Goal: Transaction & Acquisition: Purchase product/service

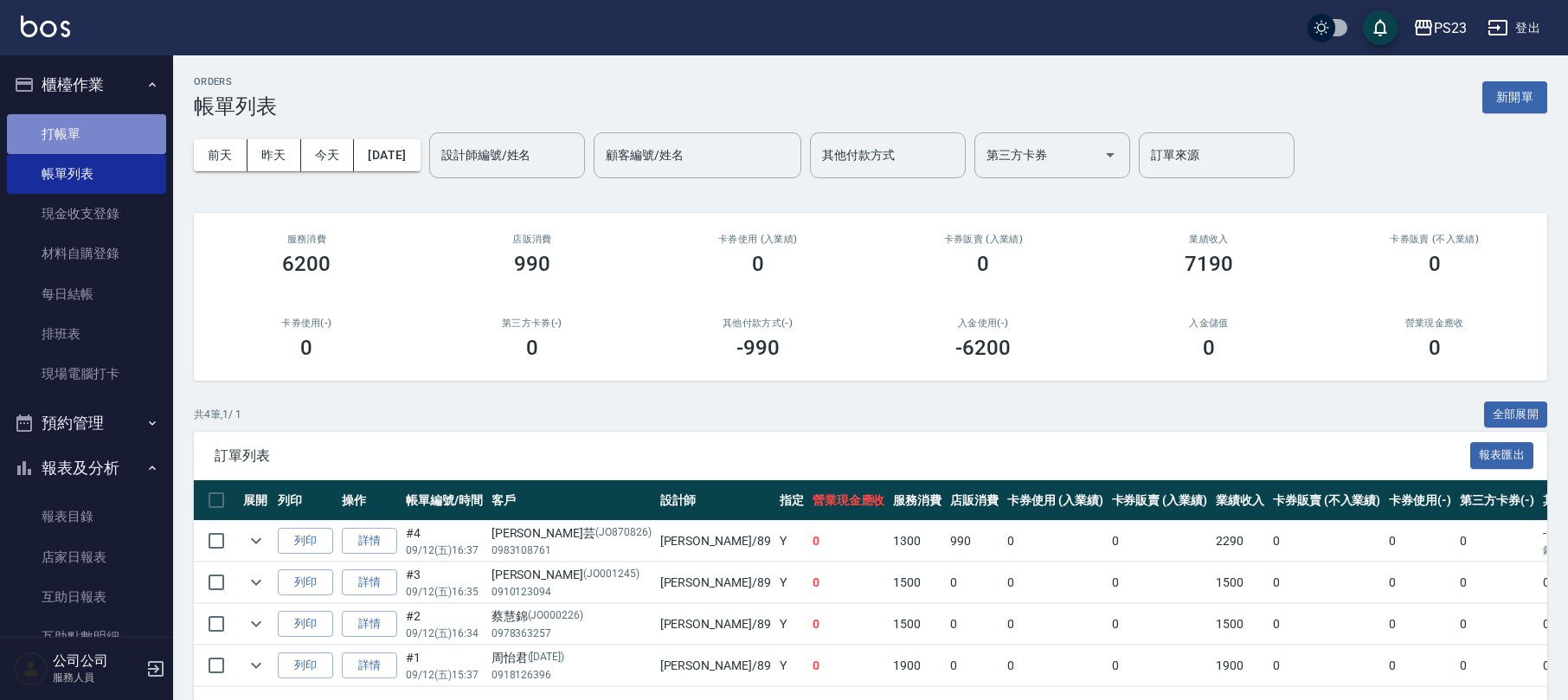
click at [113, 123] on link "打帳單" at bounding box center [87, 134] width 159 height 40
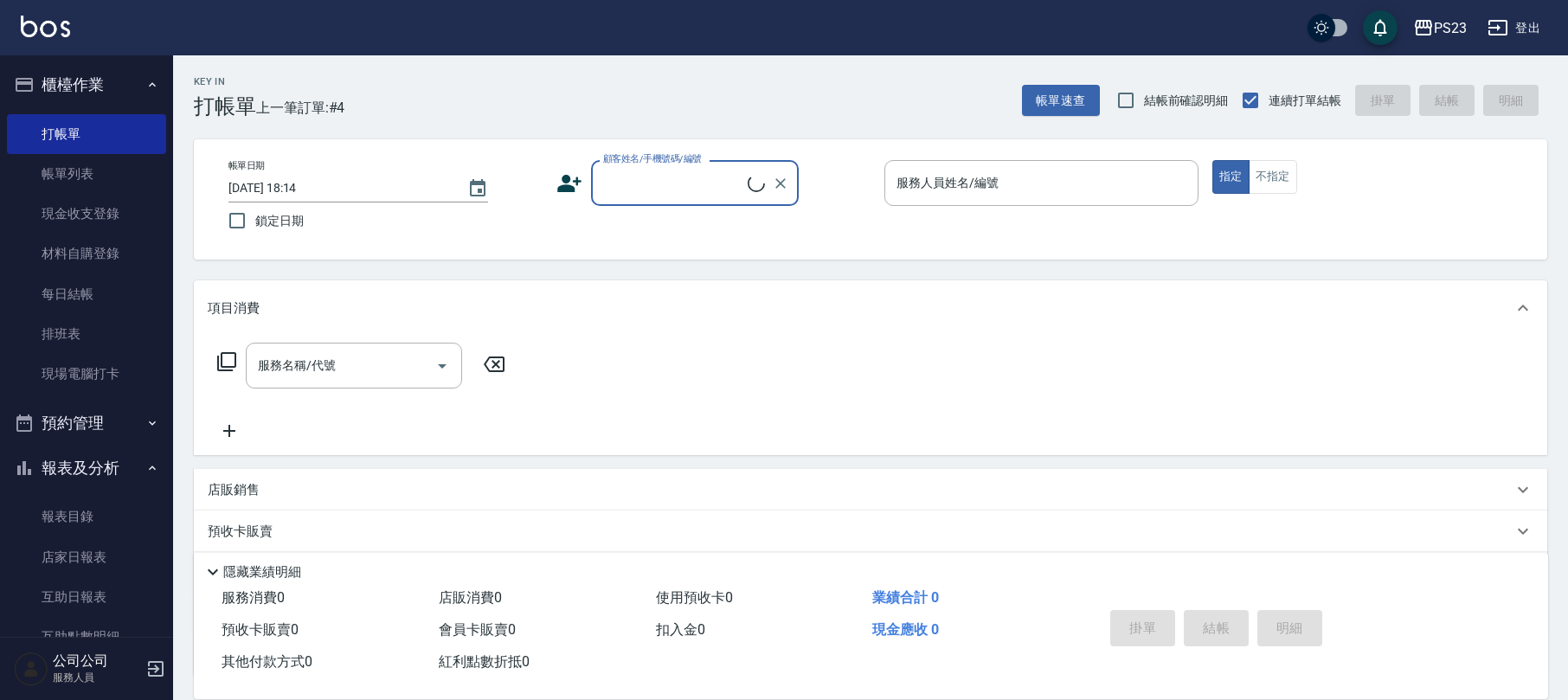
click at [683, 184] on input "顧客姓名/手機號碼/編號" at bounding box center [674, 183] width 149 height 30
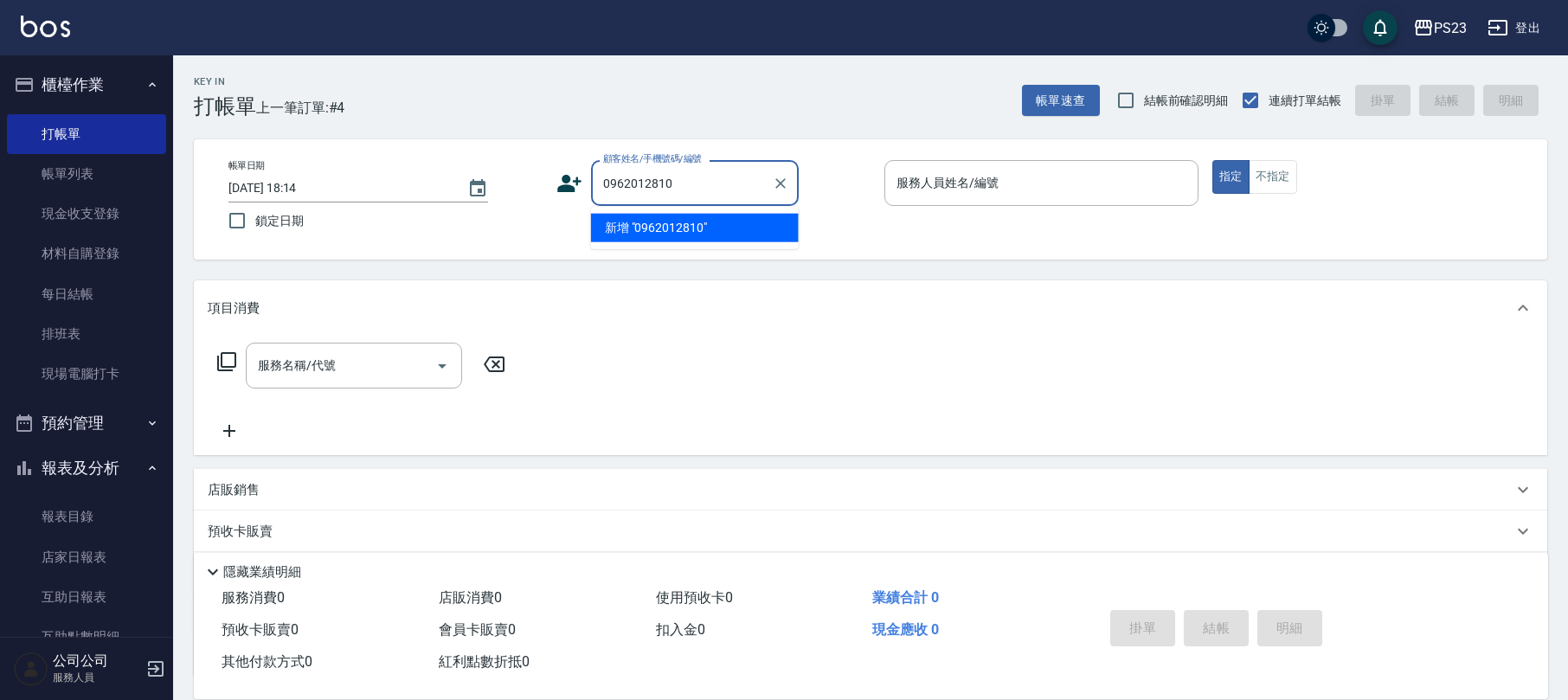
click at [663, 223] on li "新增 "0962012810"" at bounding box center [695, 228] width 208 height 29
type input "0962012810"
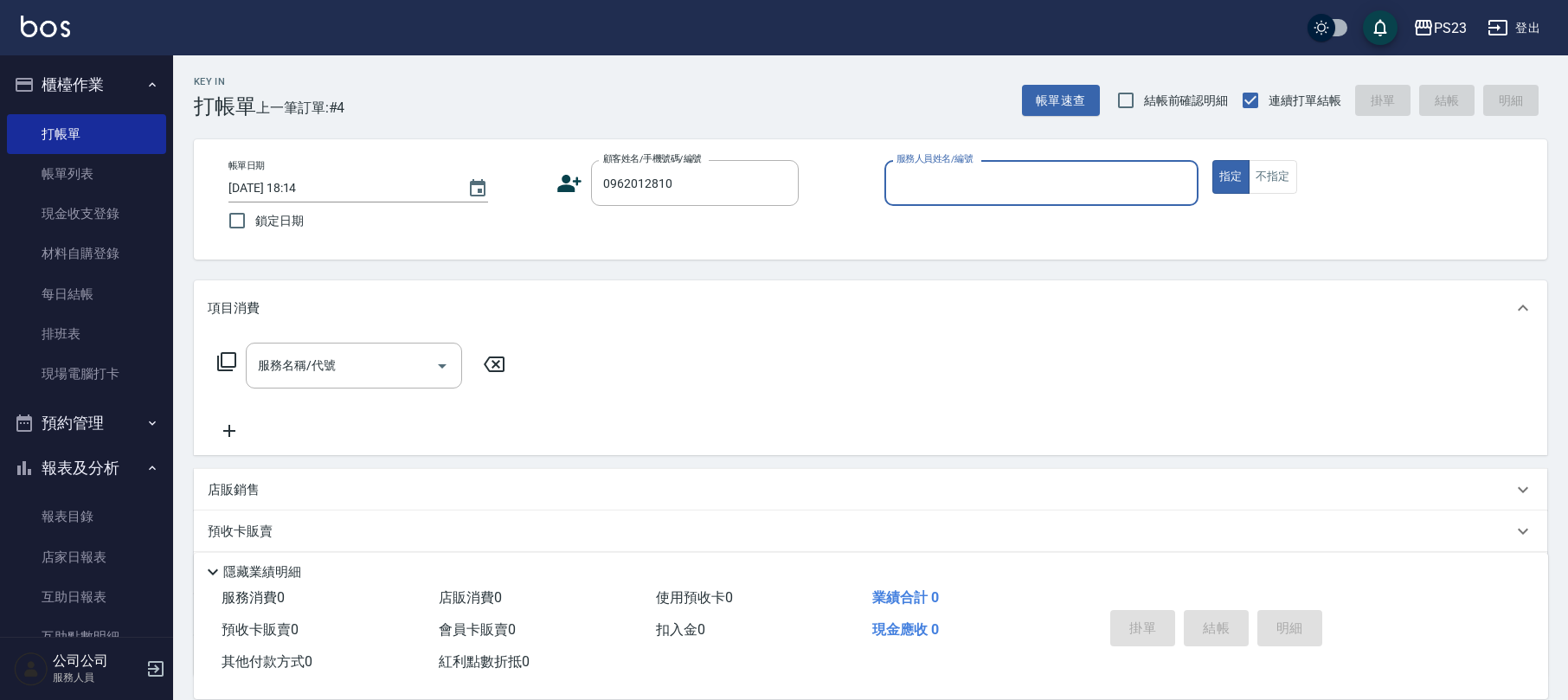
click at [981, 183] on input "服務人員姓名/編號" at bounding box center [1042, 183] width 299 height 30
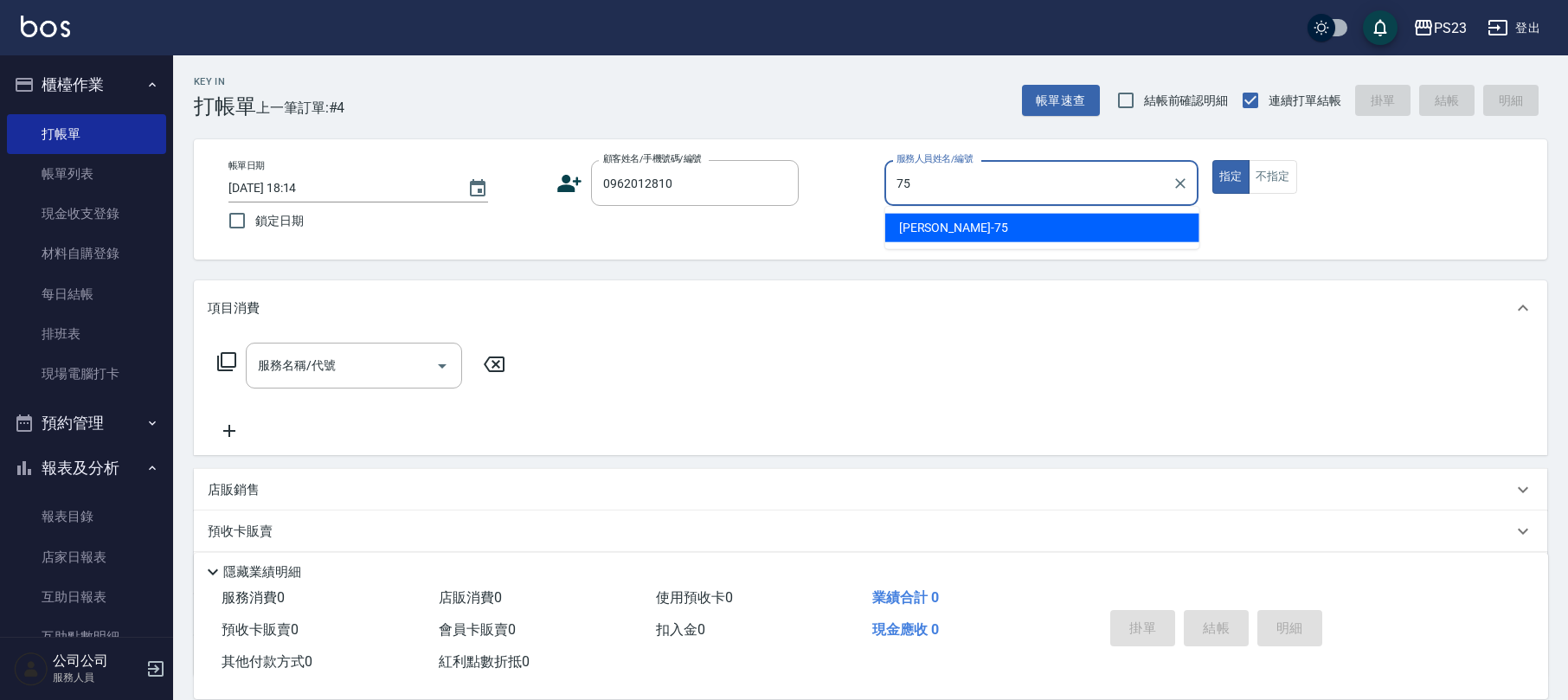
type input "Donna-75"
type button "true"
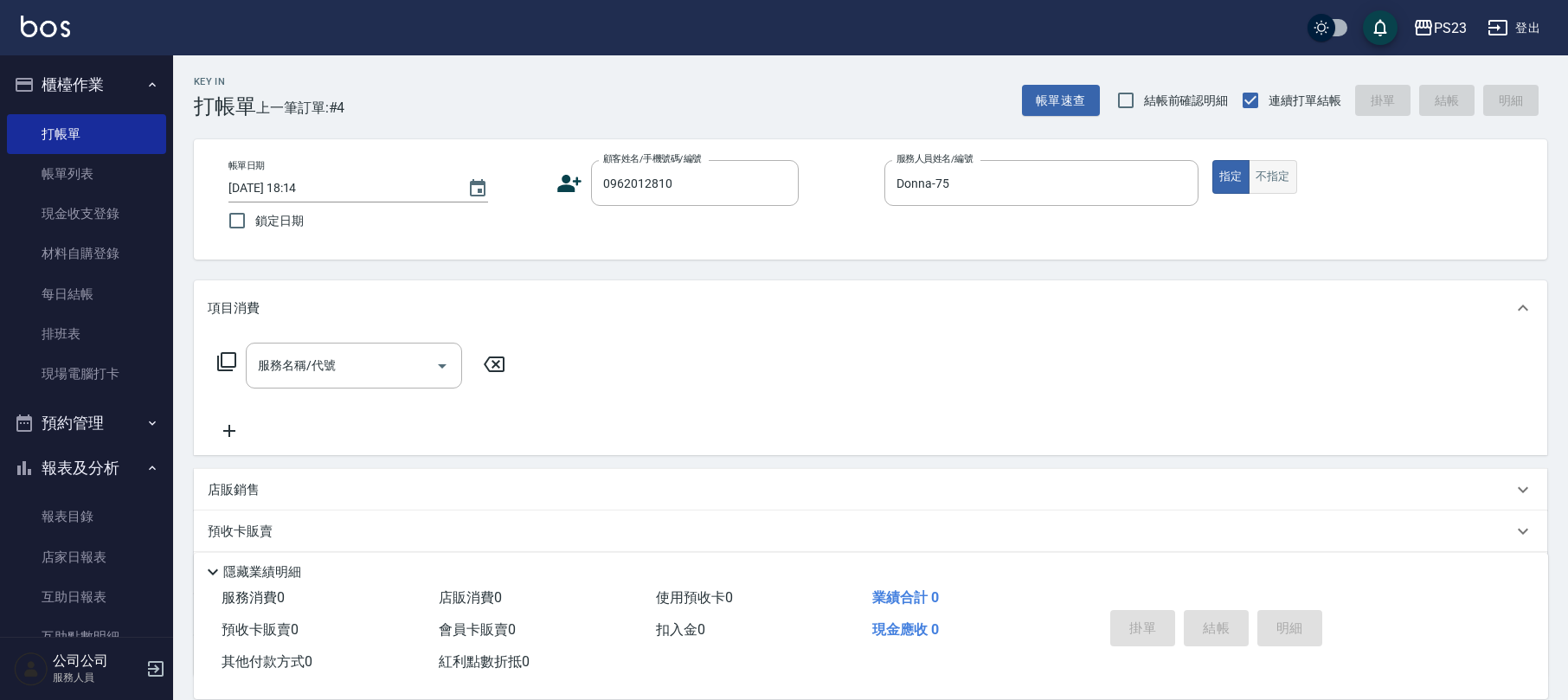
click at [1267, 178] on button "不指定" at bounding box center [1273, 177] width 48 height 34
click at [216, 363] on icon at bounding box center [227, 362] width 21 height 21
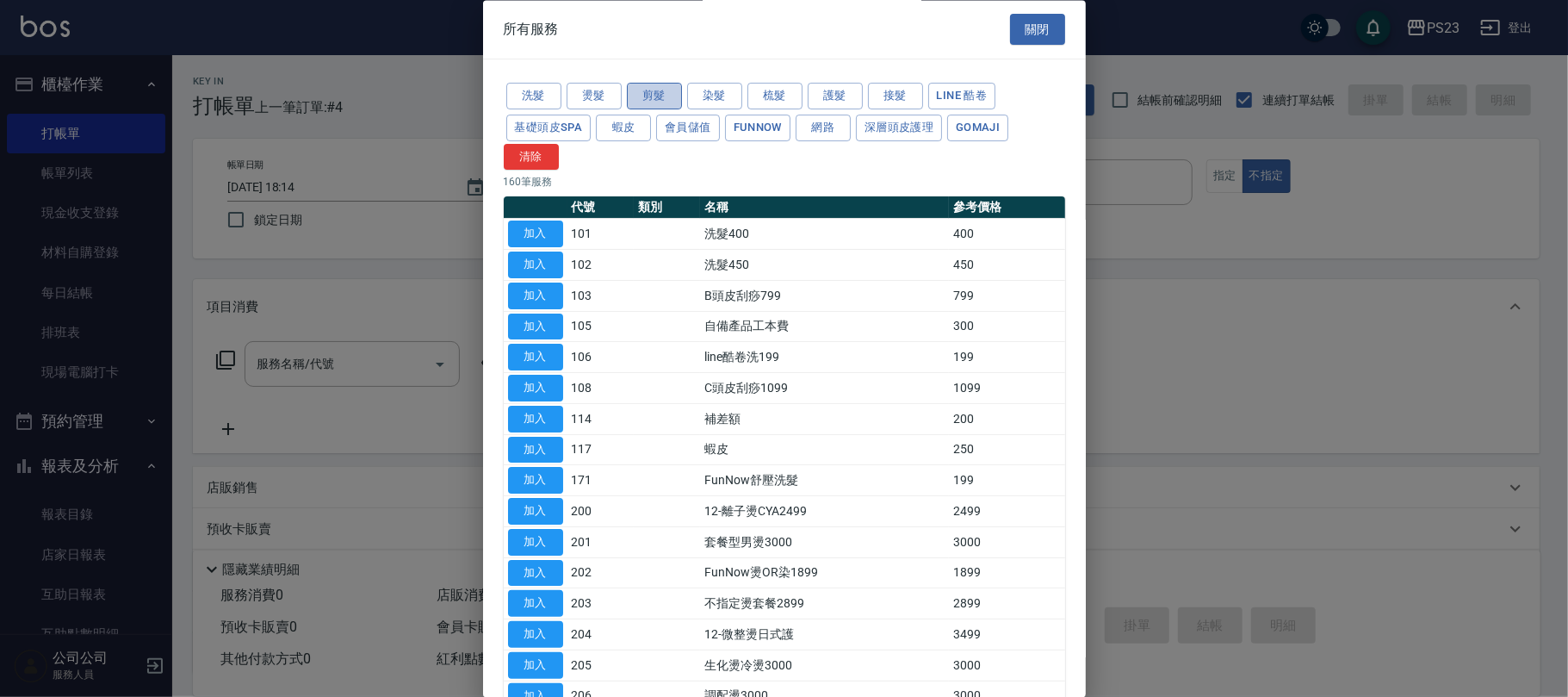
click at [649, 97] on button "剪髮" at bounding box center [655, 96] width 55 height 27
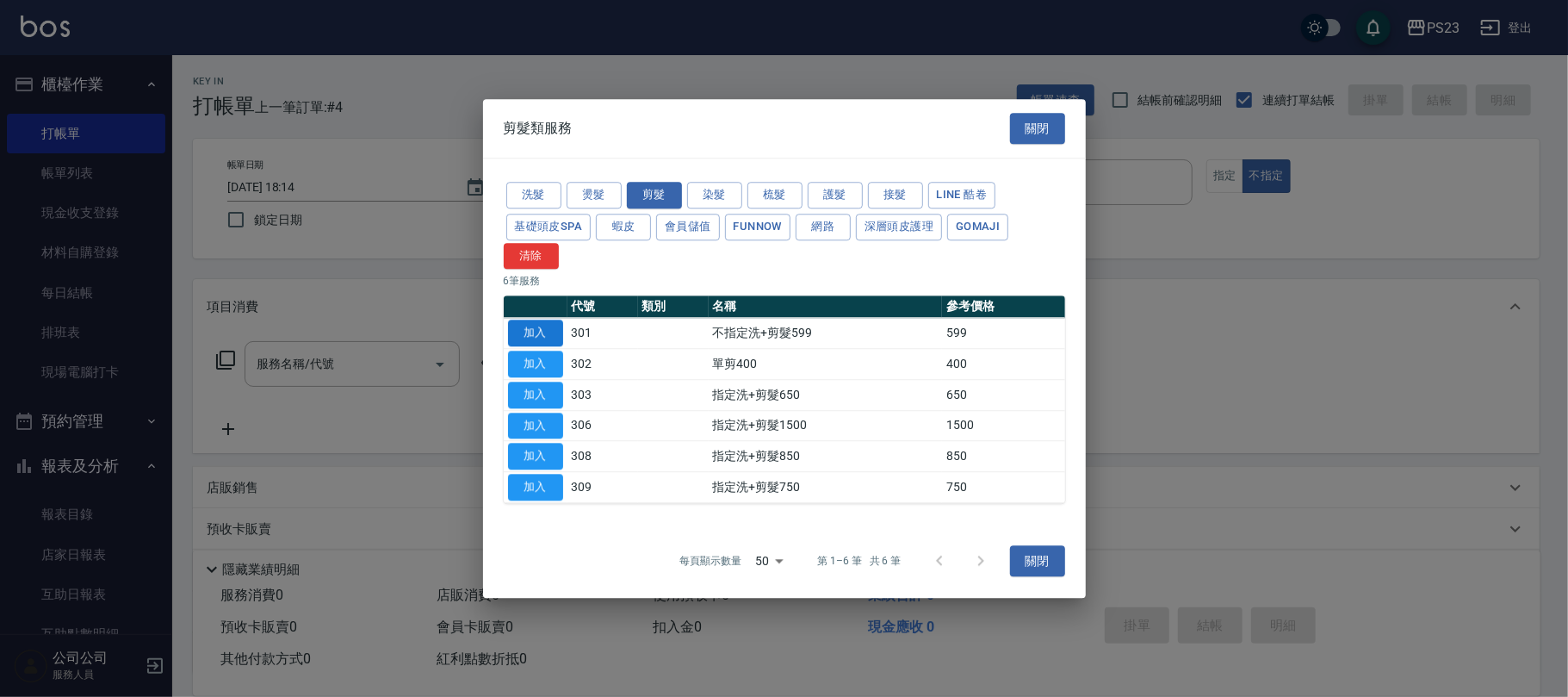
click at [535, 331] on button "加入" at bounding box center [536, 333] width 55 height 27
type input "不指定洗+剪髮599(301)"
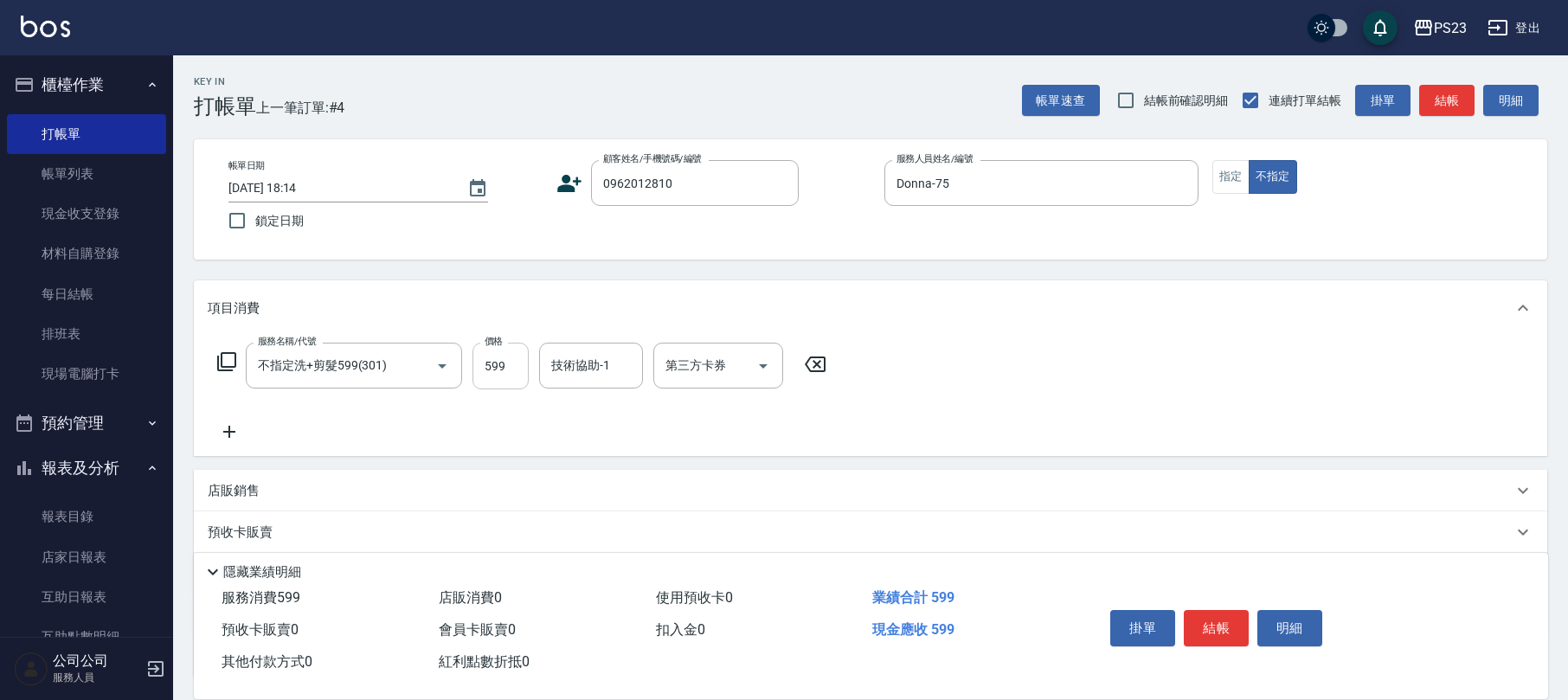
click at [507, 369] on input "599" at bounding box center [500, 366] width 56 height 47
type input "699"
type input "Donna-75"
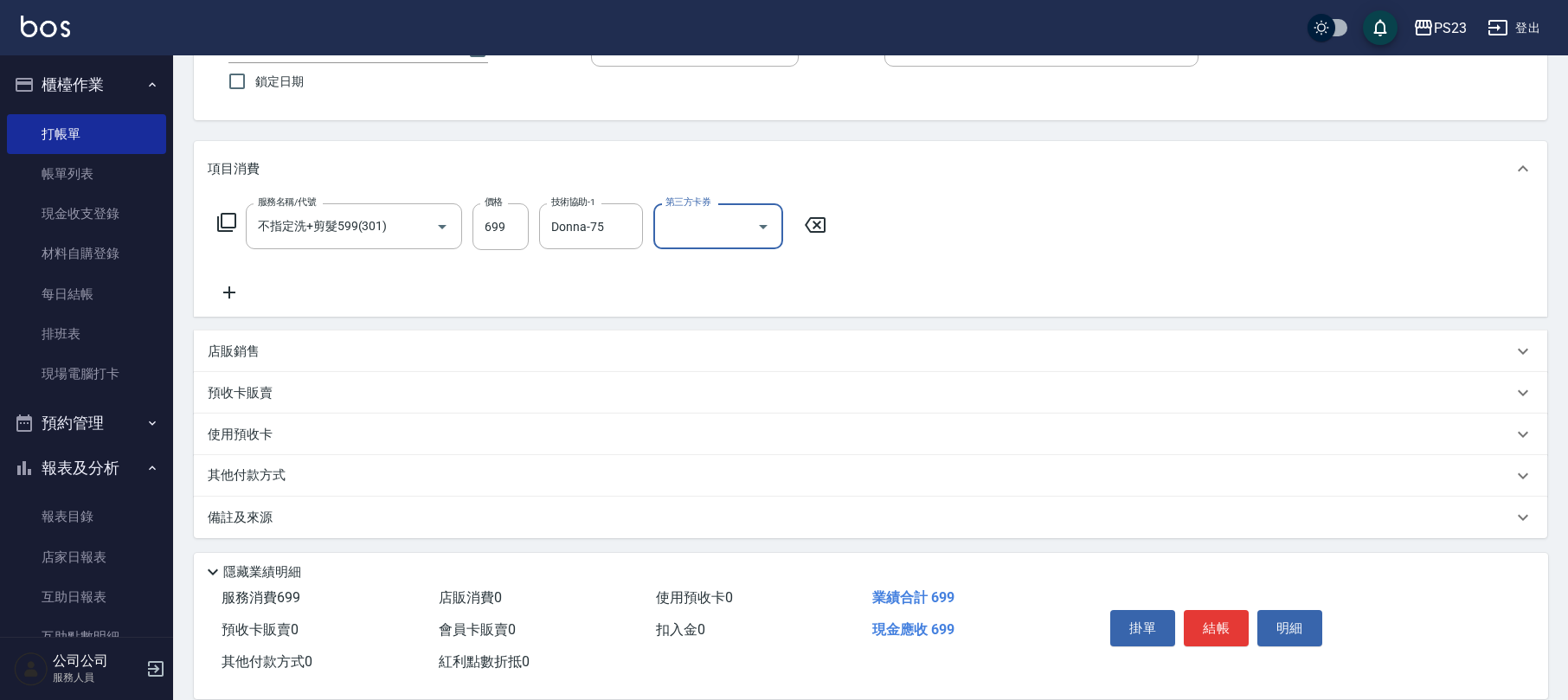
click at [475, 517] on div "備註及來源" at bounding box center [860, 517] width 1305 height 18
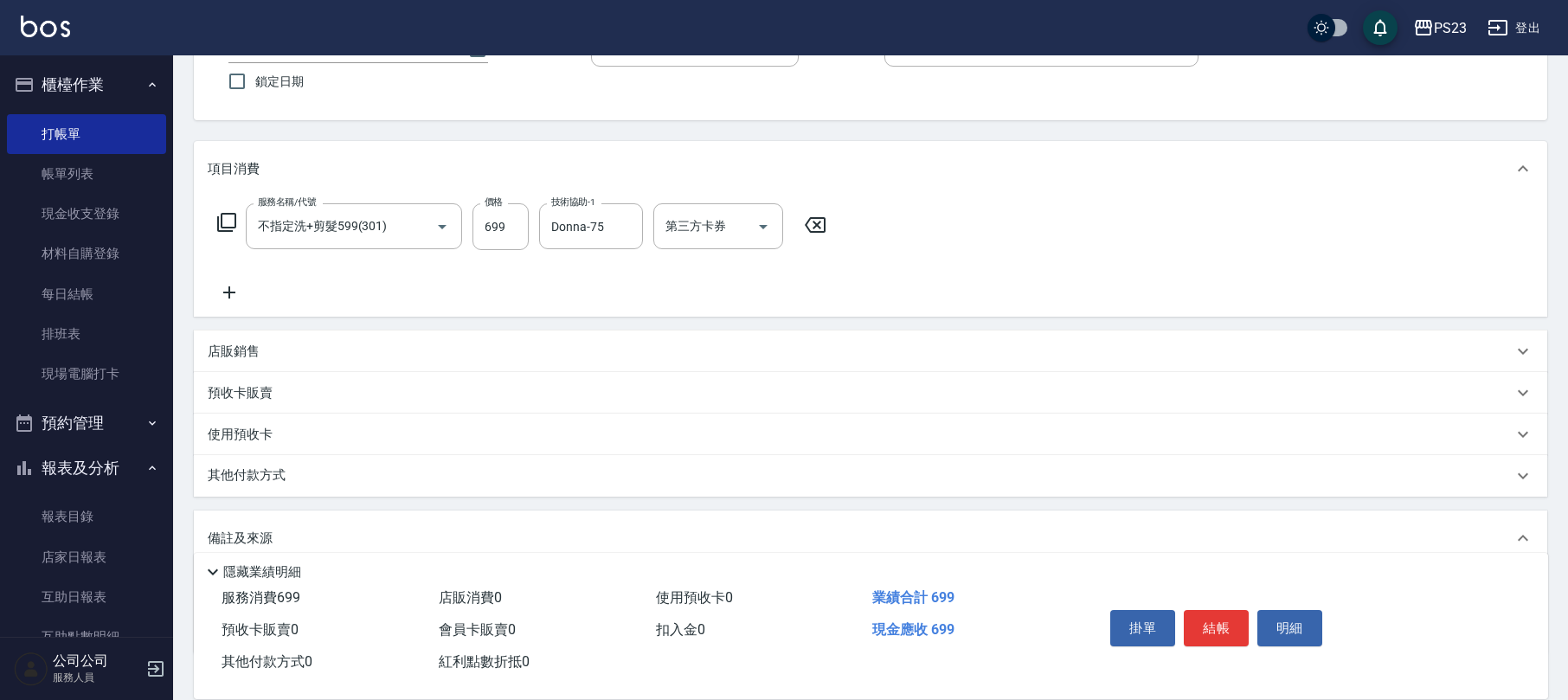
scroll to position [256, 0]
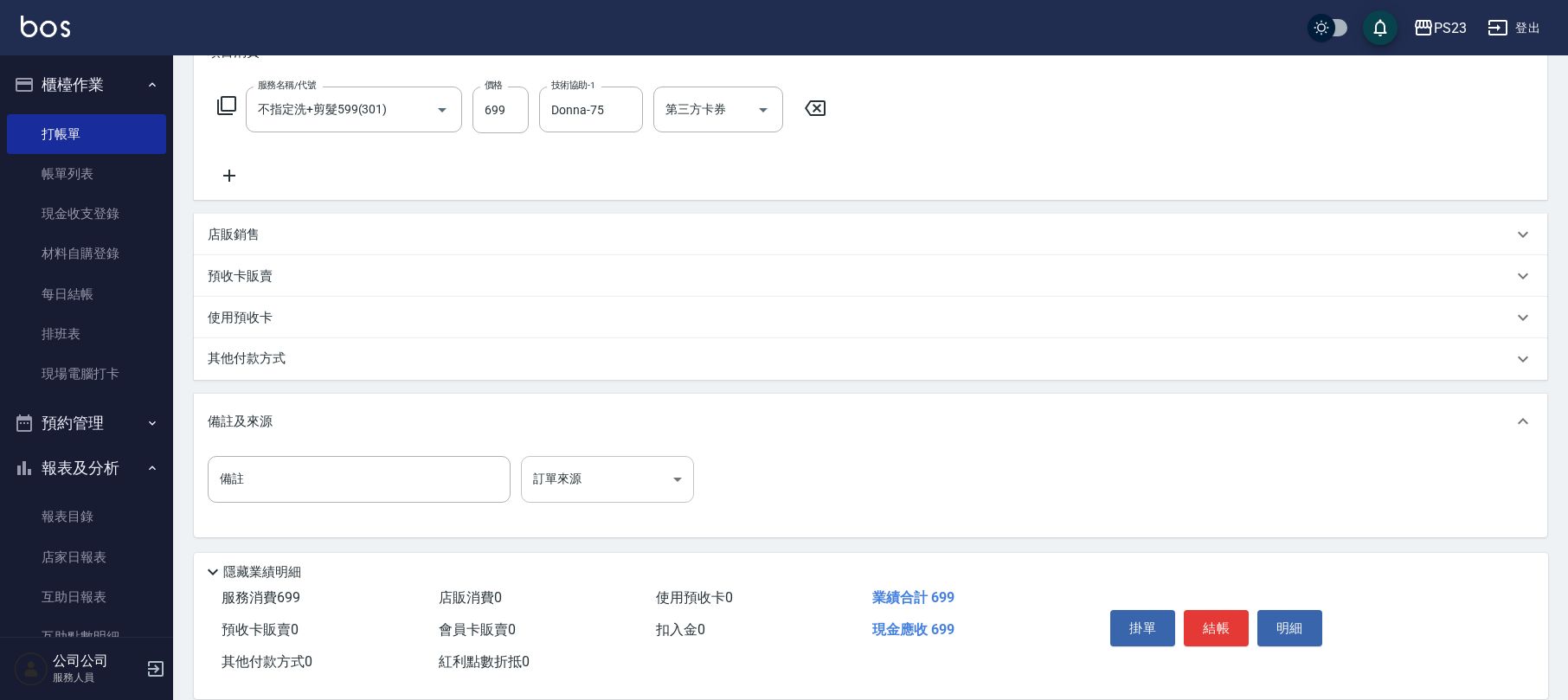
click at [554, 482] on body "PS23 登出 櫃檯作業 打帳單 帳單列表 現金收支登錄 材料自購登錄 每日結帳 排班表 現場電腦打卡 預約管理 預約管理 單日預約紀錄 單週預約紀錄 報表及…" at bounding box center [784, 222] width 1568 height 956
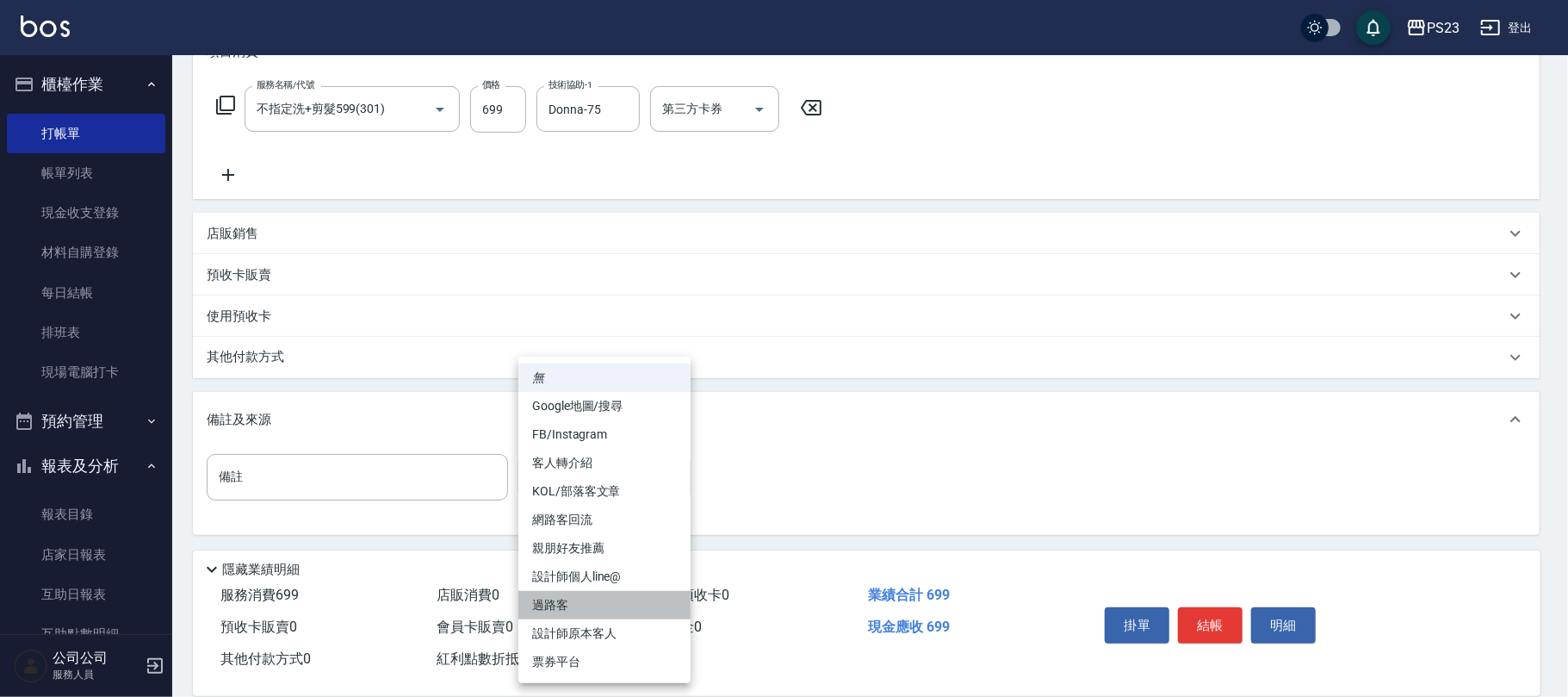
click at [572, 604] on li "過路客" at bounding box center [605, 605] width 172 height 28
type input "過路客"
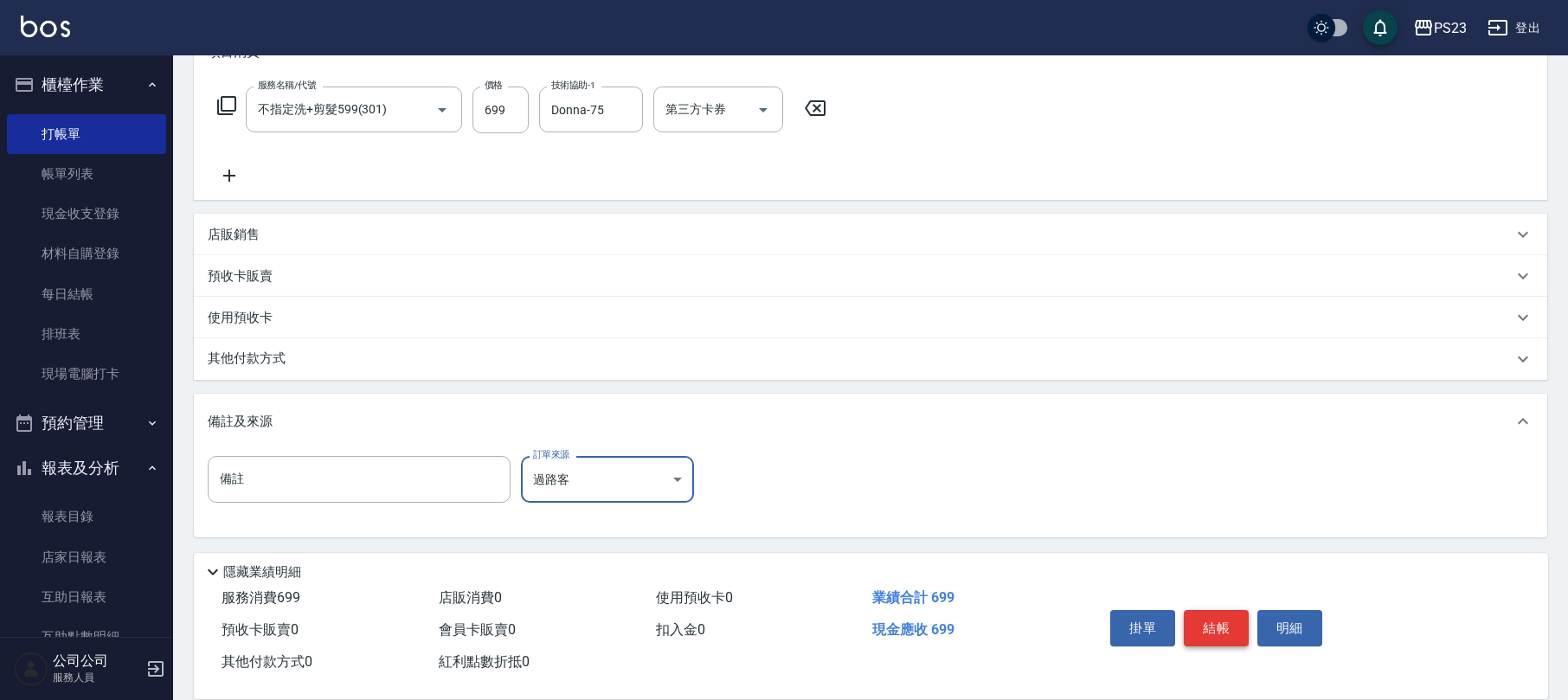
click at [1206, 625] on button "結帳" at bounding box center [1216, 628] width 65 height 36
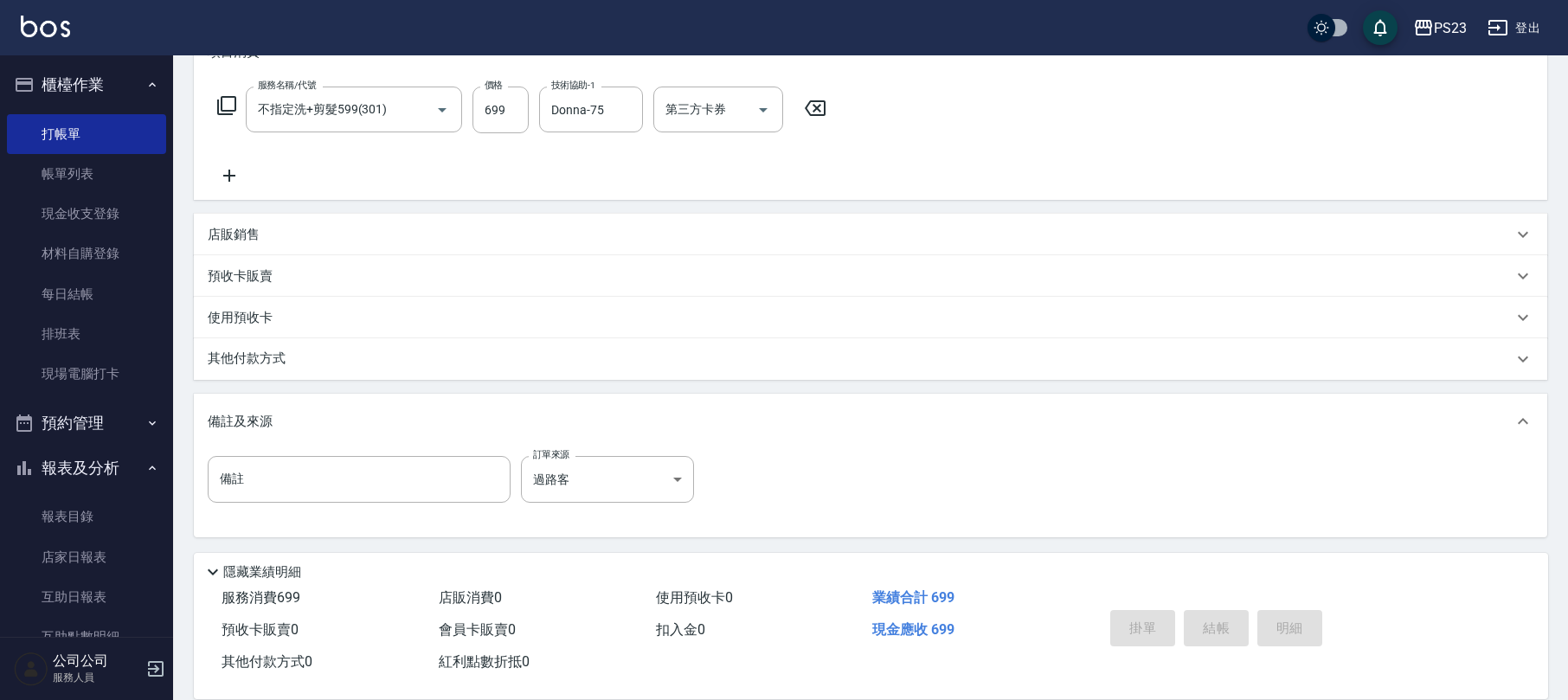
type input "2025/09/12 18:15"
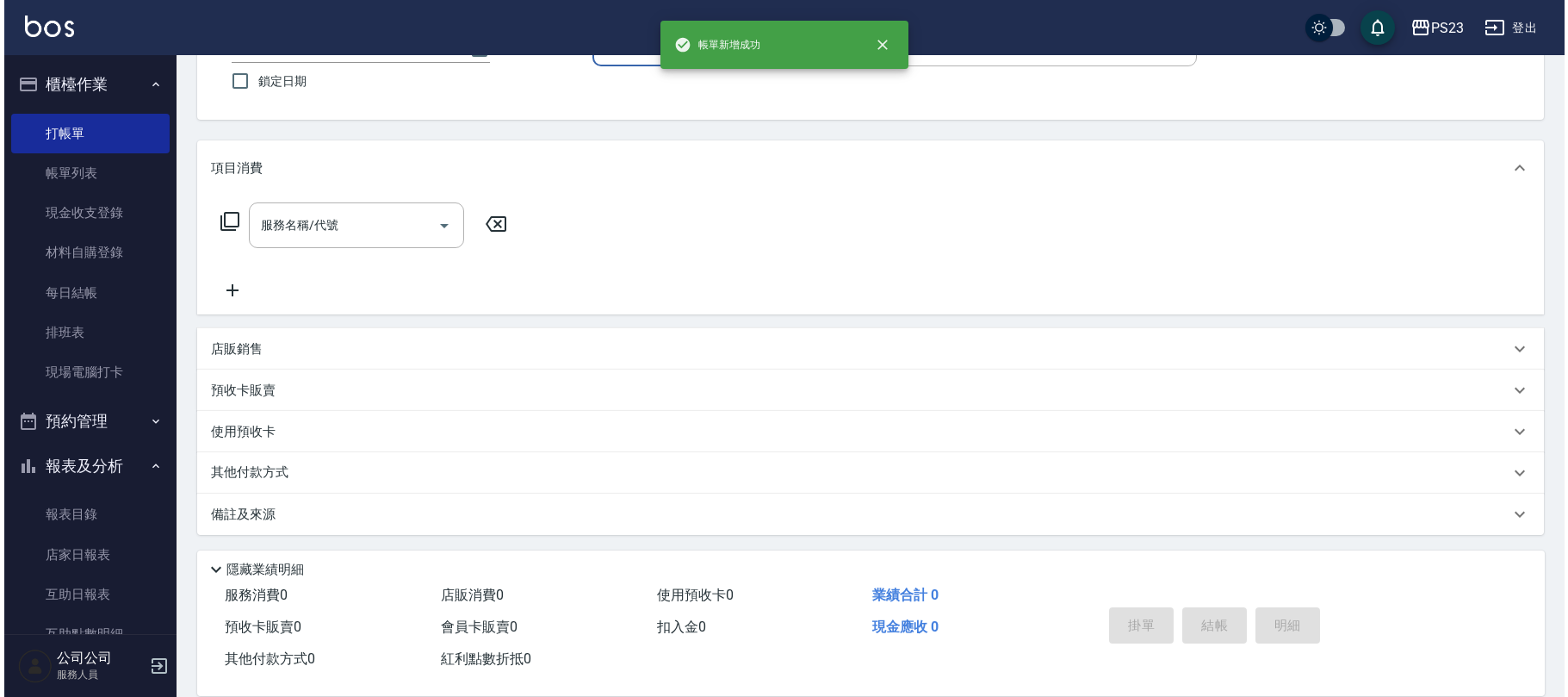
scroll to position [0, 0]
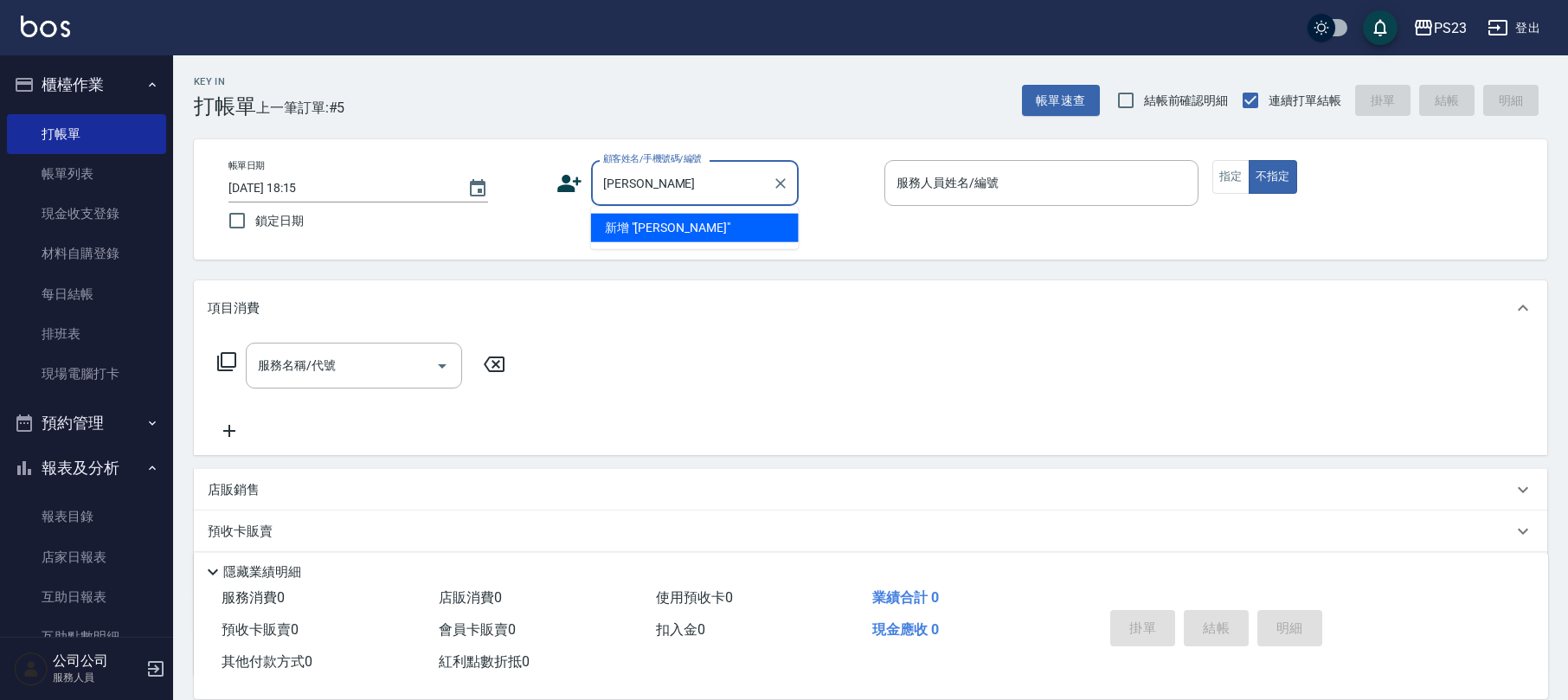
type input "[PERSON_NAME]"
click at [757, 222] on li "[PERSON_NAME]/0923983800/[DATE]" at bounding box center [695, 228] width 208 height 29
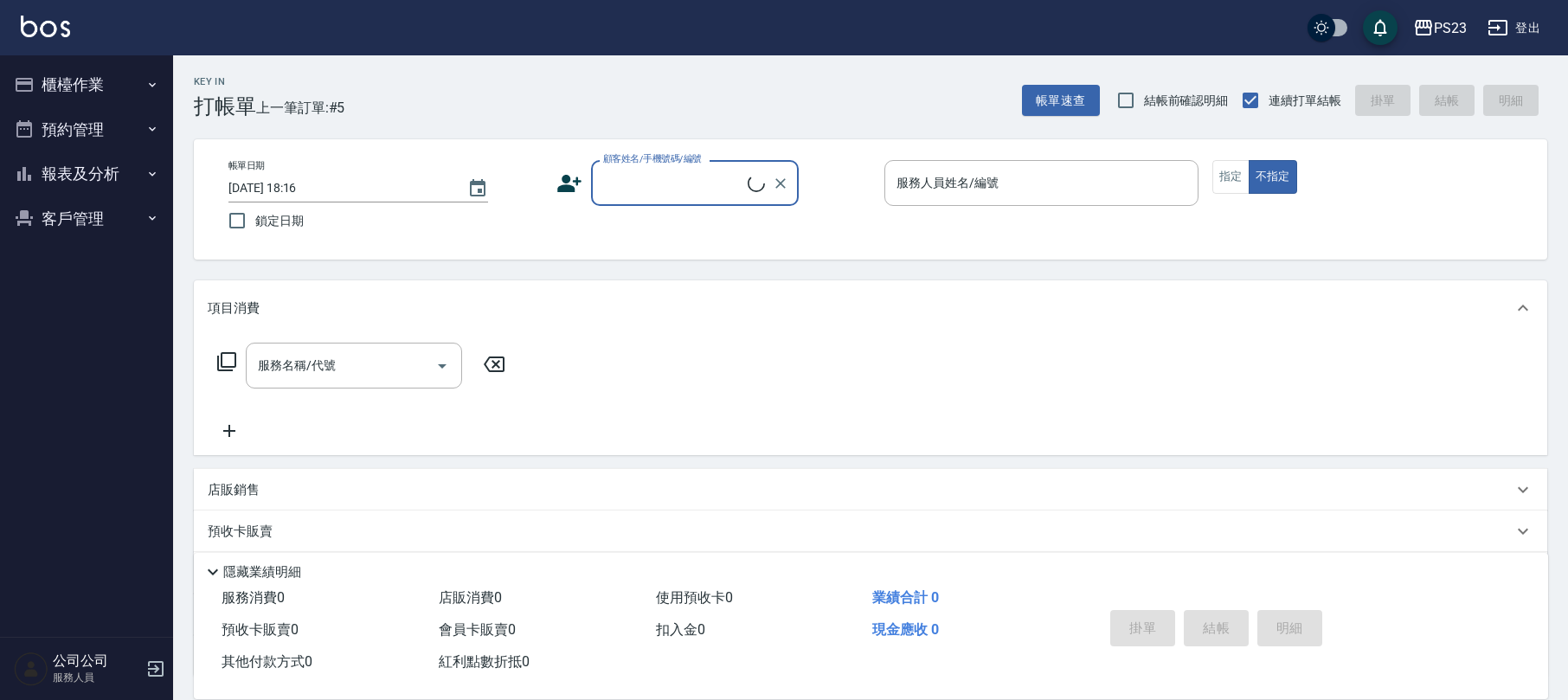
click at [683, 187] on input "顧客姓名/手機號碼/編號" at bounding box center [674, 183] width 149 height 30
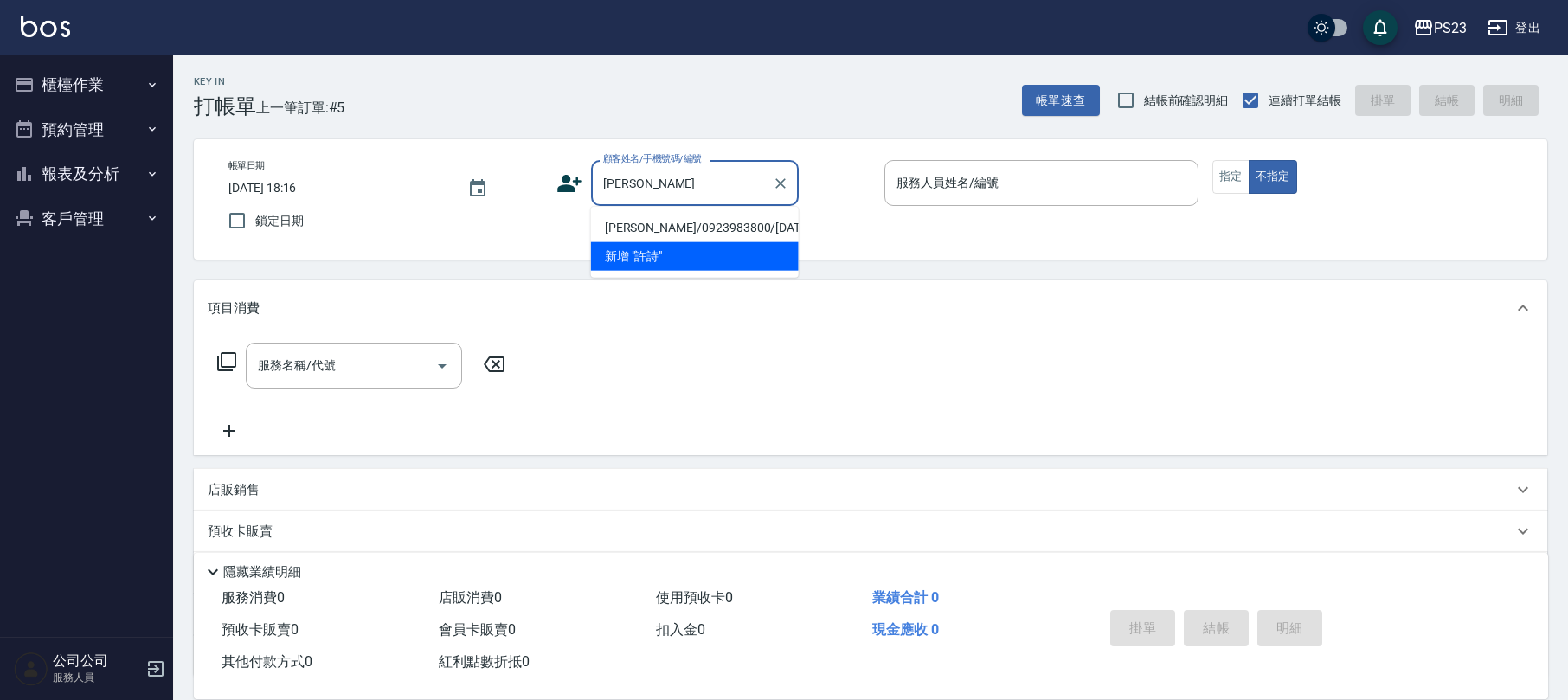
click at [630, 227] on li "[PERSON_NAME]/0923983800/[DATE]" at bounding box center [695, 228] width 208 height 29
type input "[PERSON_NAME]/0923983800/[DATE]"
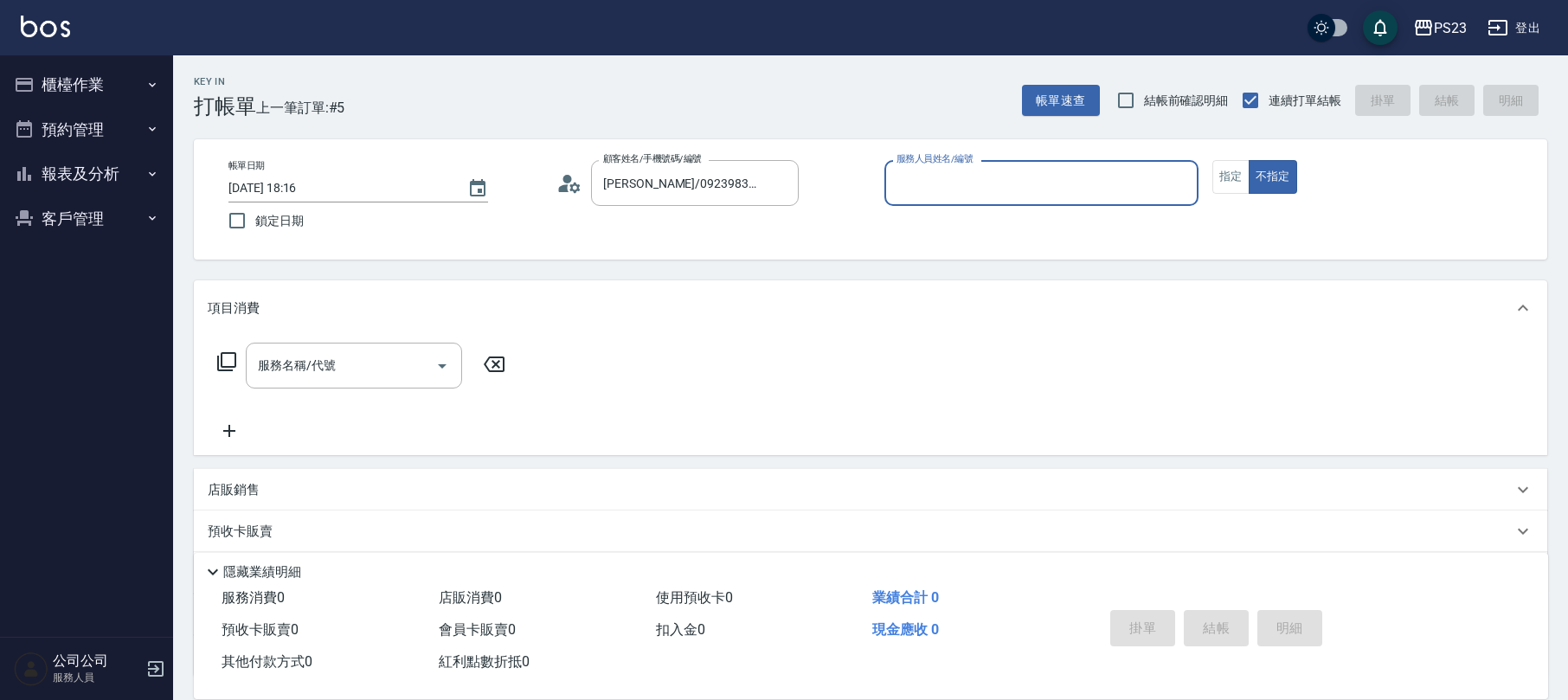
click at [558, 180] on icon at bounding box center [570, 183] width 26 height 26
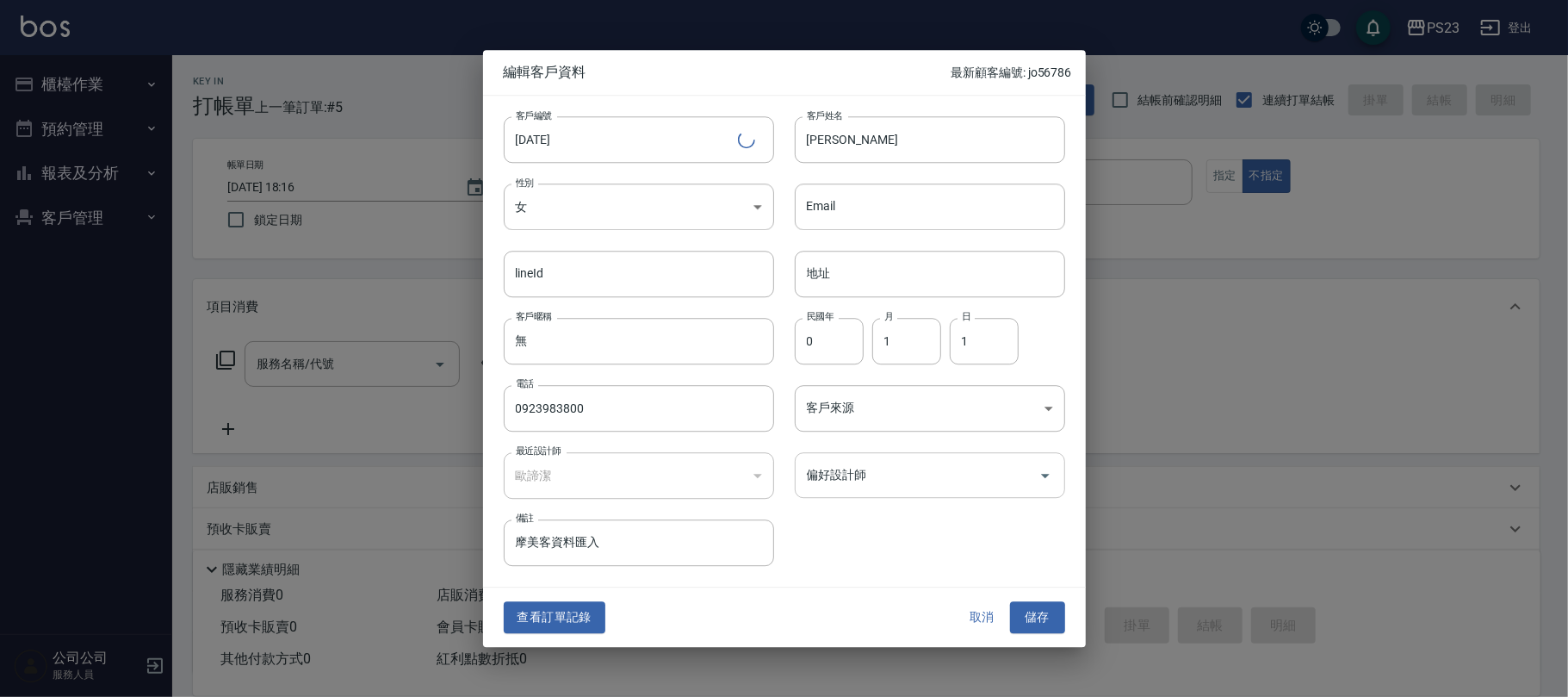
click at [856, 487] on input "偏好設計師" at bounding box center [918, 475] width 229 height 30
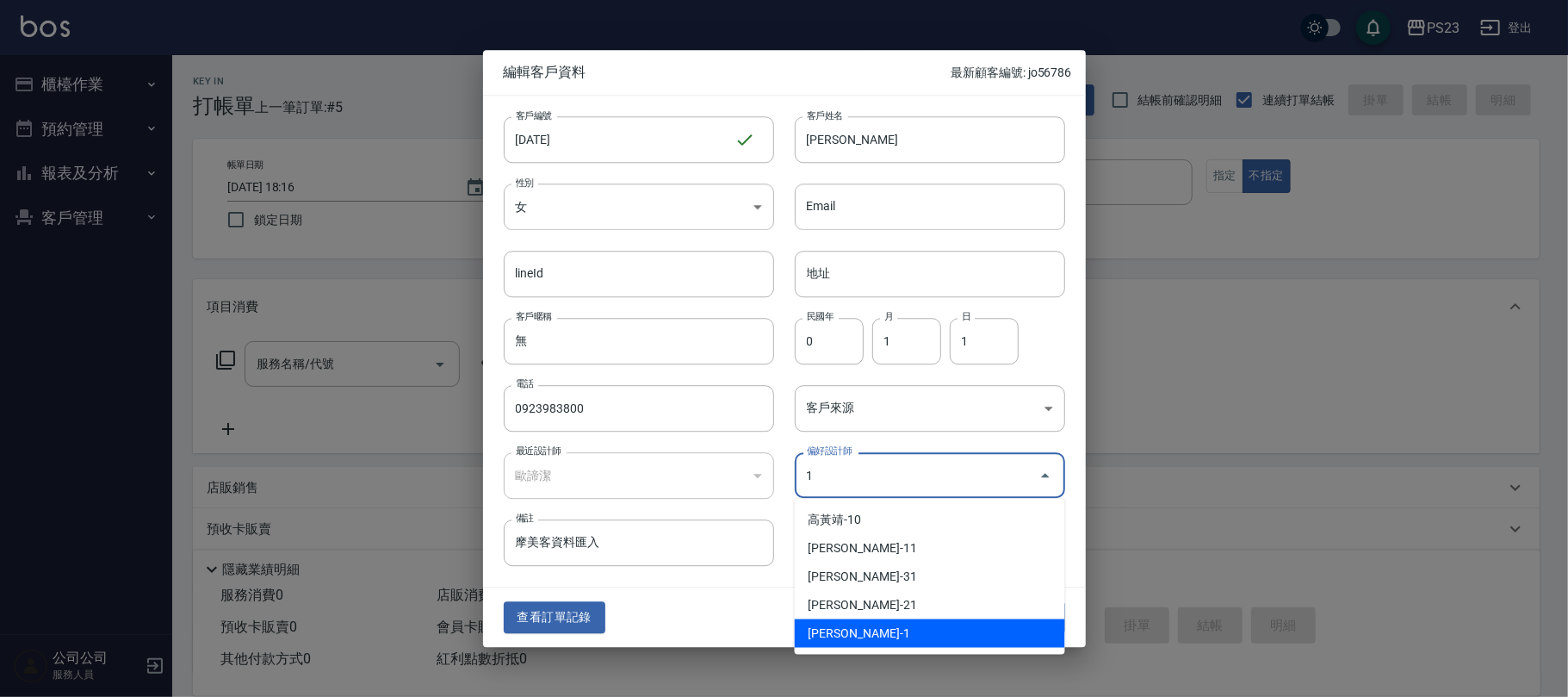
click at [849, 634] on li "[PERSON_NAME]-1" at bounding box center [930, 633] width 271 height 28
type input "歐諦潔"
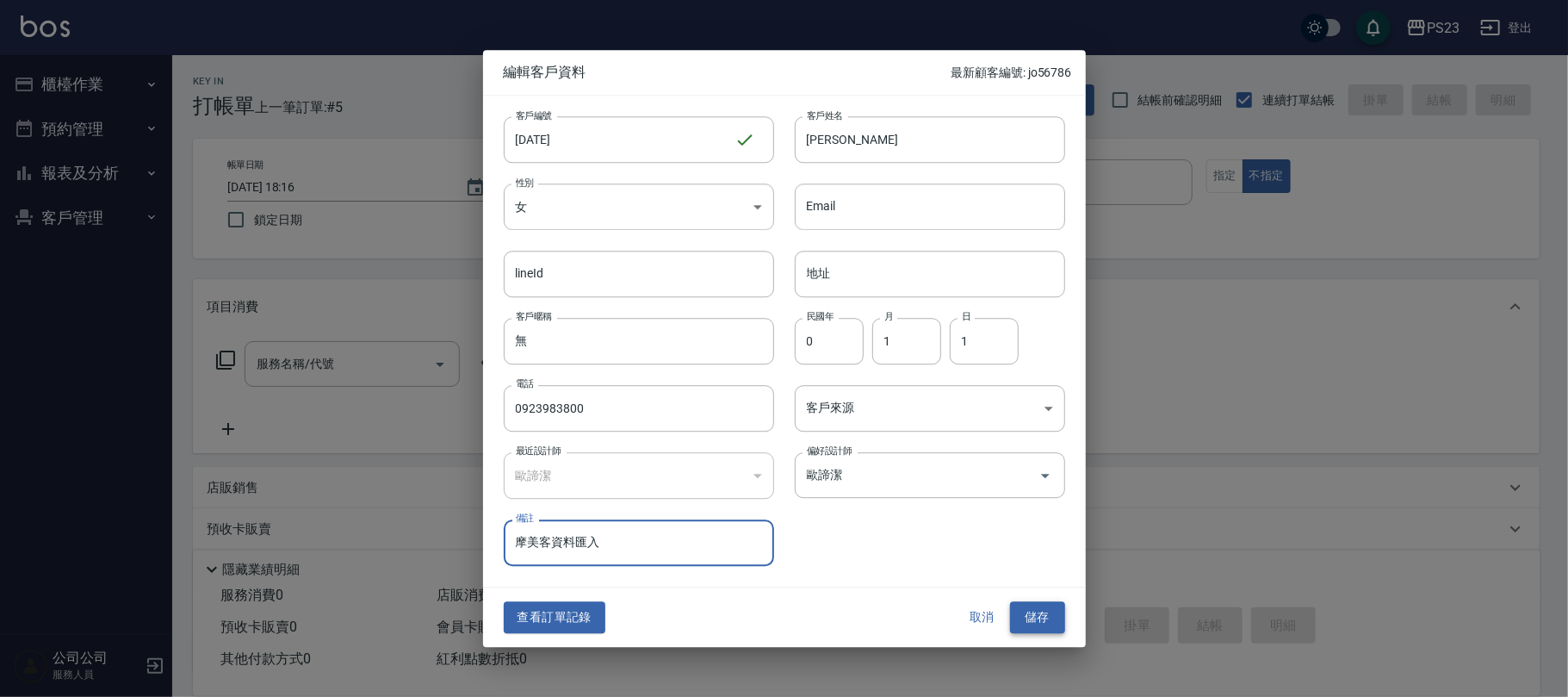
click at [1034, 619] on button "儲存" at bounding box center [1038, 618] width 55 height 32
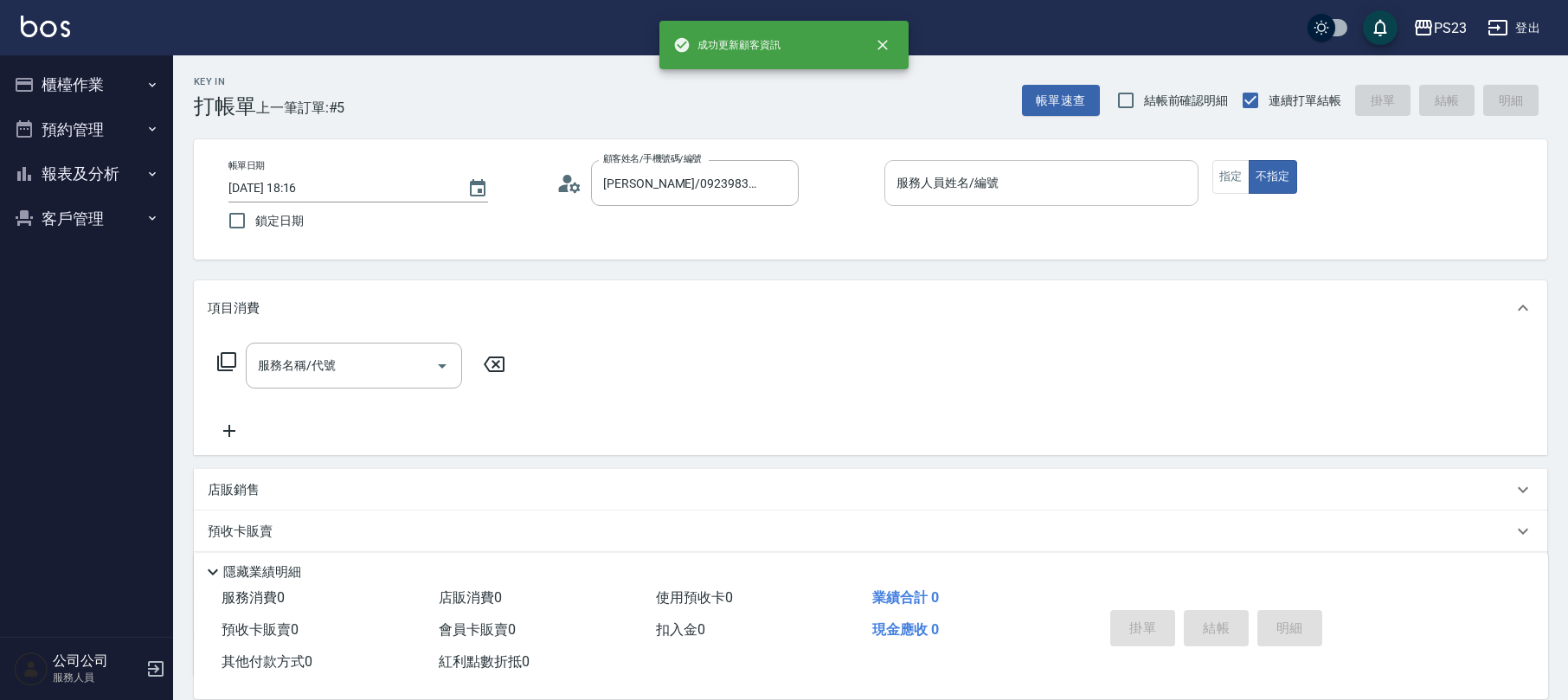
click at [971, 171] on div "服務人員姓名/編號 服務人員姓名/編號" at bounding box center [1042, 183] width 314 height 46
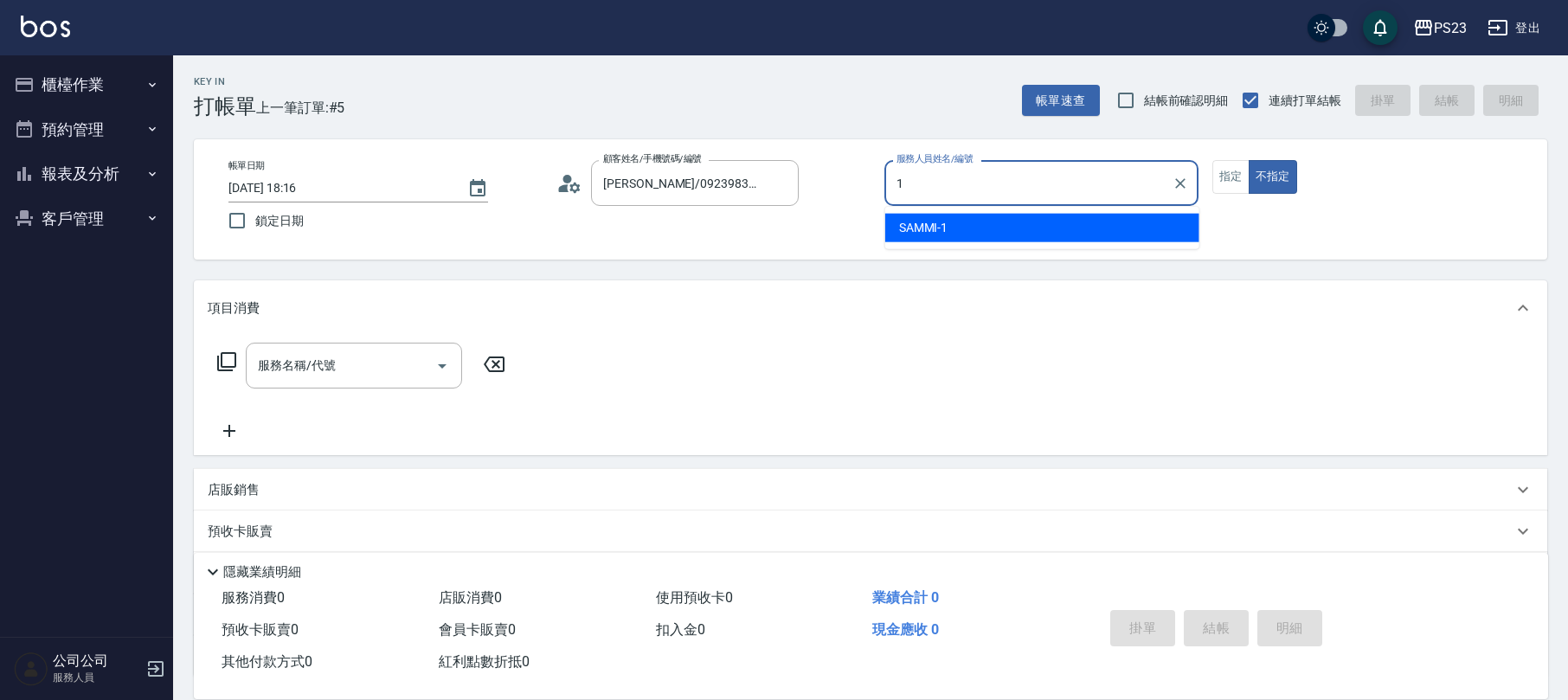
click at [946, 222] on span "SAMMI -1" at bounding box center [924, 228] width 49 height 18
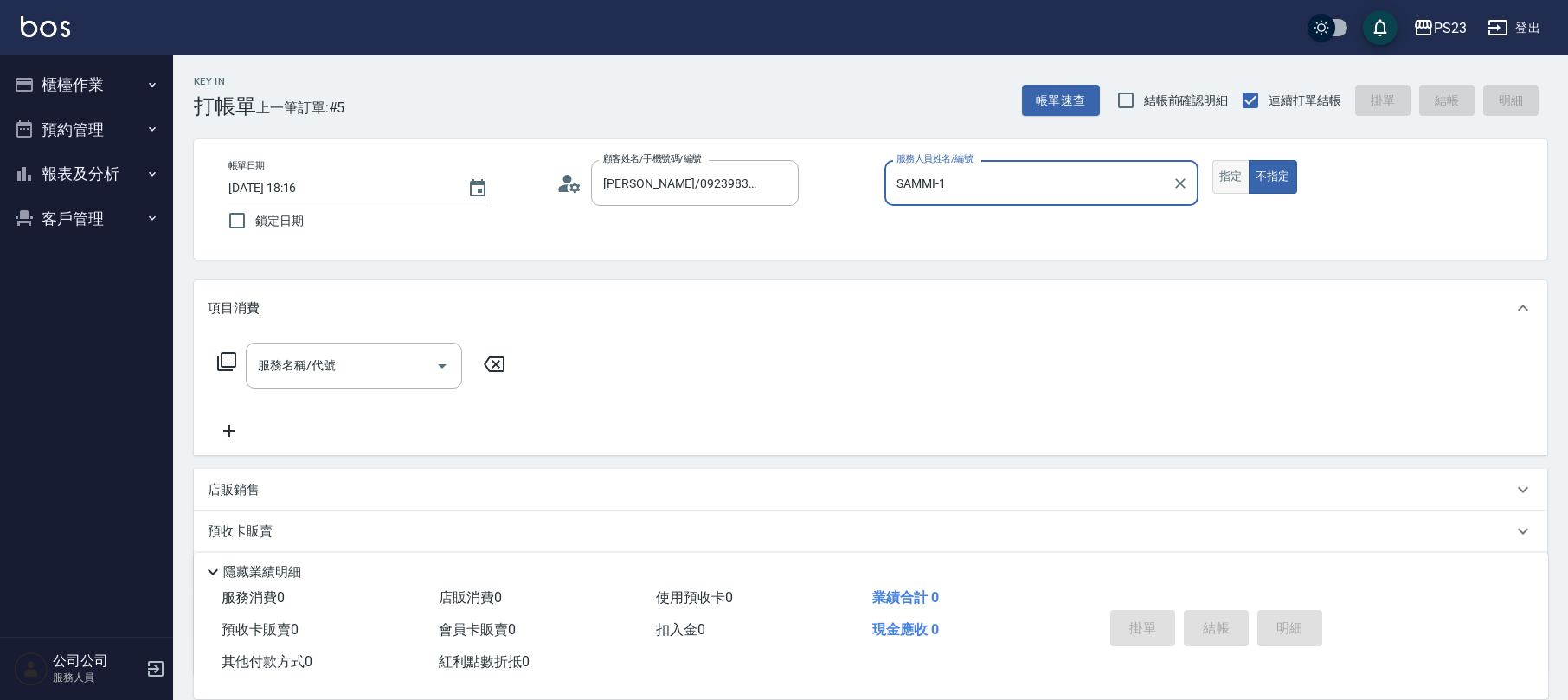
type input "SAMMI-1"
click at [1239, 174] on button "指定" at bounding box center [1230, 177] width 37 height 34
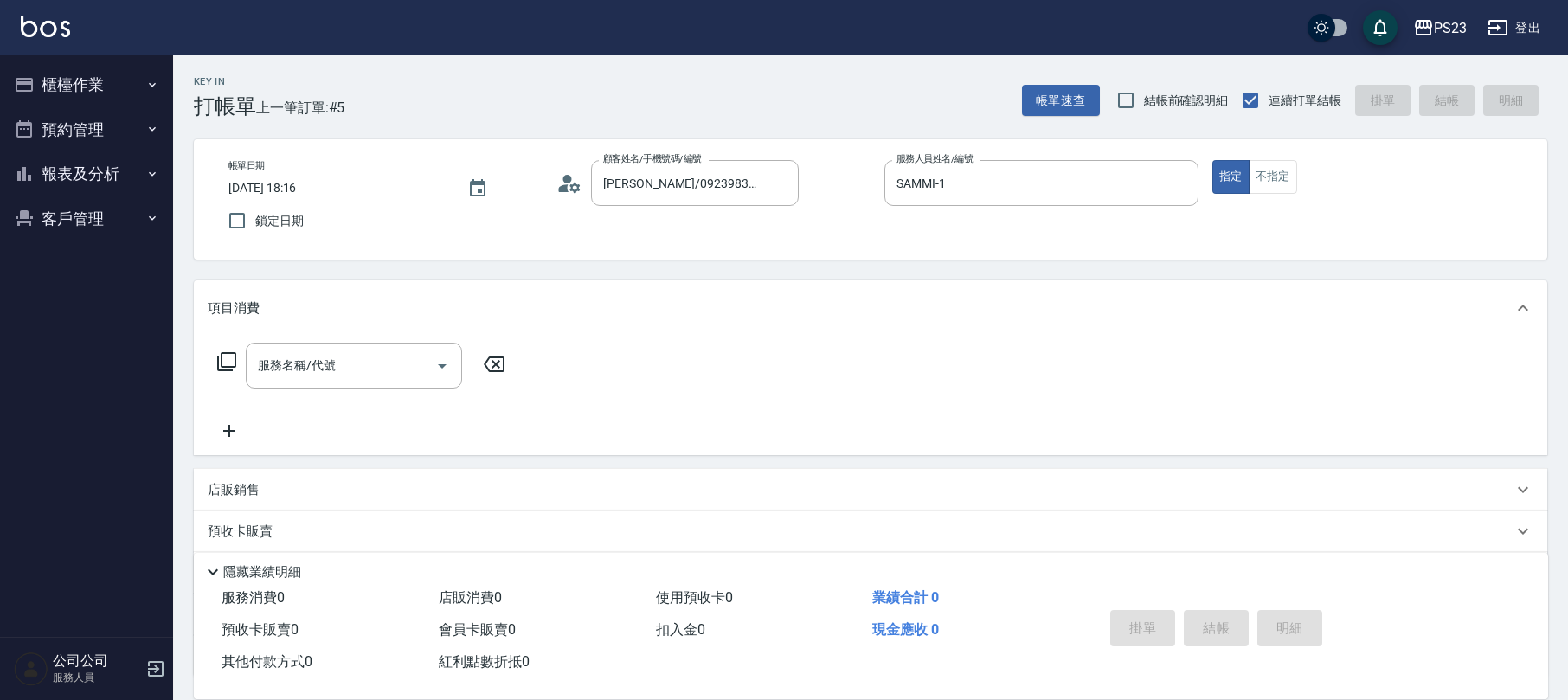
click at [233, 360] on icon at bounding box center [227, 362] width 21 height 21
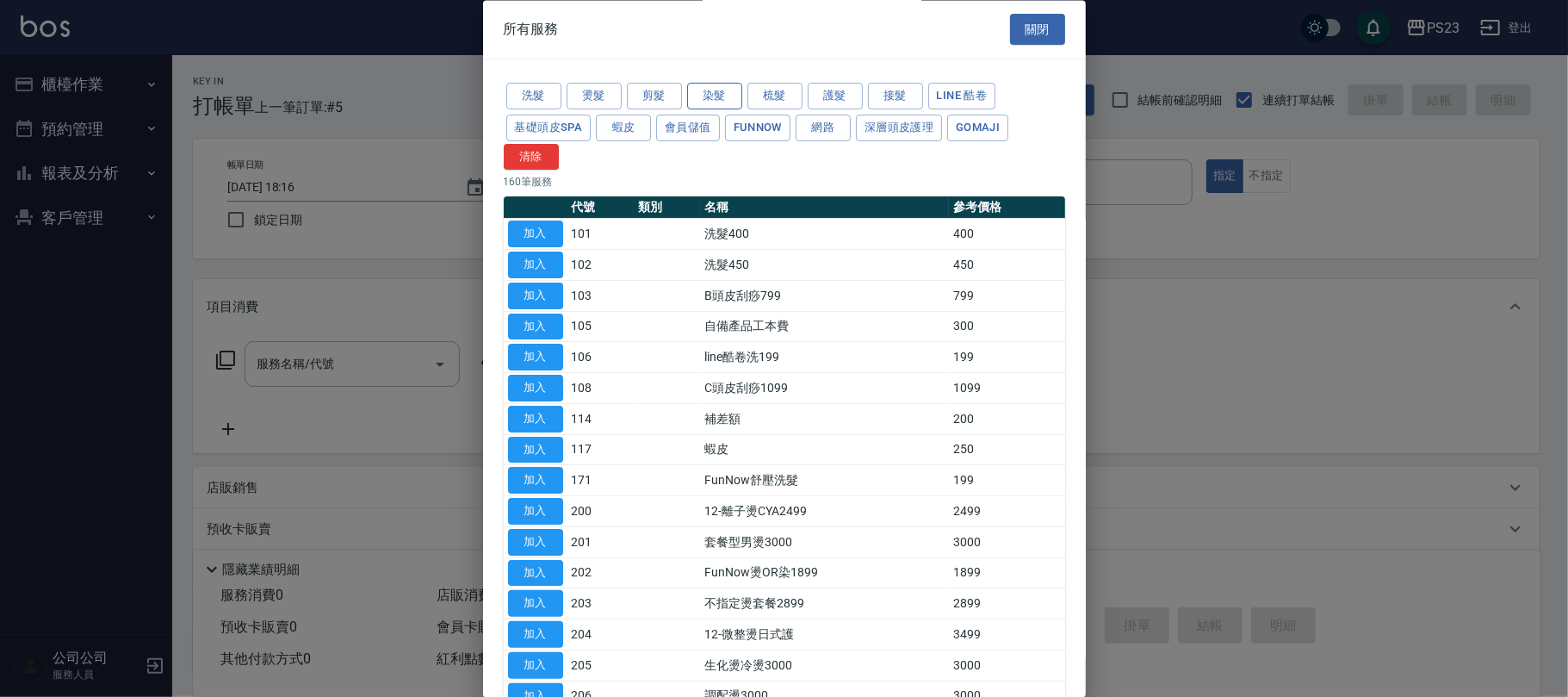
click at [722, 97] on button "染髮" at bounding box center [715, 96] width 55 height 27
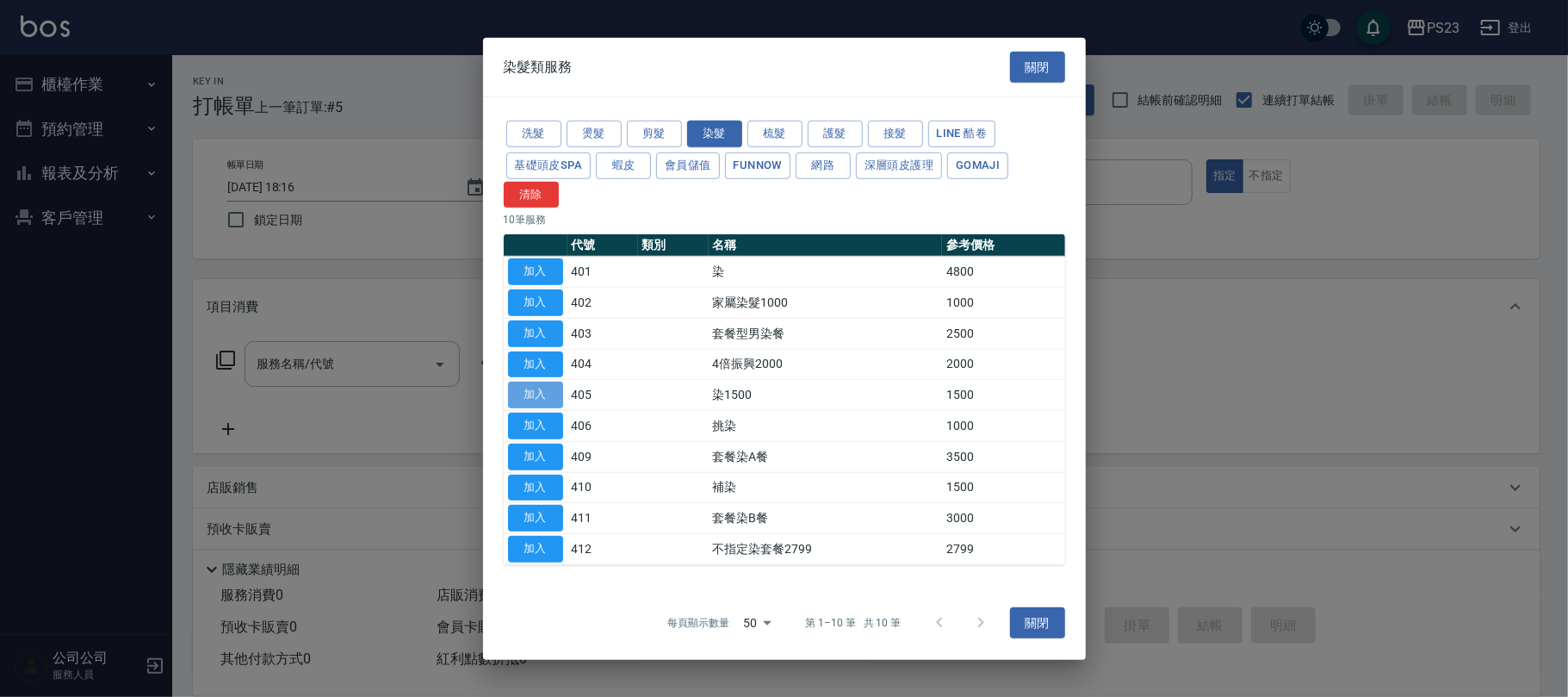
click at [542, 397] on button "加入" at bounding box center [536, 395] width 55 height 27
type input "染1500(405)"
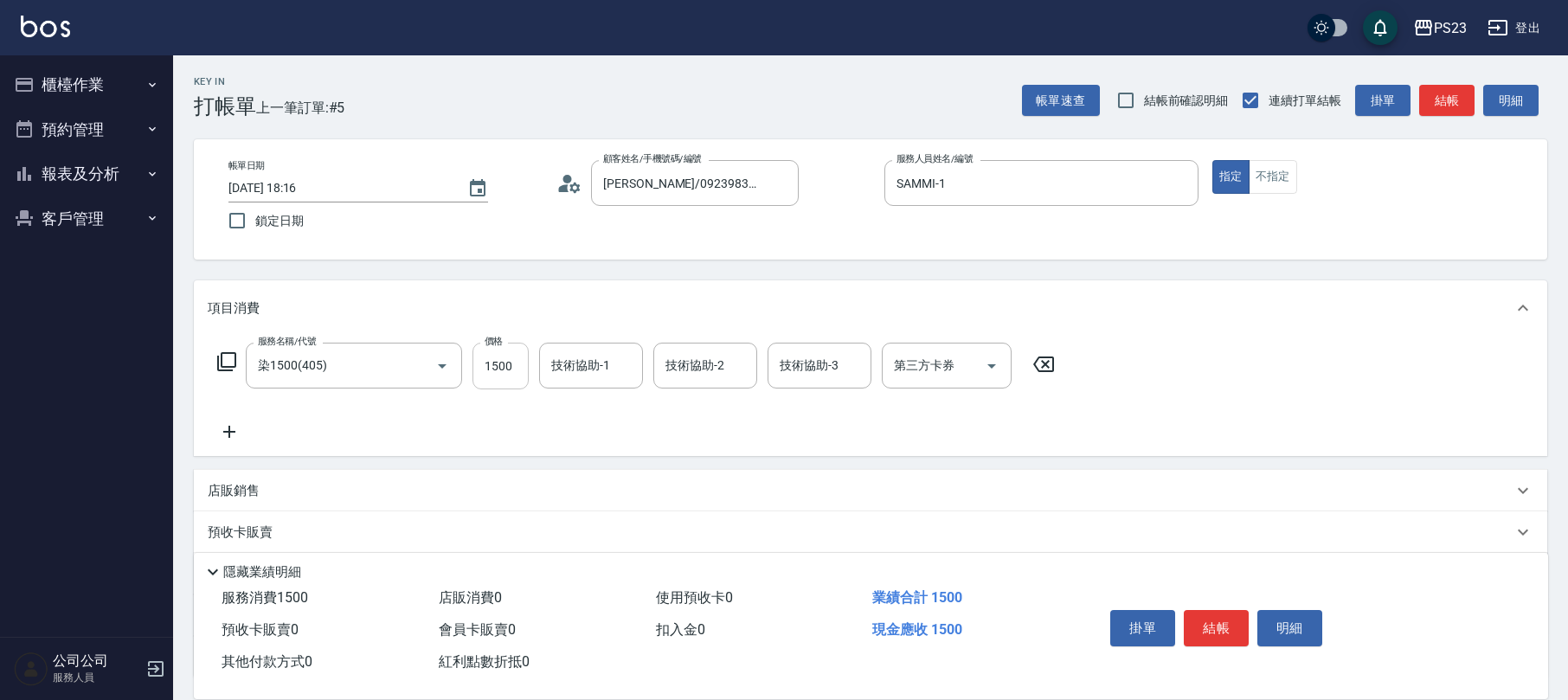
click at [500, 367] on input "1500" at bounding box center [500, 366] width 56 height 47
type input "3000"
type input "SAMMI-1"
click at [255, 496] on p "店販銷售" at bounding box center [234, 491] width 52 height 18
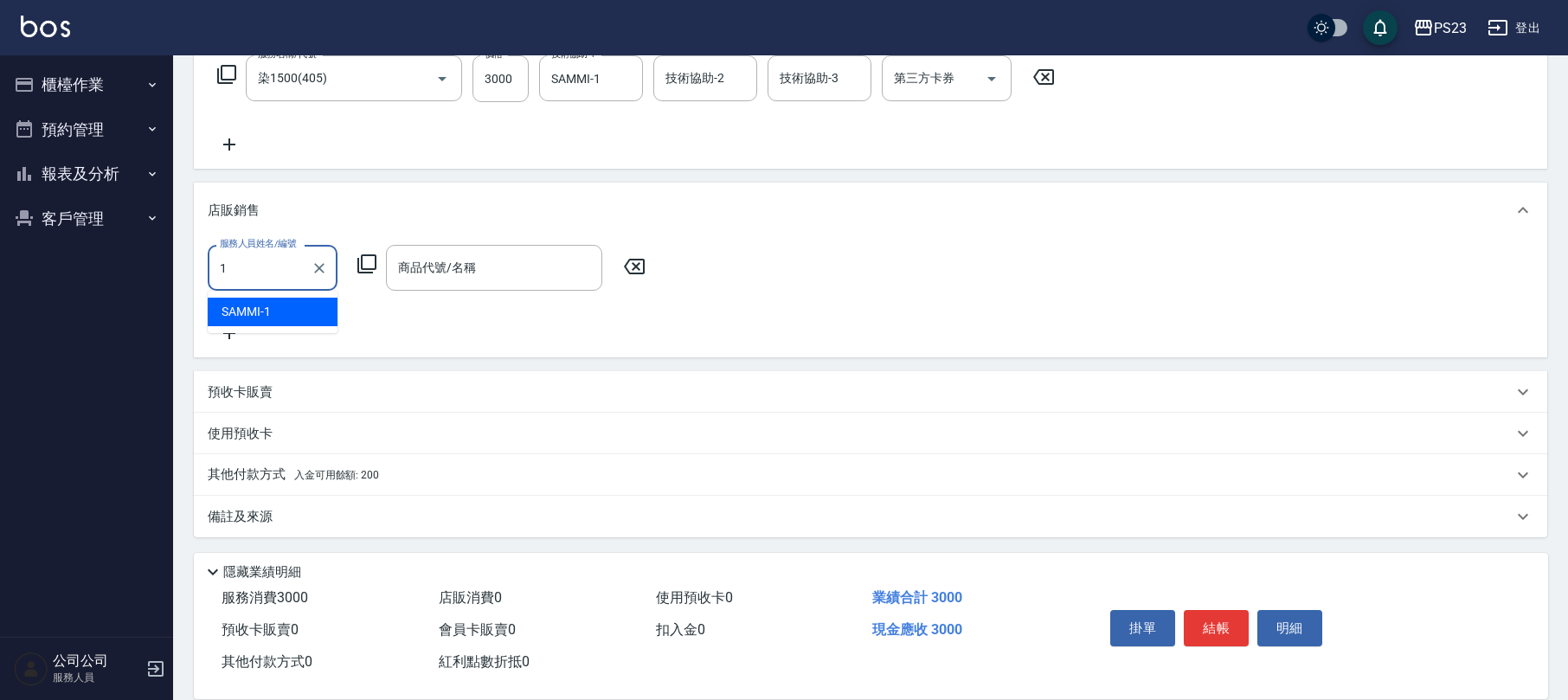
type input "SAMMI-1"
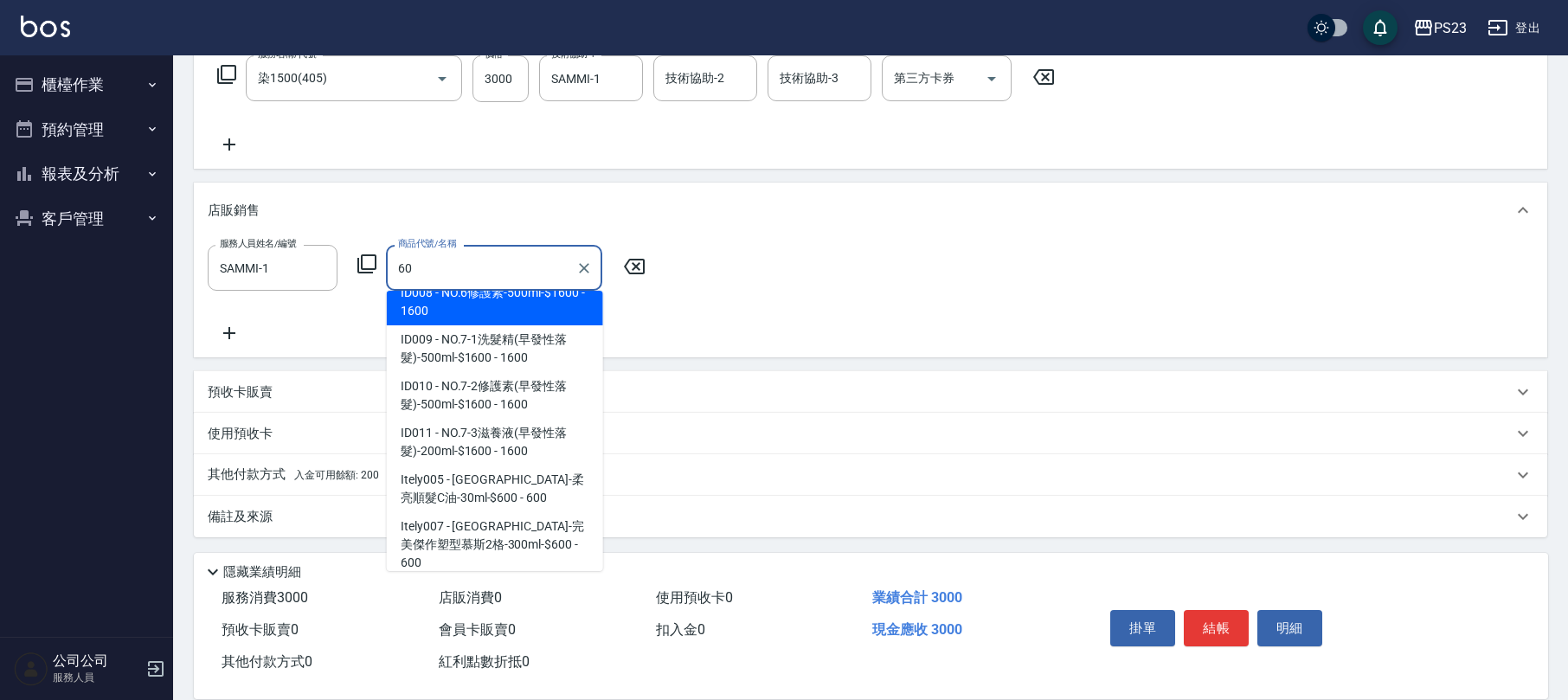
scroll to position [7, 0]
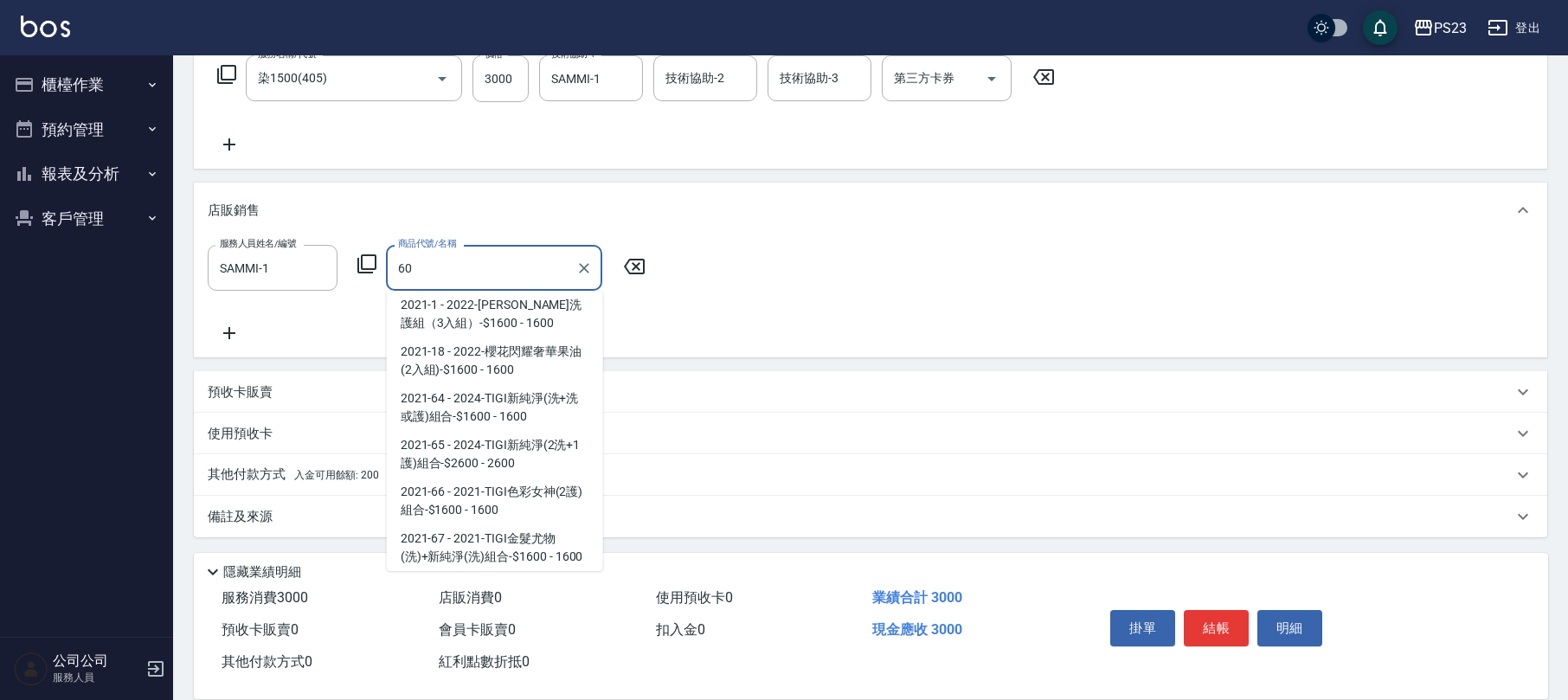
type input "6"
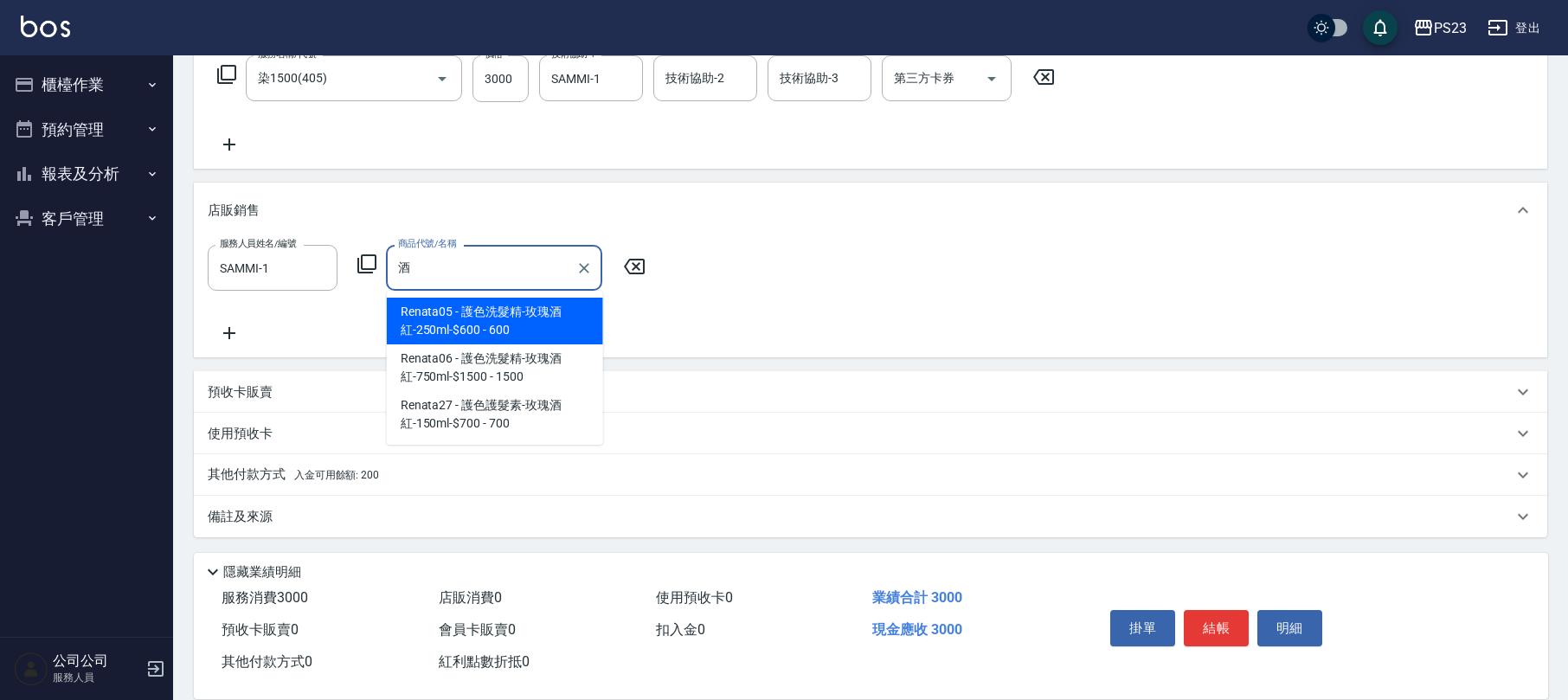
click at [506, 327] on span "Renata05 - 護色洗髮精-玫瑰酒紅-250ml-$600 - 600" at bounding box center [495, 321] width 216 height 47
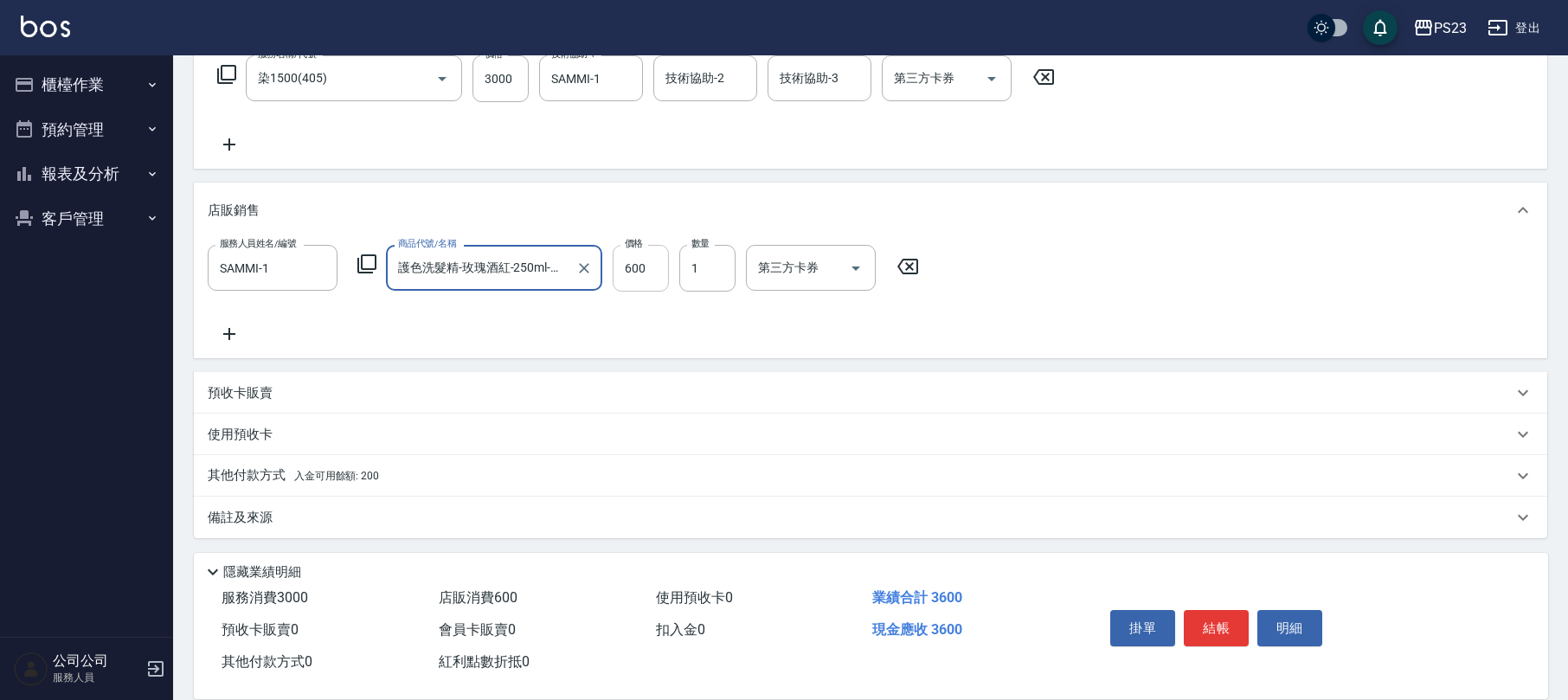
type input "護色洗髮精-玫瑰酒紅-250ml-$600"
click at [659, 271] on input "600" at bounding box center [641, 268] width 56 height 47
type input "540"
click at [445, 479] on div "其他付款方式 入金可用餘額: 200" at bounding box center [860, 475] width 1305 height 19
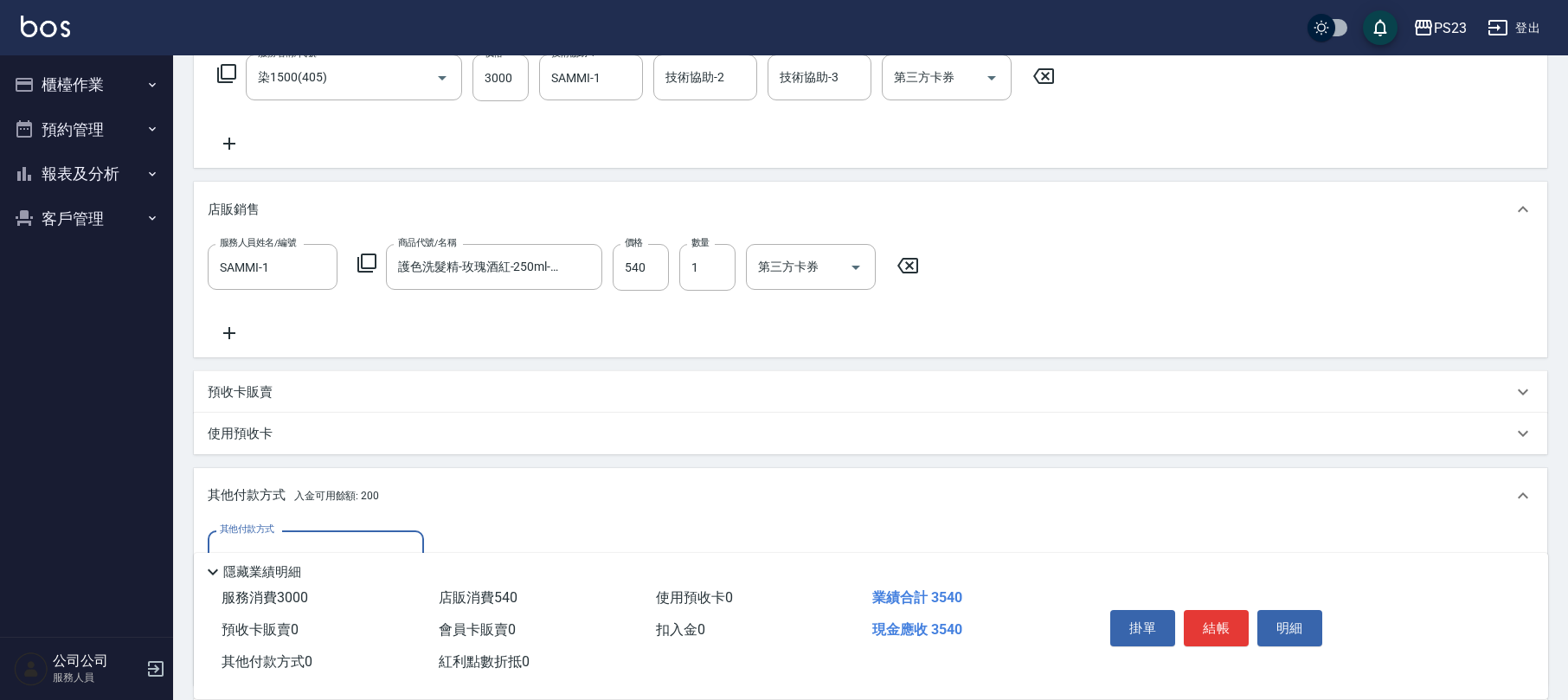
scroll to position [491, 0]
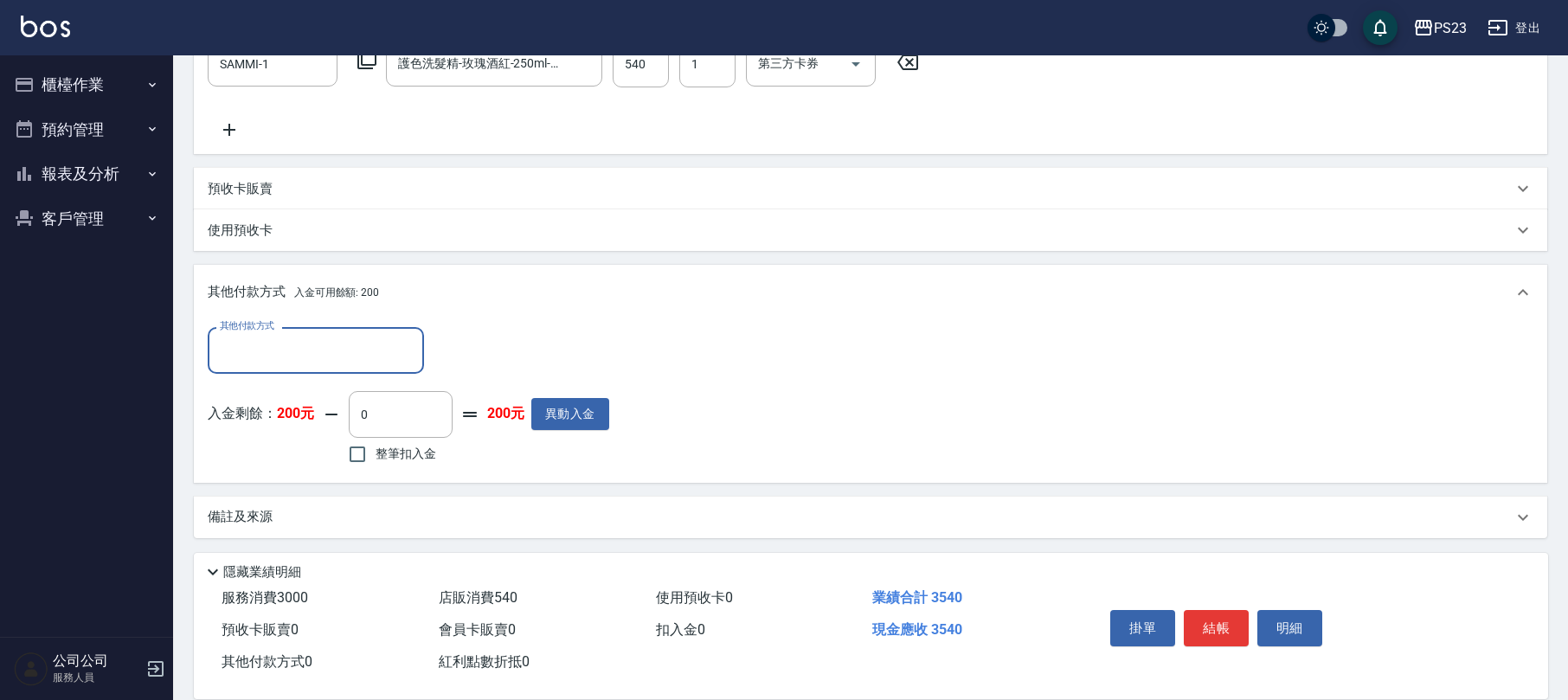
click at [331, 368] on div "其他付款方式" at bounding box center [316, 350] width 216 height 46
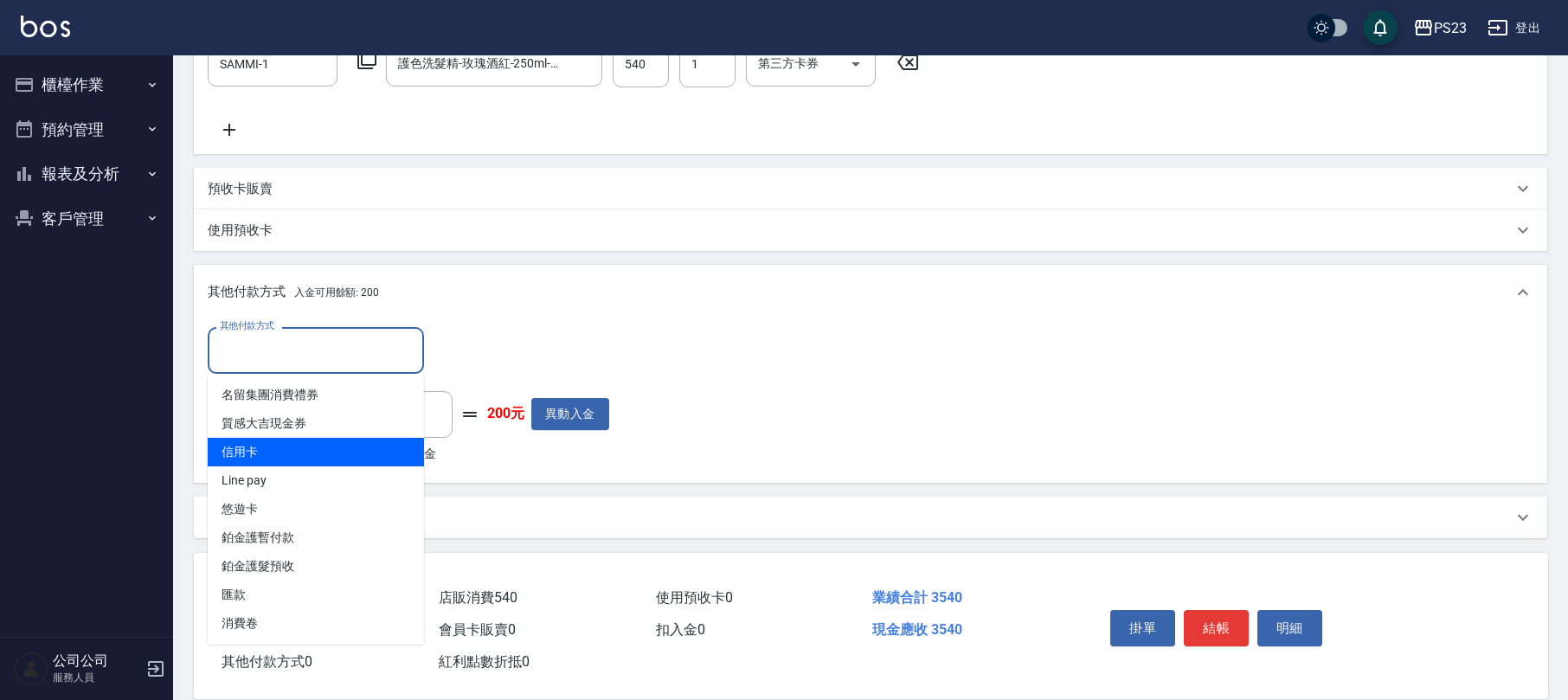
click at [305, 457] on span "信用卡" at bounding box center [316, 452] width 216 height 29
type input "信用卡"
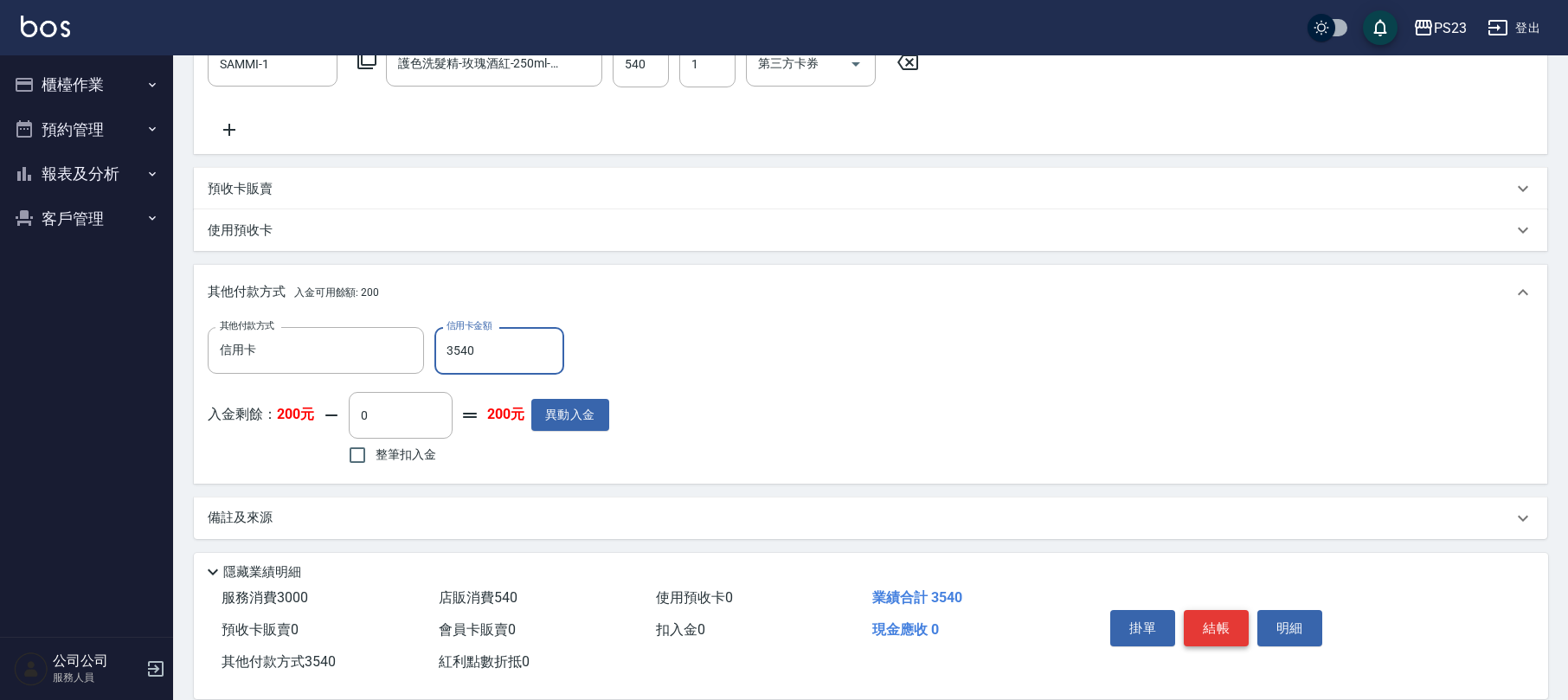
type input "3540"
click at [1227, 628] on button "結帳" at bounding box center [1216, 628] width 65 height 36
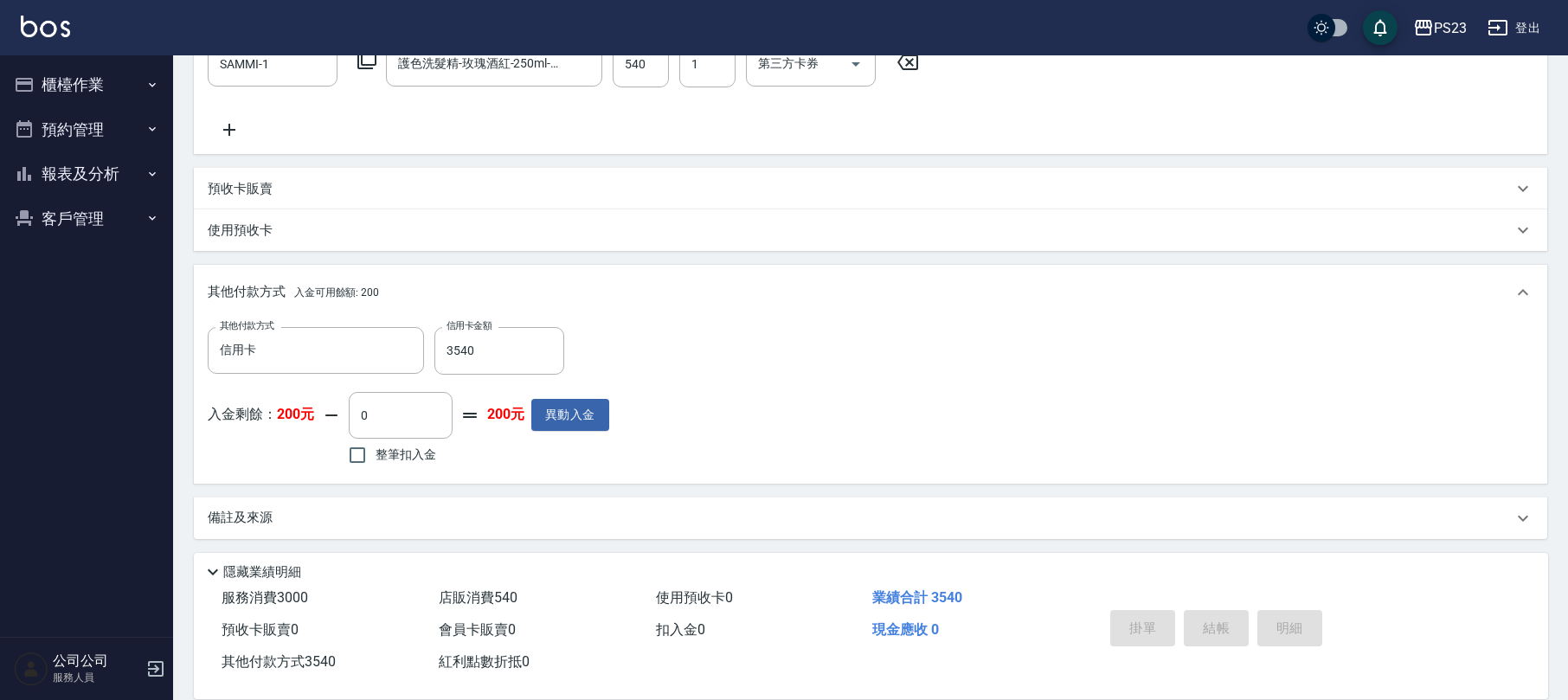
type input "[DATE] 18:17"
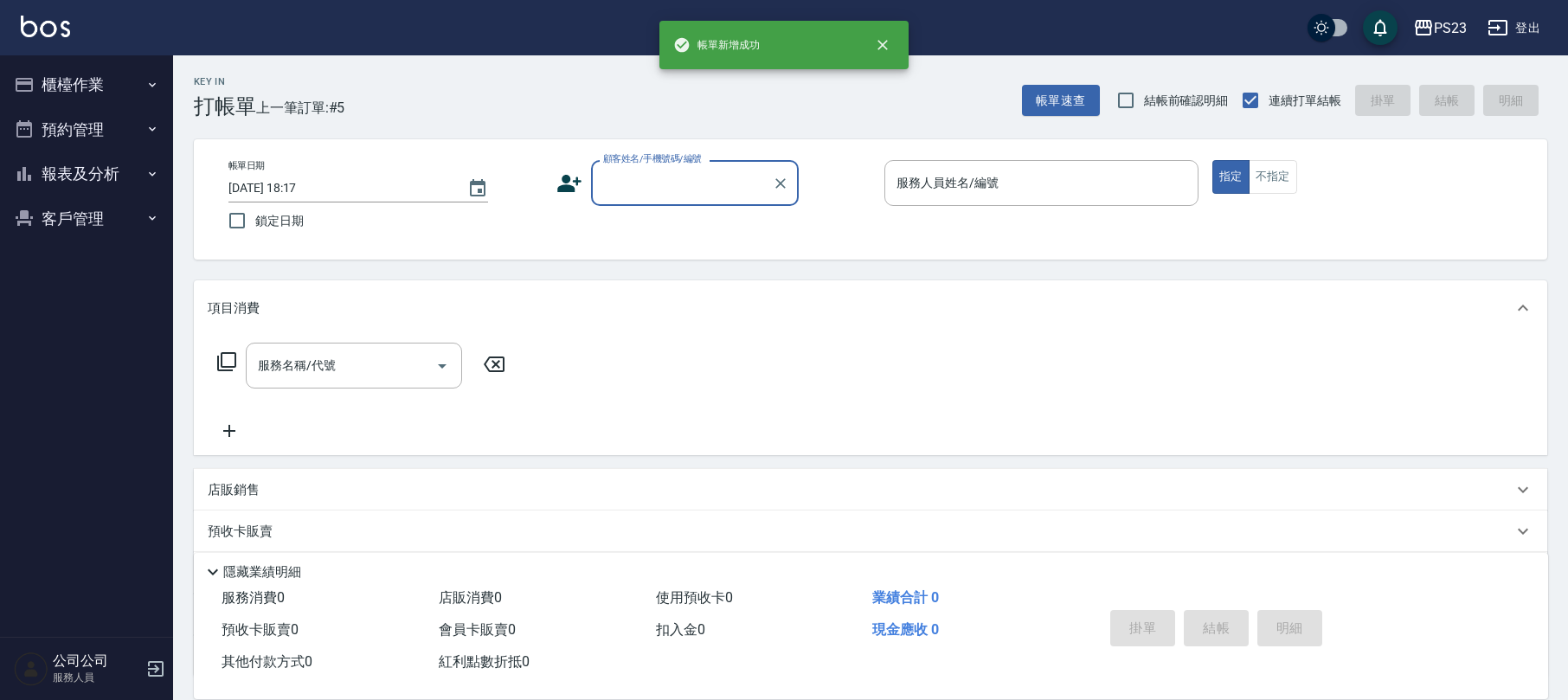
scroll to position [0, 0]
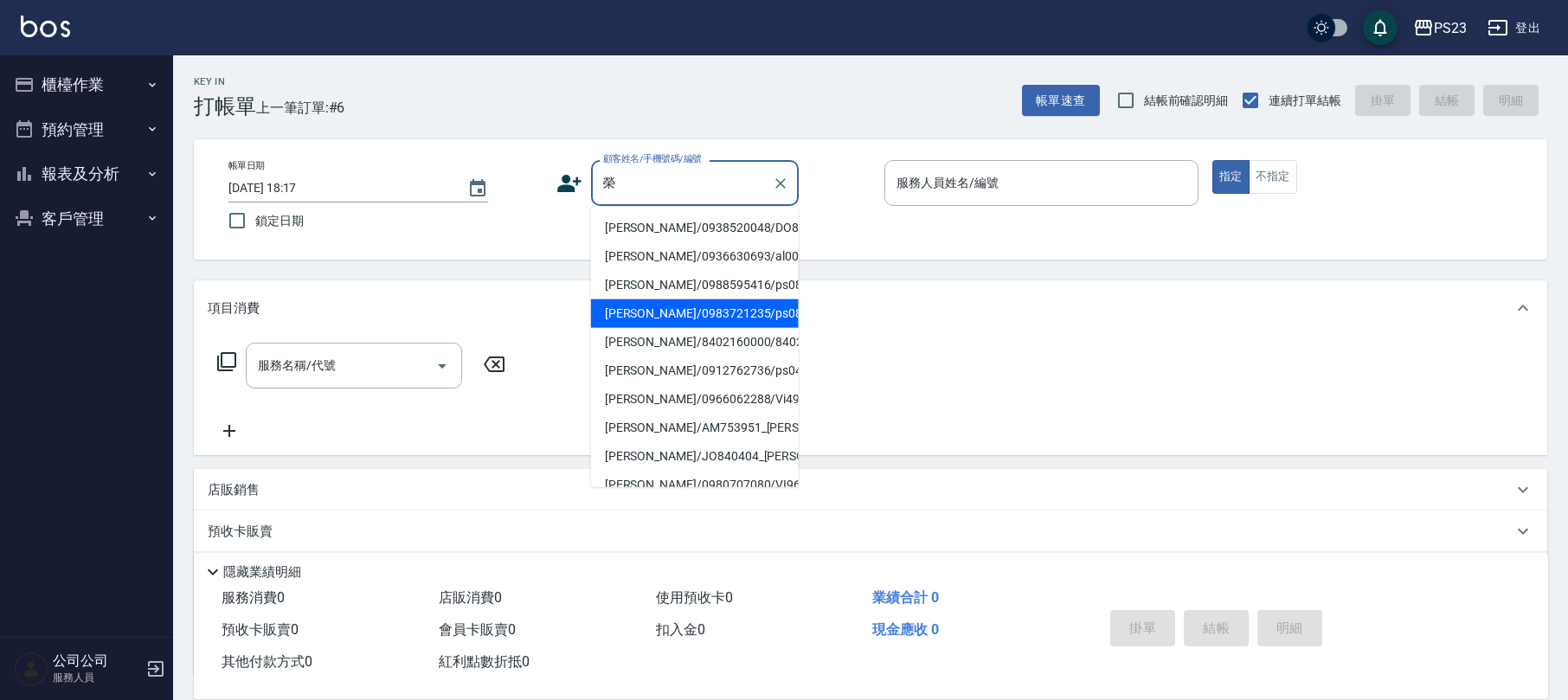
type input "蓉"
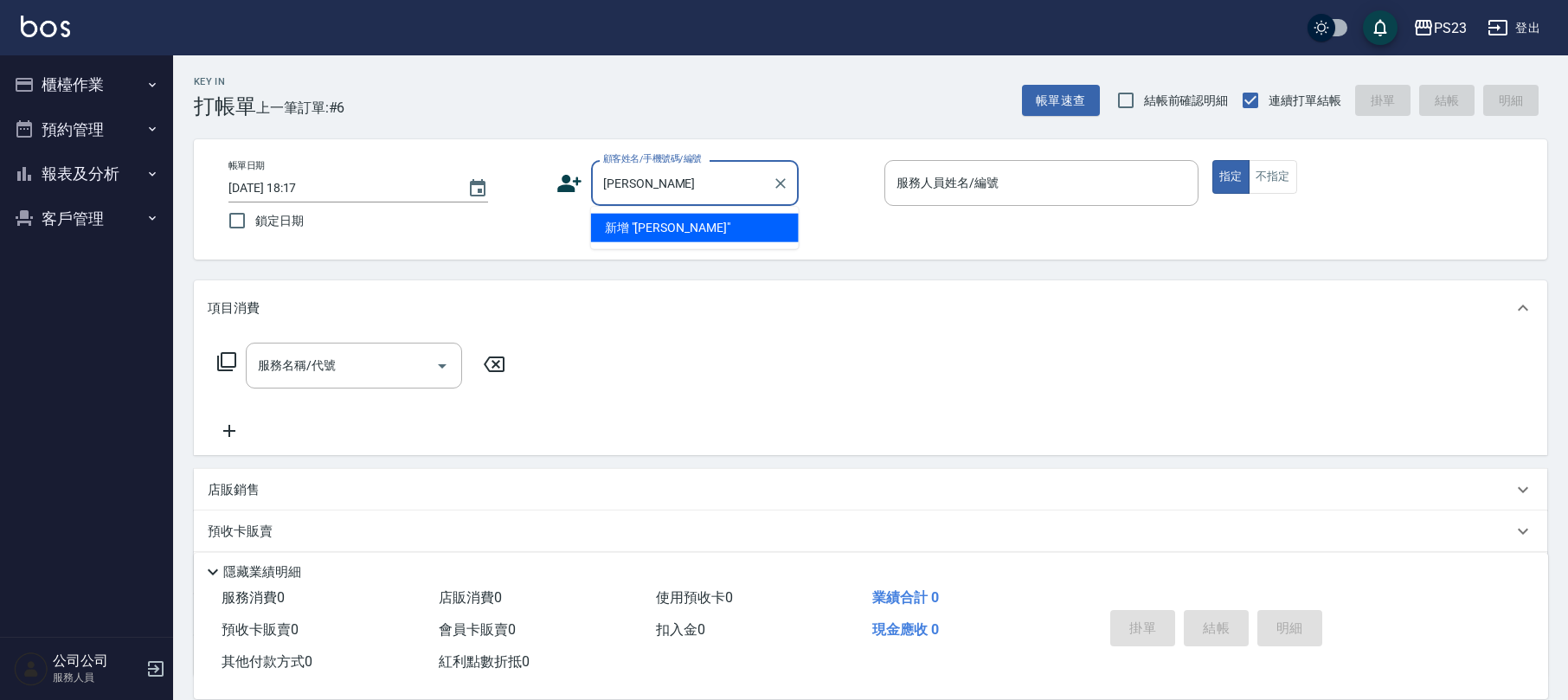
click at [662, 180] on input "[PERSON_NAME]" at bounding box center [682, 183] width 166 height 30
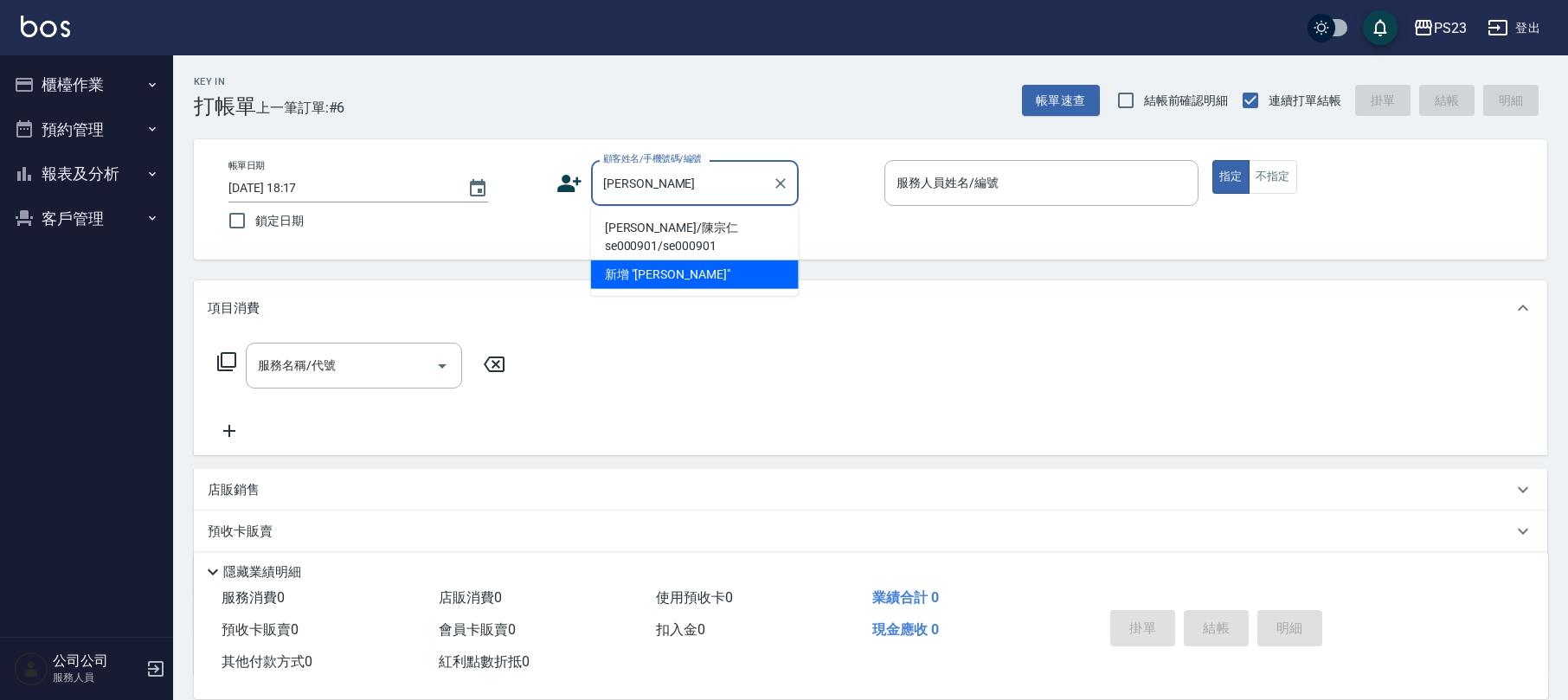
click at [683, 178] on input "[PERSON_NAME]" at bounding box center [682, 183] width 166 height 30
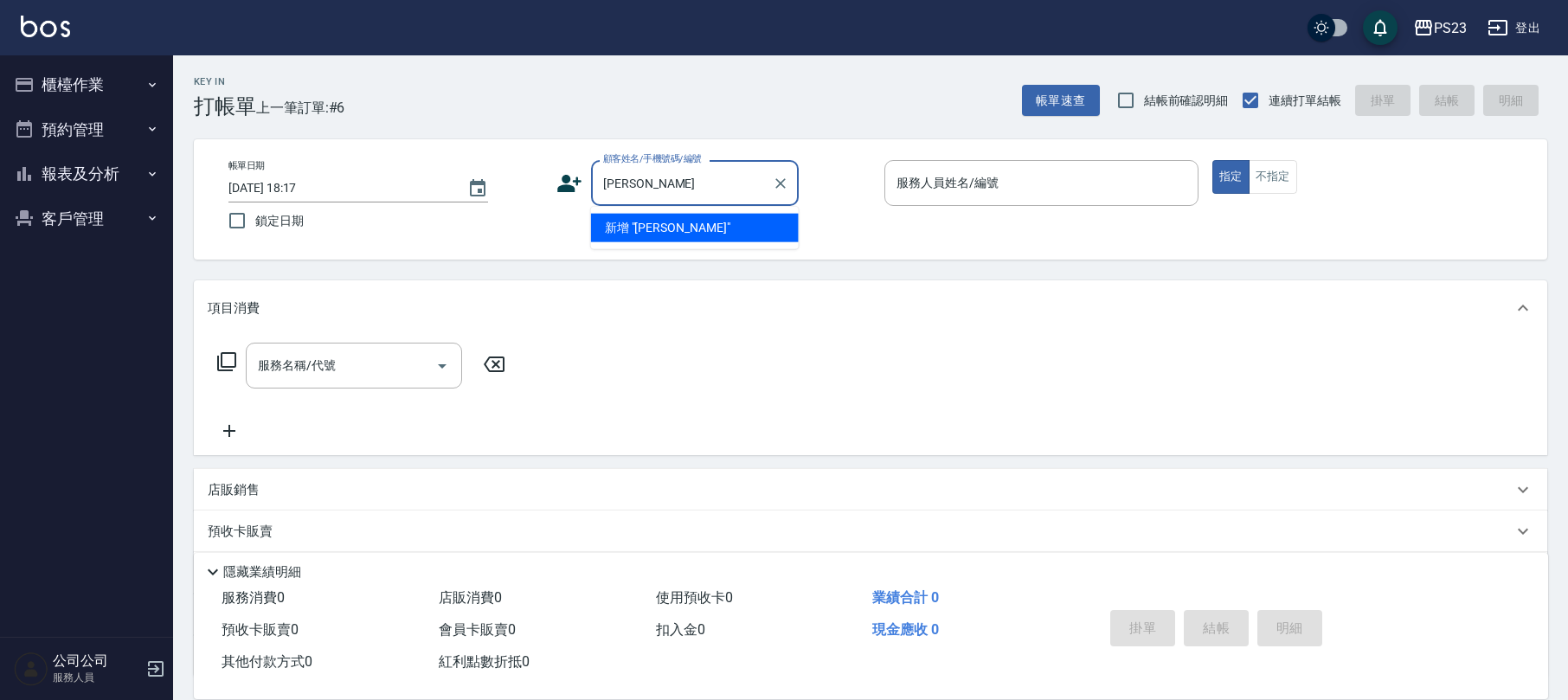
click at [659, 226] on li "新增 "[PERSON_NAME]"" at bounding box center [695, 228] width 208 height 29
type input "[PERSON_NAME]"
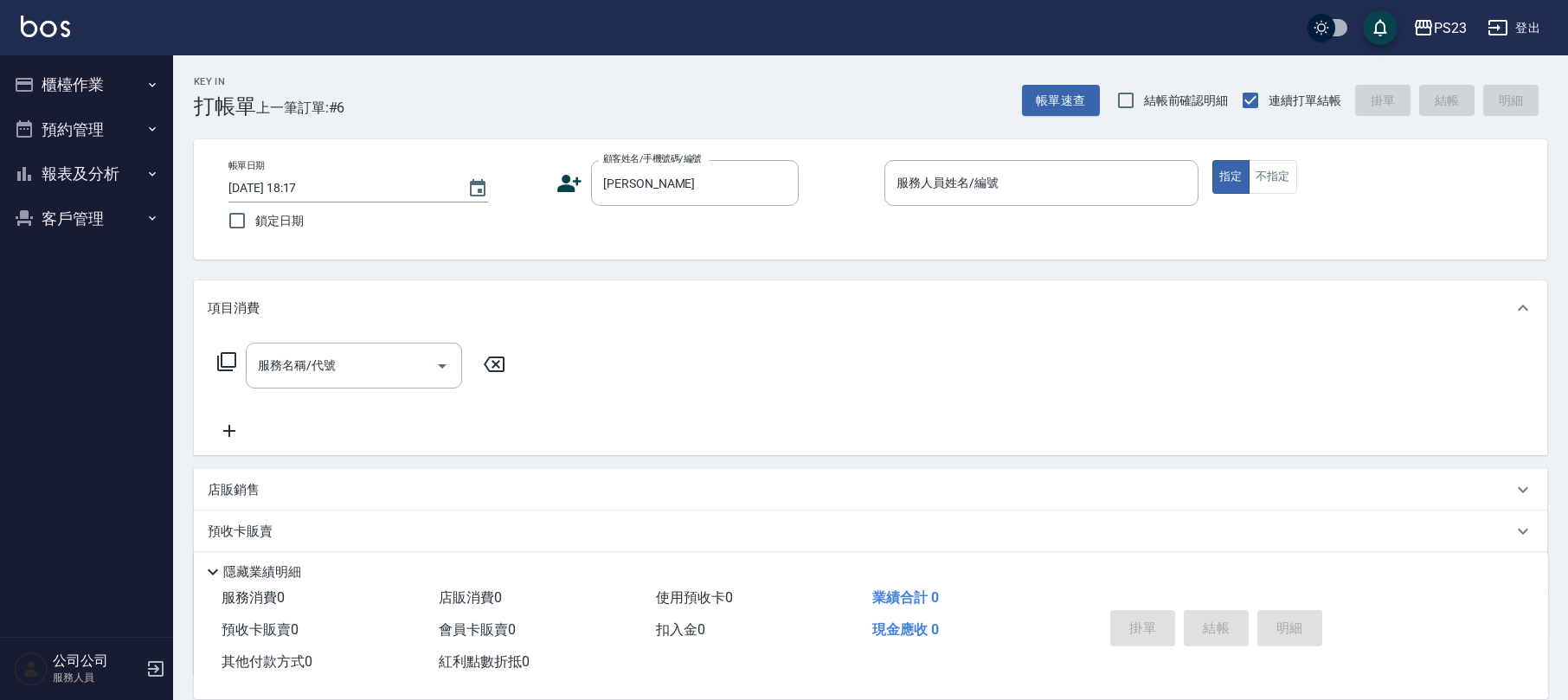
click at [572, 178] on icon at bounding box center [570, 183] width 26 height 26
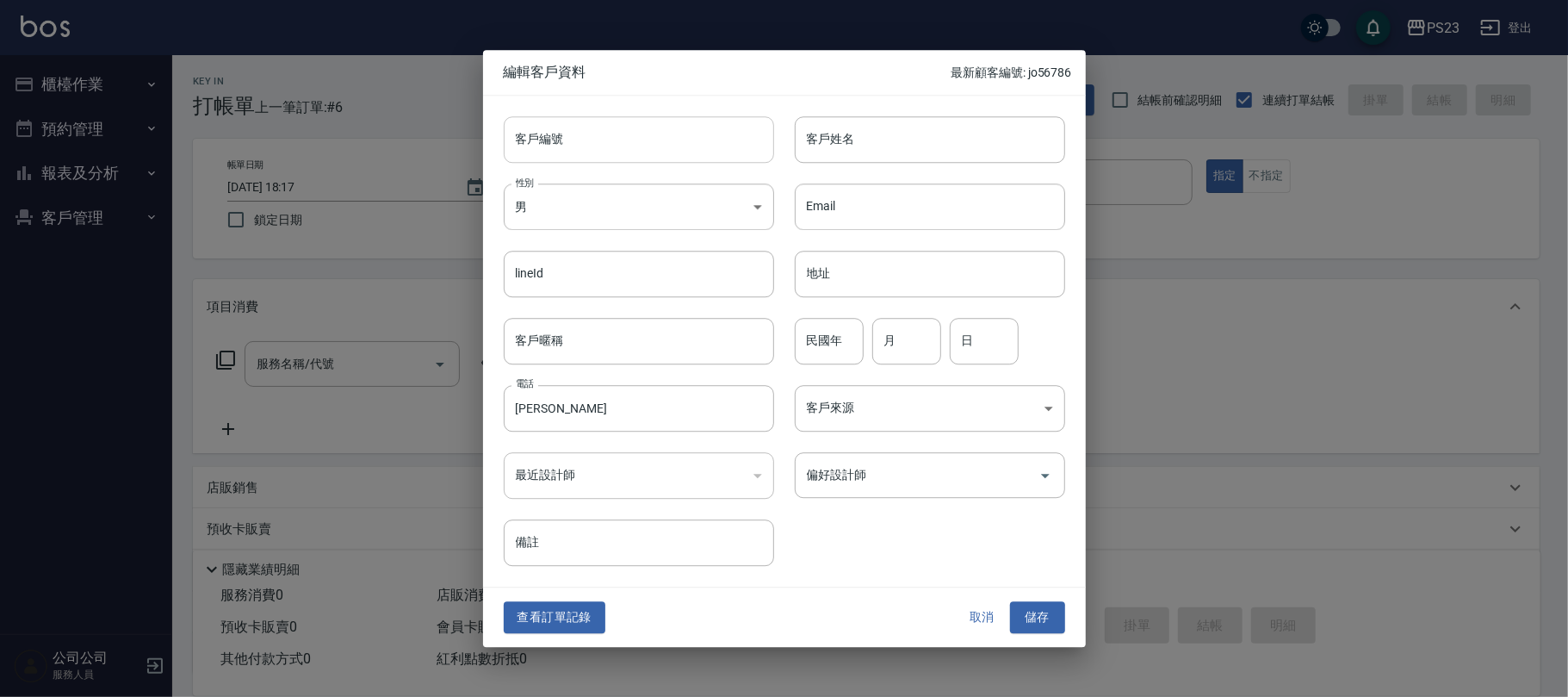
click at [625, 128] on input "客戶編號" at bounding box center [639, 140] width 271 height 47
click at [614, 202] on body "PS23 登出 櫃檯作業 打帳單 帳單列表 現金收支登錄 材料自購登錄 每日結帳 排班表 現場電腦打卡 預約管理 預約管理 單日預約紀錄 單週預約紀錄 報表及…" at bounding box center [784, 418] width 1568 height 836
click at [569, 308] on li "女" at bounding box center [639, 308] width 271 height 28
type input "[DEMOGRAPHIC_DATA]"
click at [594, 124] on input "客戶編號" at bounding box center [639, 140] width 271 height 47
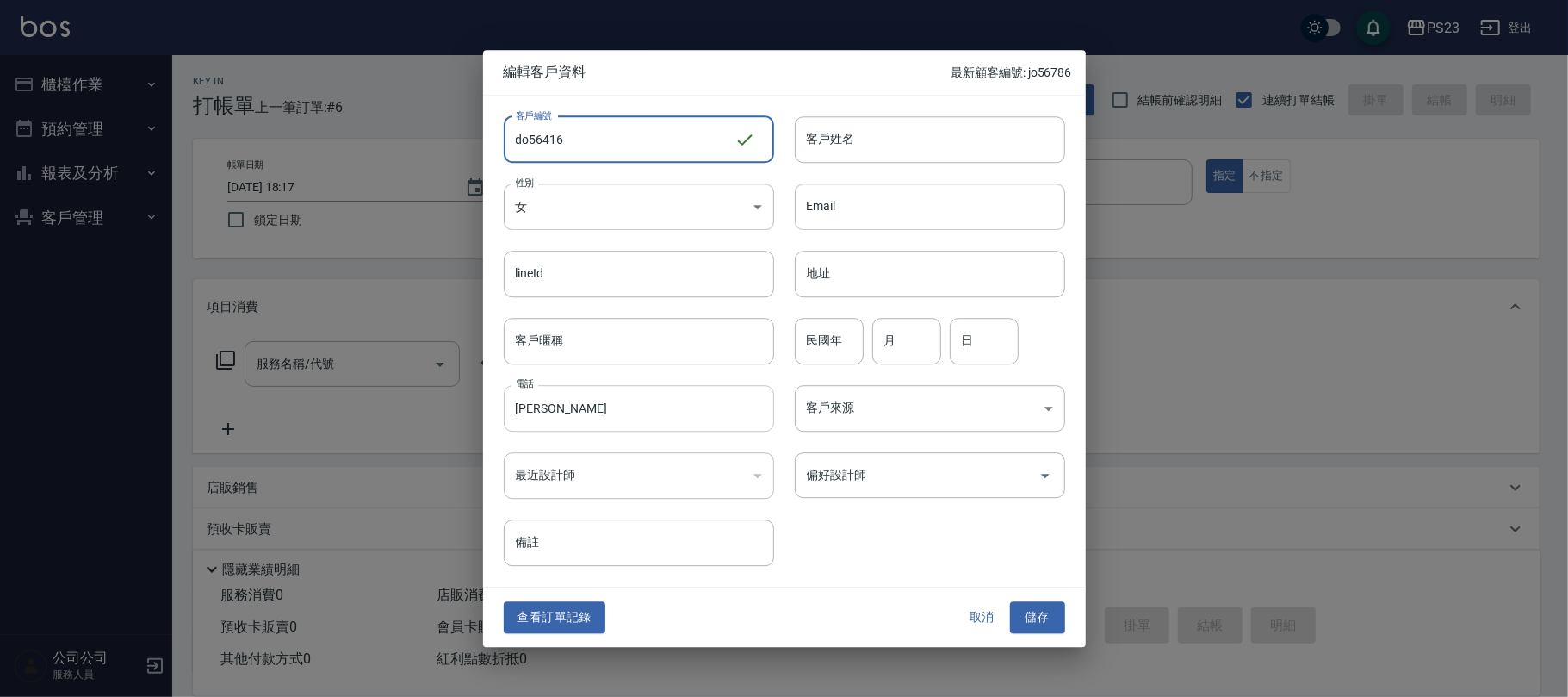
type input "do56416"
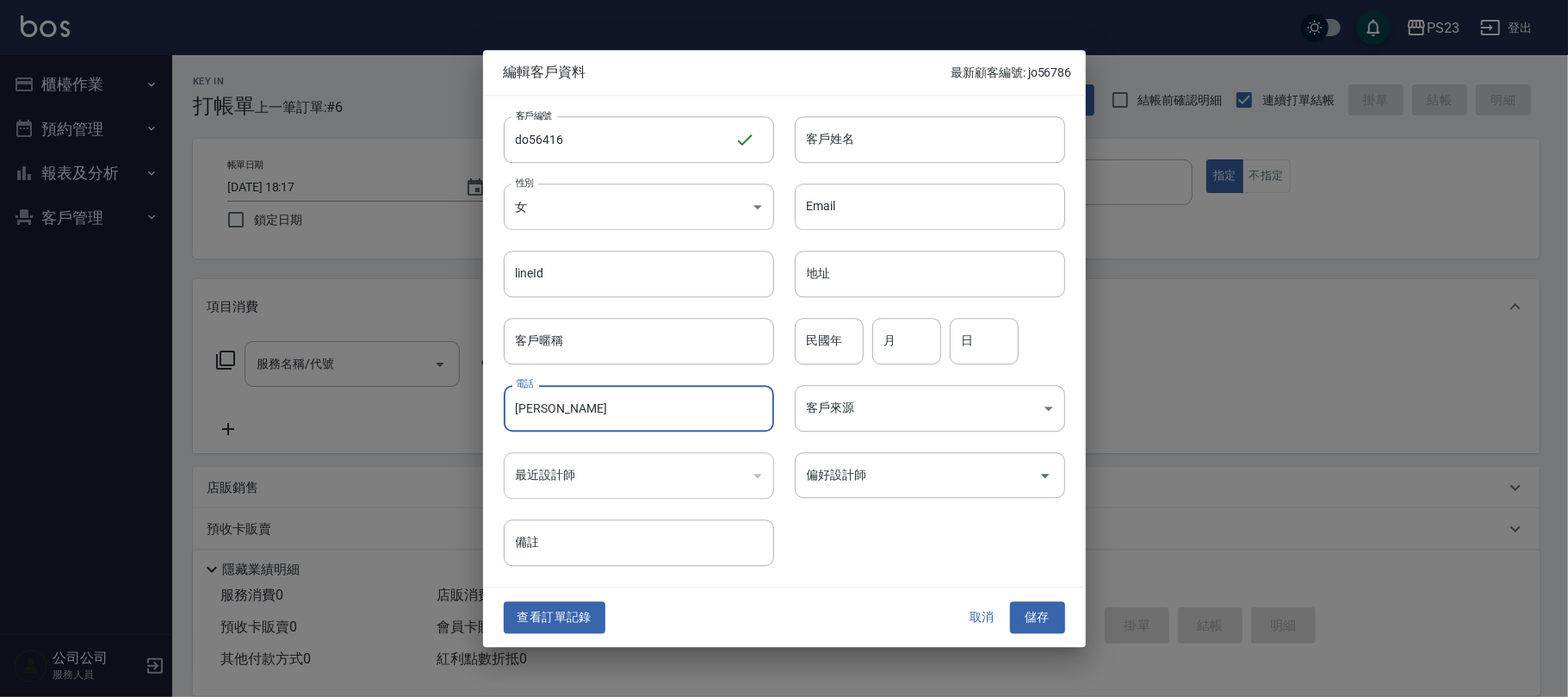
drag, startPoint x: 570, startPoint y: 410, endPoint x: 505, endPoint y: 415, distance: 65.2
click at [505, 415] on input "[PERSON_NAME]" at bounding box center [639, 408] width 271 height 47
click at [886, 140] on input "客戶姓名" at bounding box center [930, 140] width 271 height 47
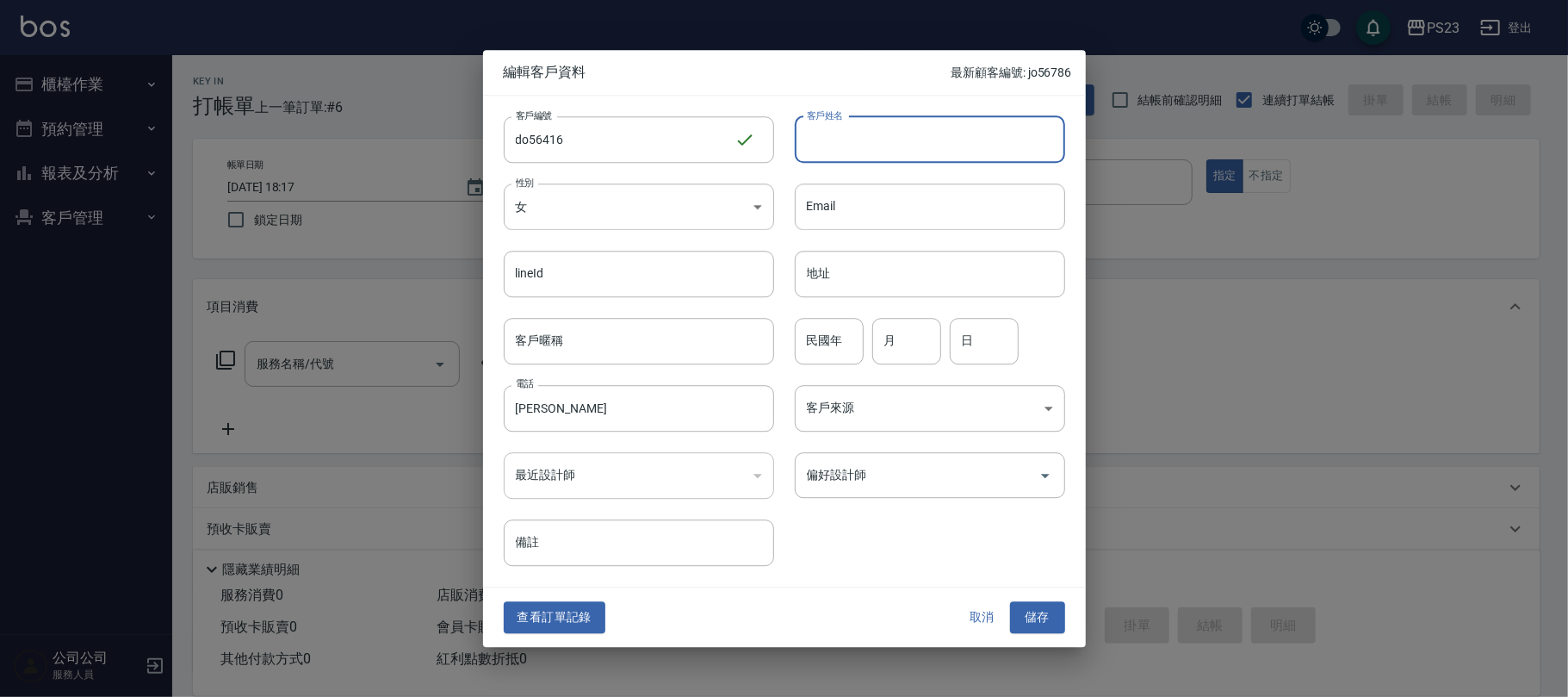
paste input "[PERSON_NAME]"
type input "[PERSON_NAME]"
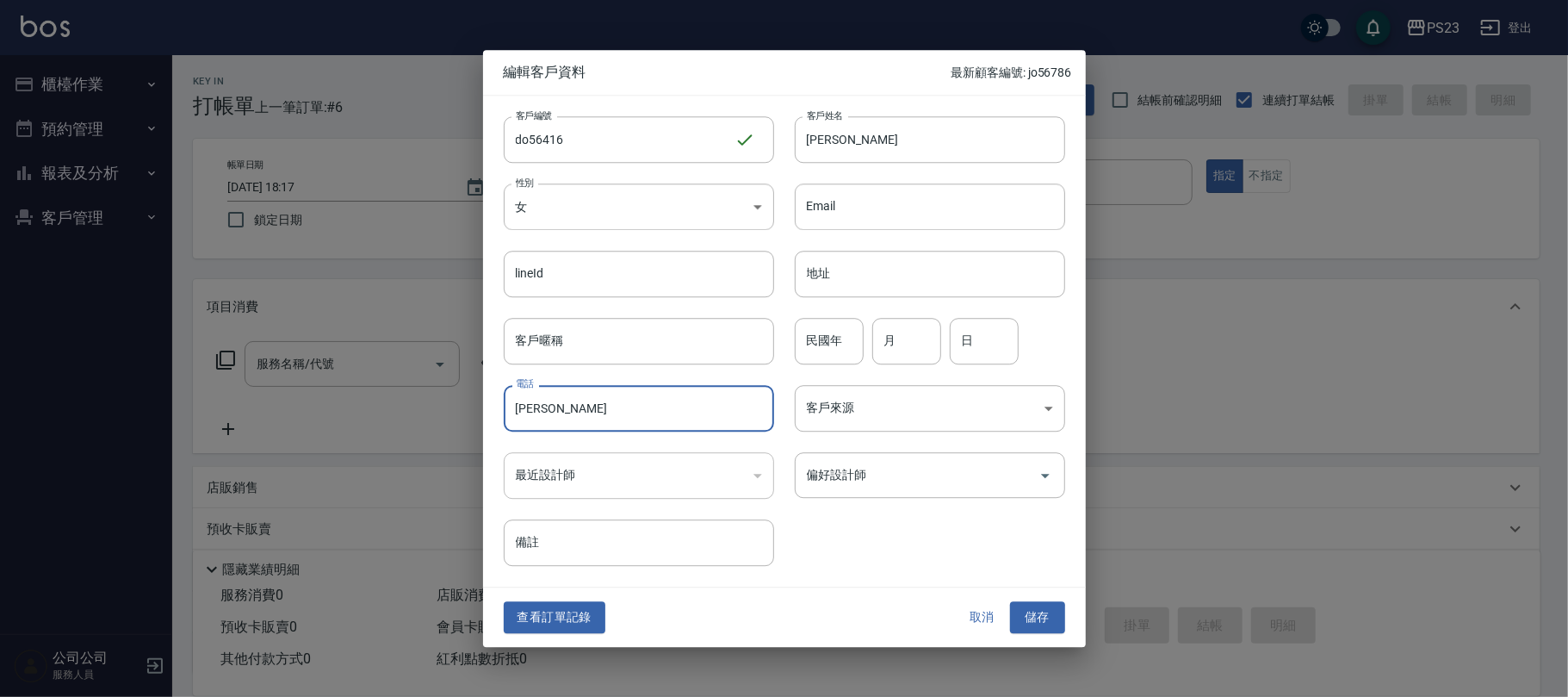
click at [628, 412] on input "[PERSON_NAME]" at bounding box center [639, 408] width 271 height 47
type input "103456"
click at [976, 487] on input "偏好設計師" at bounding box center [918, 475] width 229 height 30
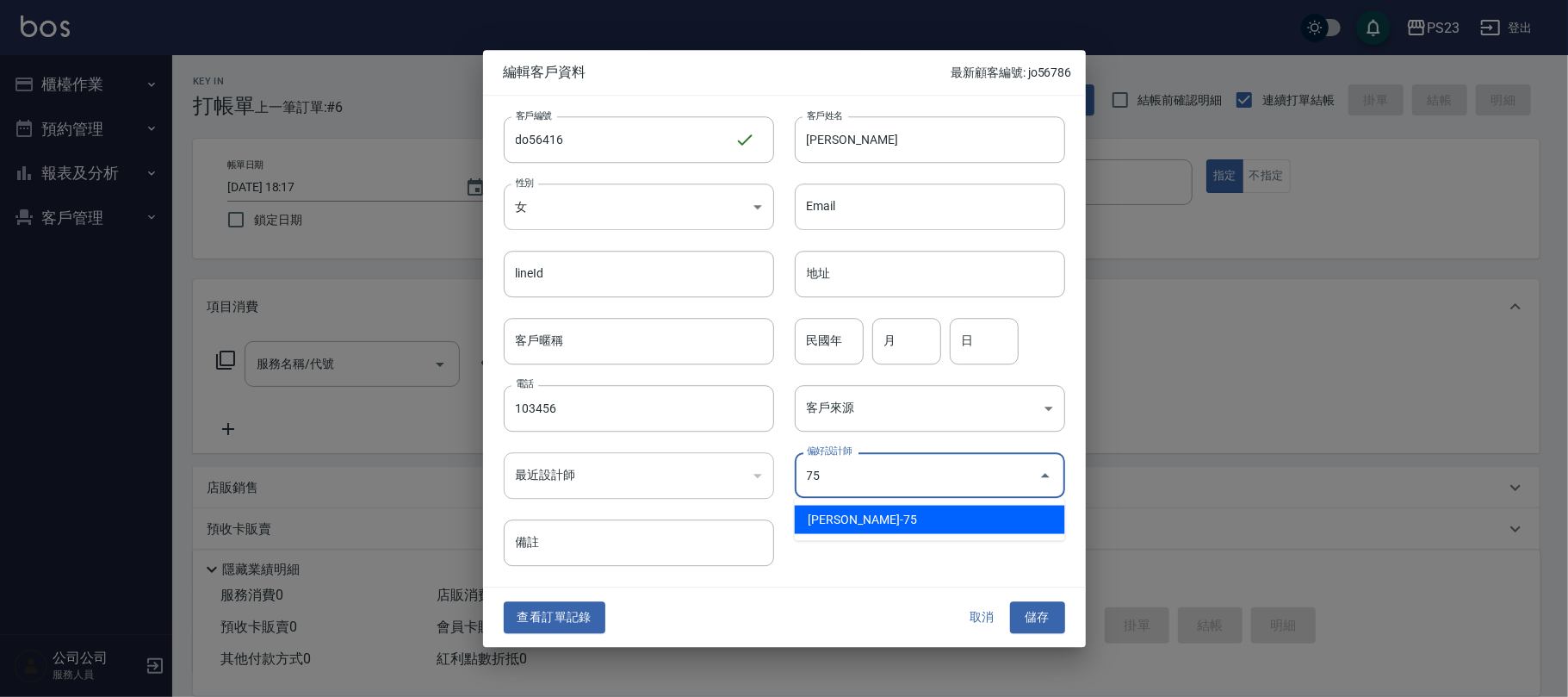
click at [872, 511] on li "[PERSON_NAME]-75" at bounding box center [930, 520] width 271 height 28
type input "黃子芸"
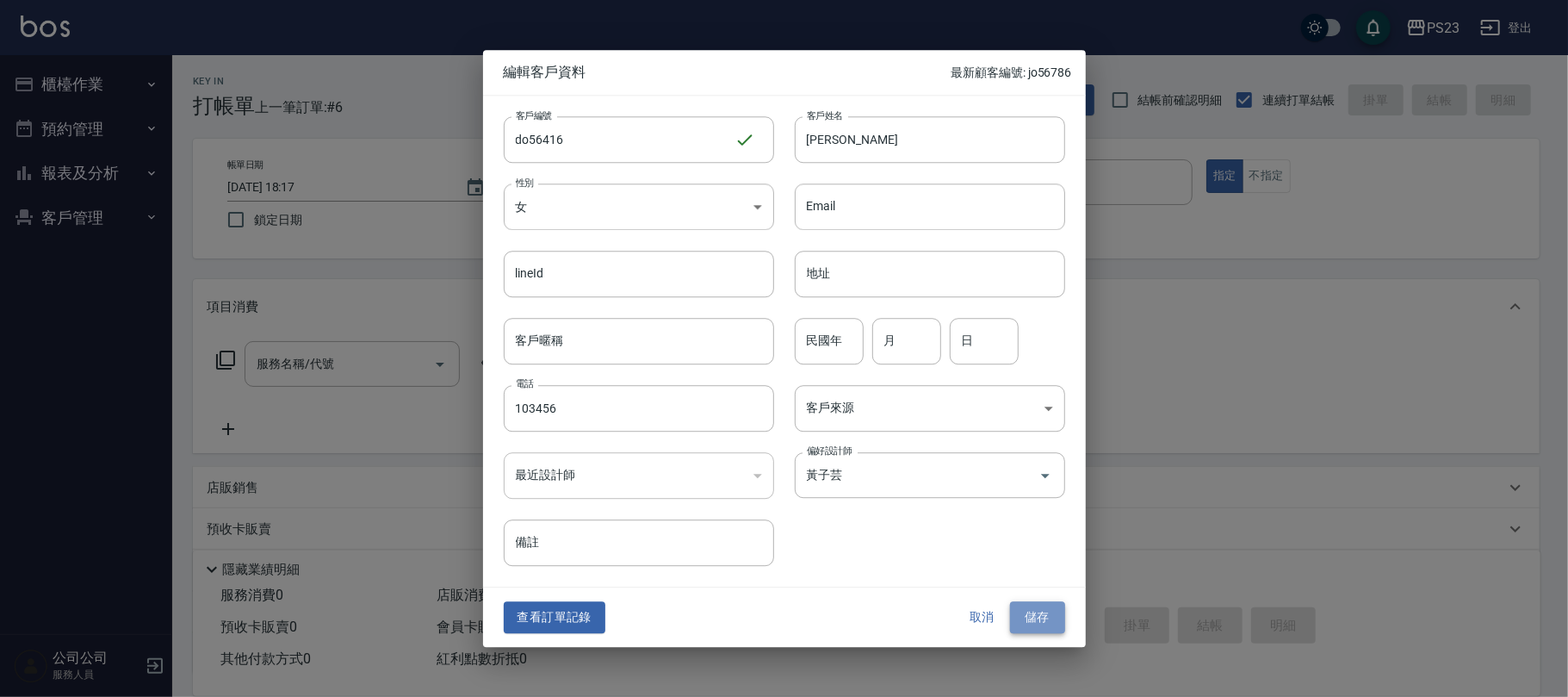
click at [1052, 613] on button "儲存" at bounding box center [1038, 618] width 55 height 32
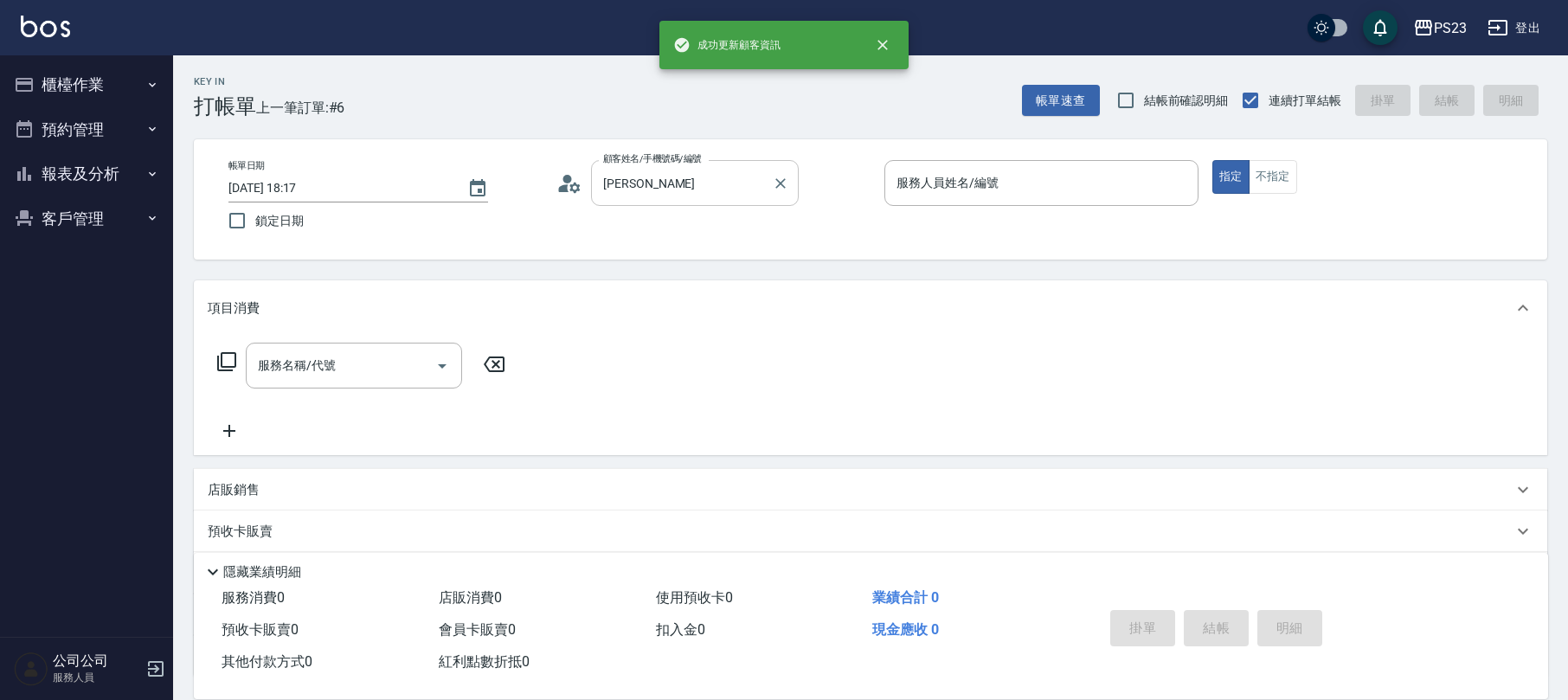
click at [708, 190] on input "[PERSON_NAME]" at bounding box center [682, 183] width 166 height 30
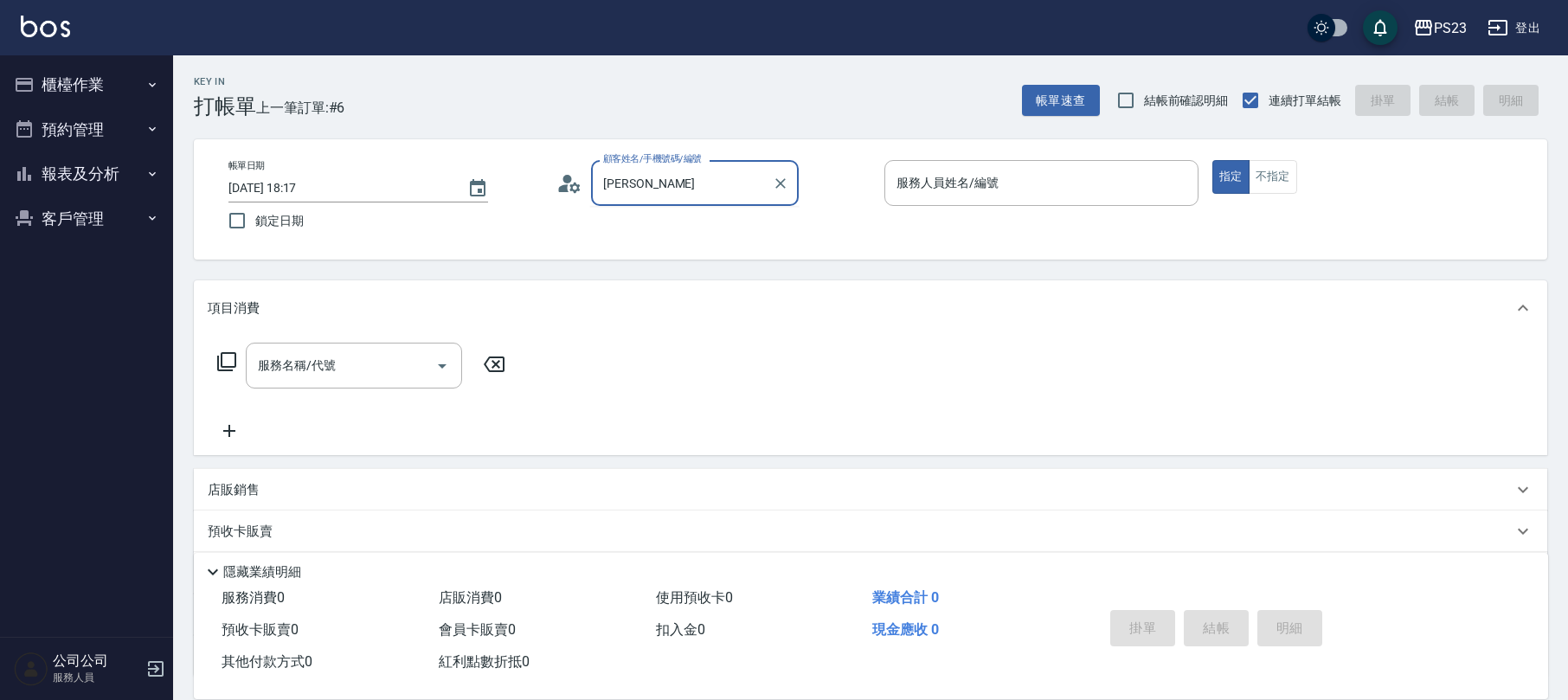
drag, startPoint x: 677, startPoint y: 189, endPoint x: 599, endPoint y: 185, distance: 78.1
click at [599, 185] on input "[PERSON_NAME]" at bounding box center [682, 183] width 166 height 30
paste input "[PERSON_NAME]"
type input "[PERSON_NAME]"
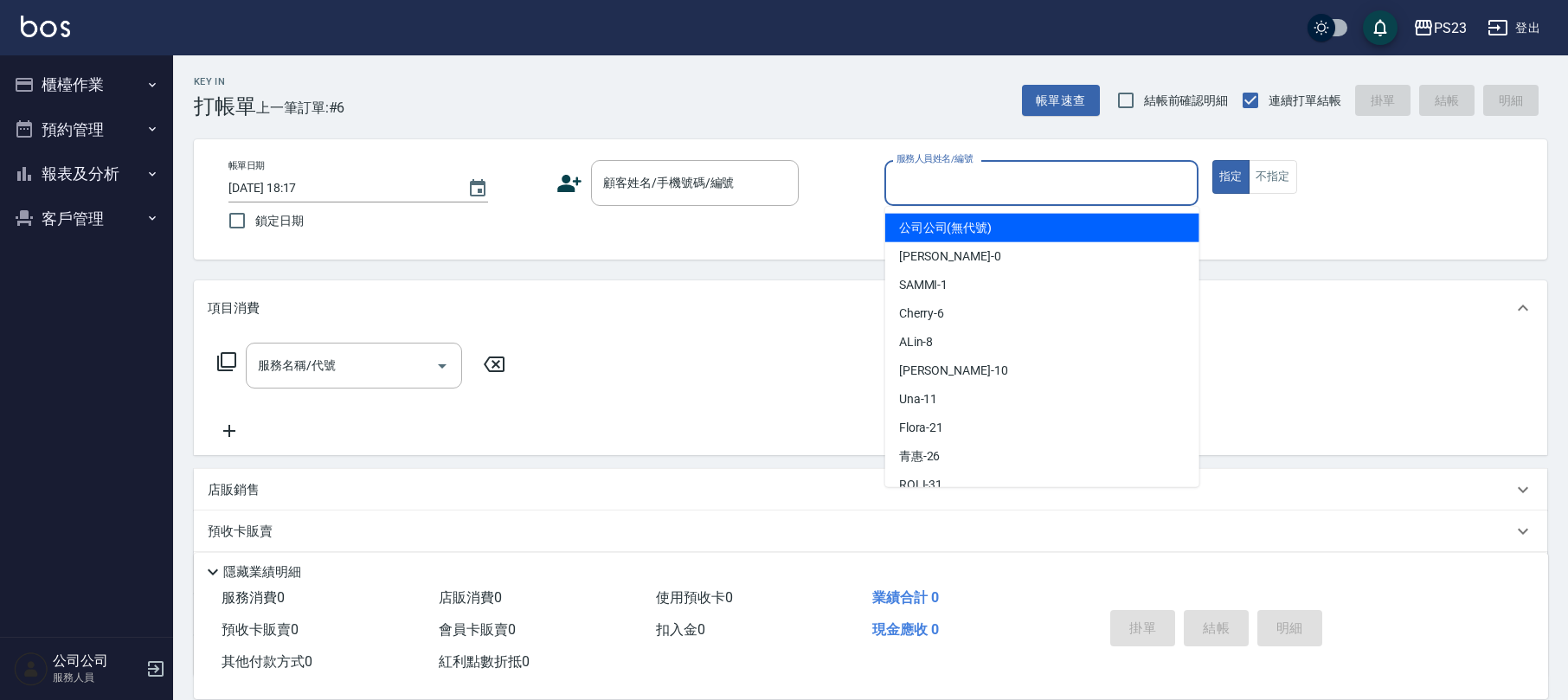
click at [921, 177] on div "服務人員姓名/編號 服務人員姓名/編號" at bounding box center [1042, 183] width 314 height 46
click at [662, 171] on div "顧客姓名/手機號碼/編號 顧客姓名/手機號碼/編號" at bounding box center [695, 183] width 208 height 46
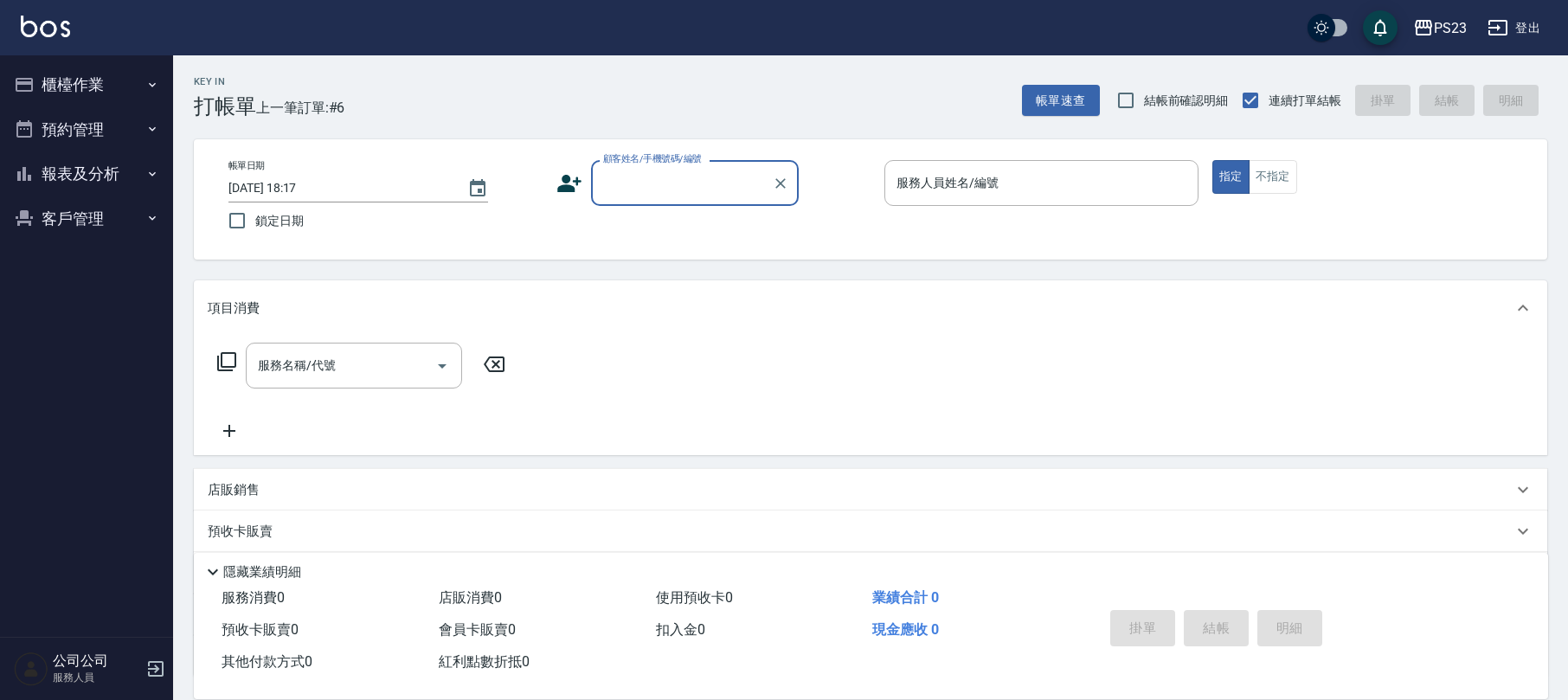
drag, startPoint x: 662, startPoint y: 171, endPoint x: 623, endPoint y: 196, distance: 46.3
click at [623, 196] on input "顧客姓名/手機號碼/編號" at bounding box center [682, 183] width 166 height 30
click at [631, 230] on li "[PERSON_NAME]/103456/do56416" at bounding box center [695, 228] width 208 height 29
type input "[PERSON_NAME]/103456/do56416"
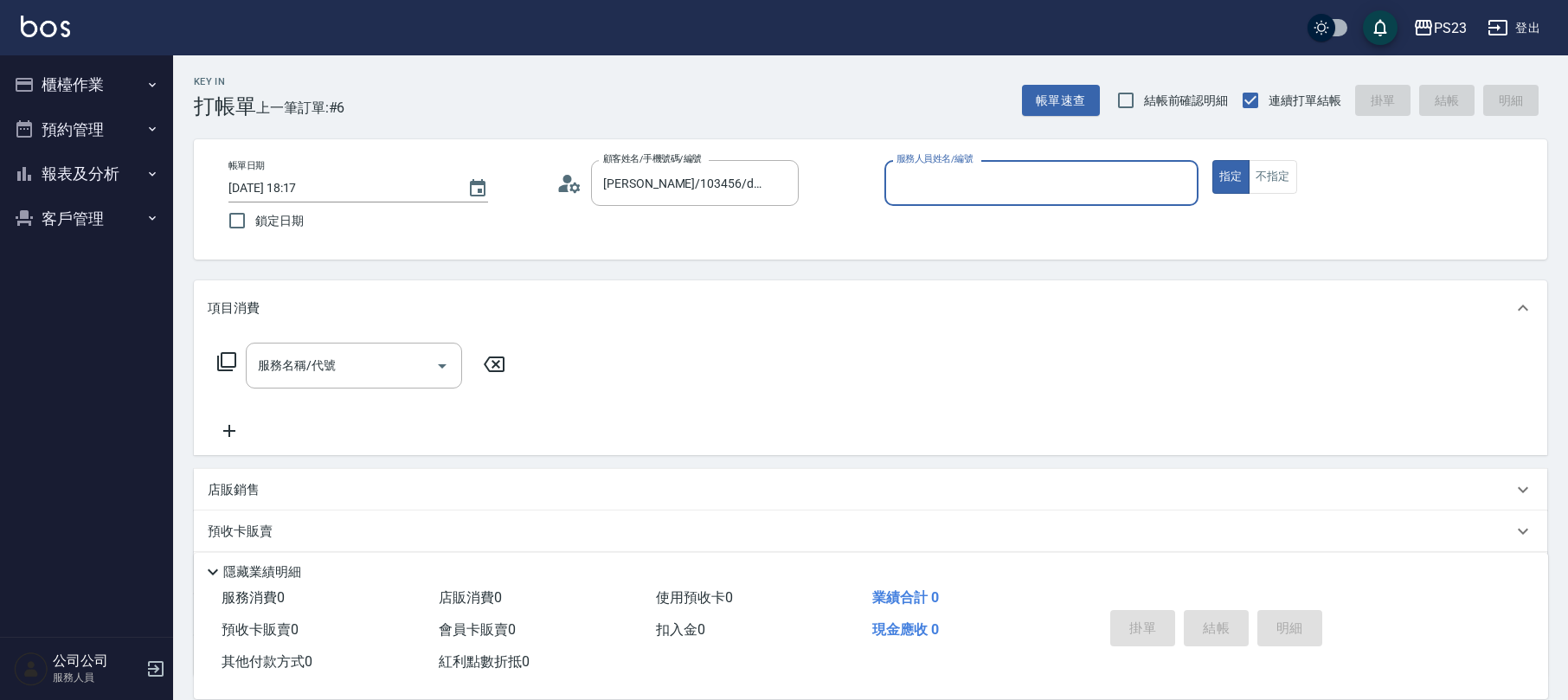
type input "Donna-75"
click at [220, 364] on icon at bounding box center [227, 362] width 21 height 21
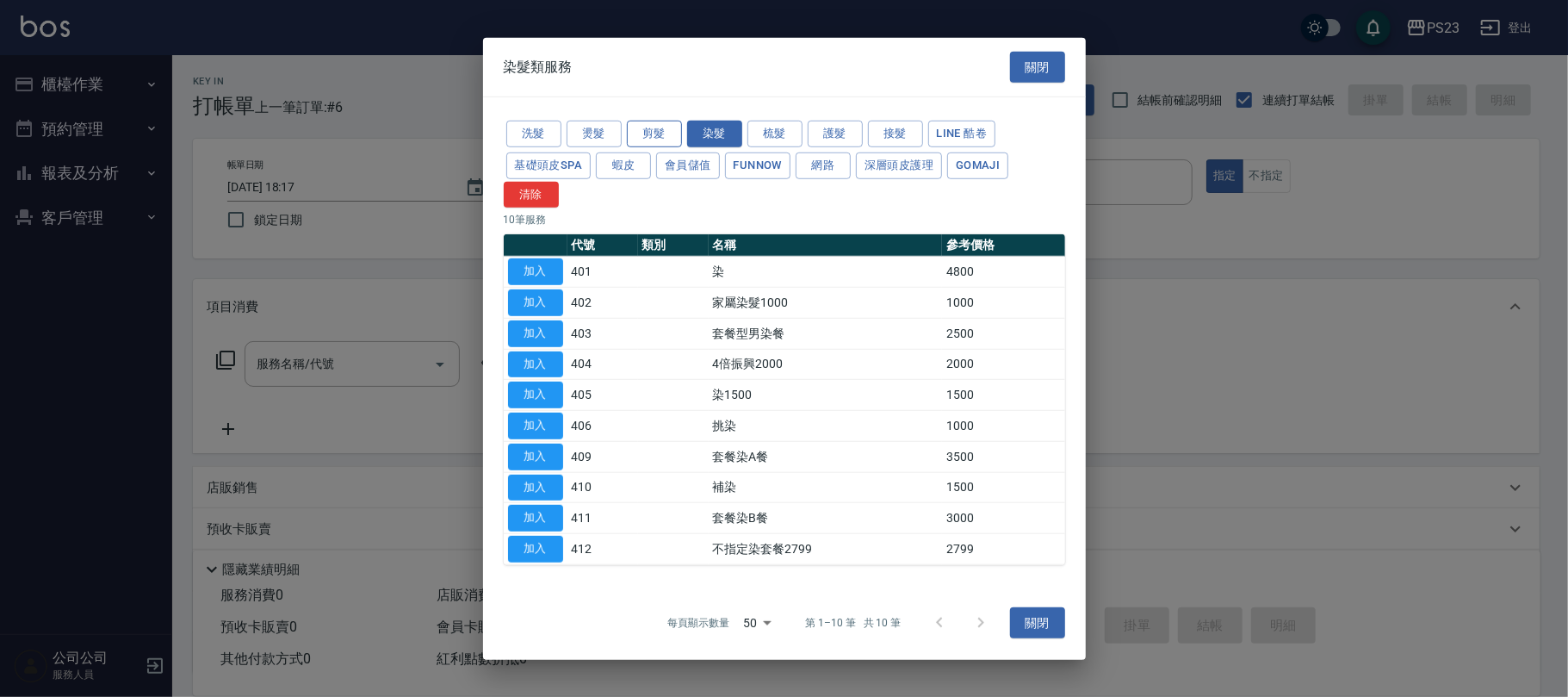
click at [644, 133] on button "剪髮" at bounding box center [655, 134] width 55 height 27
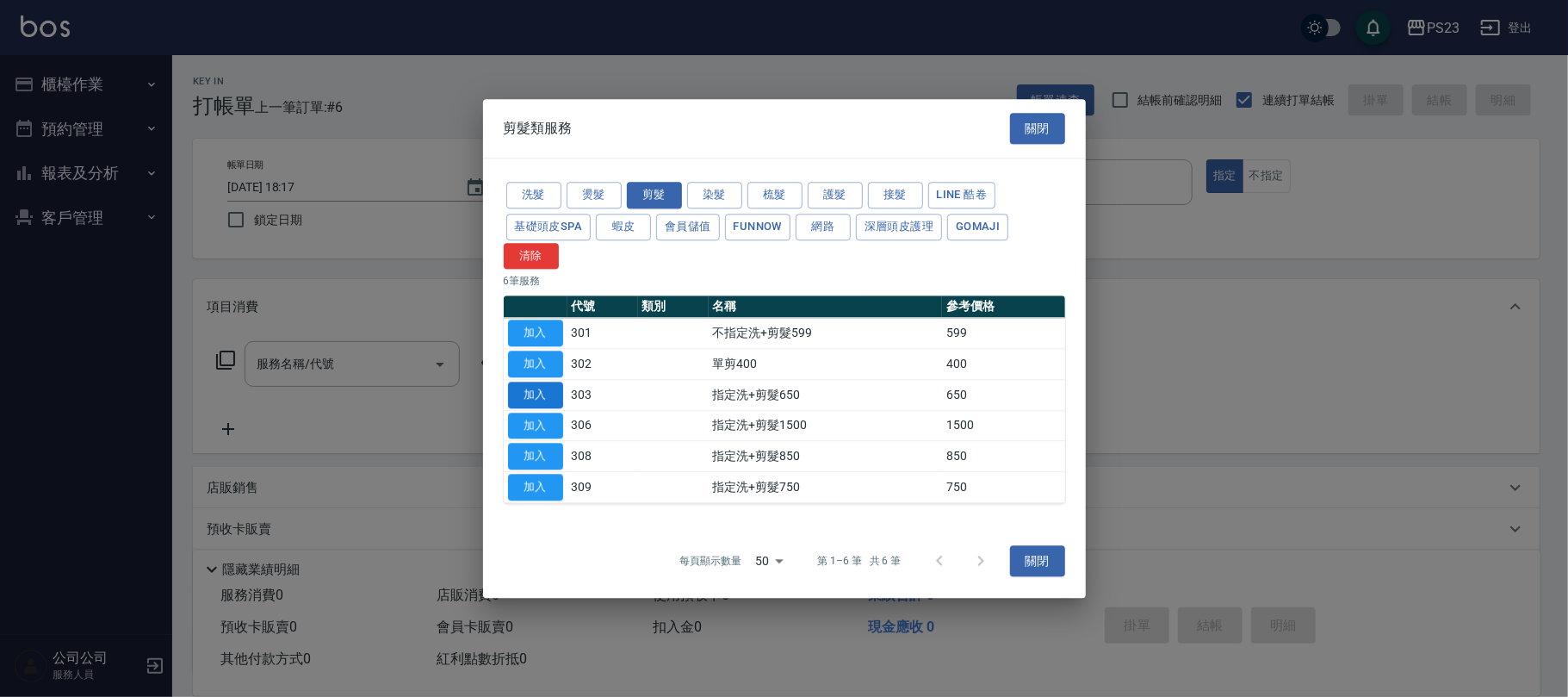
click at [531, 389] on button "加入" at bounding box center [536, 395] width 55 height 27
type input "指定洗+剪髮650(303)"
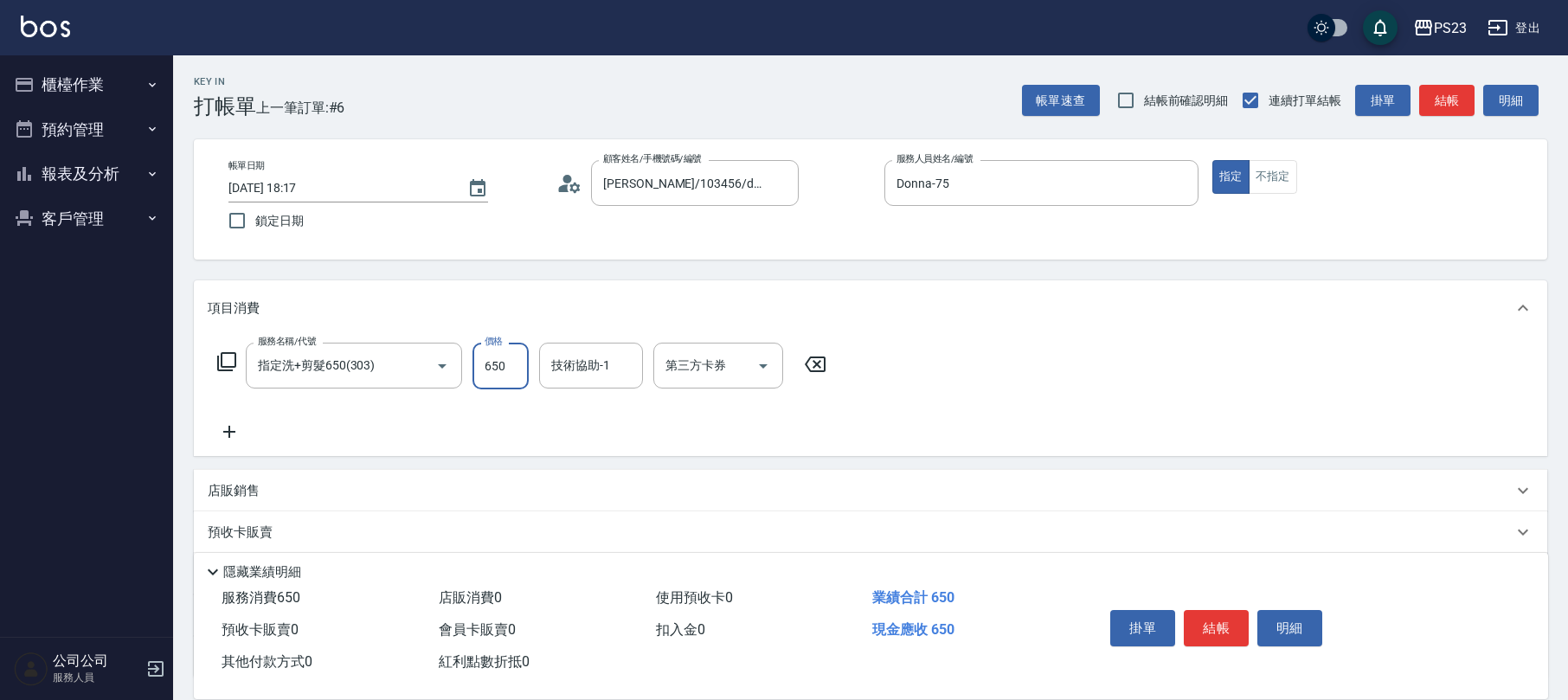
click at [507, 368] on input "650" at bounding box center [500, 366] width 56 height 47
type input "722"
type input "Donna-75"
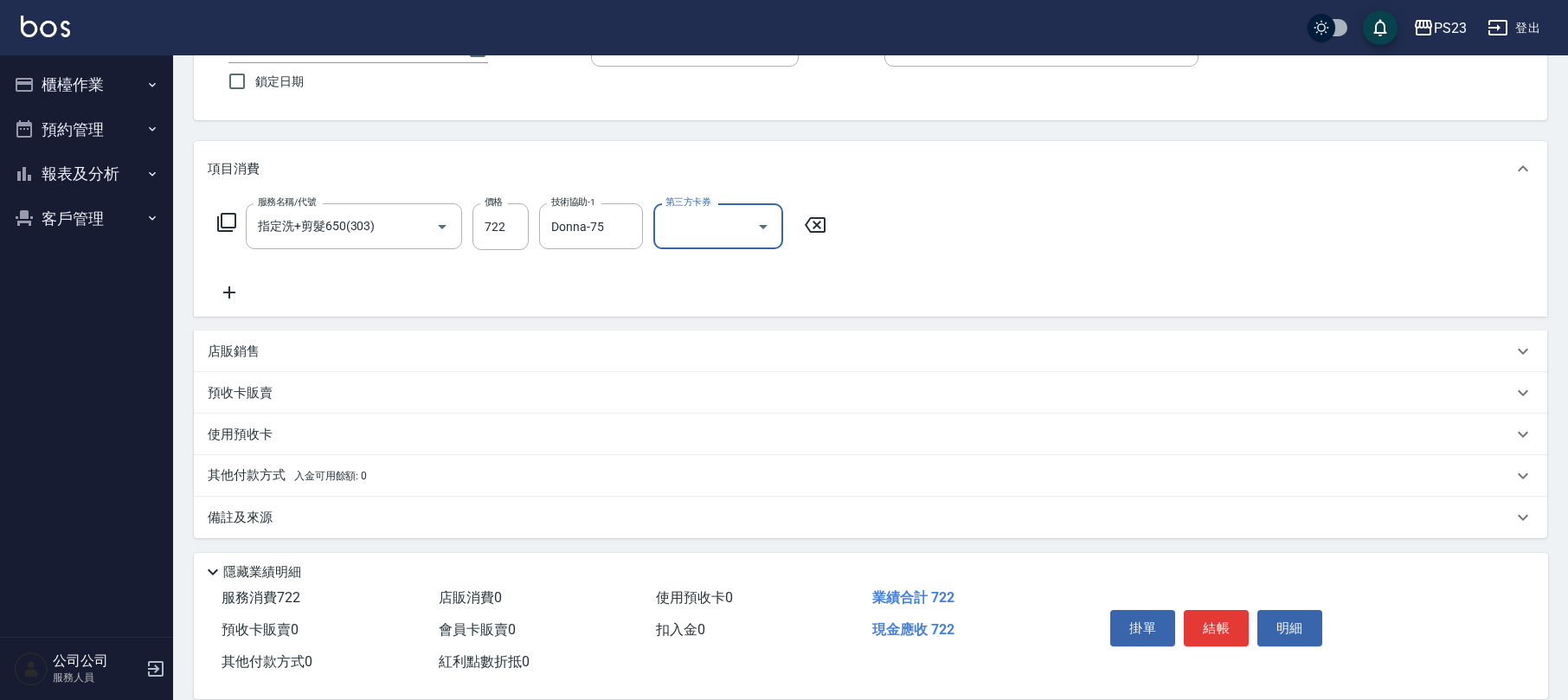
click at [319, 350] on div "店販銷售" at bounding box center [860, 351] width 1305 height 18
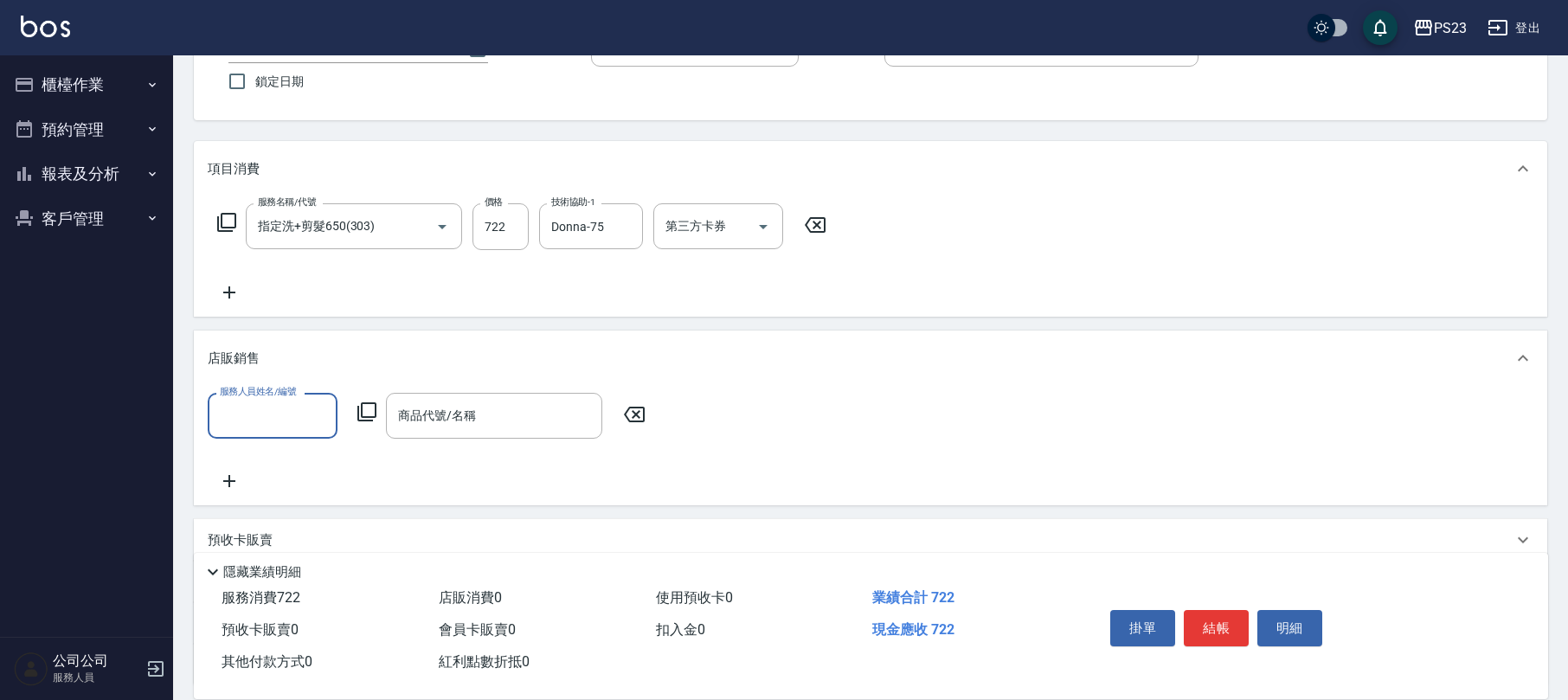
scroll to position [1, 0]
type input "Donna-75"
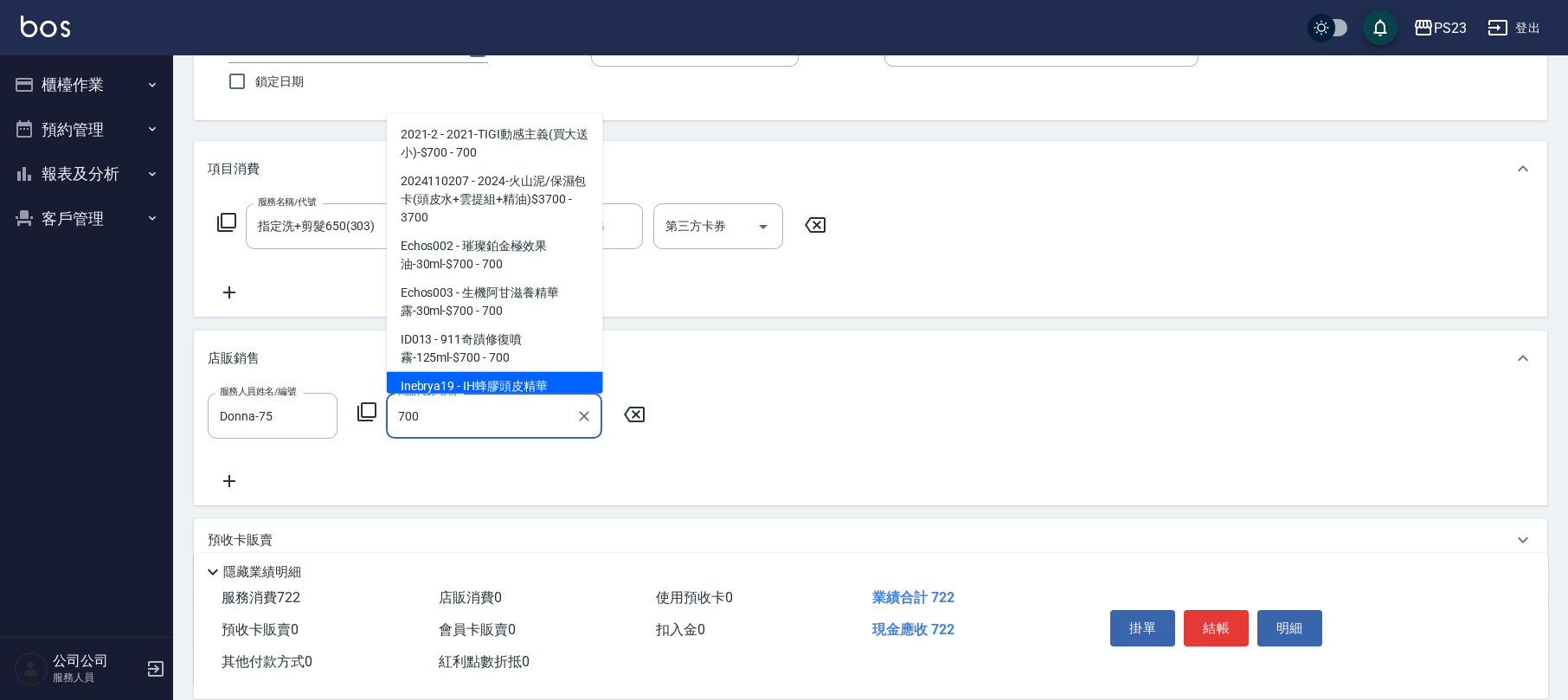
click at [507, 376] on span "Inebrya19 - IH蜂膠頭皮精華液-200ml-$700 - 700" at bounding box center [495, 395] width 216 height 47
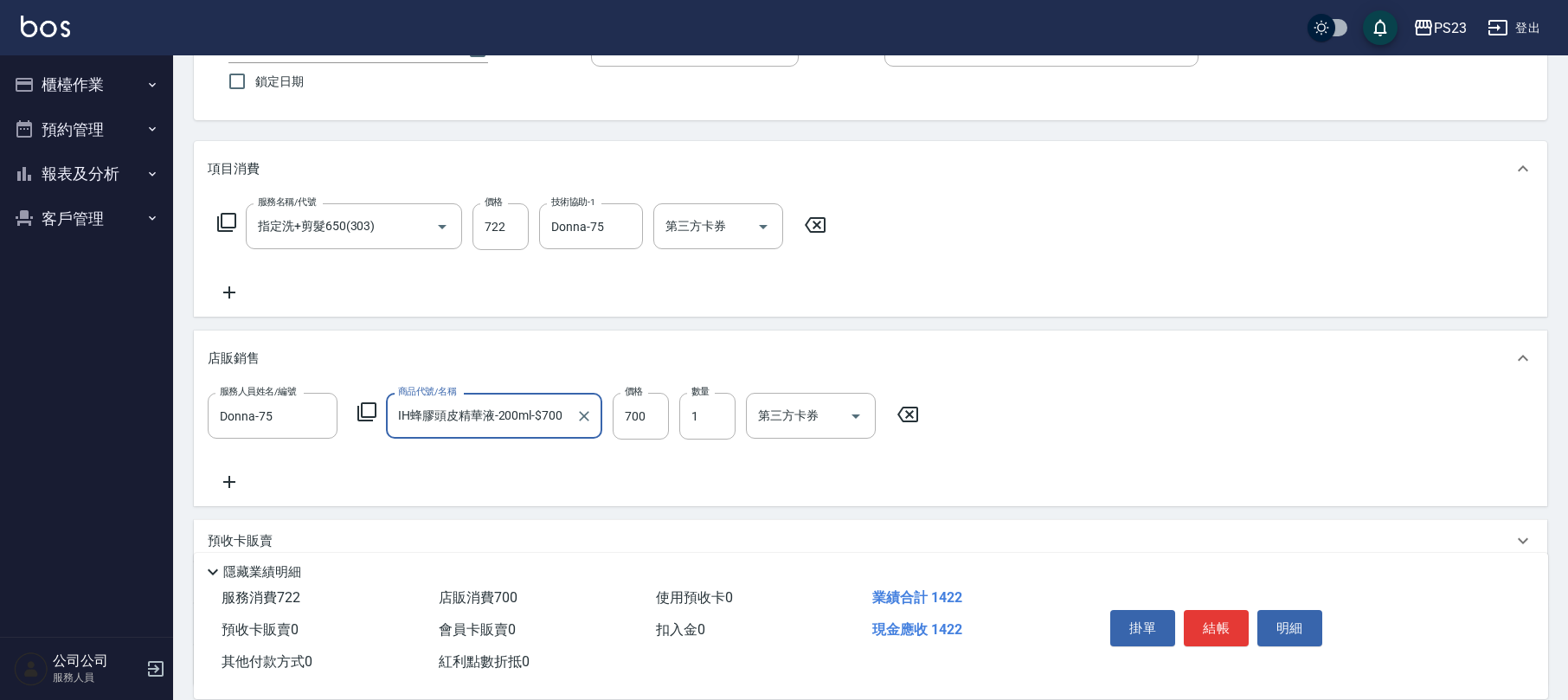
scroll to position [288, 0]
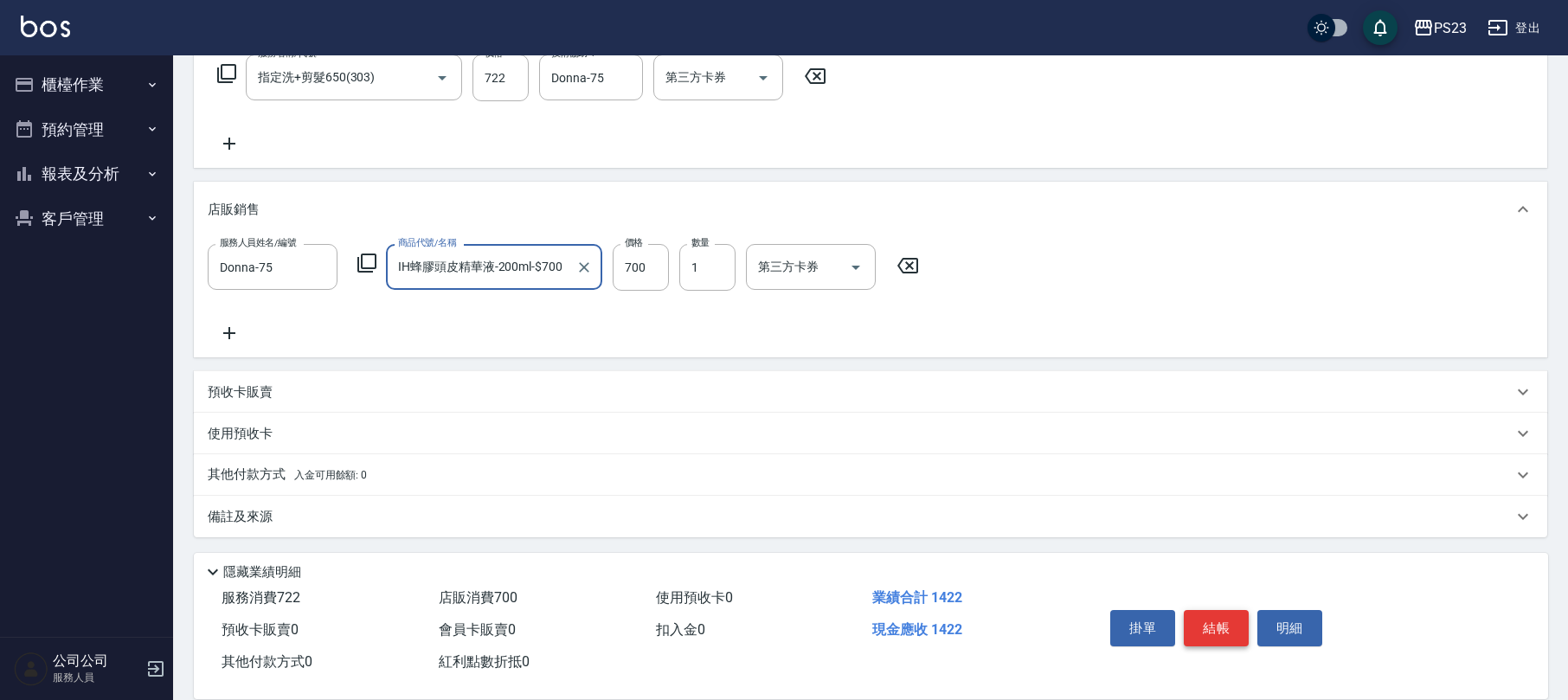
type input "IH蜂膠頭皮精華液-200ml-$700"
click at [1206, 611] on button "結帳" at bounding box center [1216, 628] width 65 height 36
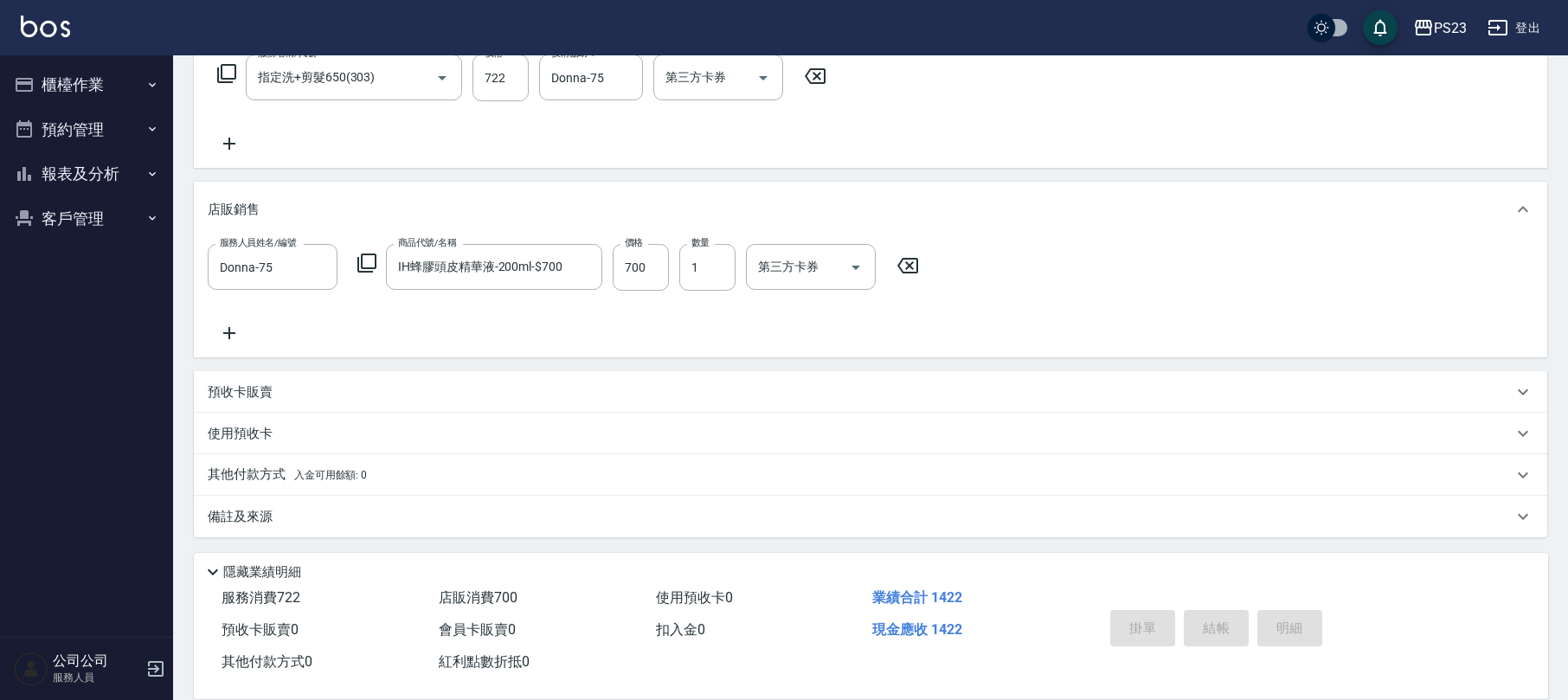
type input "[DATE] 18:21"
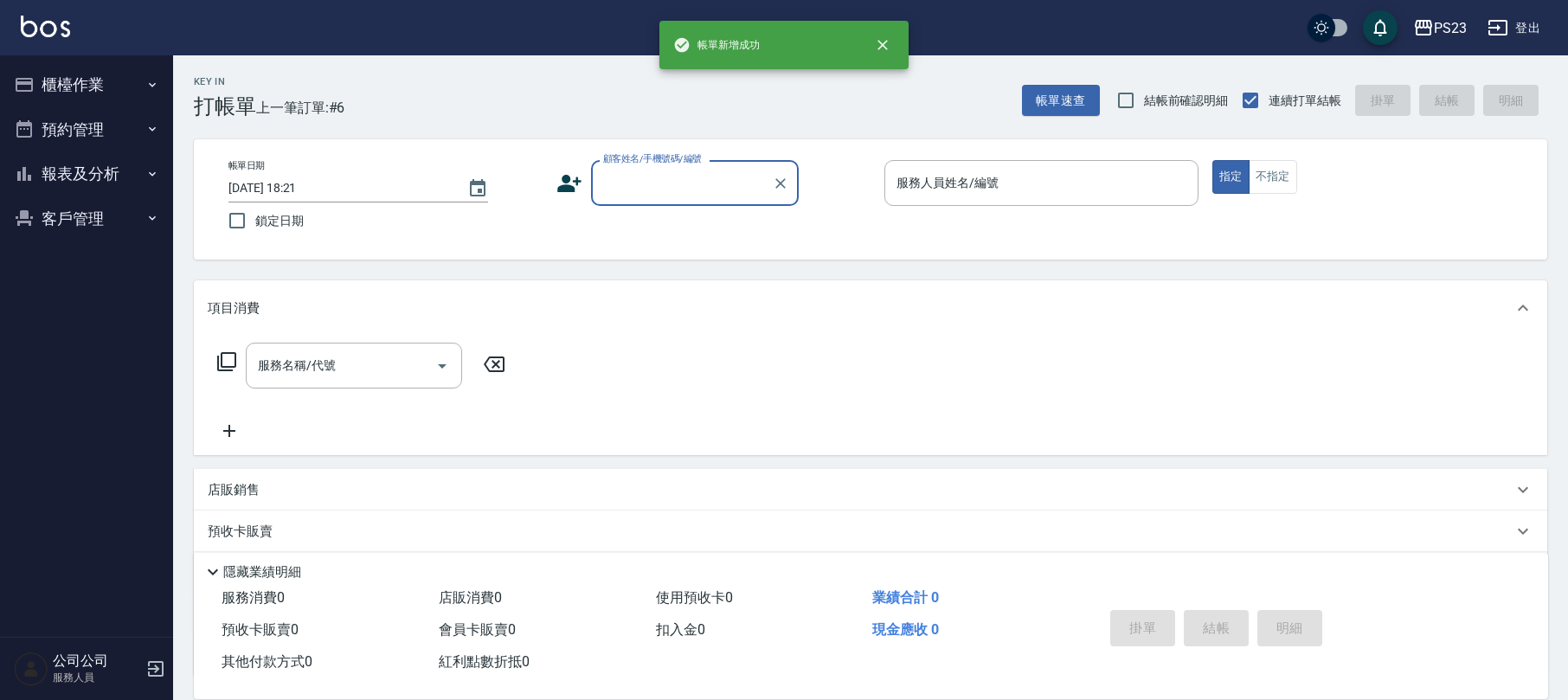
scroll to position [0, 0]
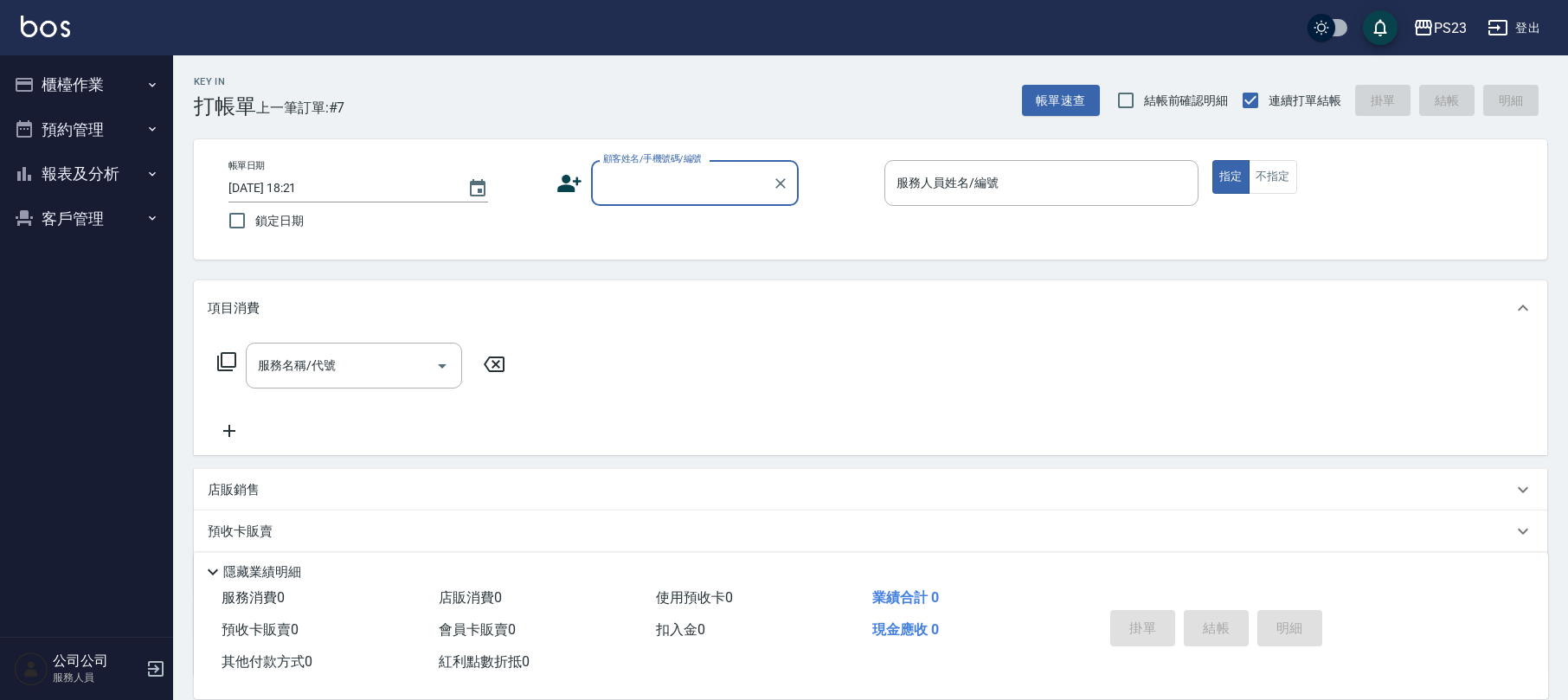
click at [87, 180] on button "報表及分析" at bounding box center [87, 174] width 159 height 45
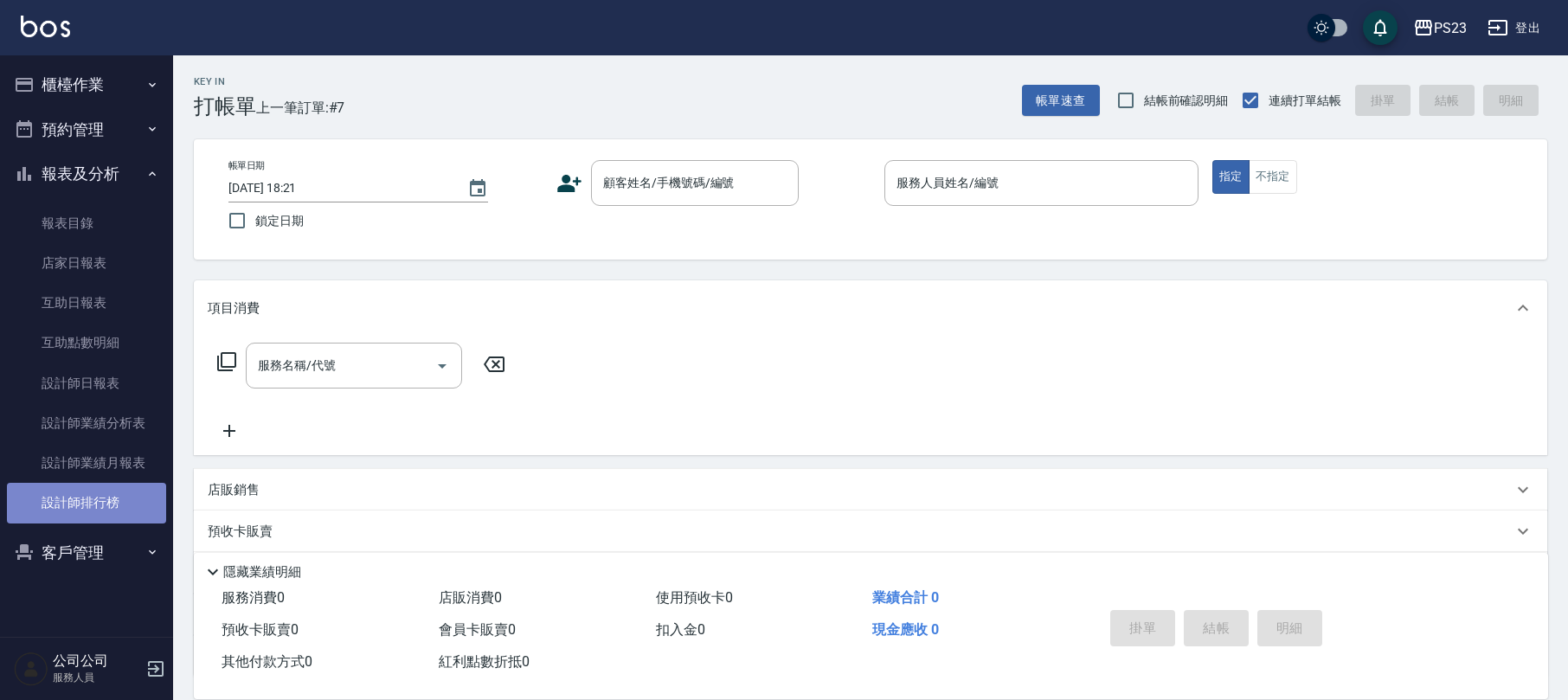
click at [121, 502] on link "設計師排行榜" at bounding box center [87, 503] width 159 height 40
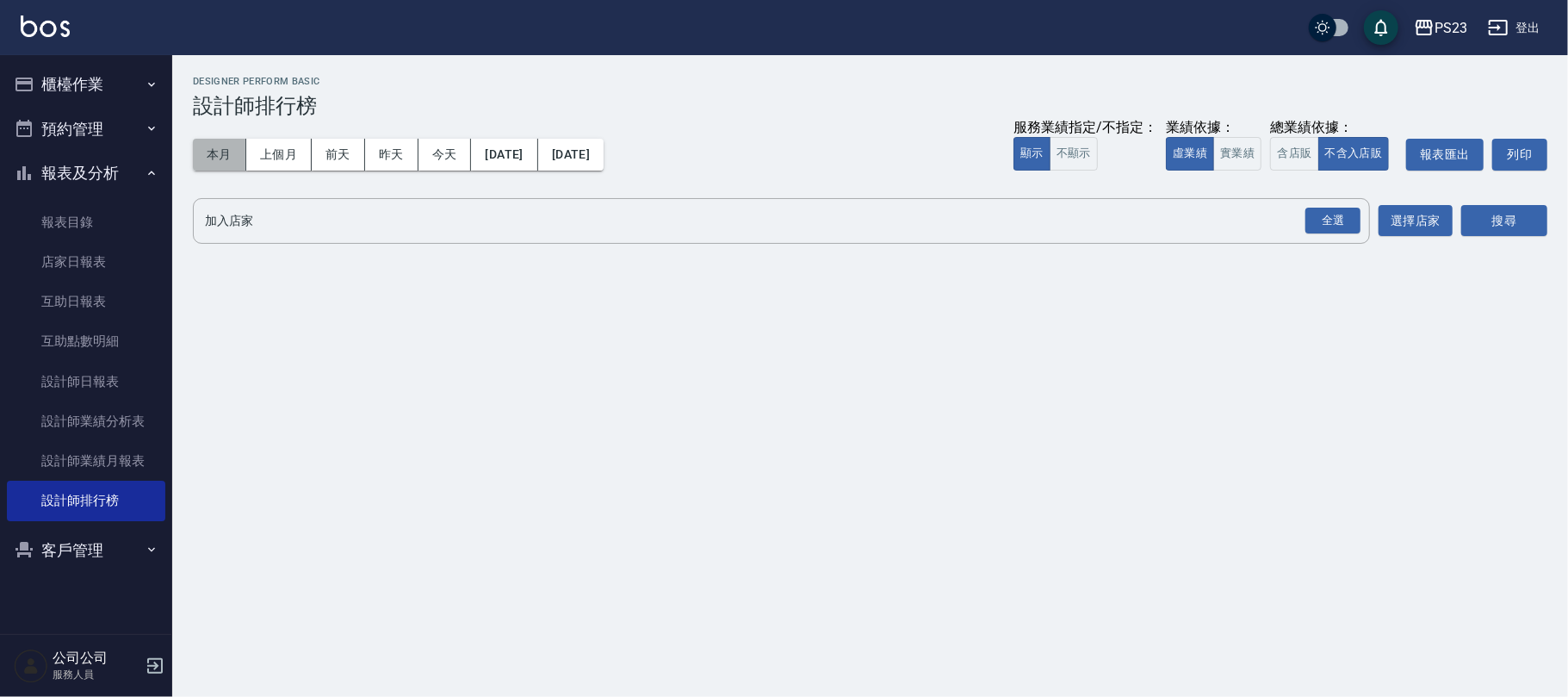
click at [215, 141] on button "本月" at bounding box center [220, 154] width 53 height 32
click at [1326, 222] on div "全選" at bounding box center [1333, 221] width 55 height 27
click at [1488, 225] on button "搜尋" at bounding box center [1504, 221] width 86 height 32
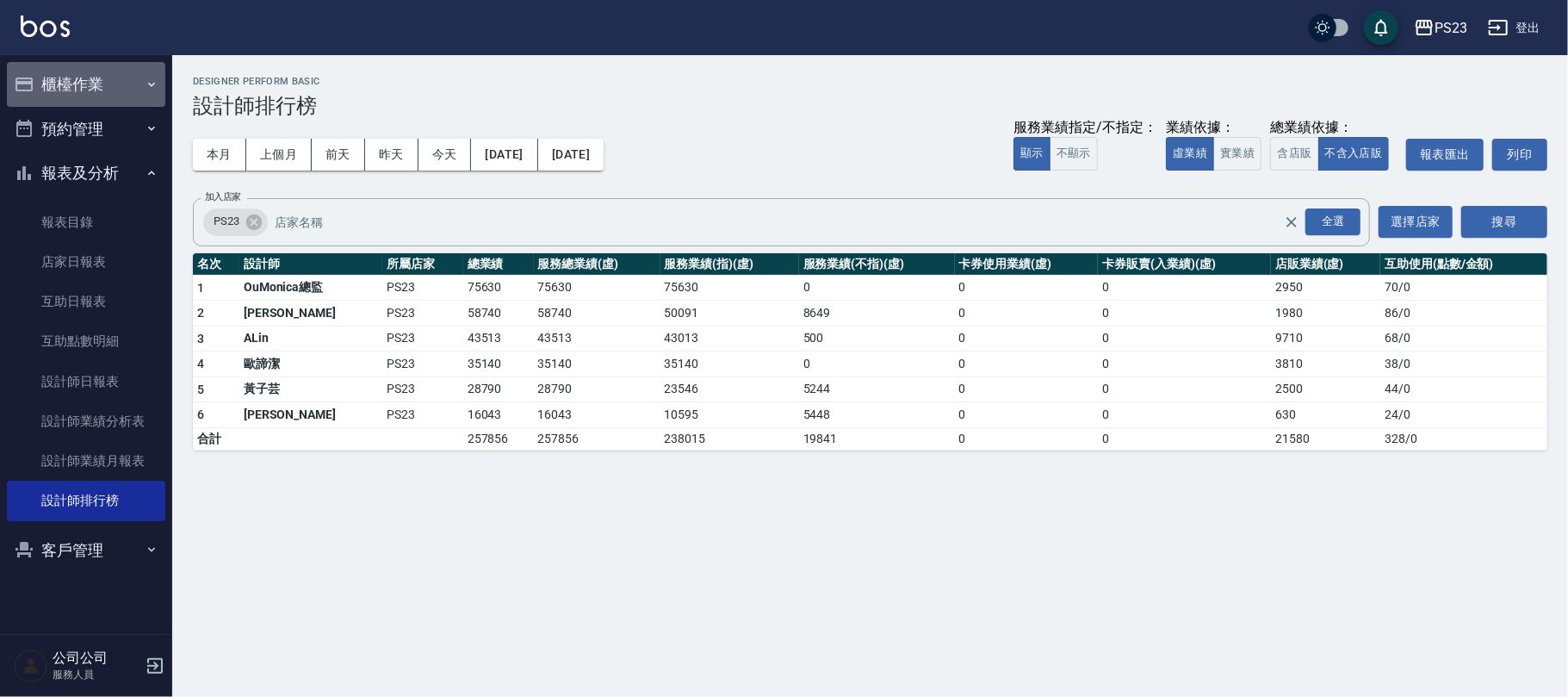
click at [90, 87] on button "櫃檯作業" at bounding box center [86, 84] width 159 height 45
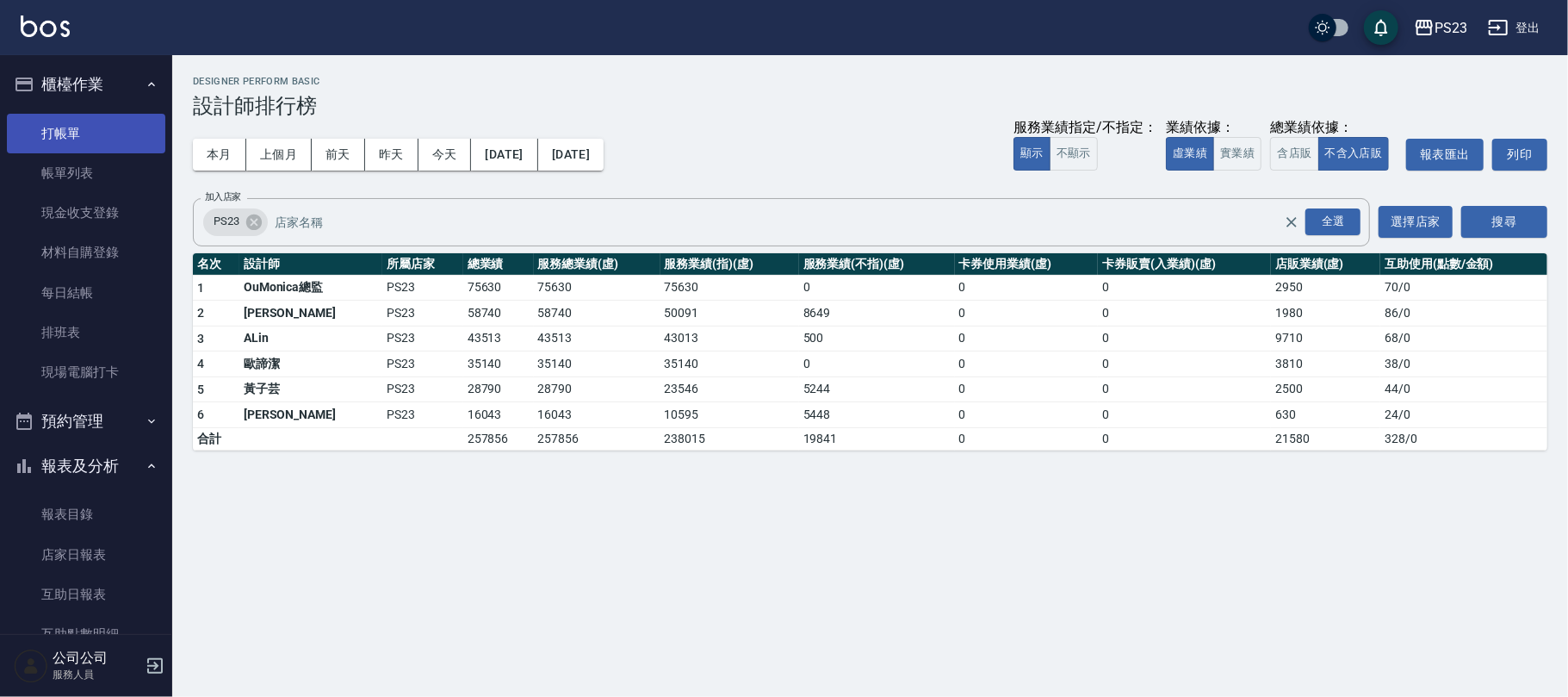
click at [64, 136] on link "打帳單" at bounding box center [86, 134] width 159 height 40
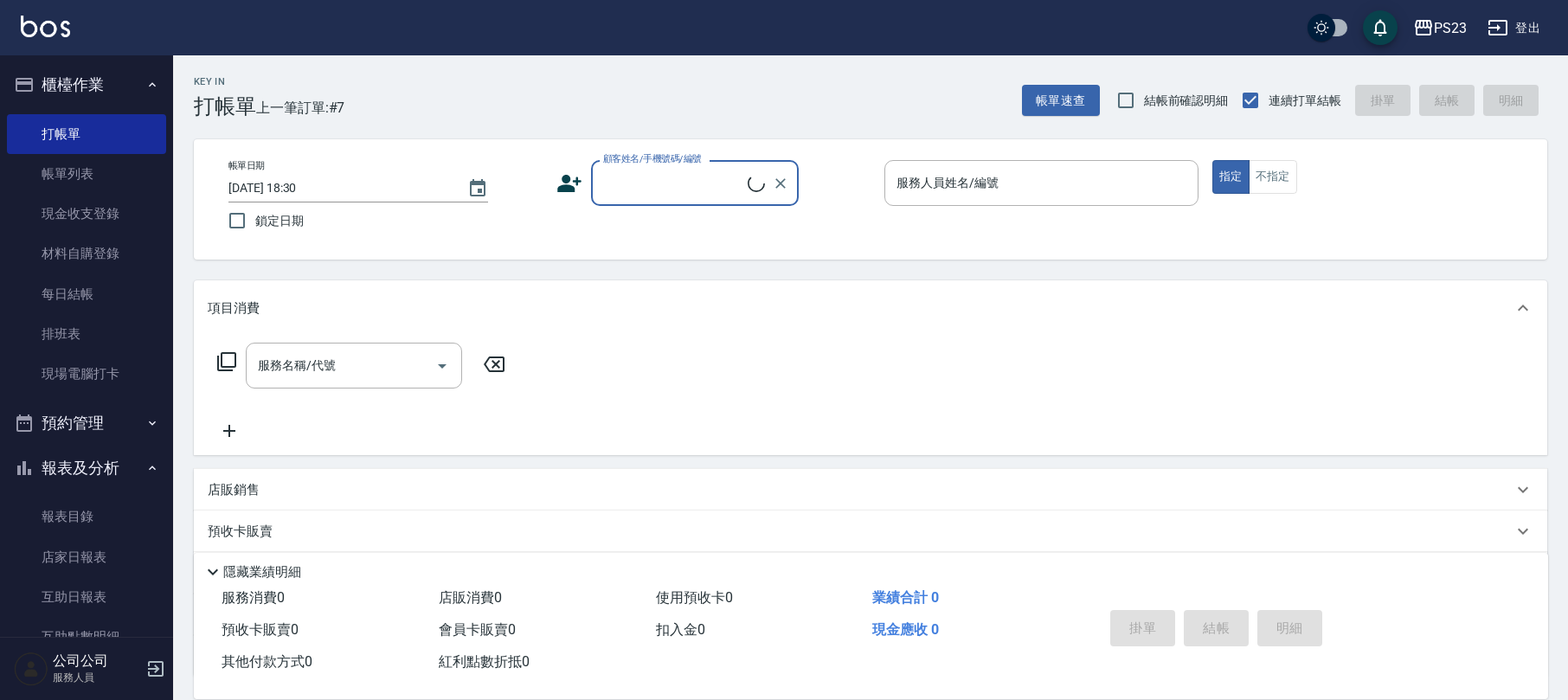
click at [668, 199] on div "顧客姓名/手機號碼/編號" at bounding box center [695, 183] width 208 height 46
type input "c"
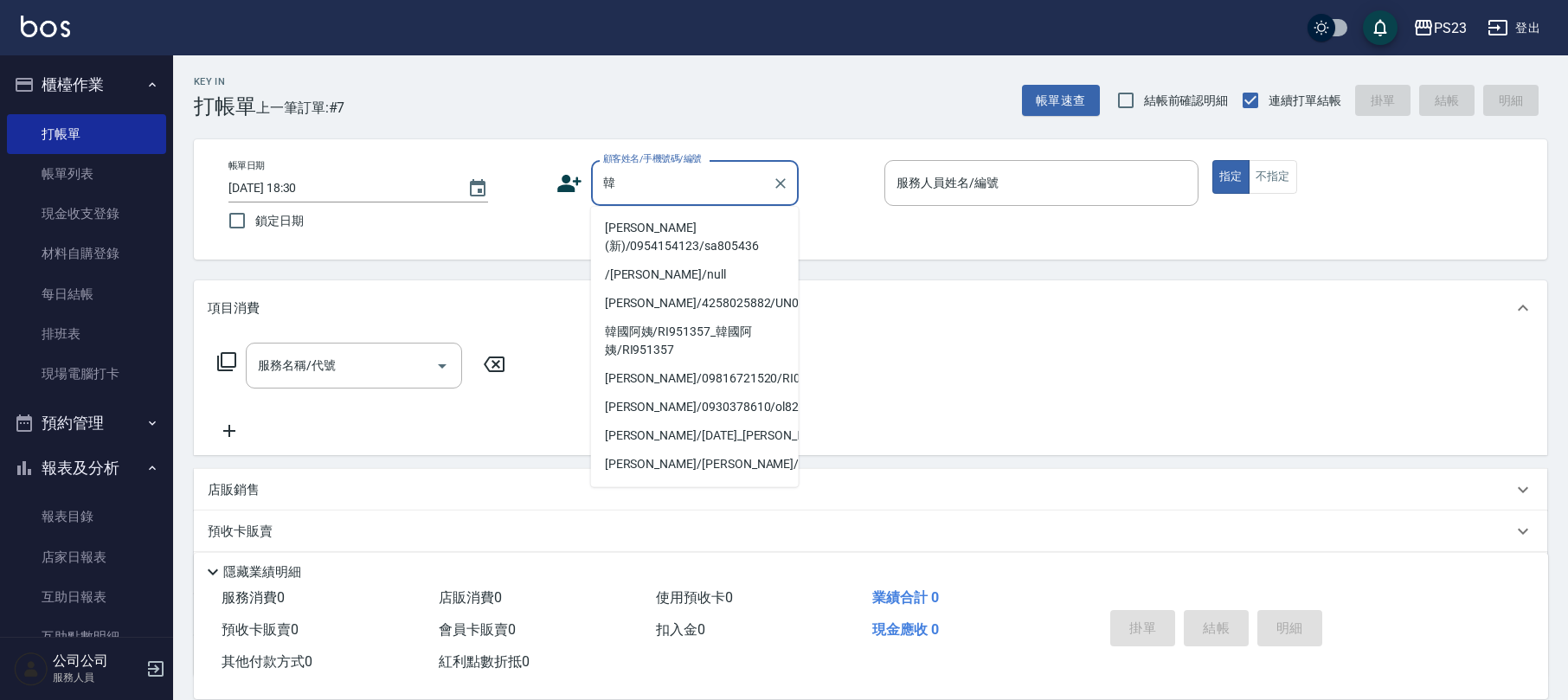
click at [689, 234] on li "[PERSON_NAME](新)/0954154123/sa805436" at bounding box center [695, 237] width 208 height 47
type input "[PERSON_NAME](新)/0954154123/sa805436"
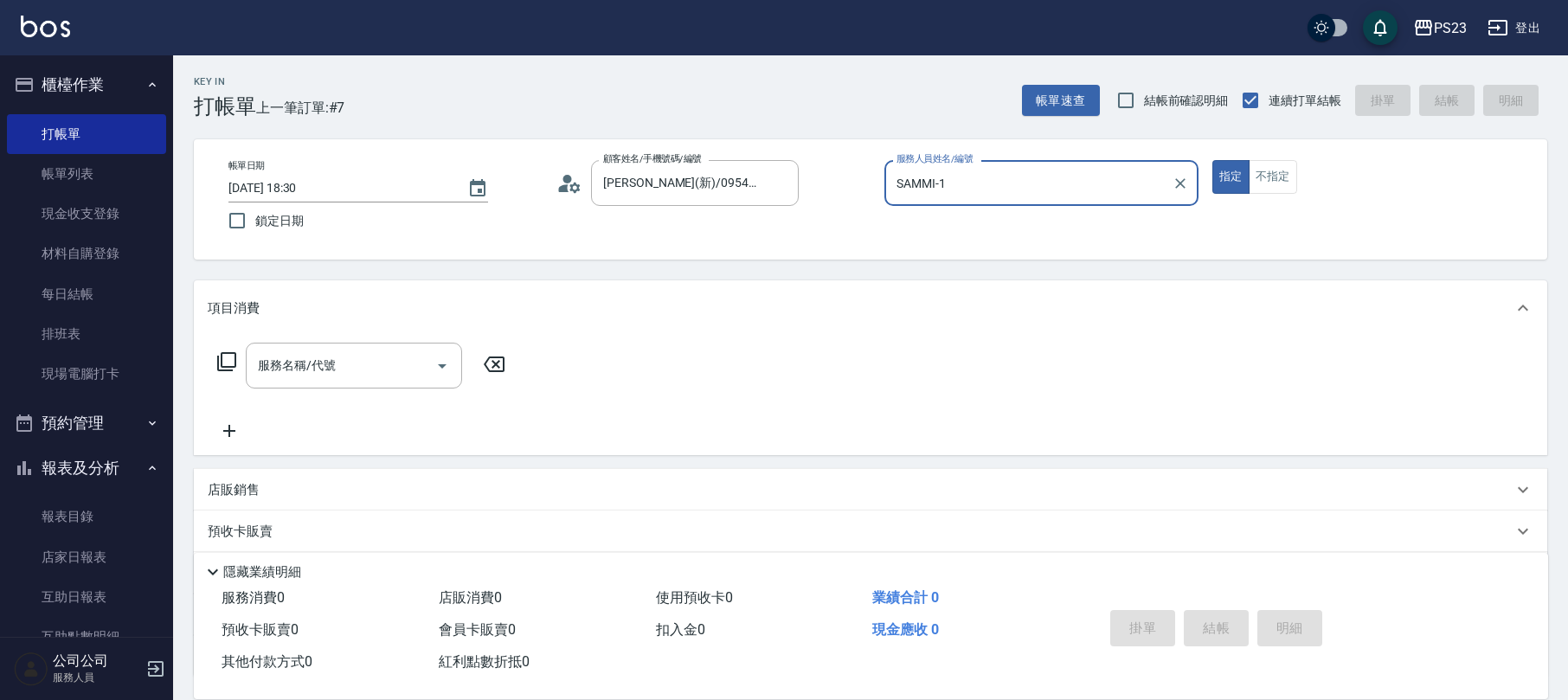
type input "SAMMI-1"
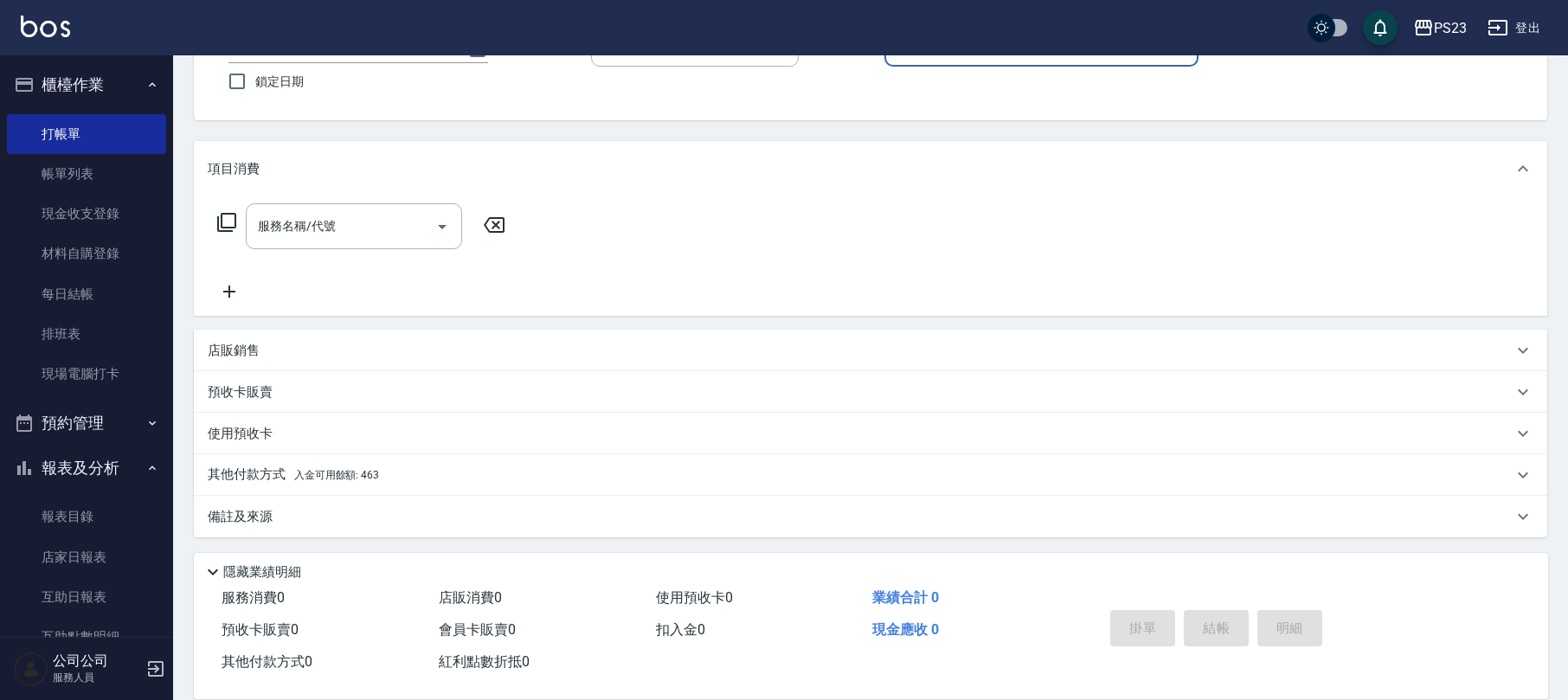
click at [526, 475] on div "其他付款方式 入金可用餘額: 463" at bounding box center [860, 475] width 1305 height 19
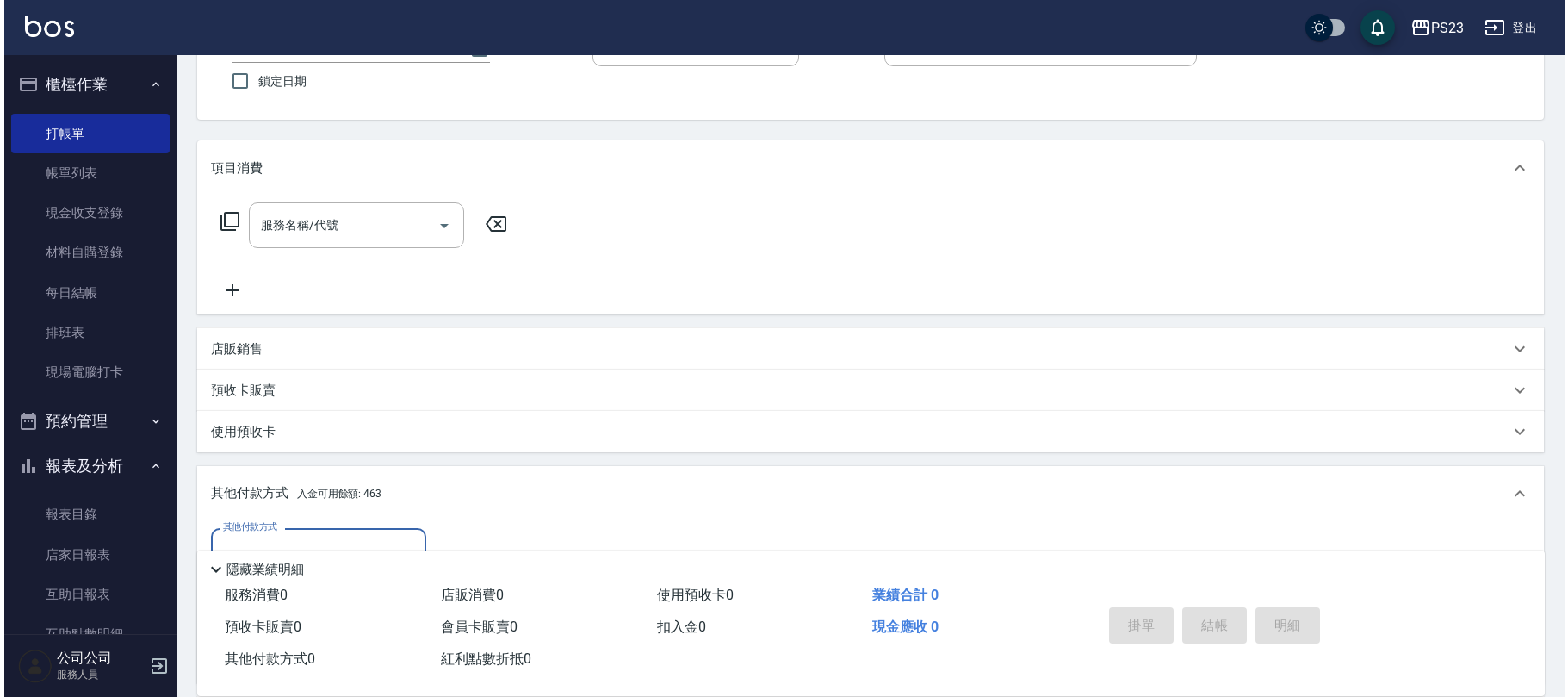
scroll to position [341, 0]
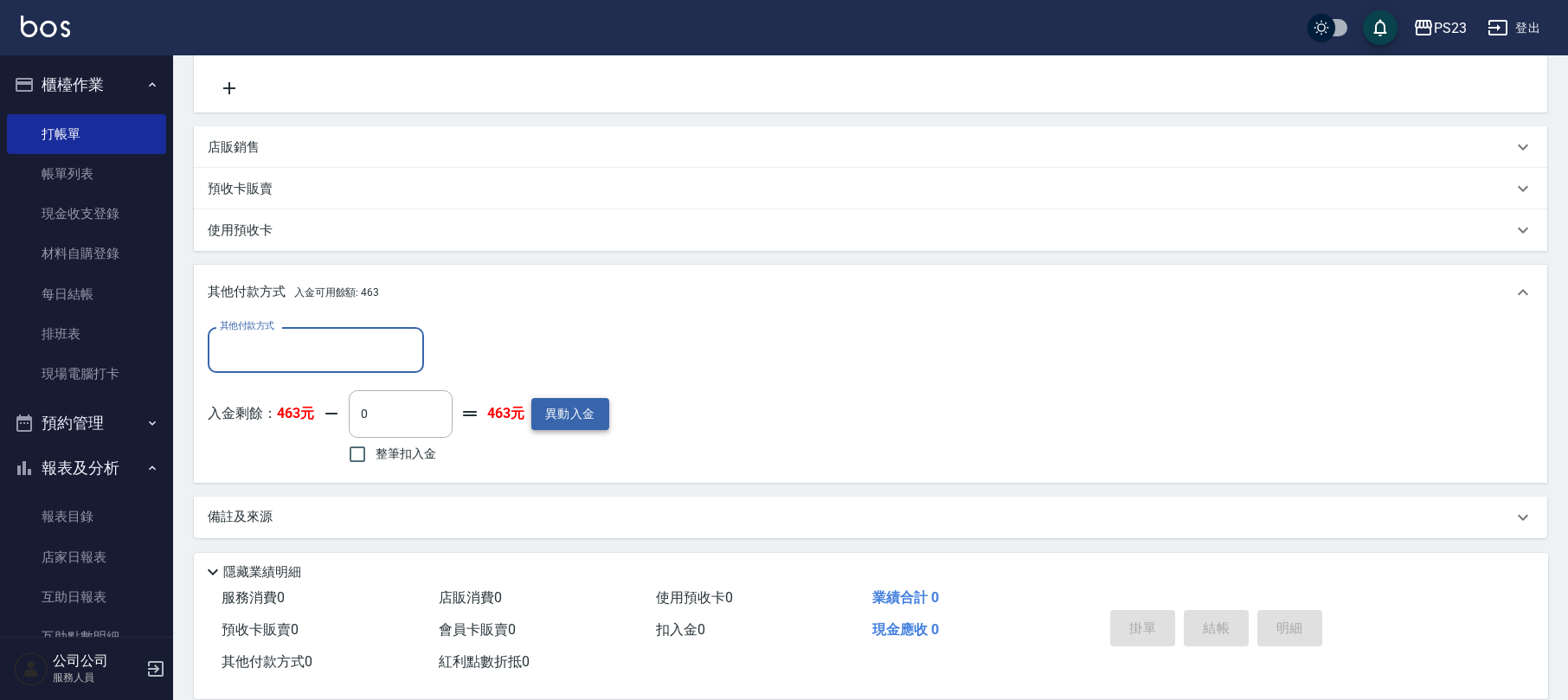
click at [558, 412] on button "異動入金" at bounding box center [571, 414] width 78 height 32
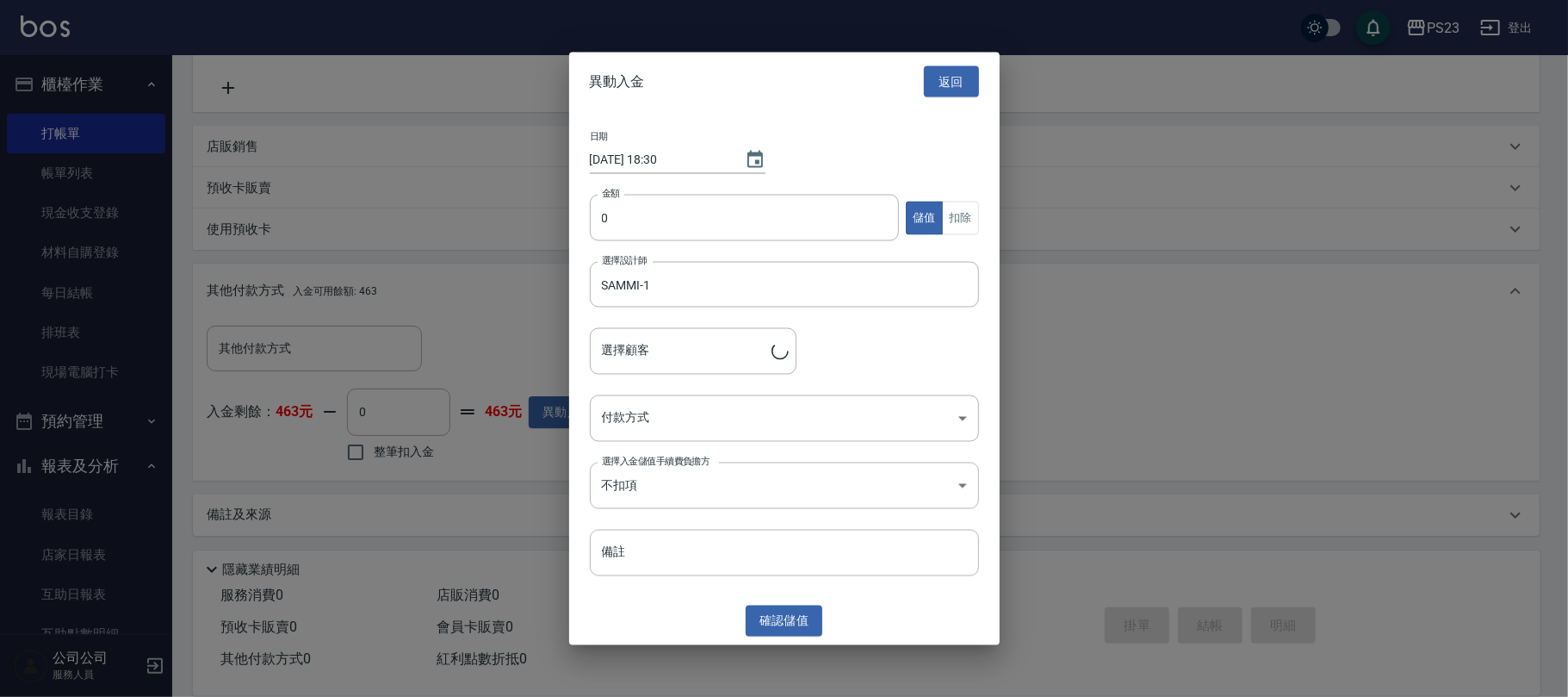
type input "[PERSON_NAME](新)/0954154123/sa805436"
click at [621, 225] on input "0" at bounding box center [745, 218] width 310 height 47
type input "3000"
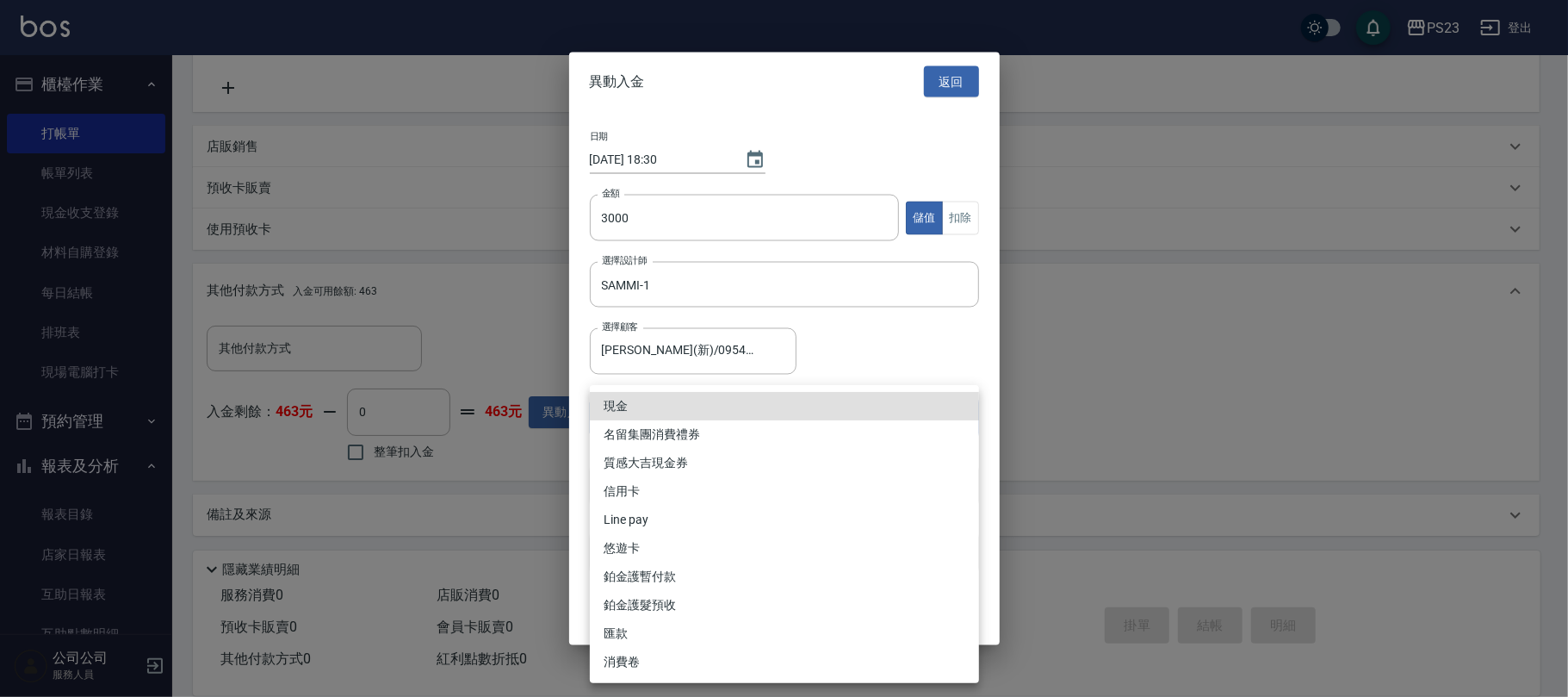
click at [739, 417] on body "PS23 登出 櫃檯作業 打帳單 帳單列表 現金收支登錄 材料自購登錄 每日結帳 排班表 現場電腦打卡 預約管理 預約管理 單日預約紀錄 單週預約紀錄 報表及…" at bounding box center [784, 178] width 1568 height 1039
click at [659, 490] on li "信用卡" at bounding box center [785, 491] width 389 height 28
type input "信用卡"
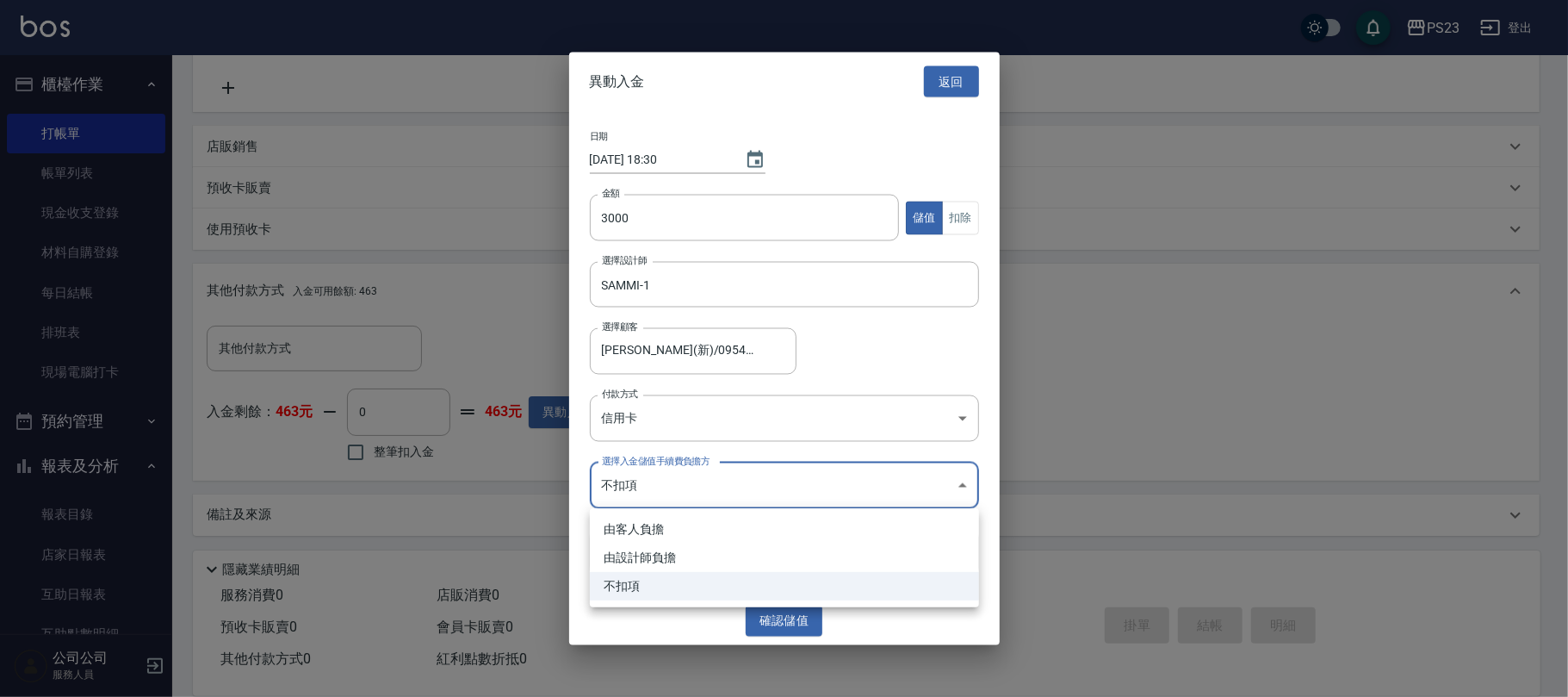
click at [728, 494] on body "PS23 登出 櫃檯作業 打帳單 帳單列表 現金收支登錄 材料自購登錄 每日結帳 排班表 現場電腦打卡 預約管理 預約管理 單日預約紀錄 單週預約紀錄 報表及…" at bounding box center [784, 178] width 1568 height 1039
click at [656, 556] on li "由設計師負擔" at bounding box center [785, 557] width 389 height 28
type input "BYDESIGNER"
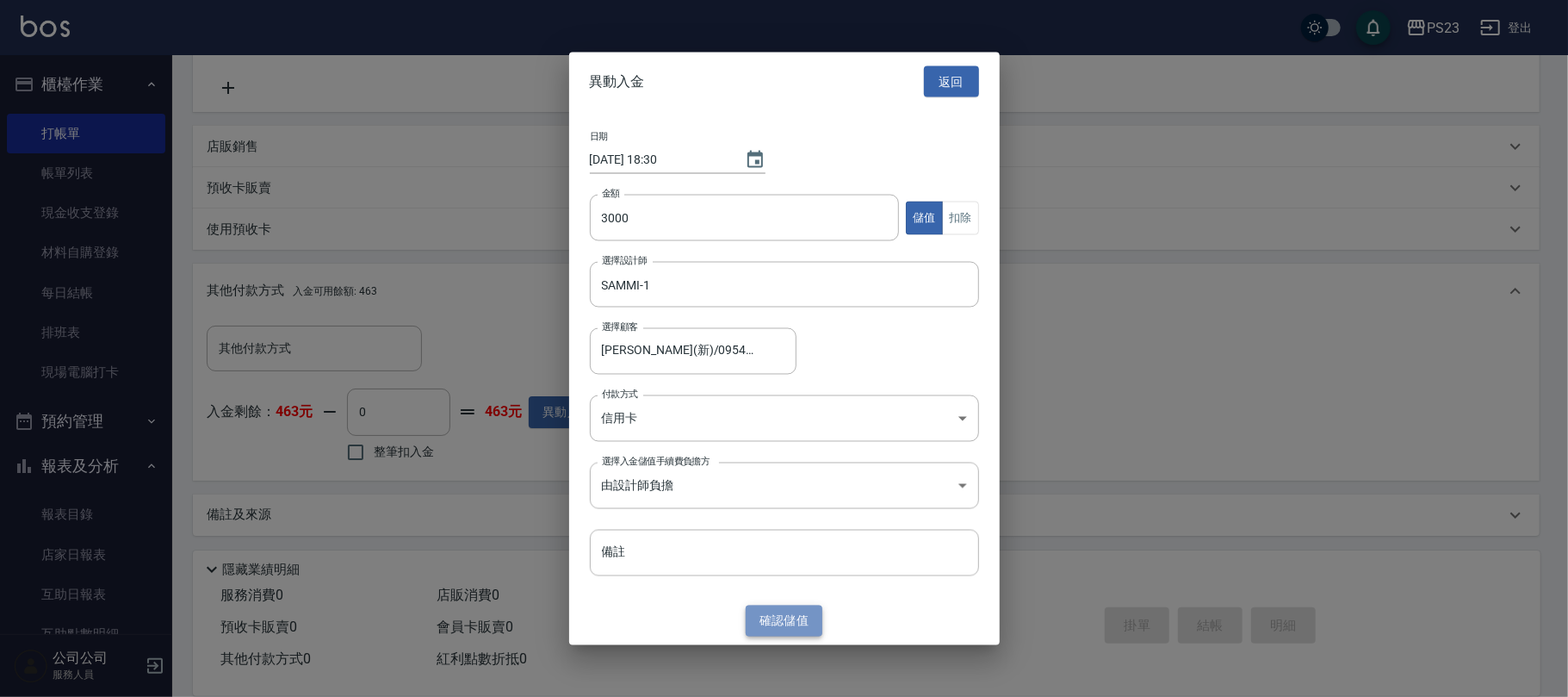
click at [801, 617] on button "確認 儲值" at bounding box center [785, 620] width 78 height 32
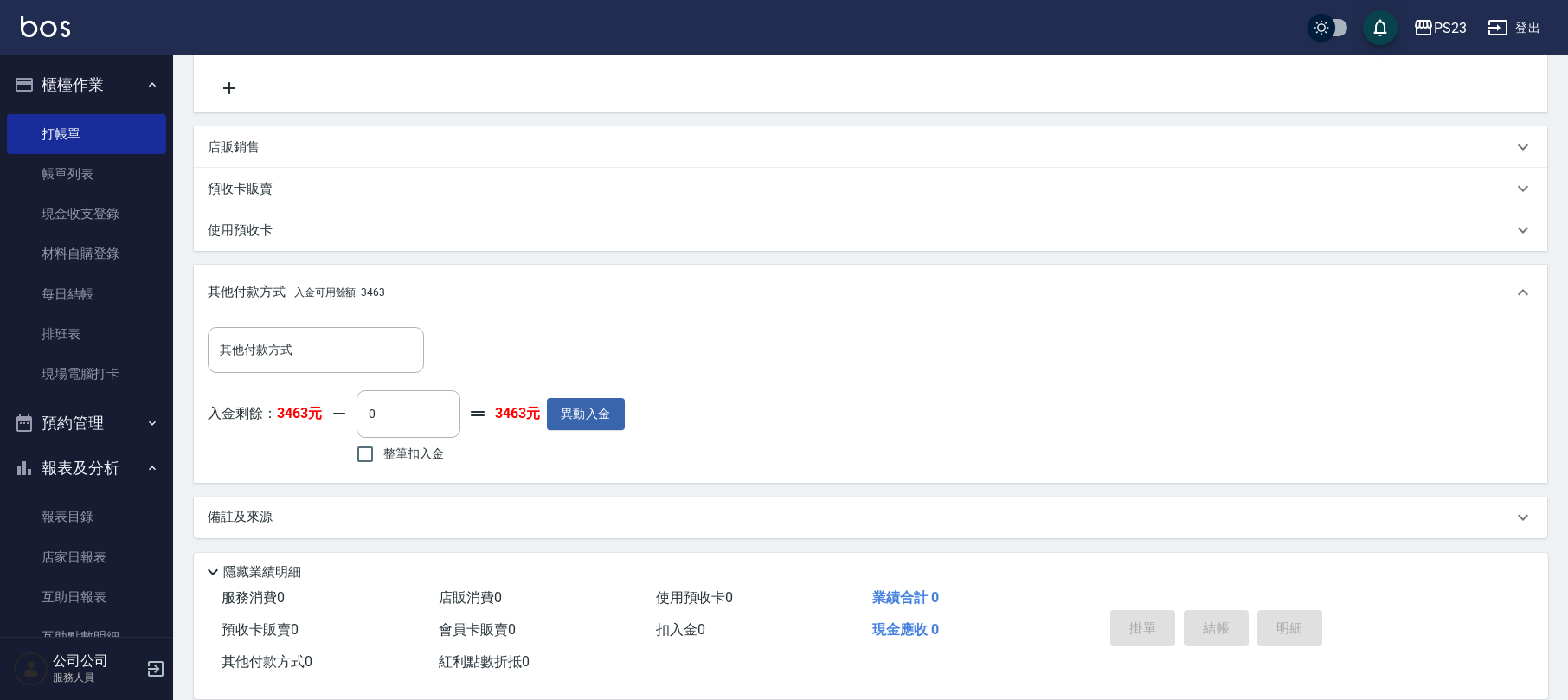
scroll to position [227, 0]
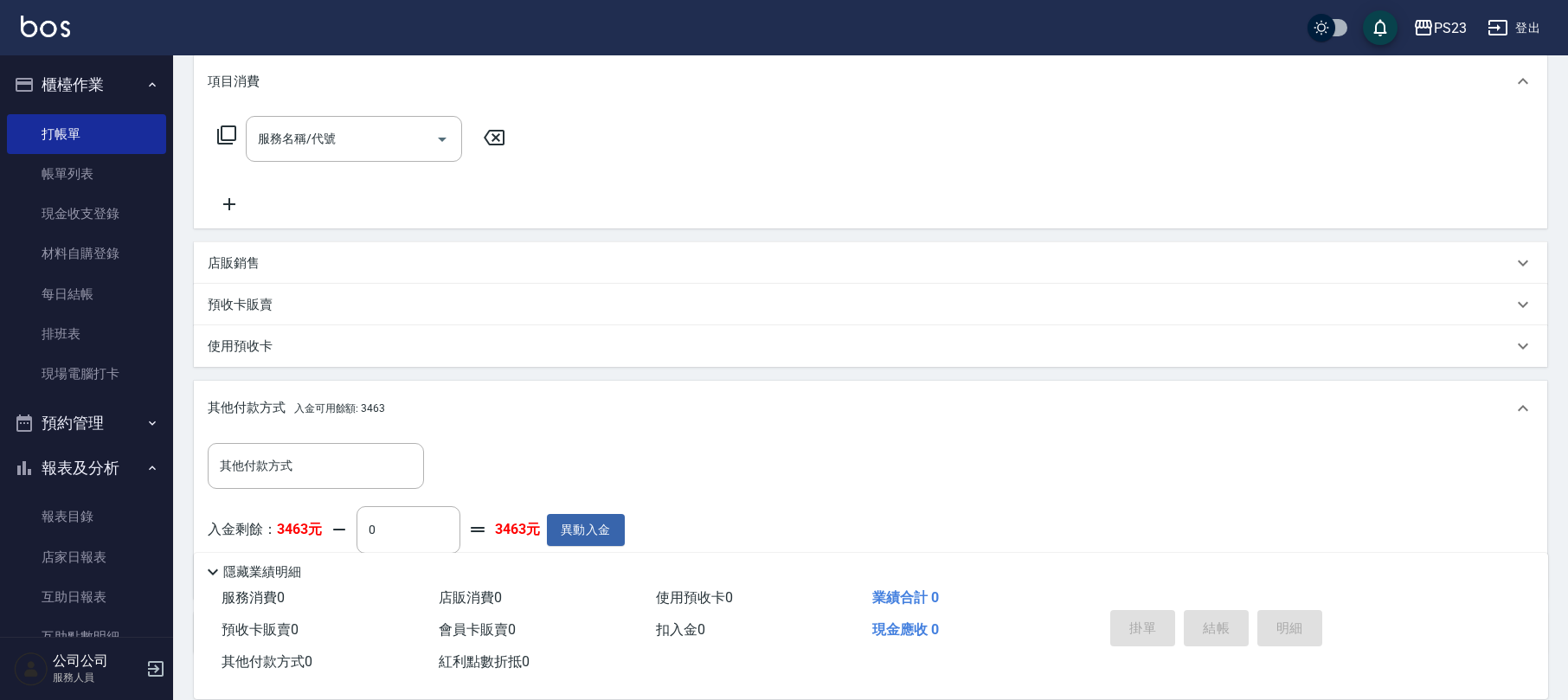
click at [233, 144] on icon at bounding box center [227, 135] width 21 height 21
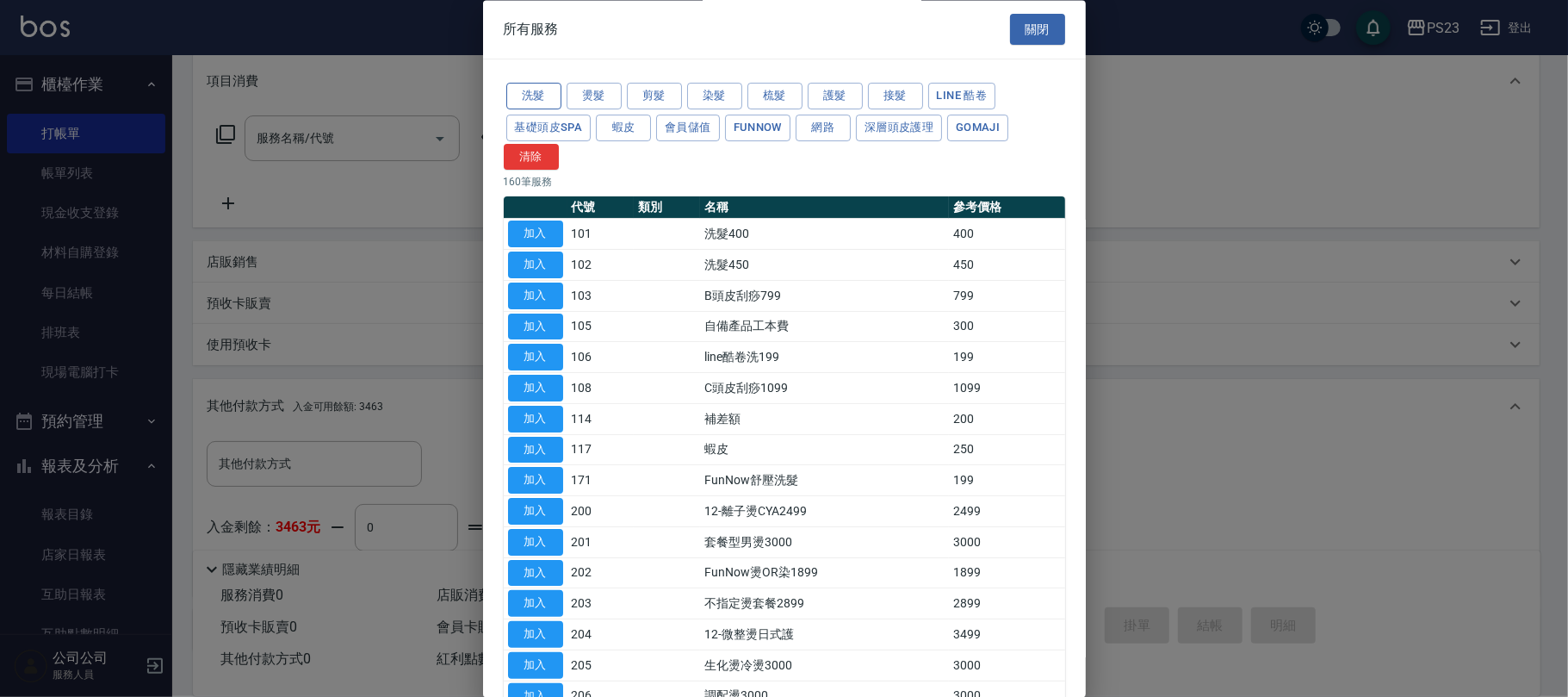
click at [514, 100] on button "洗髮" at bounding box center [534, 96] width 55 height 27
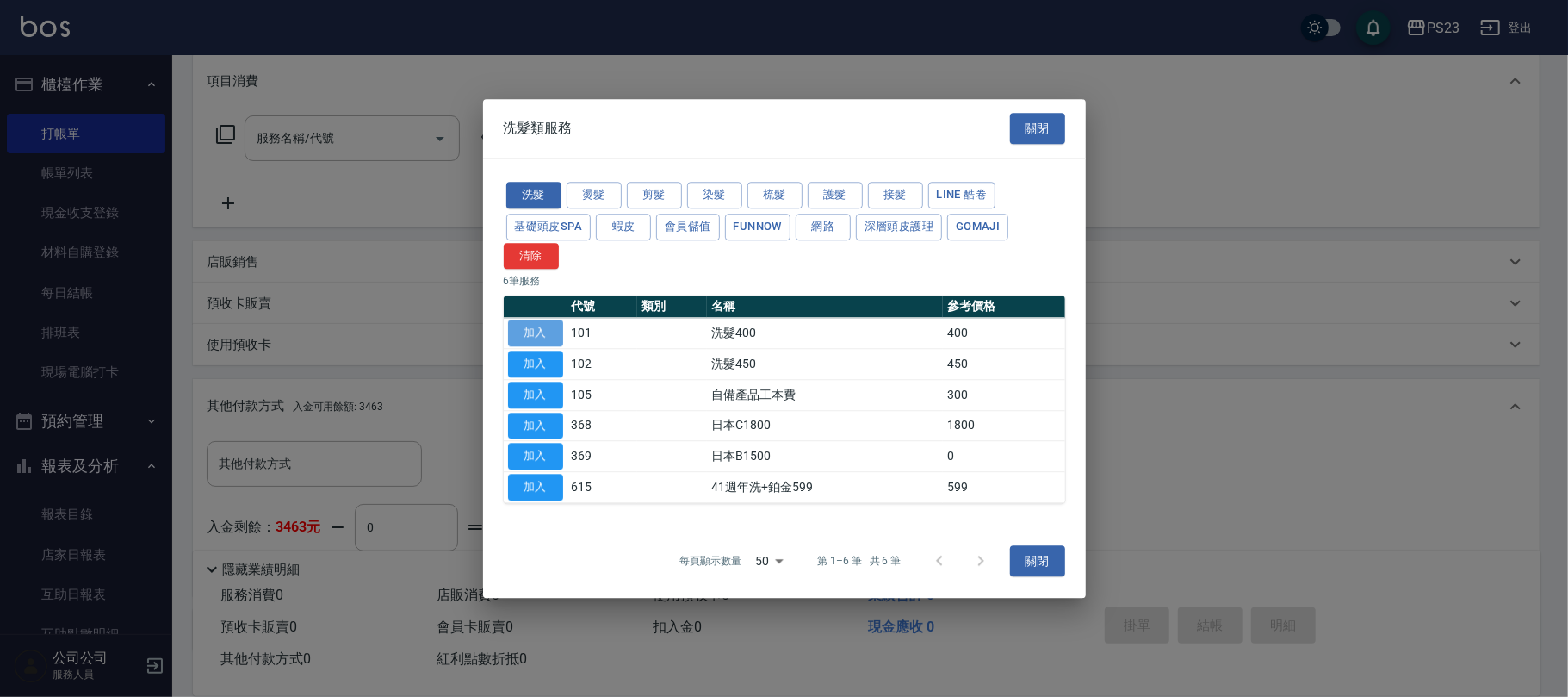
click at [538, 332] on button "加入" at bounding box center [536, 333] width 55 height 27
type input "洗髮400(101)"
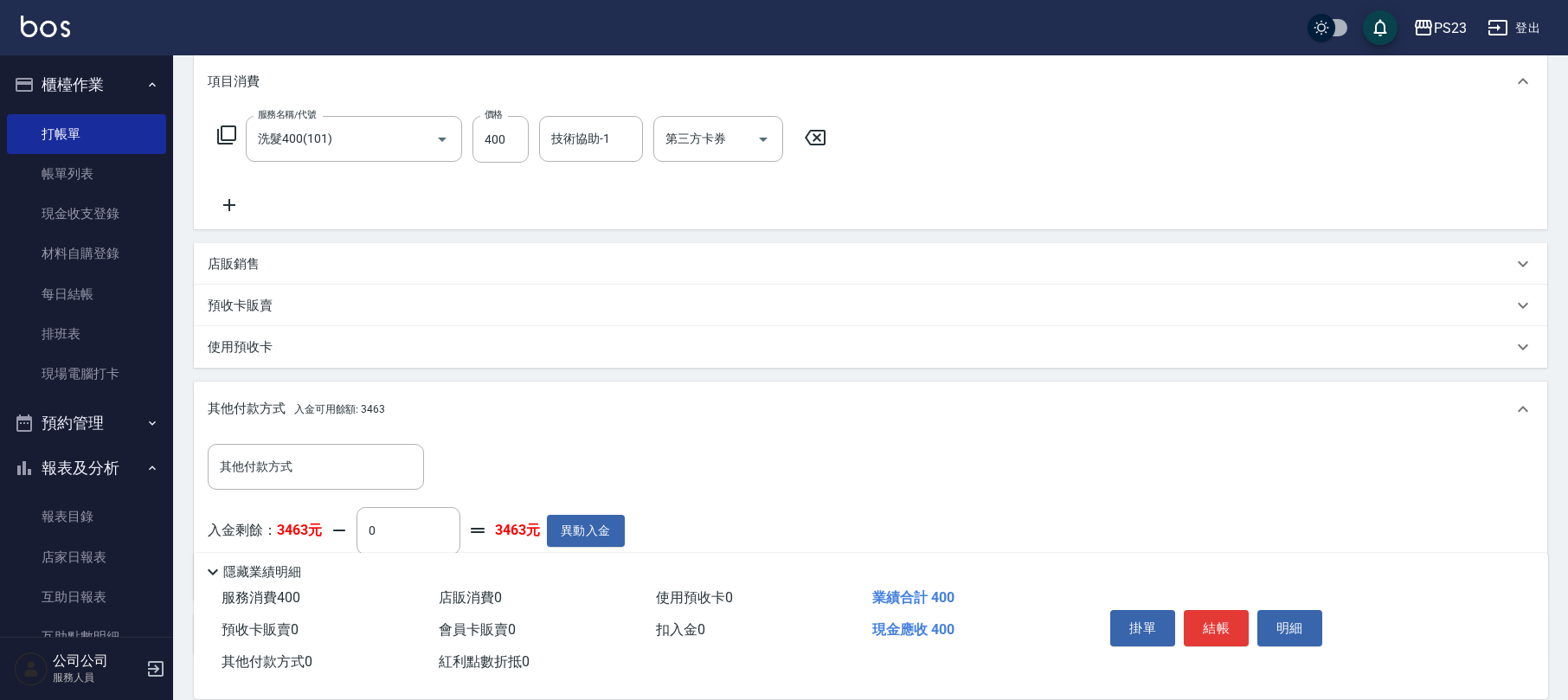
click at [229, 137] on icon at bounding box center [227, 135] width 21 height 21
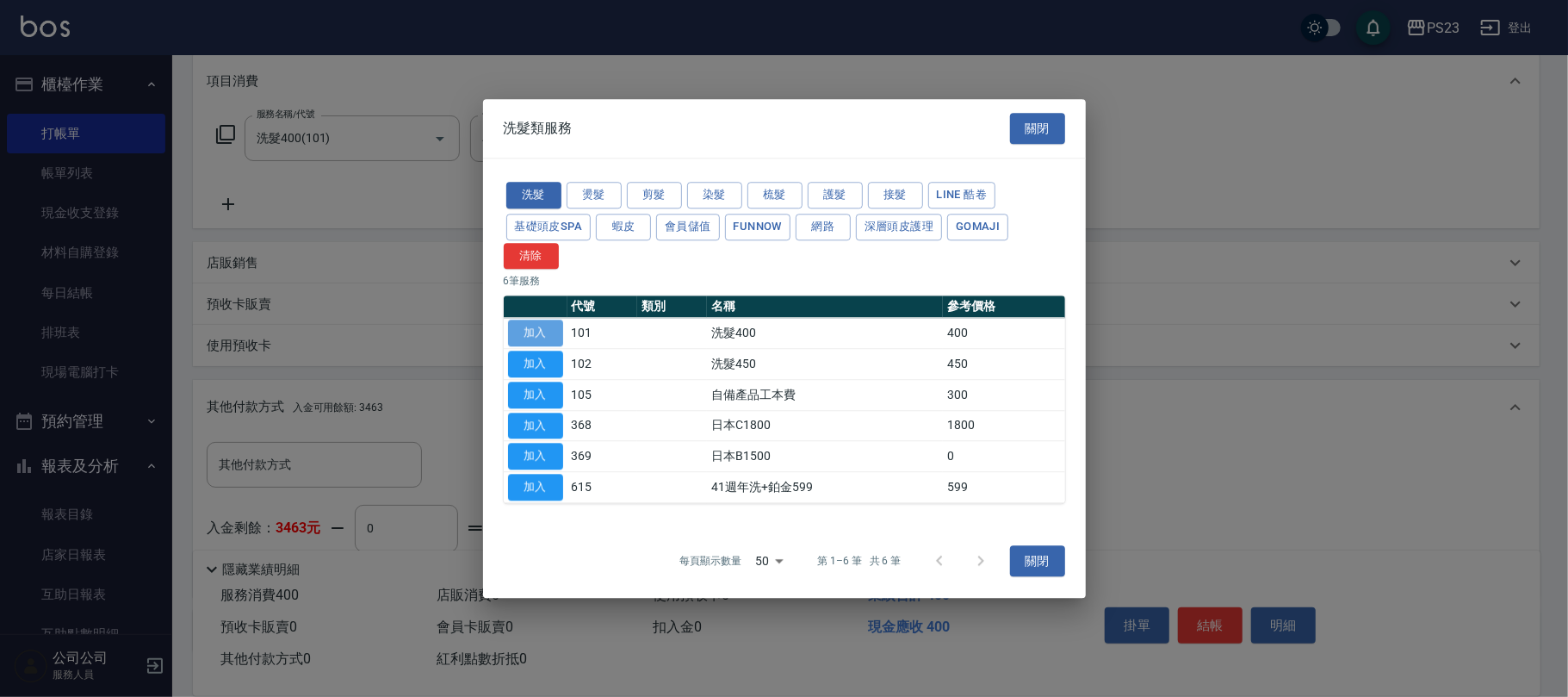
click at [526, 329] on button "加入" at bounding box center [536, 333] width 55 height 27
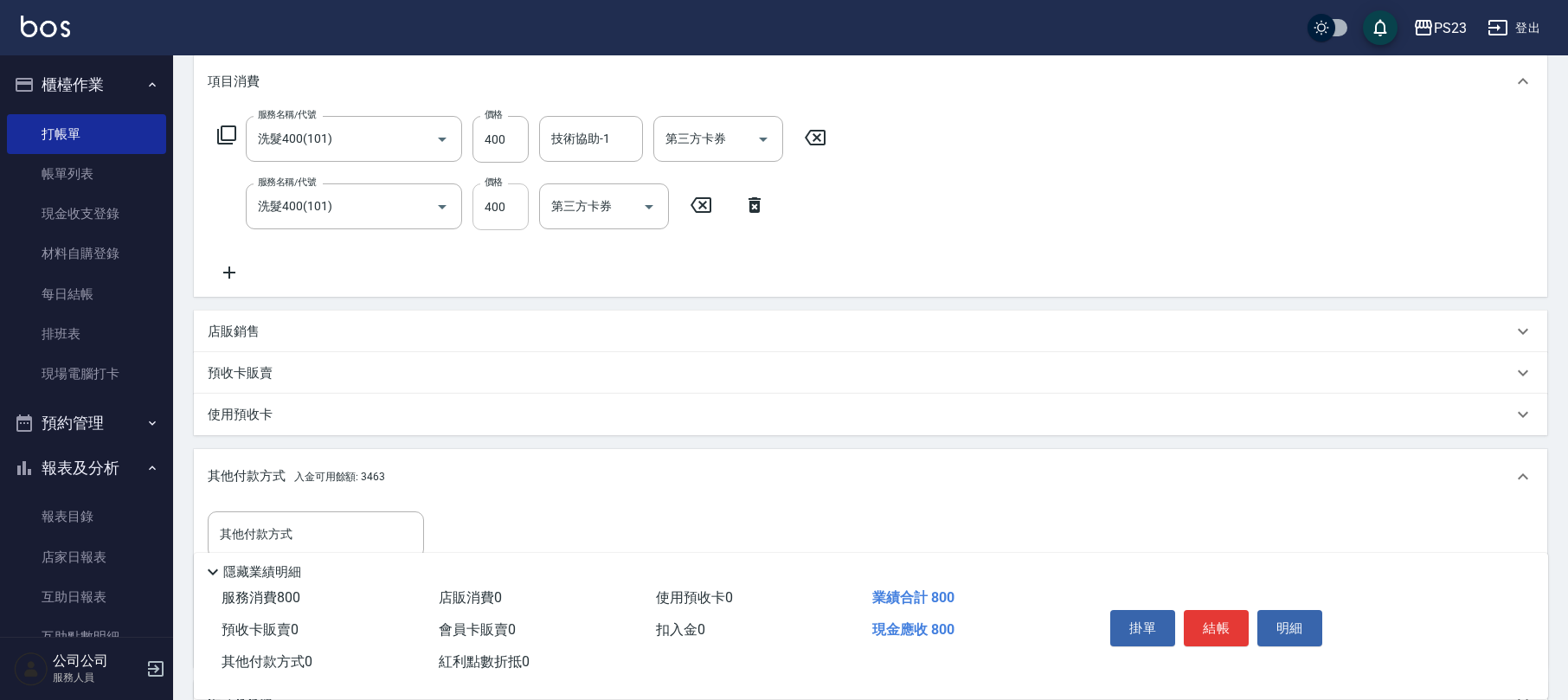
click at [504, 205] on input "400" at bounding box center [500, 207] width 56 height 47
type input "600"
click at [509, 135] on input "400" at bounding box center [500, 139] width 56 height 47
type input "600"
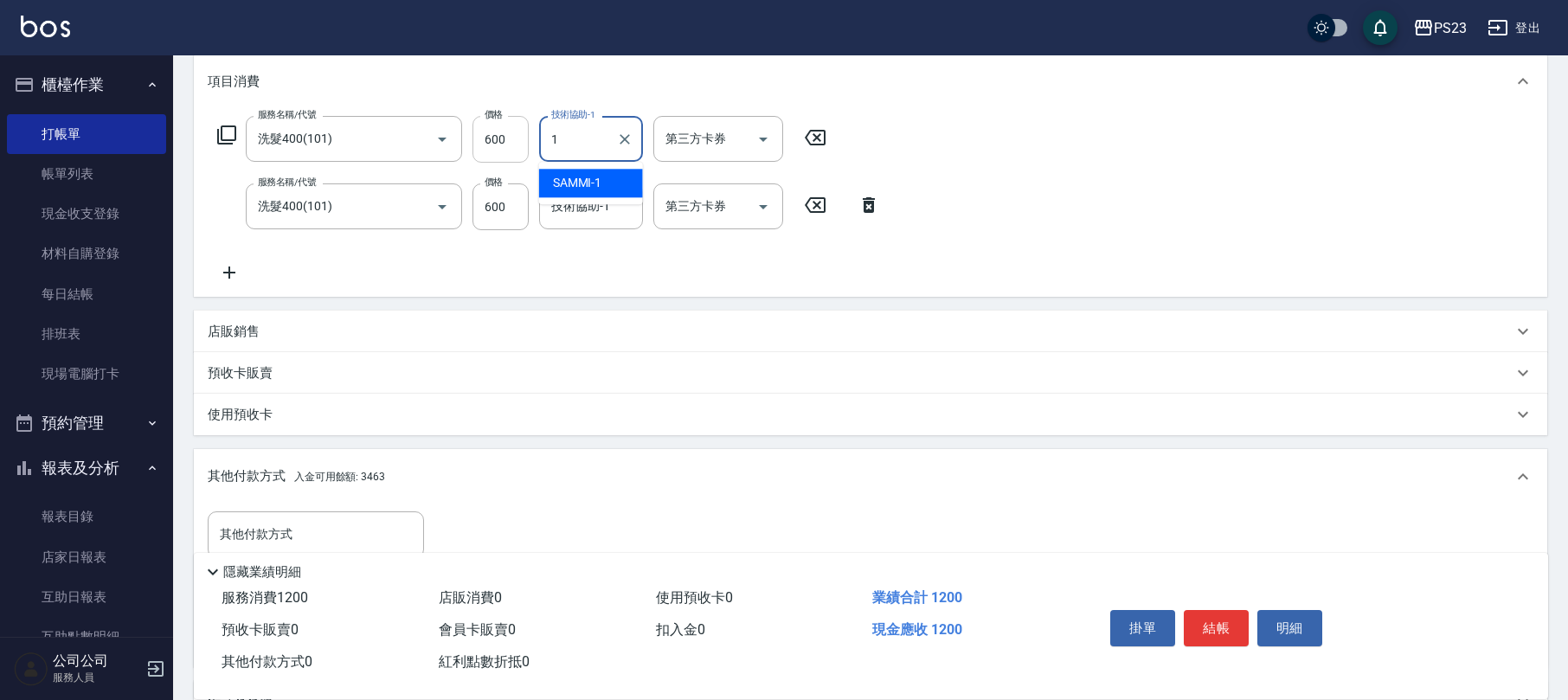
type input "SAMMI-1"
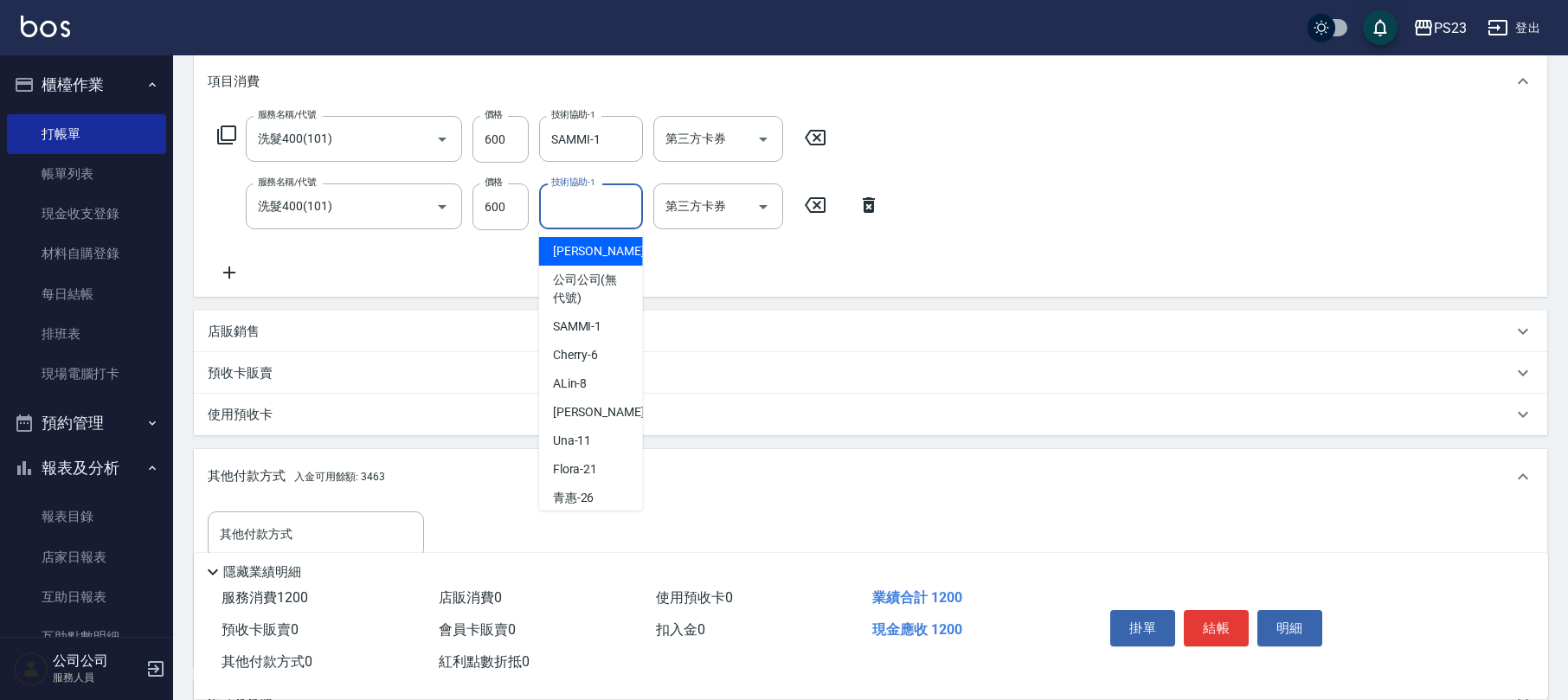
click at [570, 206] on input "技術協助-1" at bounding box center [591, 206] width 88 height 30
type input "SAMMI-1"
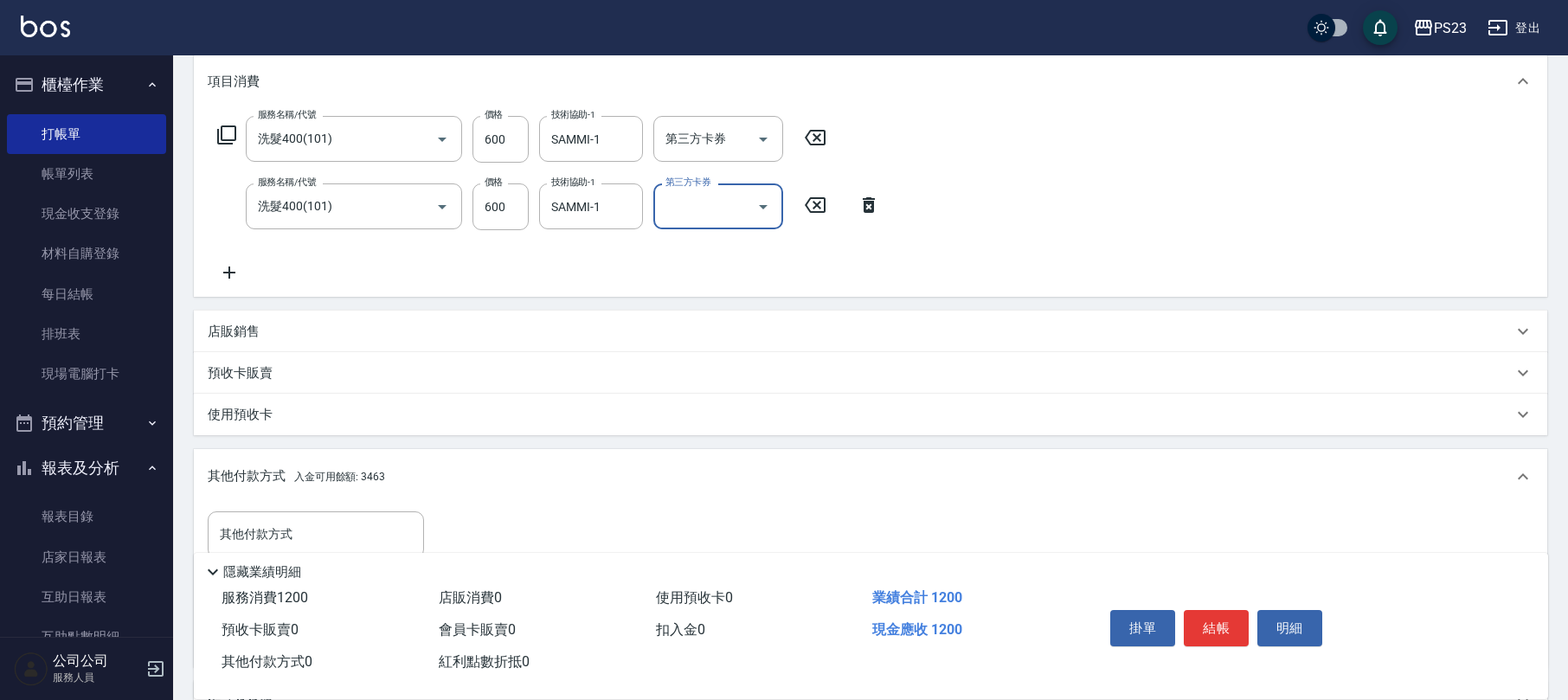
scroll to position [410, 0]
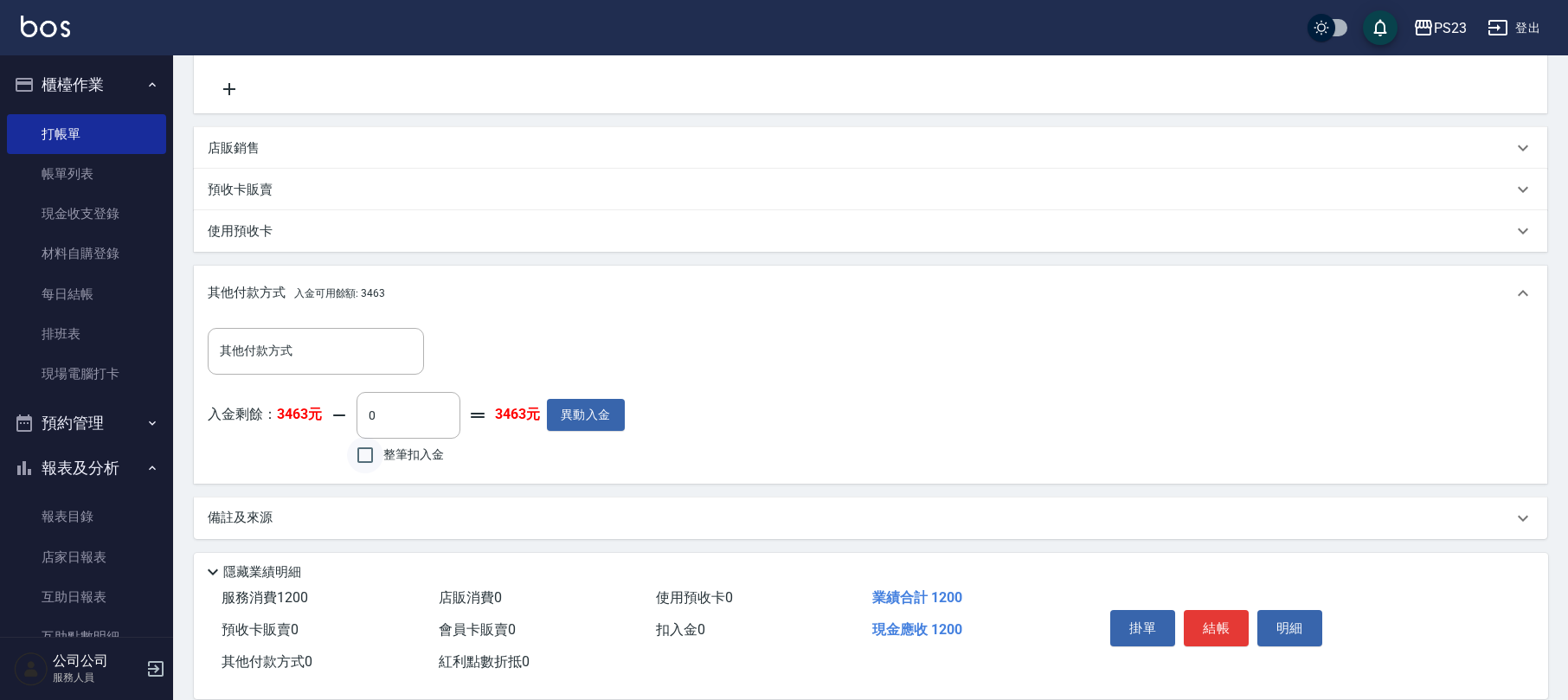
click at [367, 454] on input "整筆扣入金" at bounding box center [365, 455] width 36 height 36
checkbox input "true"
type input "1200"
click at [1219, 623] on button "結帳" at bounding box center [1216, 628] width 65 height 36
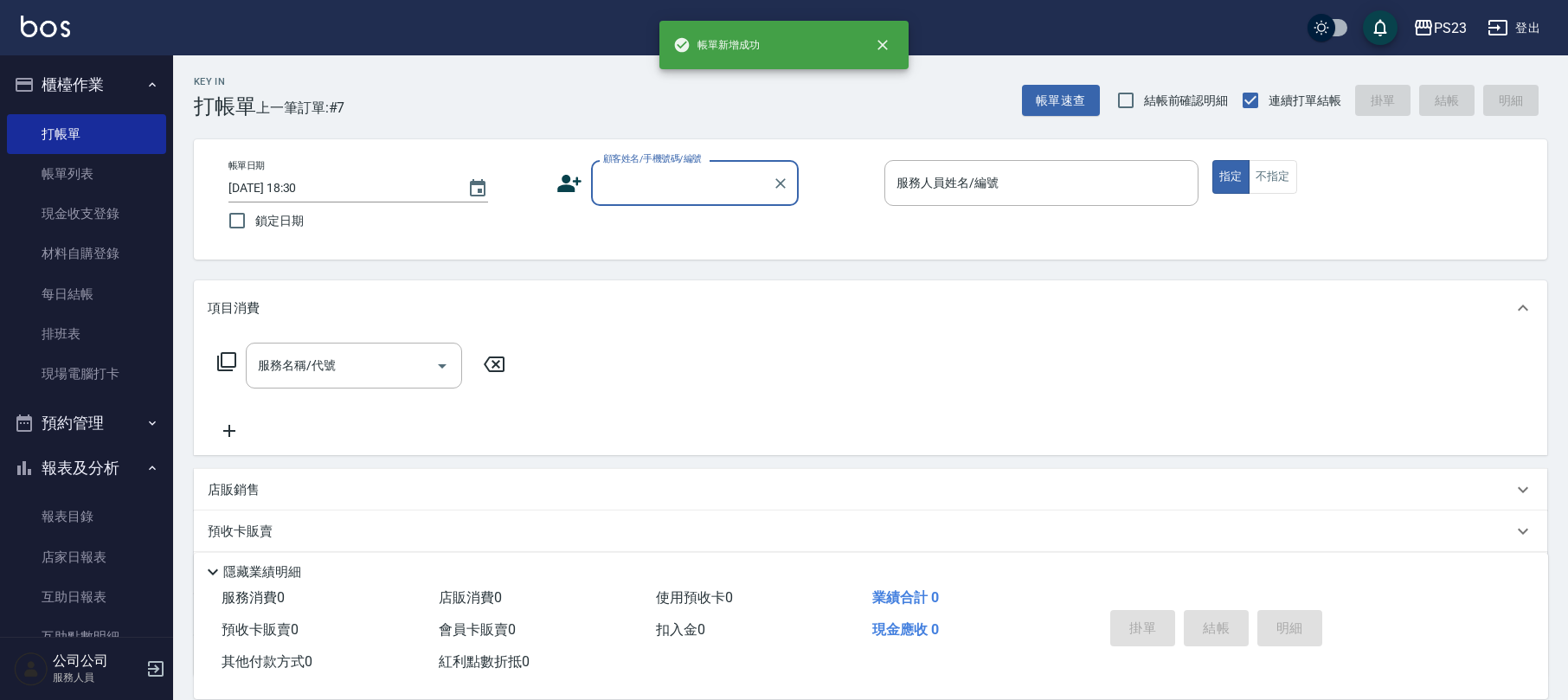
scroll to position [0, 0]
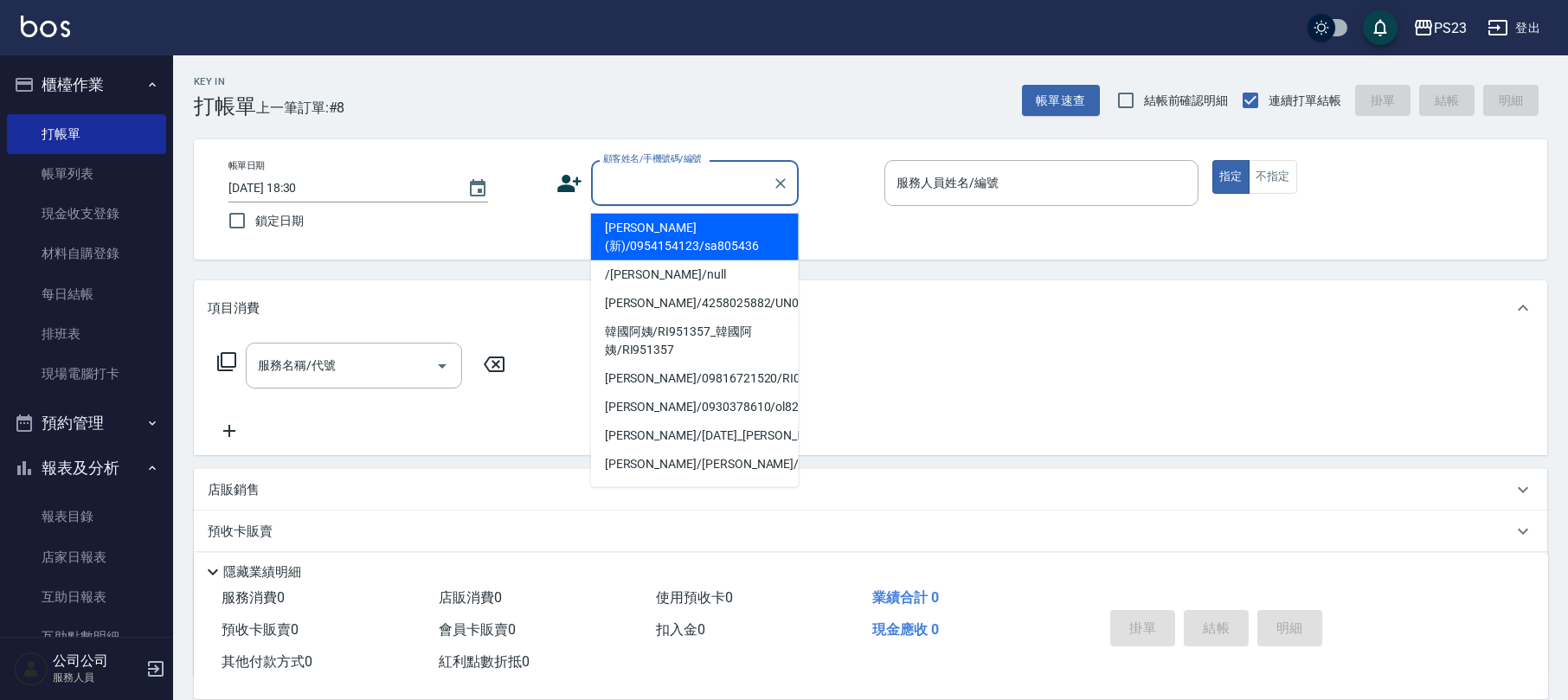
click at [665, 188] on input "顧客姓名/手機號碼/編號" at bounding box center [682, 183] width 166 height 30
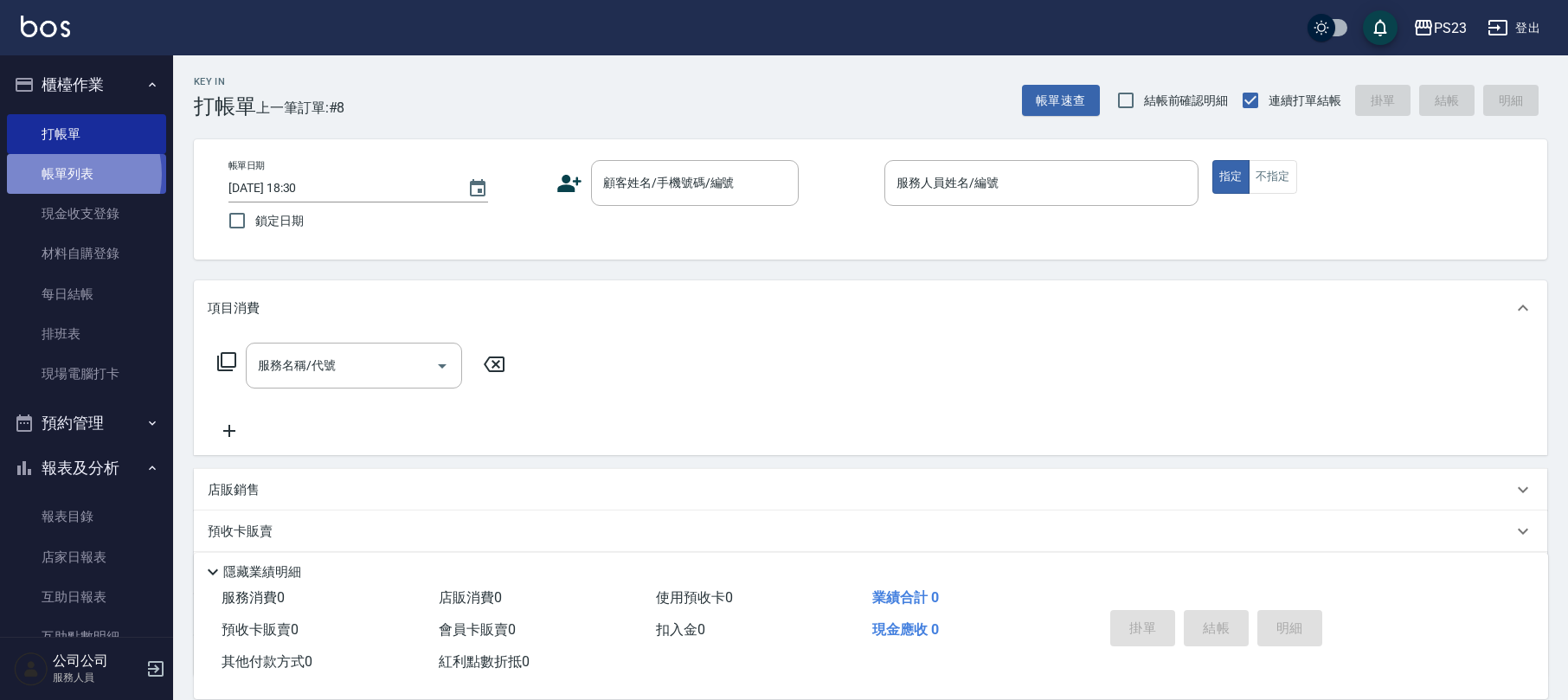
click at [59, 175] on link "帳單列表" at bounding box center [87, 174] width 159 height 40
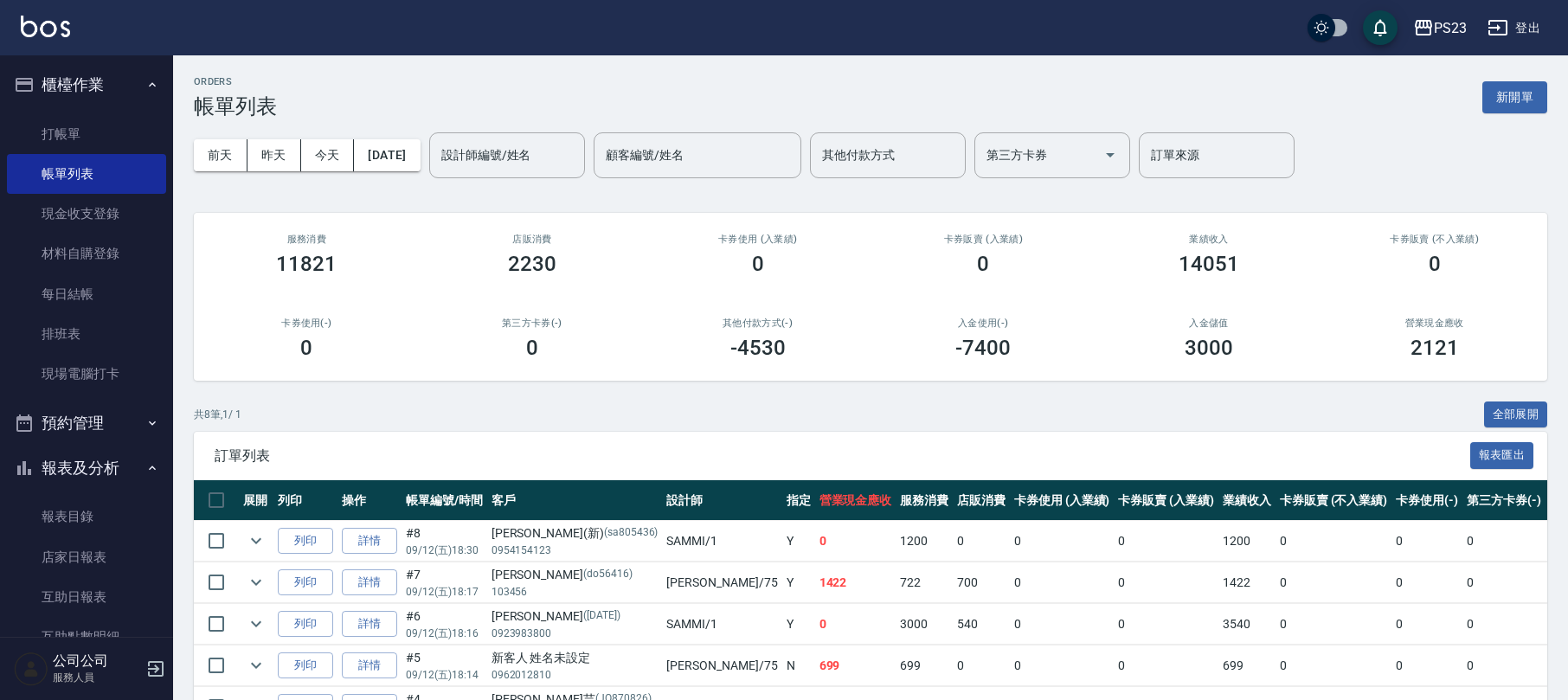
scroll to position [230, 0]
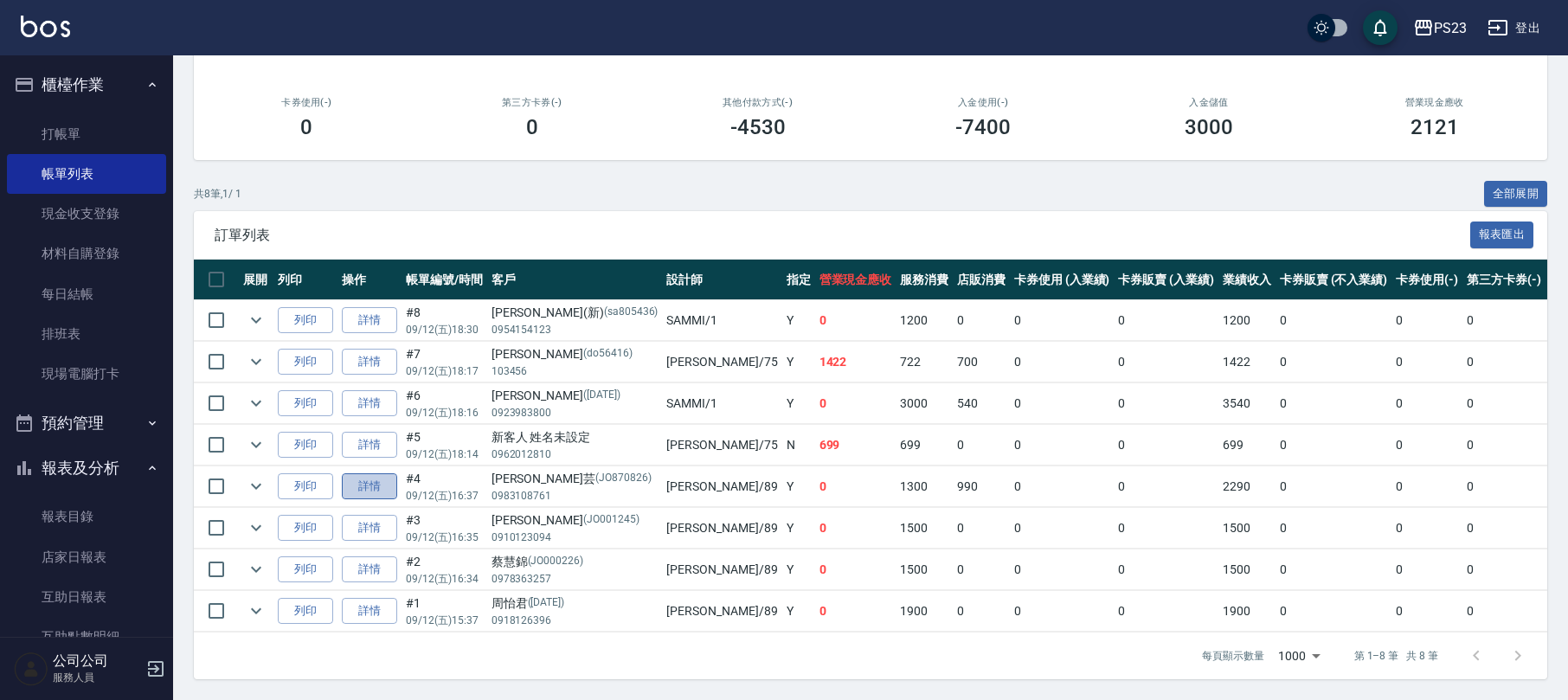
click at [372, 483] on link "詳情" at bounding box center [370, 486] width 55 height 27
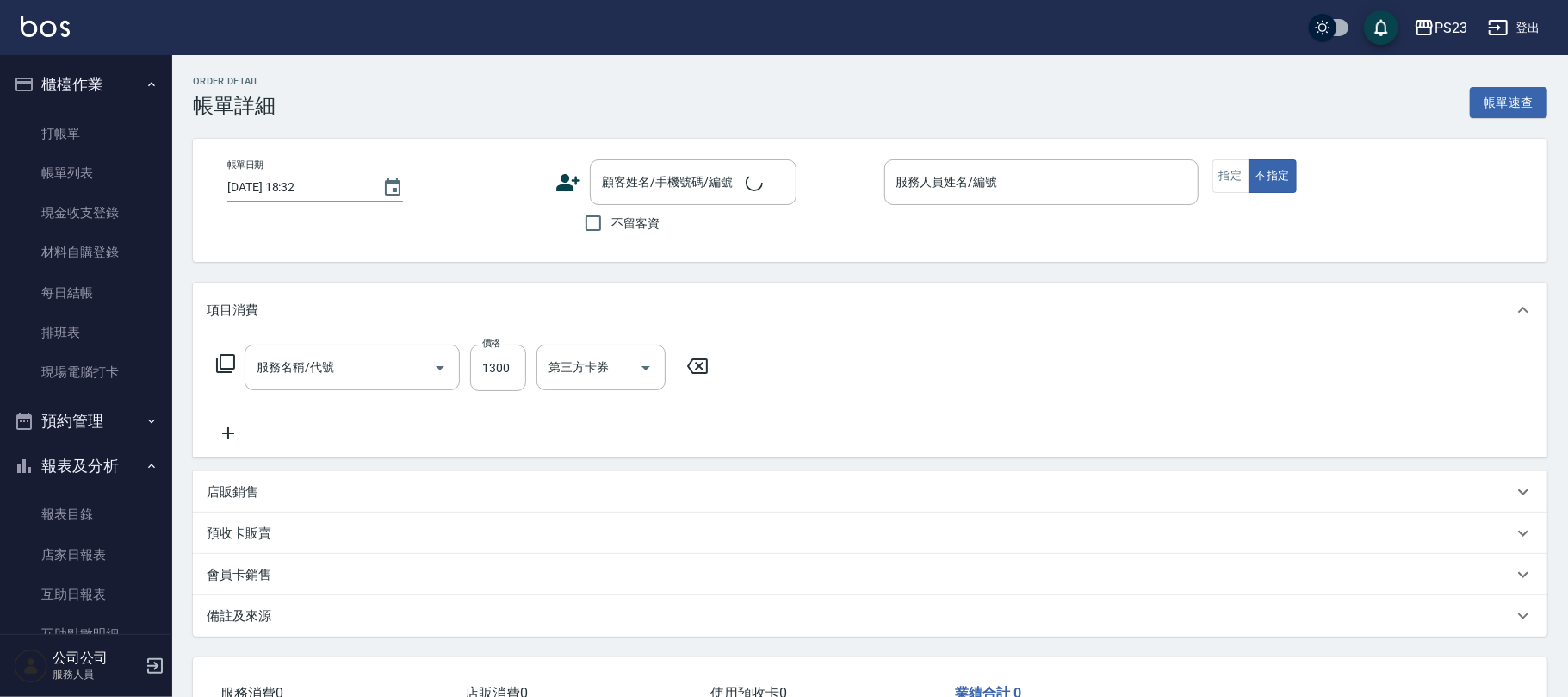
type input "頭皮保濕面膜1500(690)"
type input "[DATE] 16:37"
type input "[PERSON_NAME]-89"
type input "設計師原本客人"
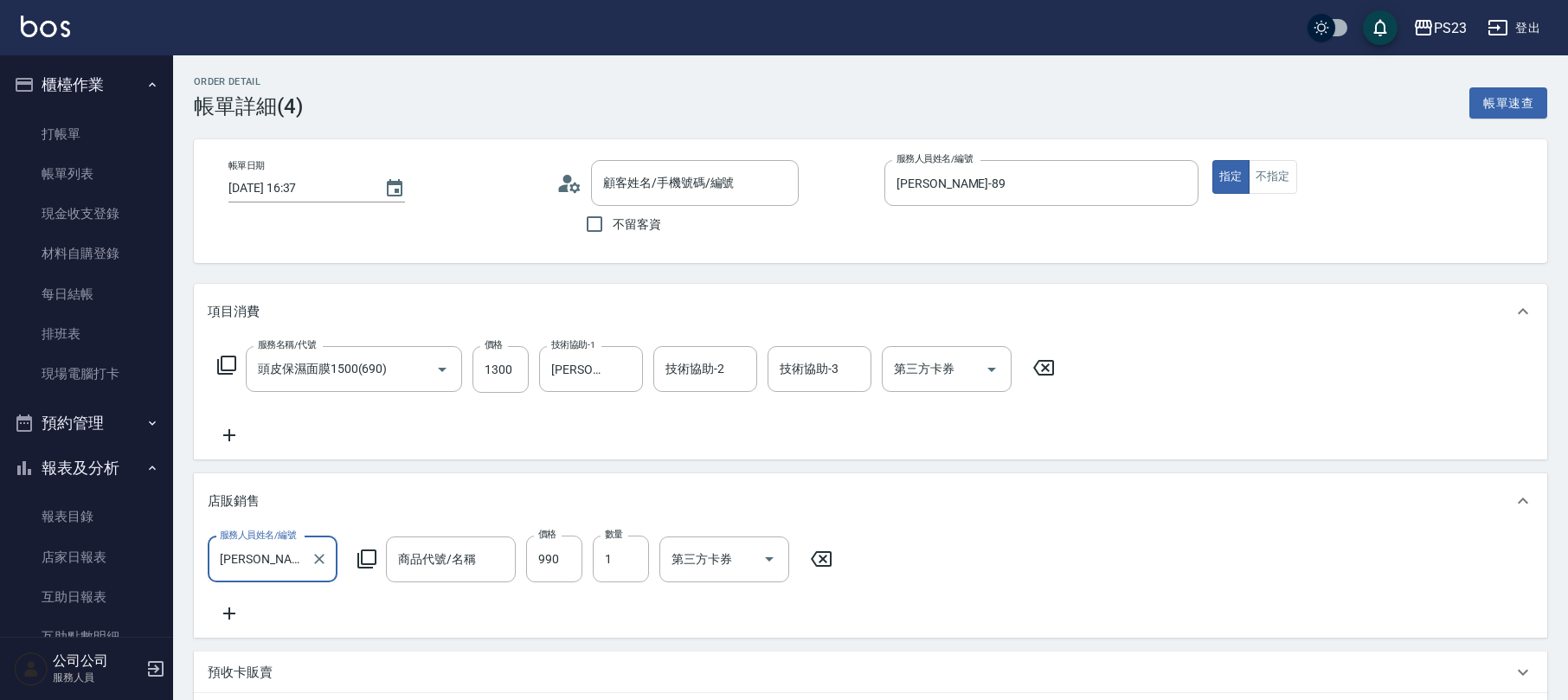
type input "(暫收款)藍瓶奇蹟護髮1包-$990"
type input "[PERSON_NAME]芸/0983108761/JO870826"
click at [218, 362] on icon at bounding box center [227, 365] width 19 height 19
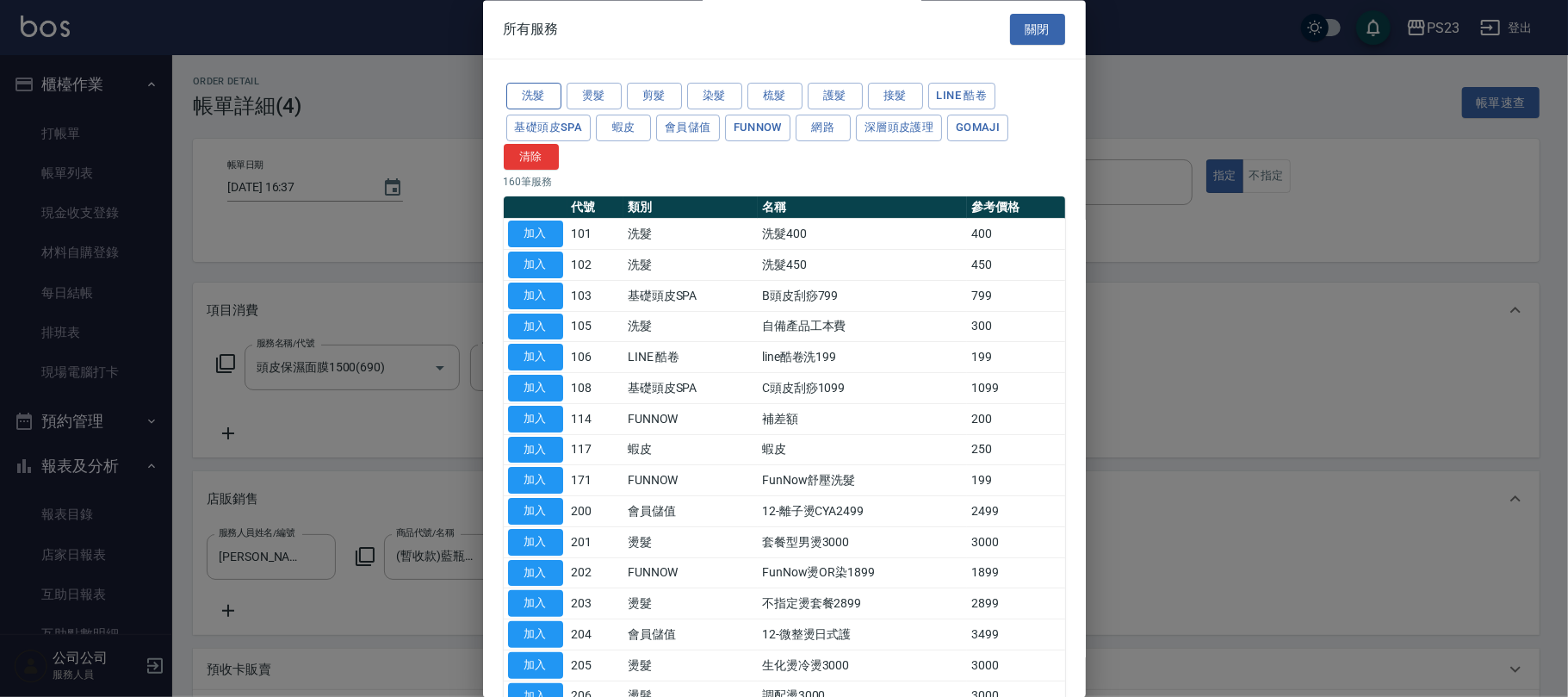
click at [538, 93] on button "洗髮" at bounding box center [534, 96] width 55 height 27
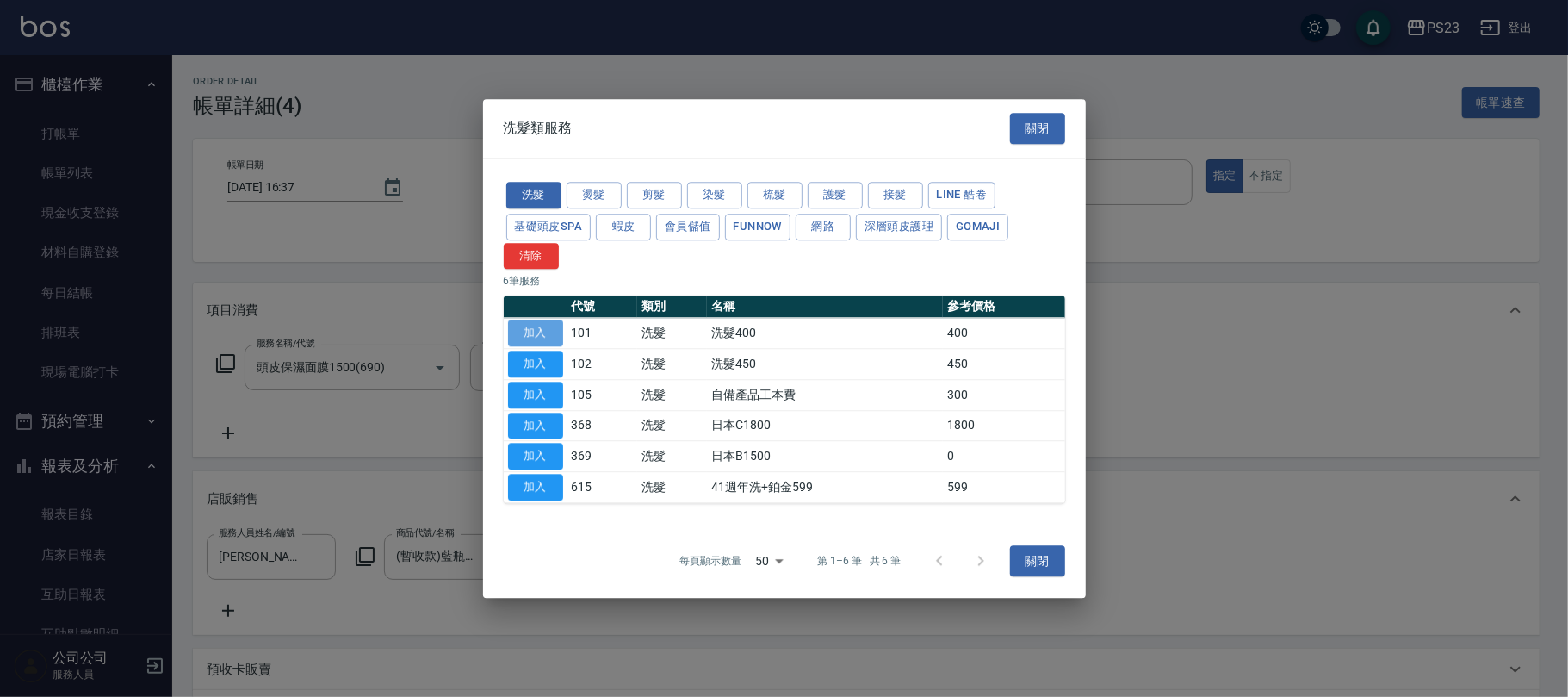
click at [546, 332] on button "加入" at bounding box center [536, 333] width 55 height 27
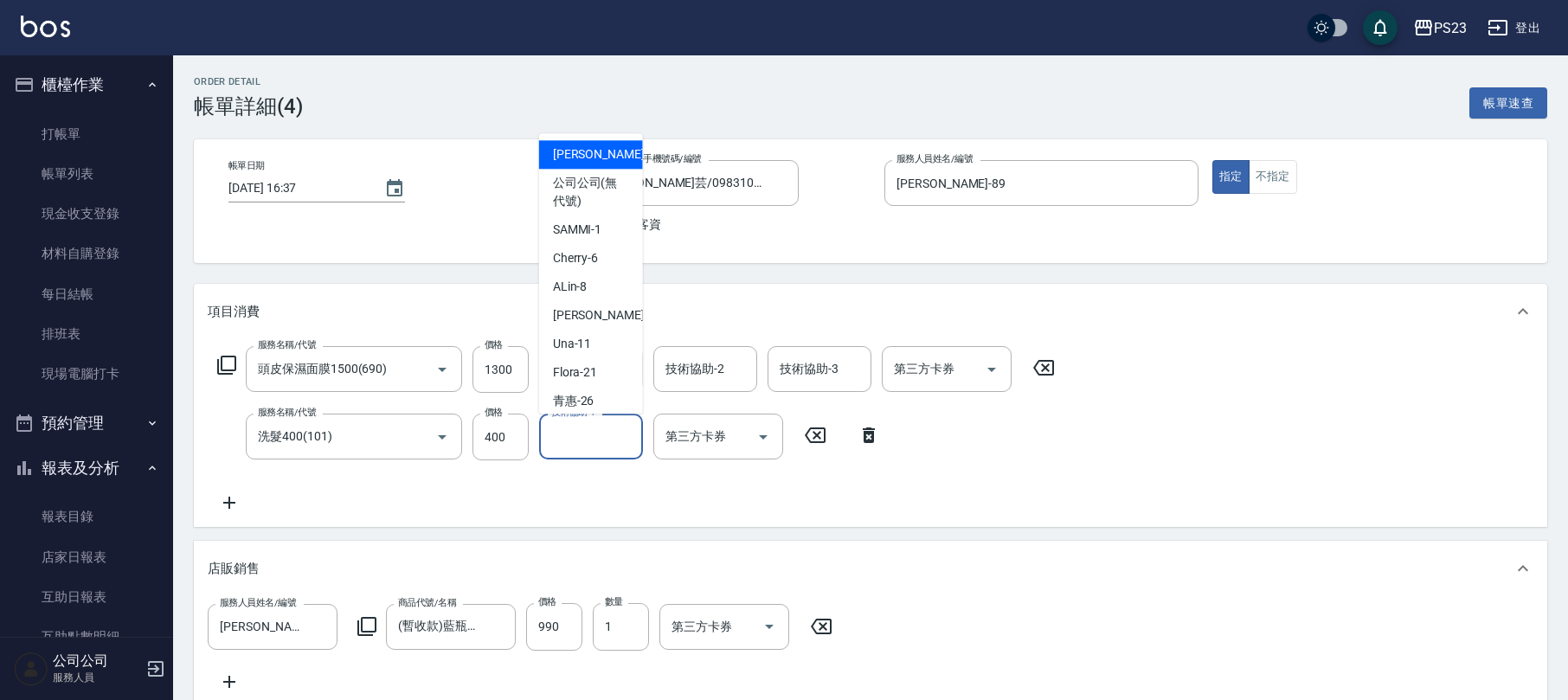
click at [562, 447] on input "技術協助-1" at bounding box center [591, 436] width 88 height 30
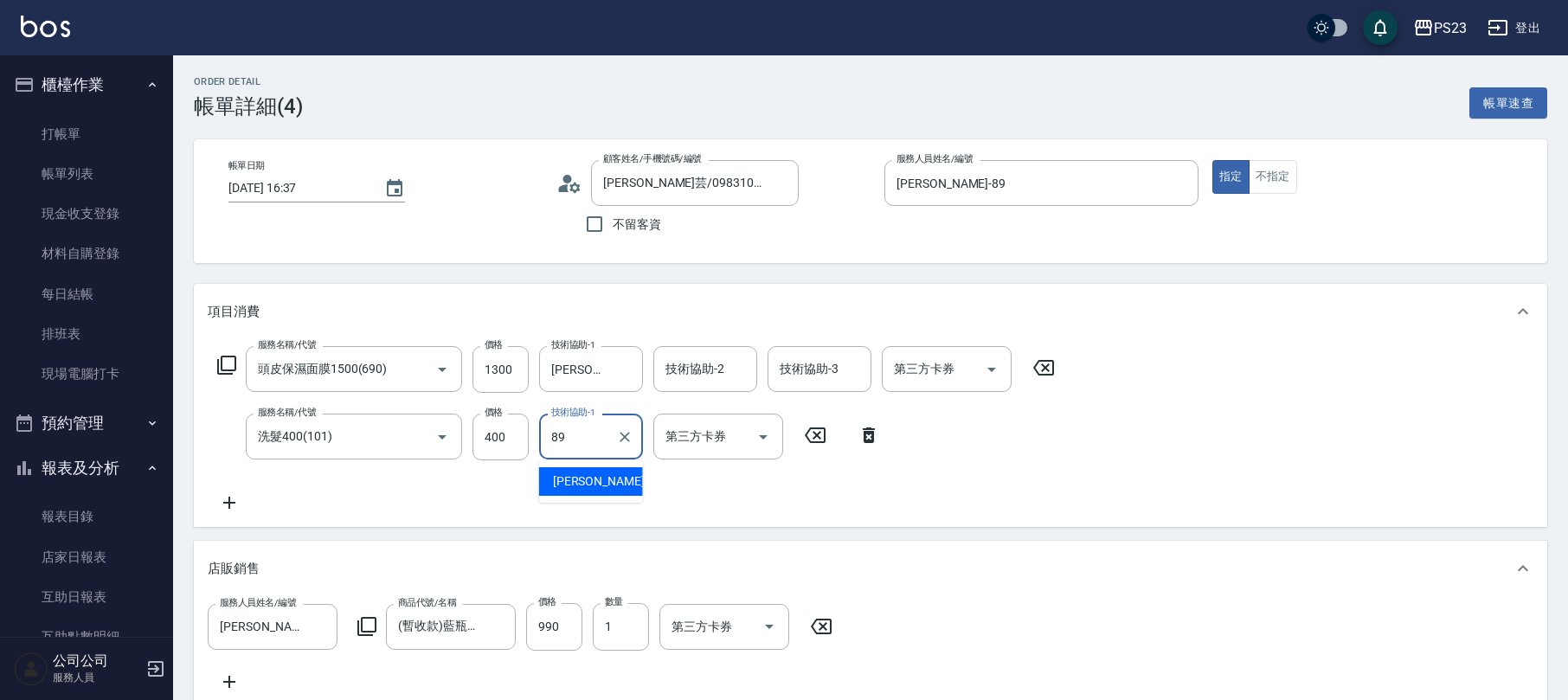
type input "[PERSON_NAME]-89"
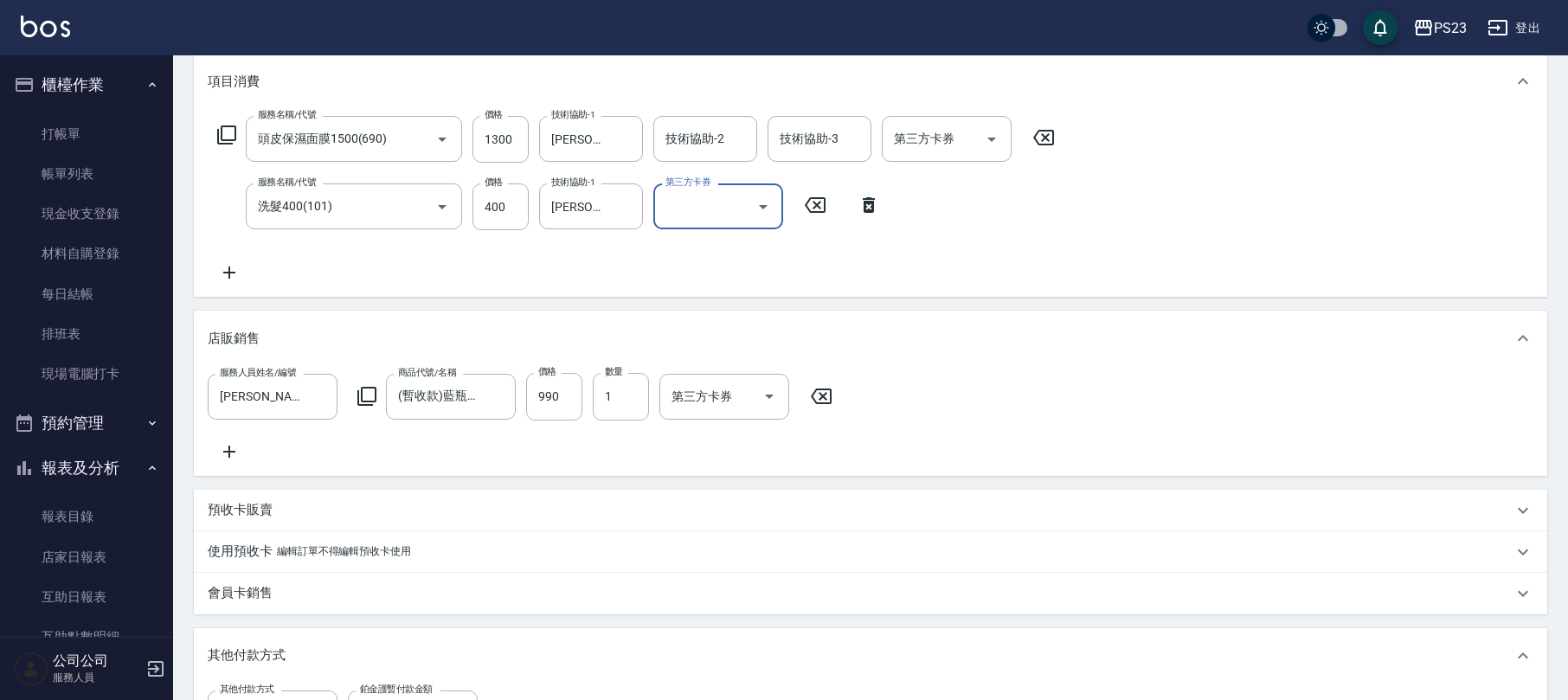
scroll to position [576, 0]
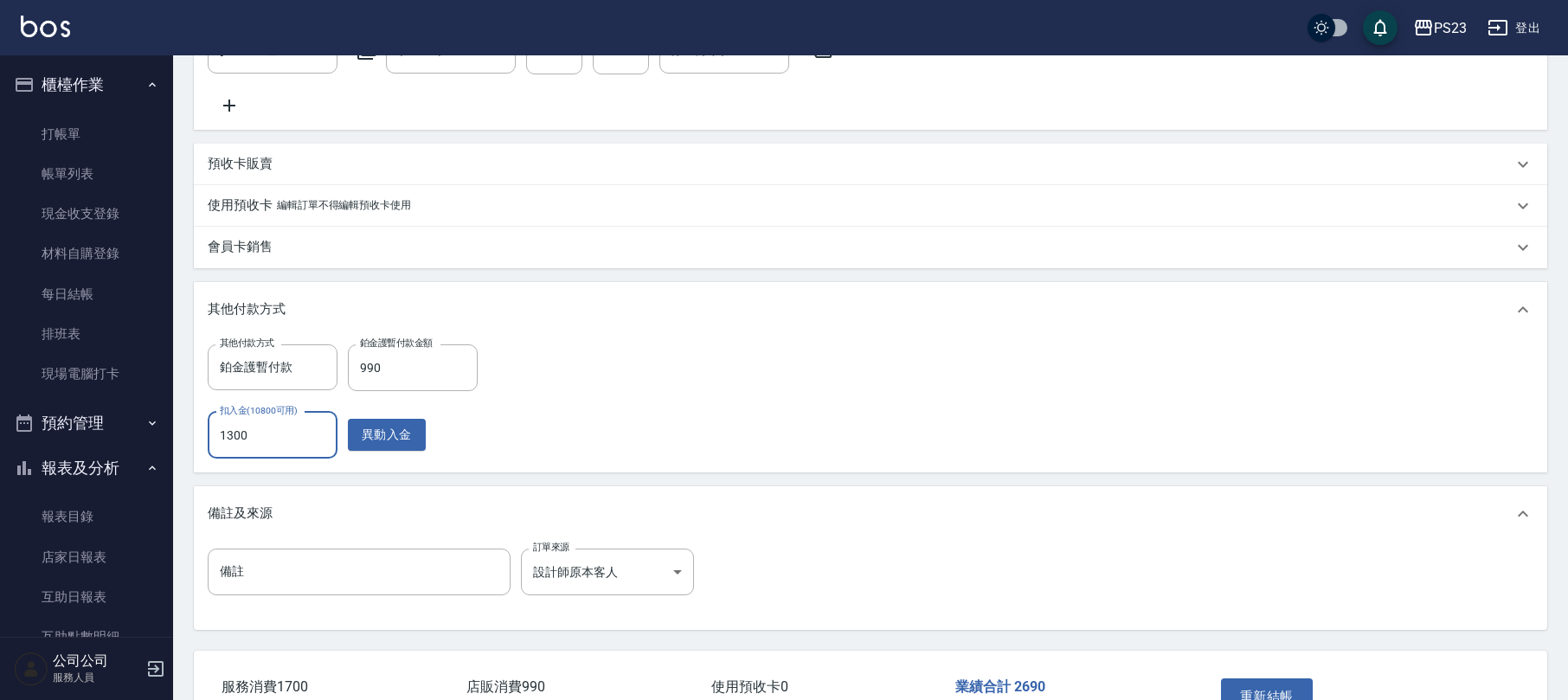
click at [289, 453] on input "1300" at bounding box center [273, 435] width 130 height 47
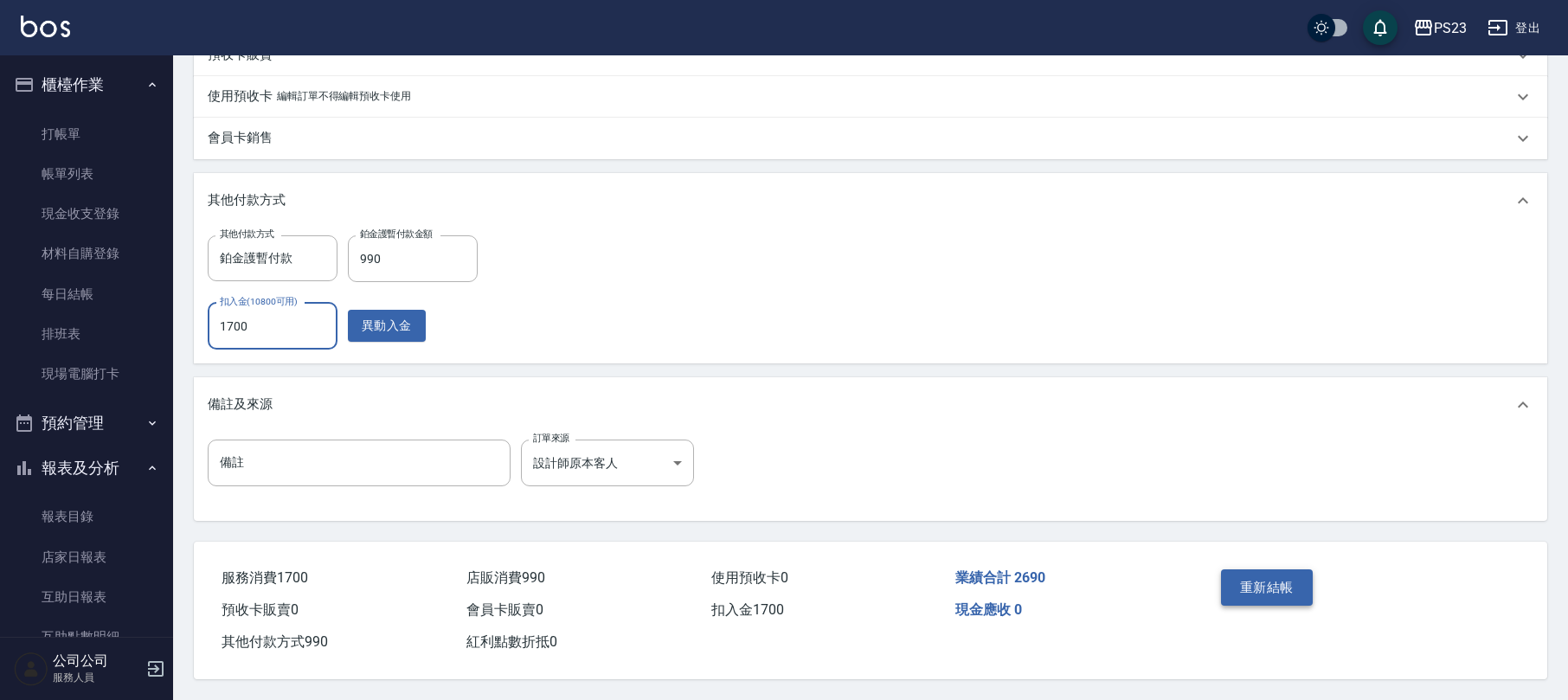
type input "1700"
click at [1281, 583] on button "重新結帳" at bounding box center [1267, 588] width 92 height 36
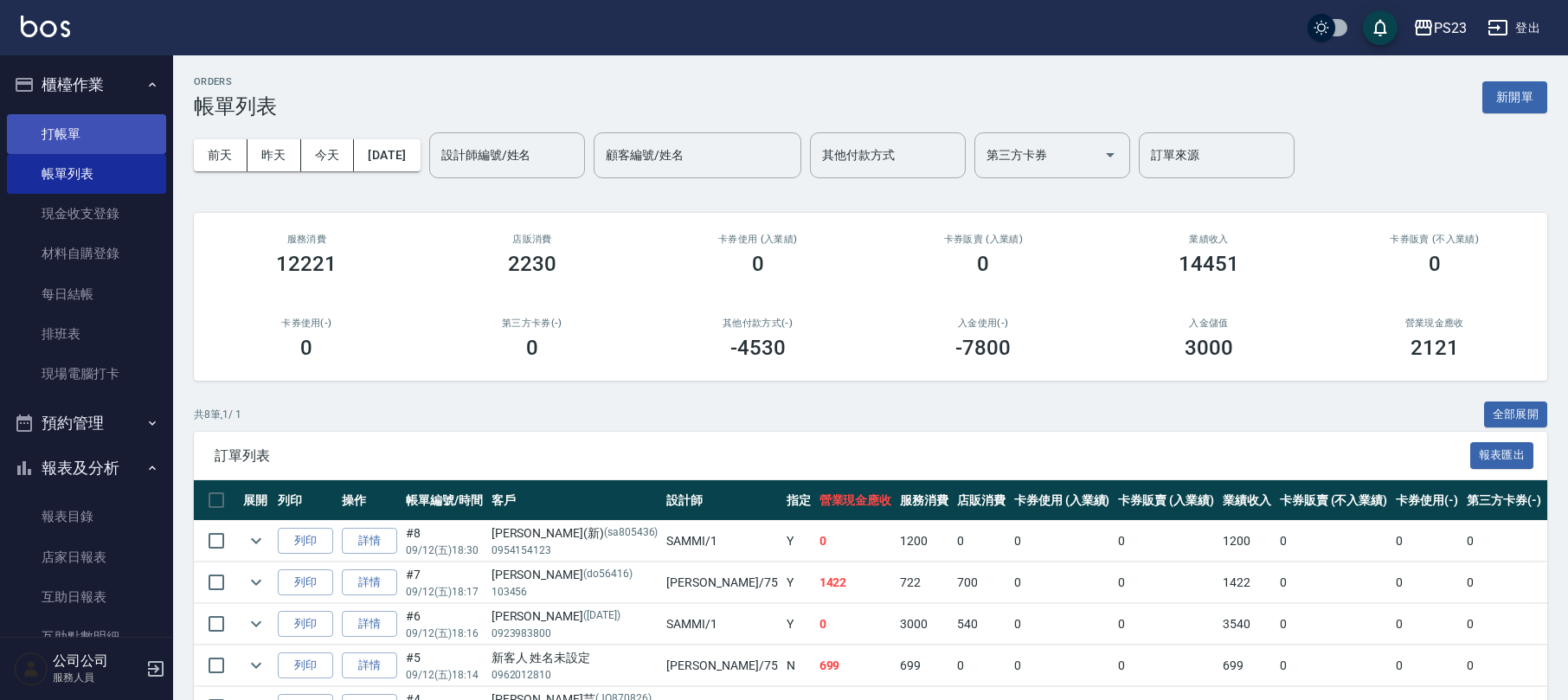
click at [94, 135] on link "打帳單" at bounding box center [87, 134] width 159 height 40
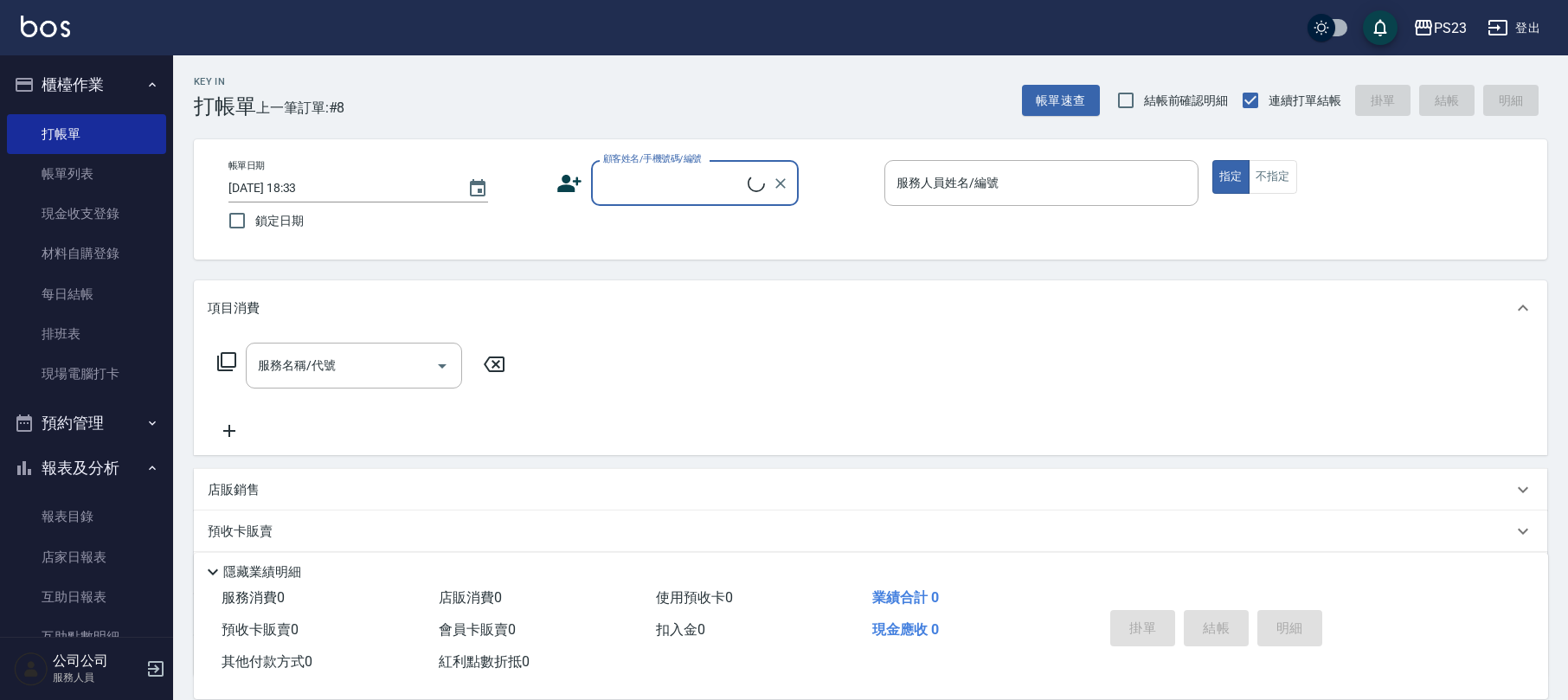
click at [668, 189] on input "顧客姓名/手機號碼/編號" at bounding box center [674, 183] width 149 height 30
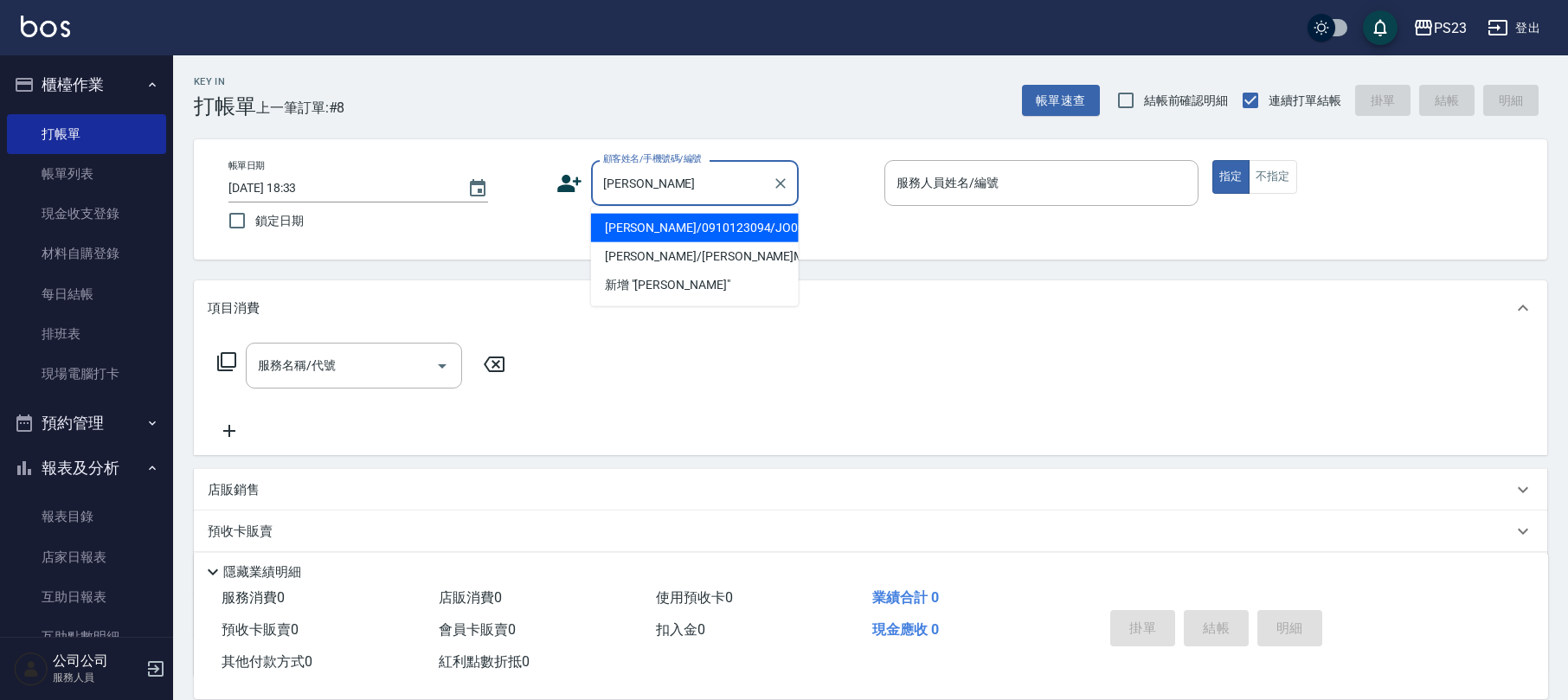
click at [708, 220] on li "[PERSON_NAME]/0910123094/JO001245" at bounding box center [695, 228] width 208 height 29
type input "[PERSON_NAME]/0910123094/JO001245"
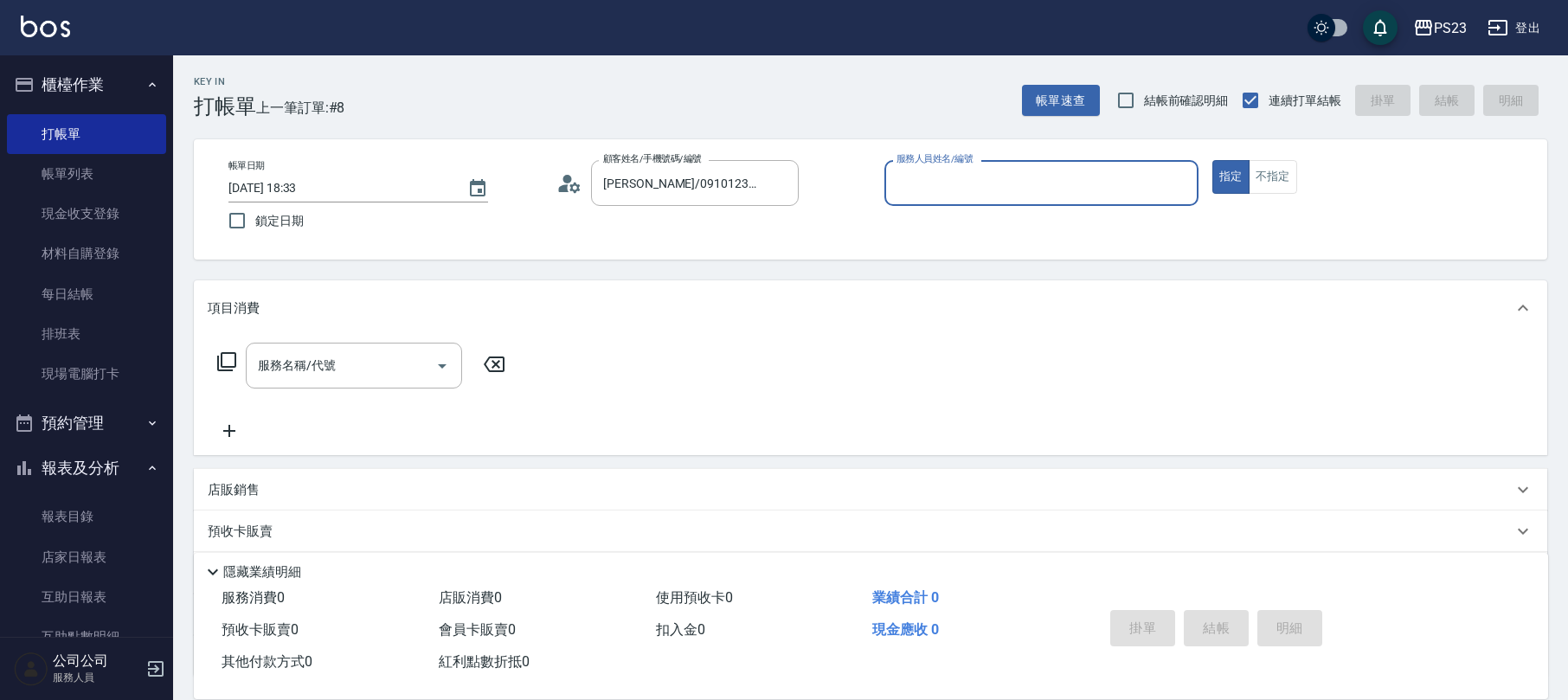
type input "[PERSON_NAME]-89"
click at [74, 171] on link "帳單列表" at bounding box center [87, 174] width 159 height 40
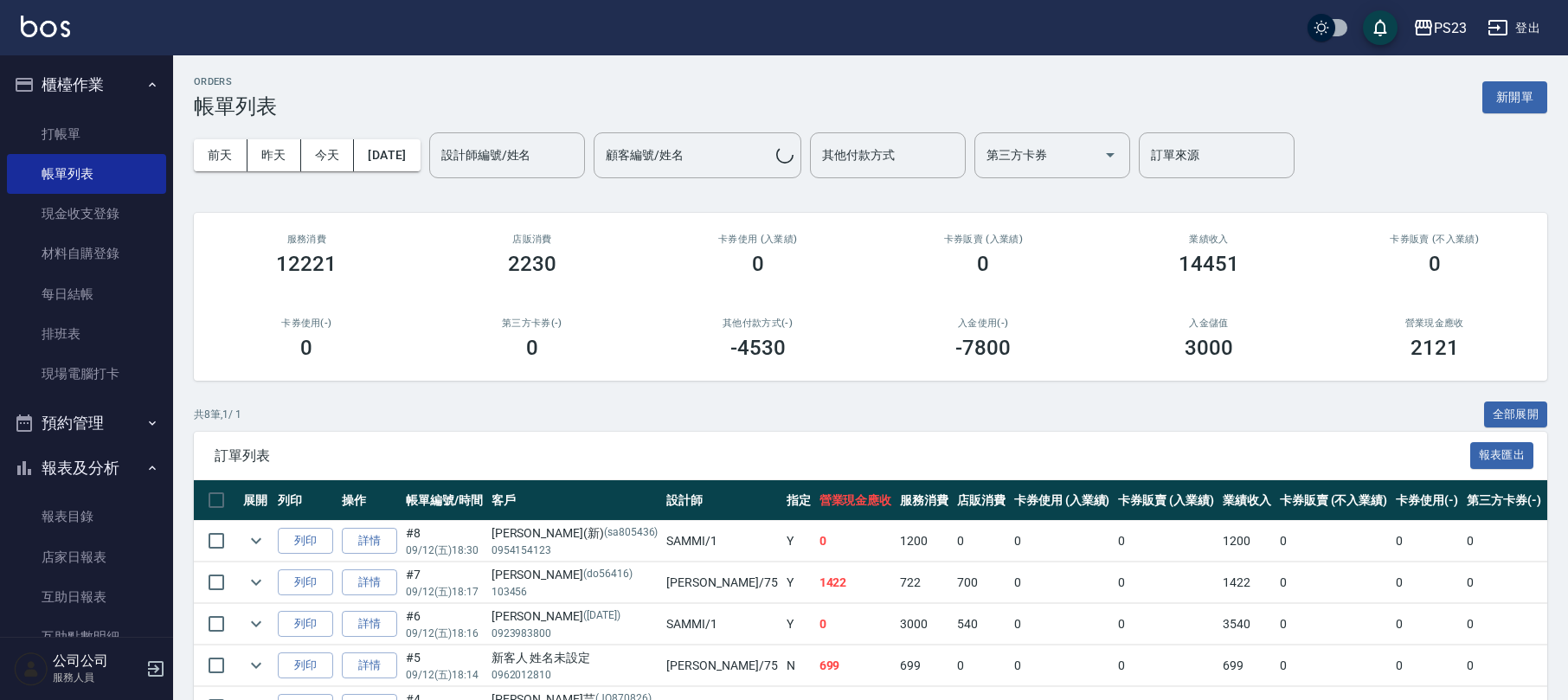
scroll to position [230, 0]
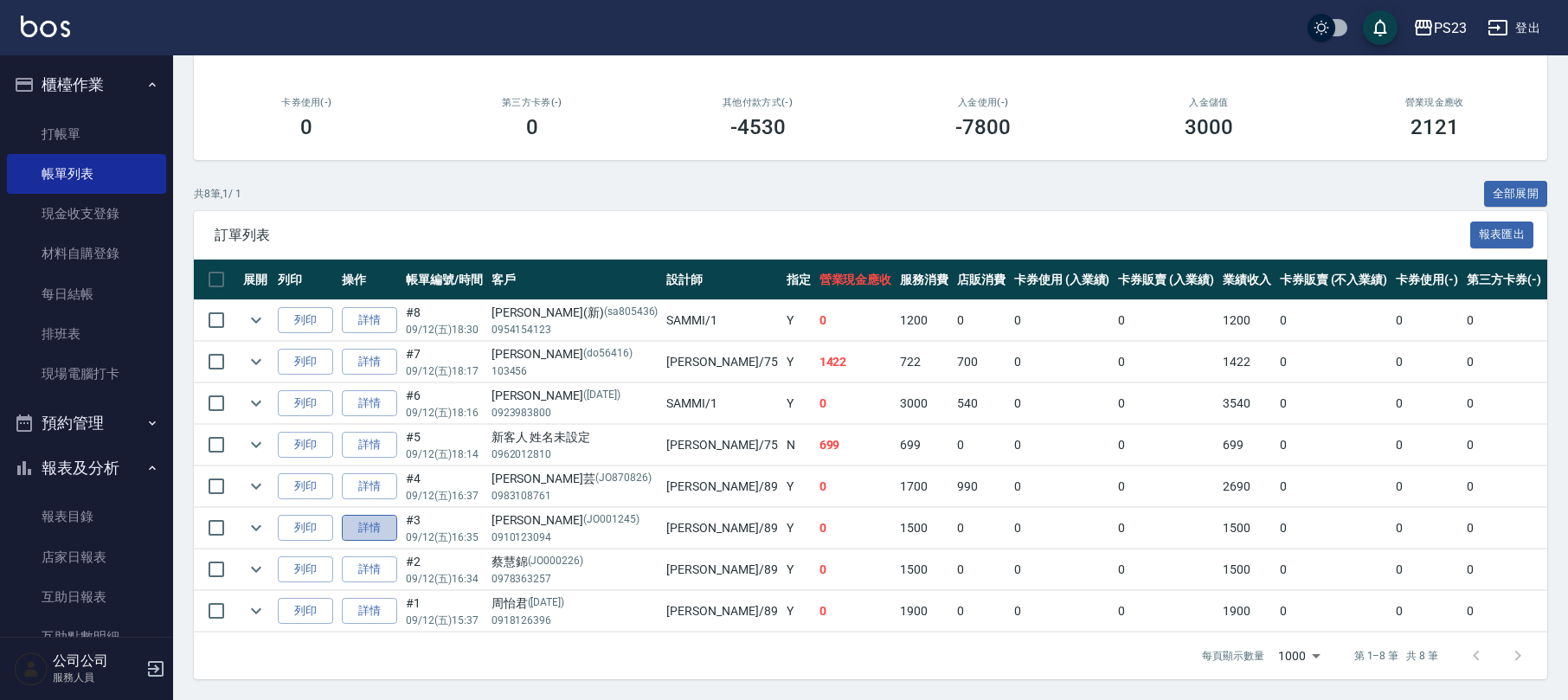
click at [379, 515] on link "詳情" at bounding box center [370, 528] width 55 height 27
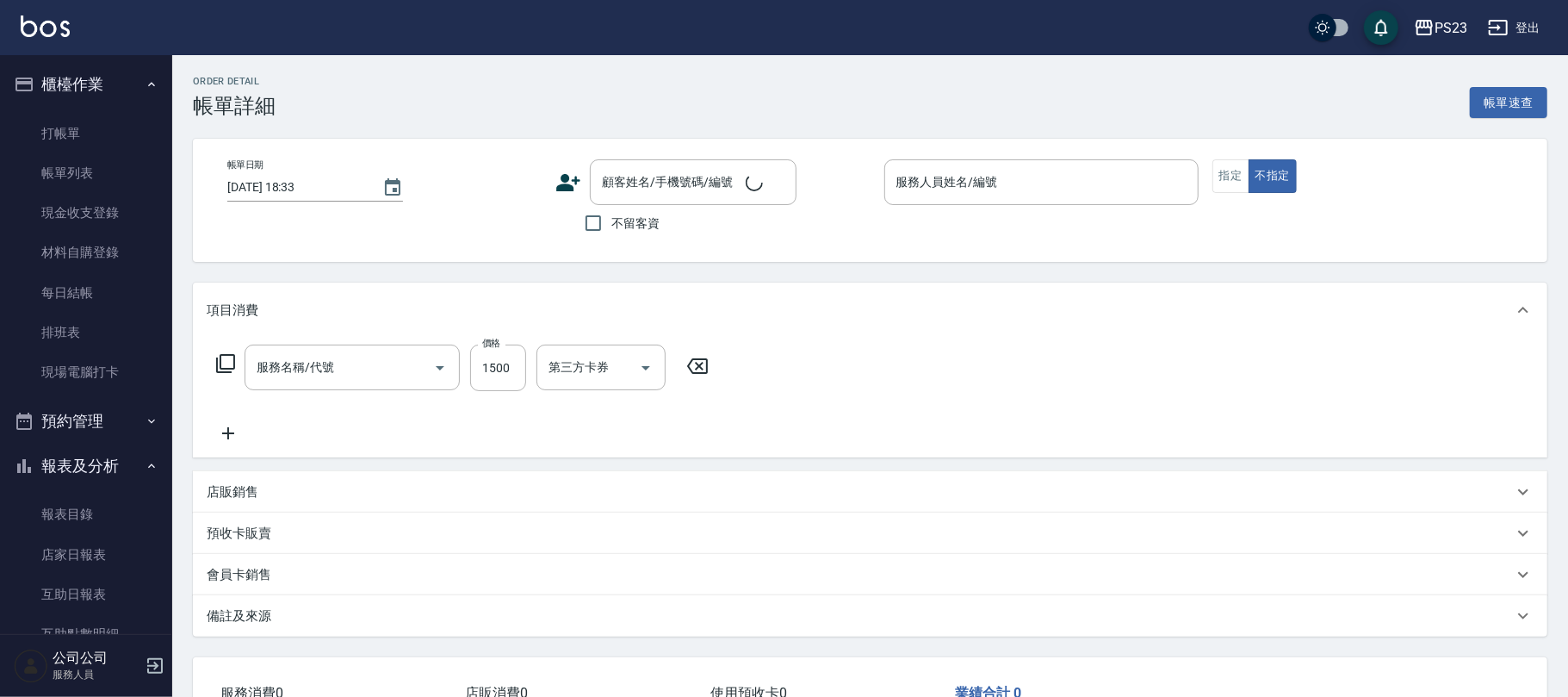
type input "[DATE] 16:35"
type input "[PERSON_NAME]-89"
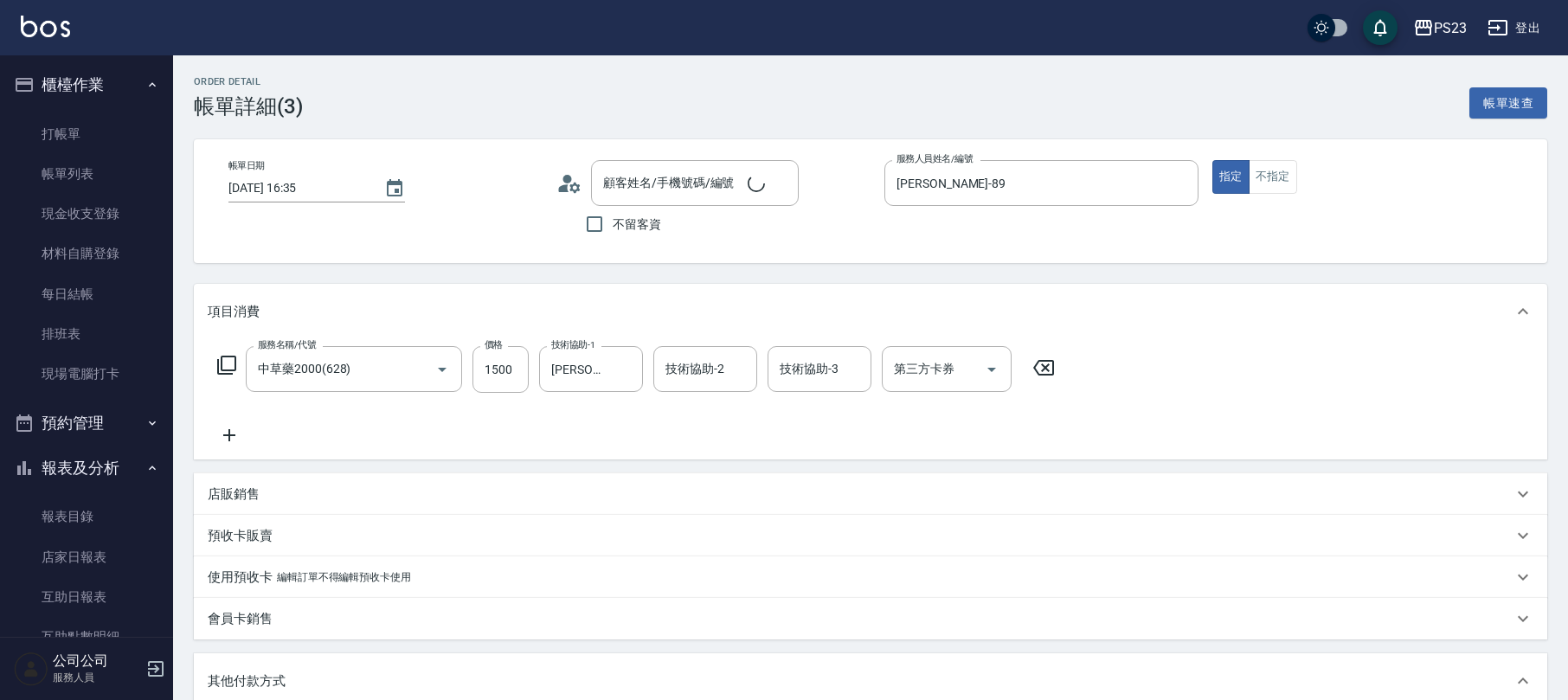
type input "中草藥2000(628)"
type input "[PERSON_NAME]/0910123094/JO001245"
click at [516, 372] on input "1500" at bounding box center [500, 369] width 56 height 47
type input "3"
type input "0"
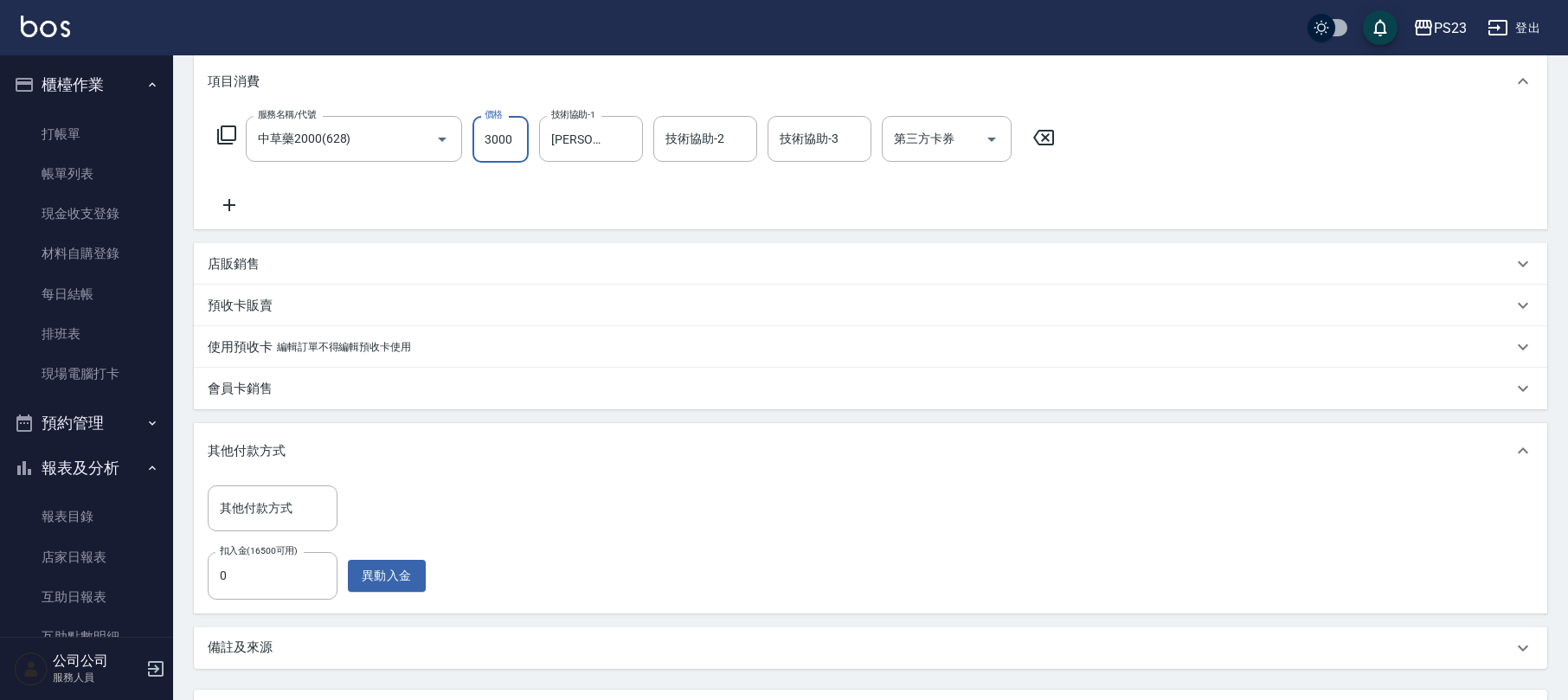
scroll to position [346, 0]
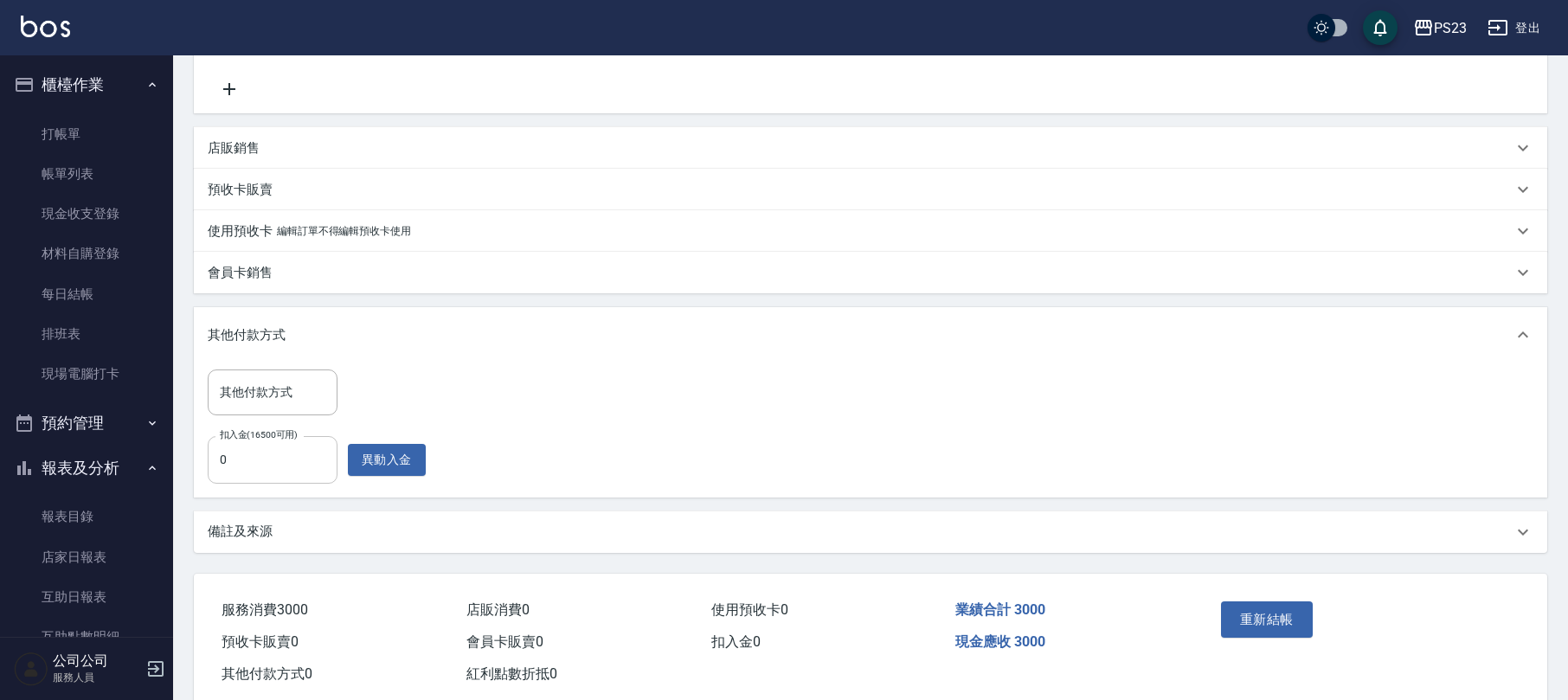
type input "3000"
click at [267, 457] on input "0" at bounding box center [273, 459] width 130 height 47
type input "3000"
click at [1271, 623] on button "重新結帳" at bounding box center [1267, 620] width 92 height 36
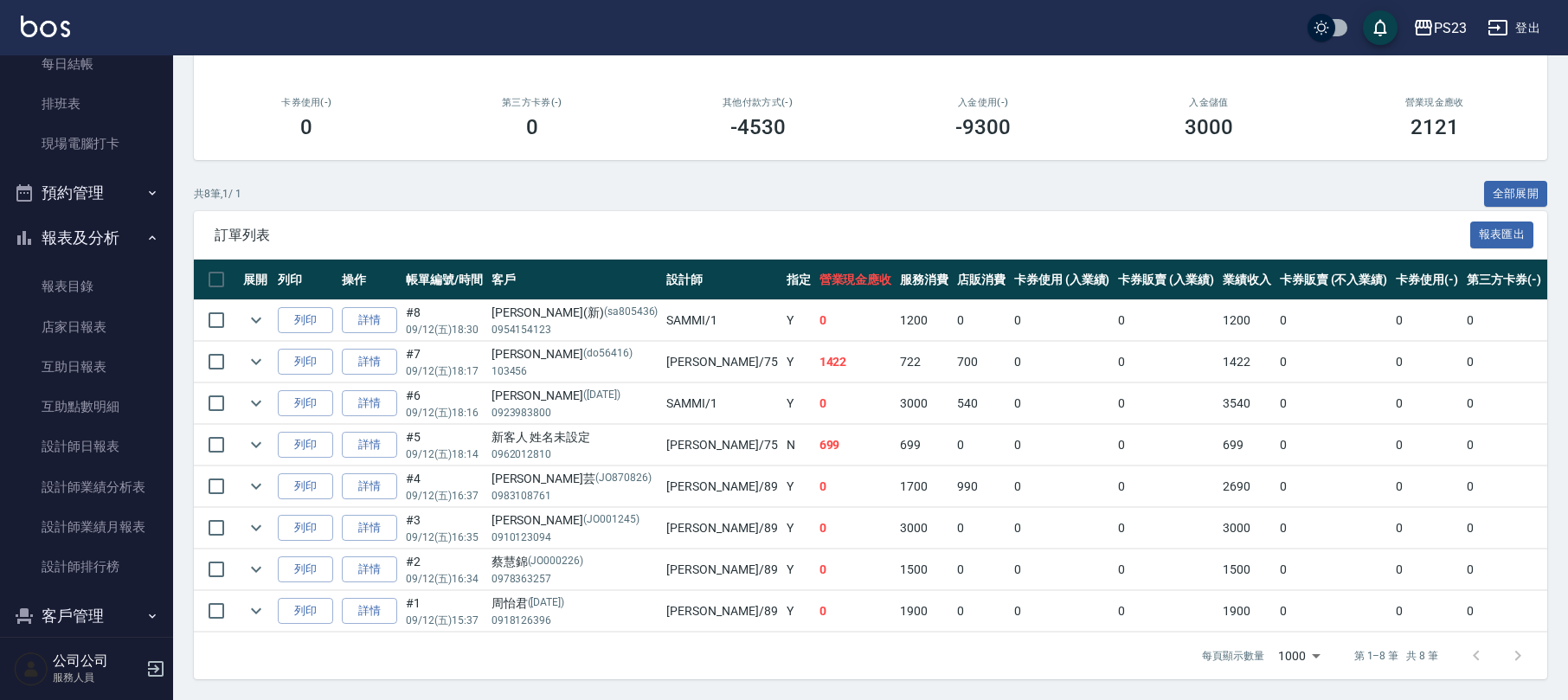
scroll to position [253, 0]
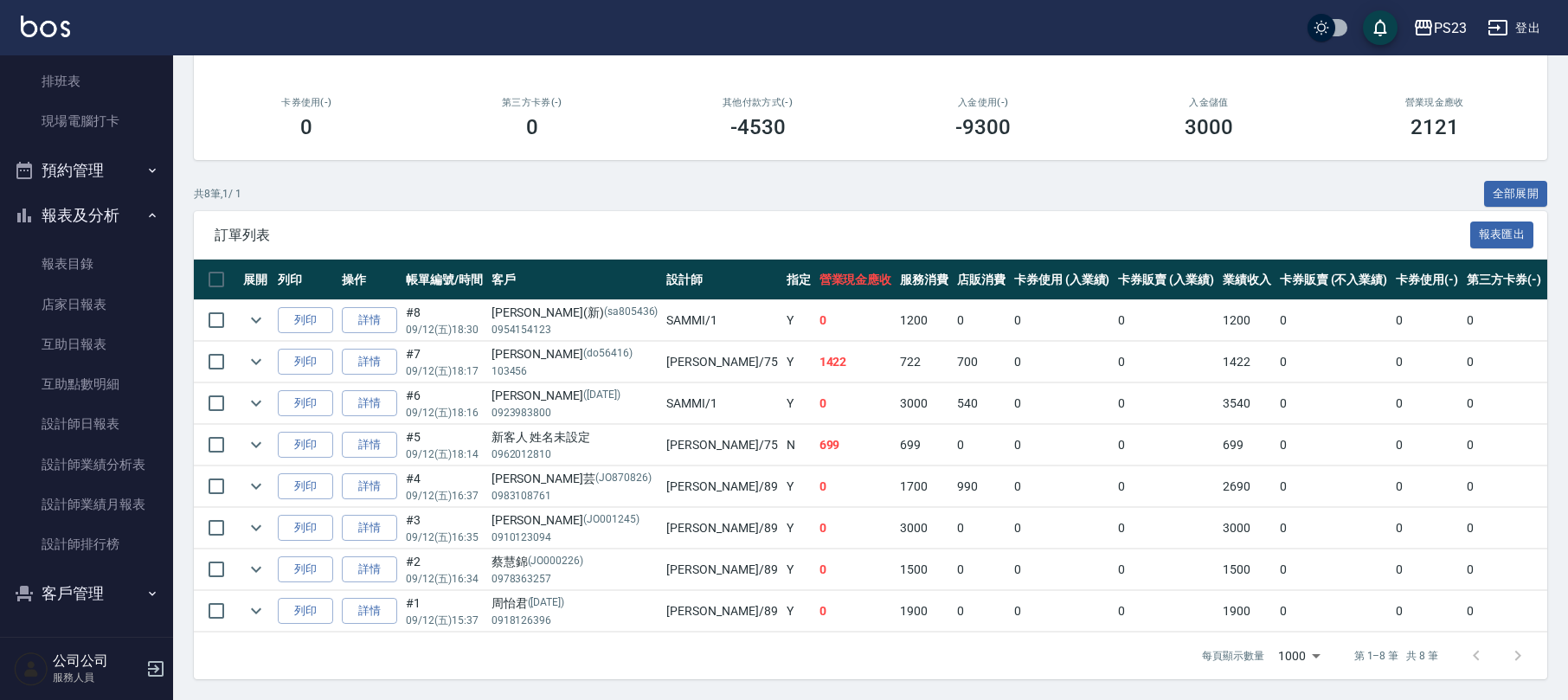
click at [95, 600] on button "客戶管理" at bounding box center [87, 594] width 159 height 45
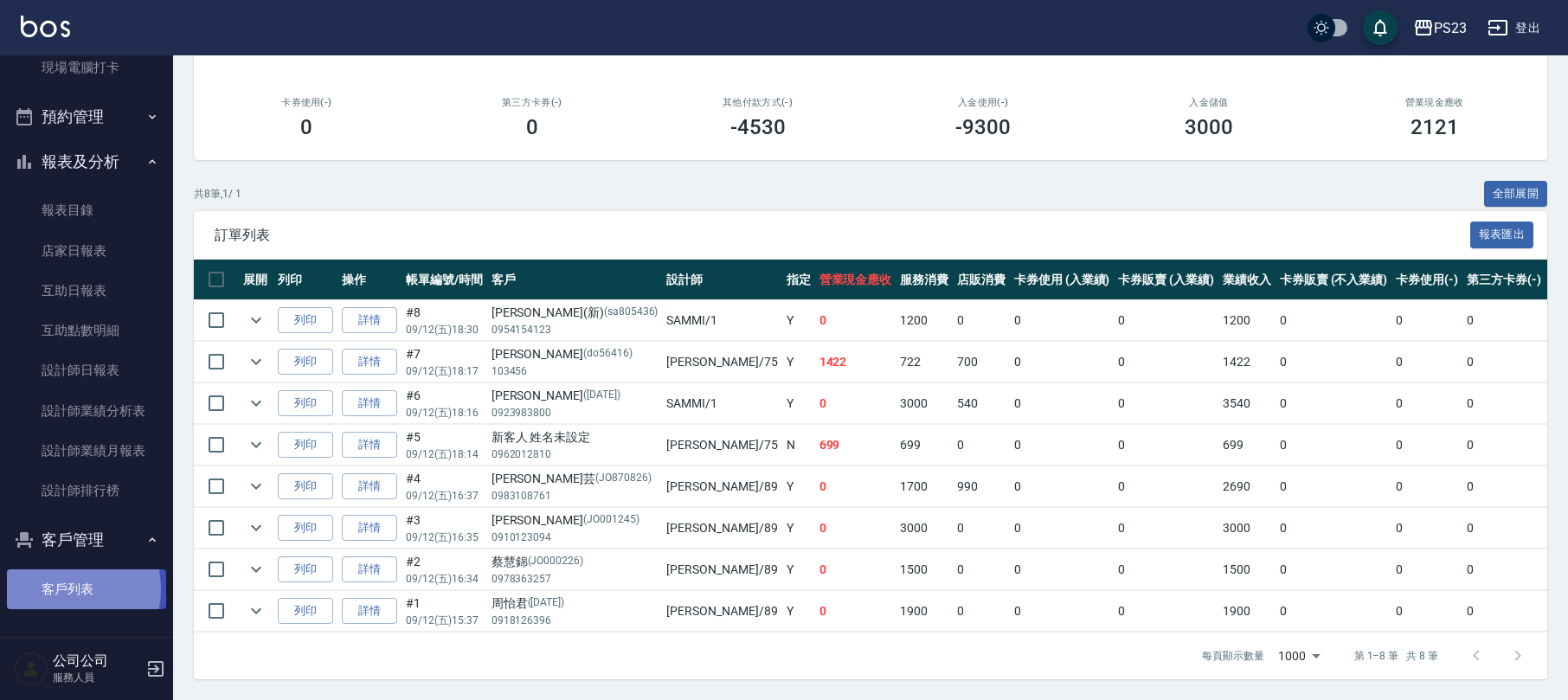
click at [56, 588] on link "客戶列表" at bounding box center [87, 589] width 159 height 40
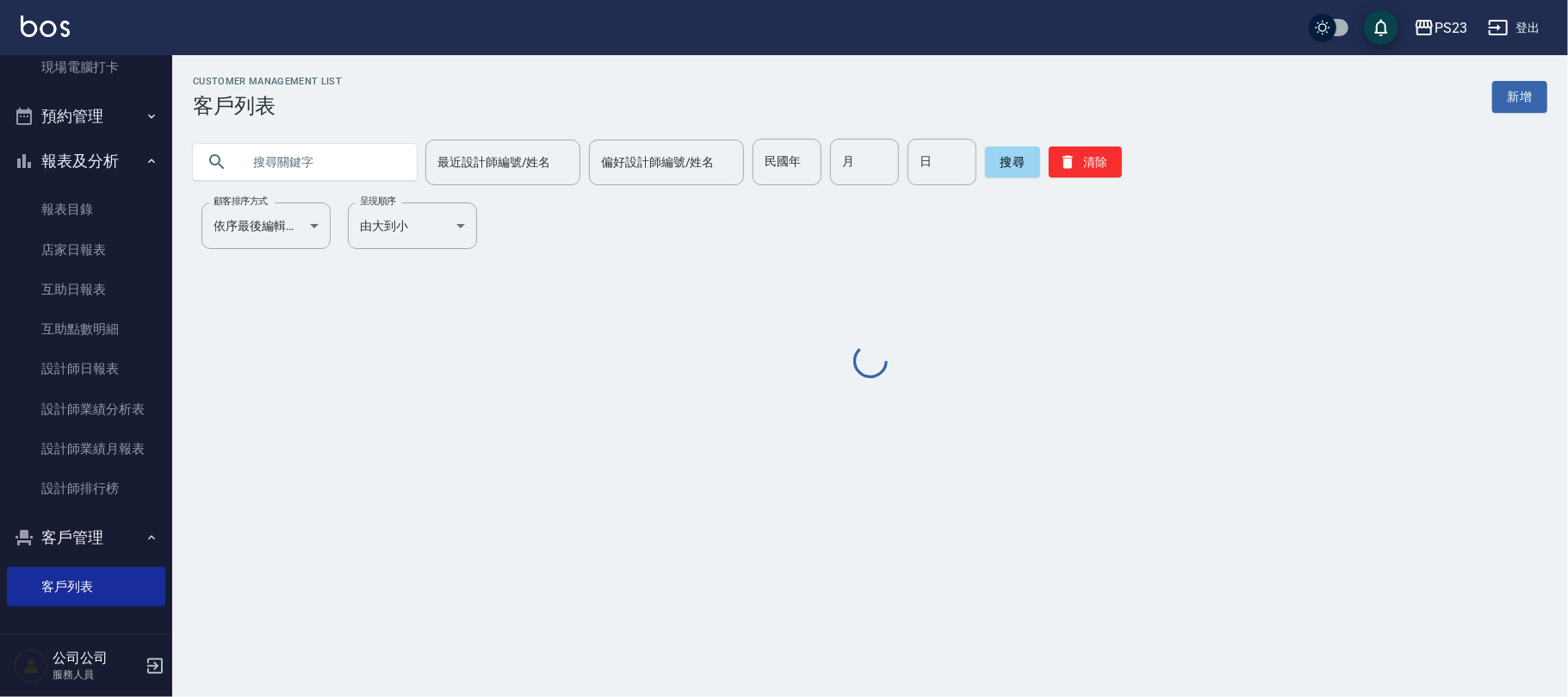
click at [319, 155] on input "text" at bounding box center [322, 162] width 162 height 47
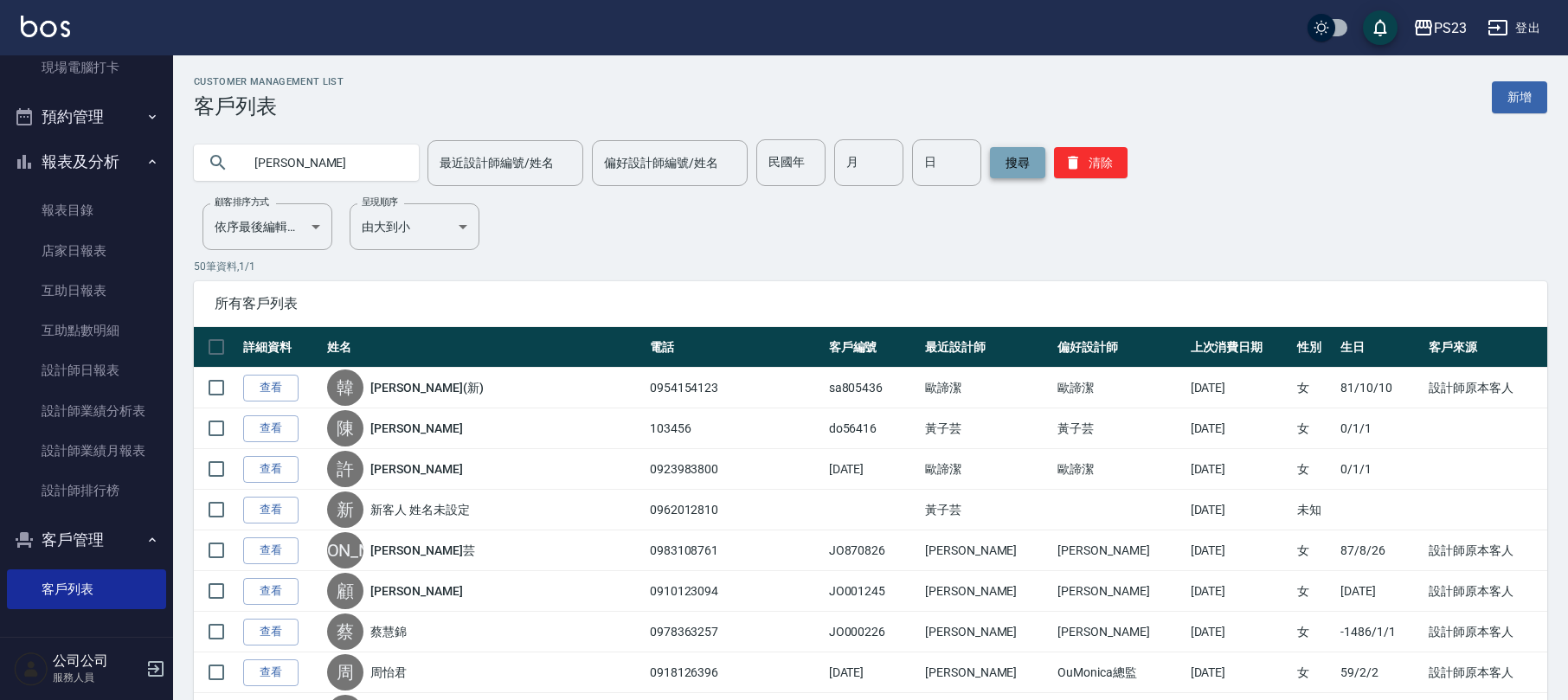
type input "[PERSON_NAME]"
click at [1003, 167] on button "搜尋" at bounding box center [1018, 163] width 55 height 31
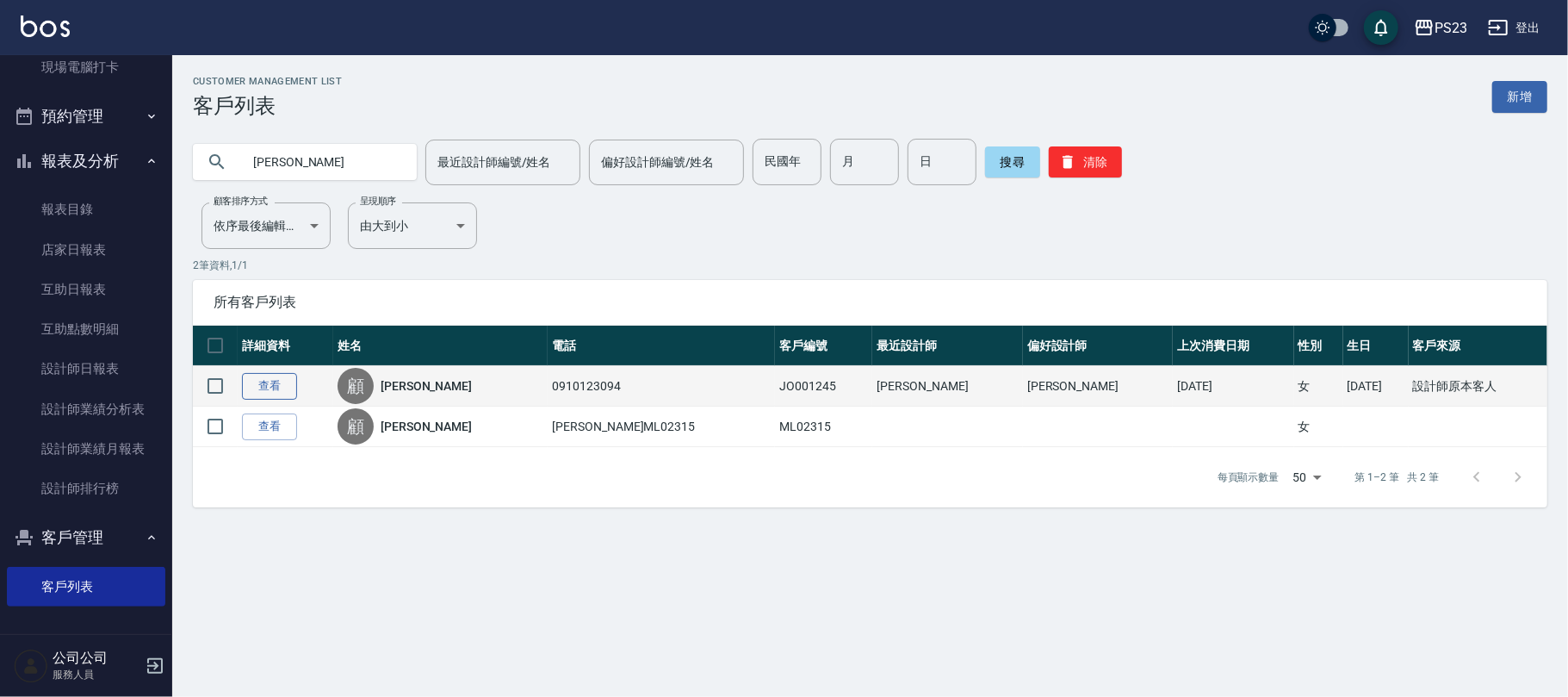
click at [279, 379] on link "查看" at bounding box center [270, 386] width 55 height 27
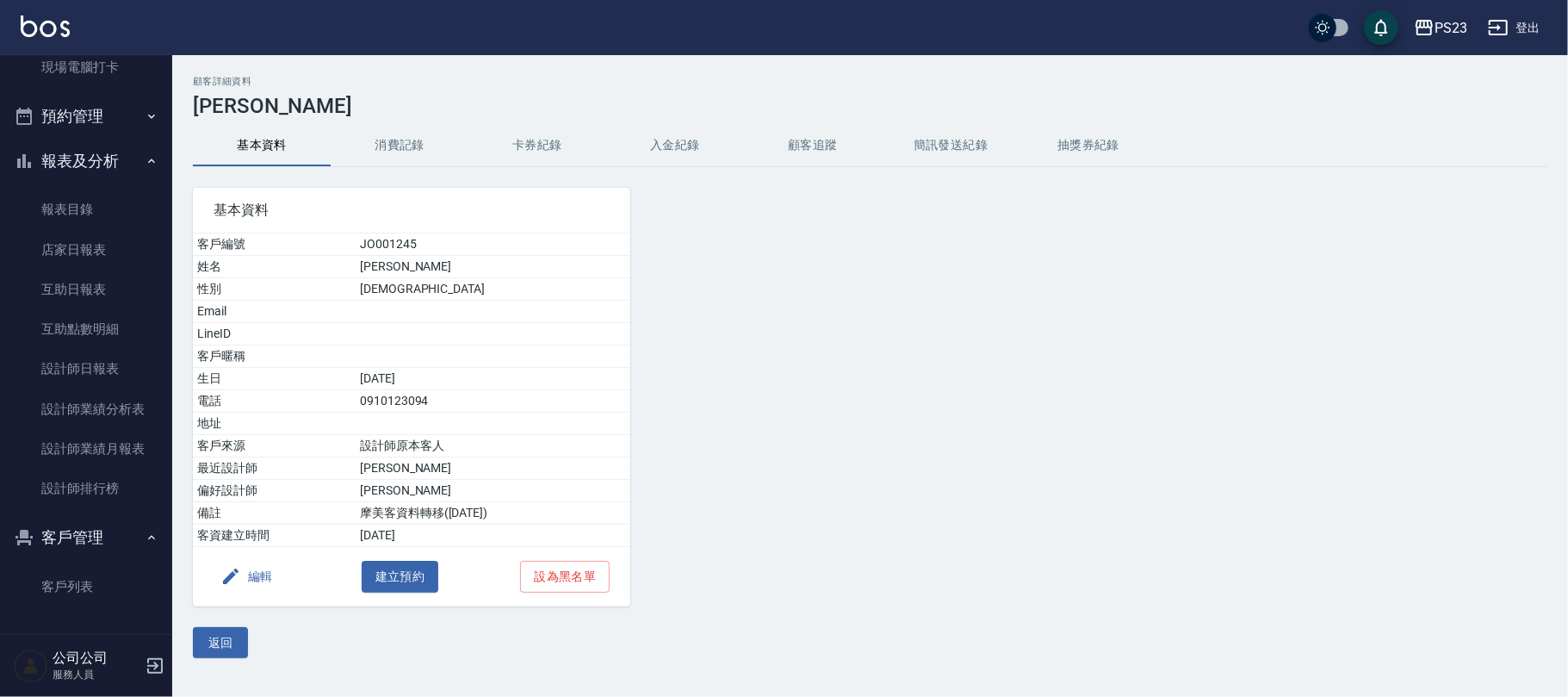
click at [686, 140] on button "入金紀錄" at bounding box center [675, 146] width 138 height 41
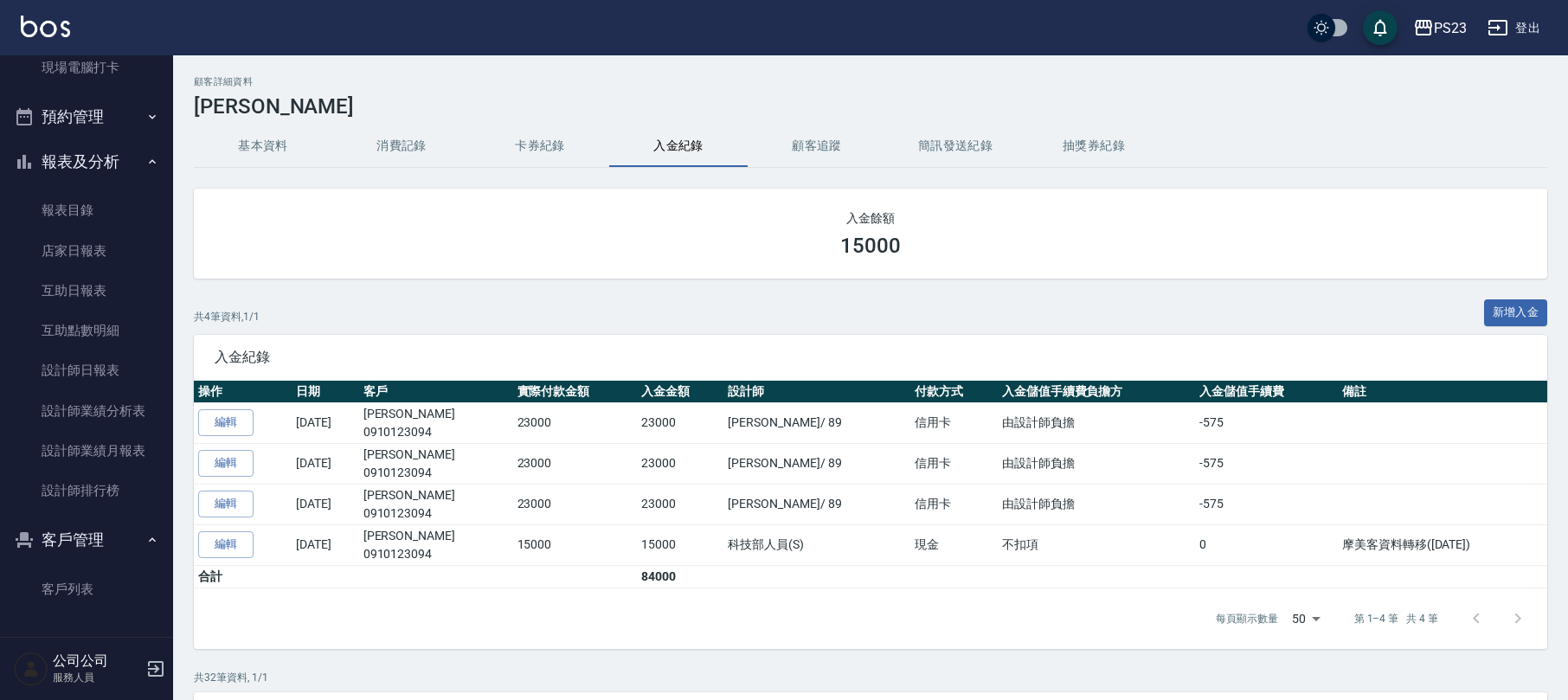
click at [412, 143] on button "消費記錄" at bounding box center [402, 146] width 139 height 42
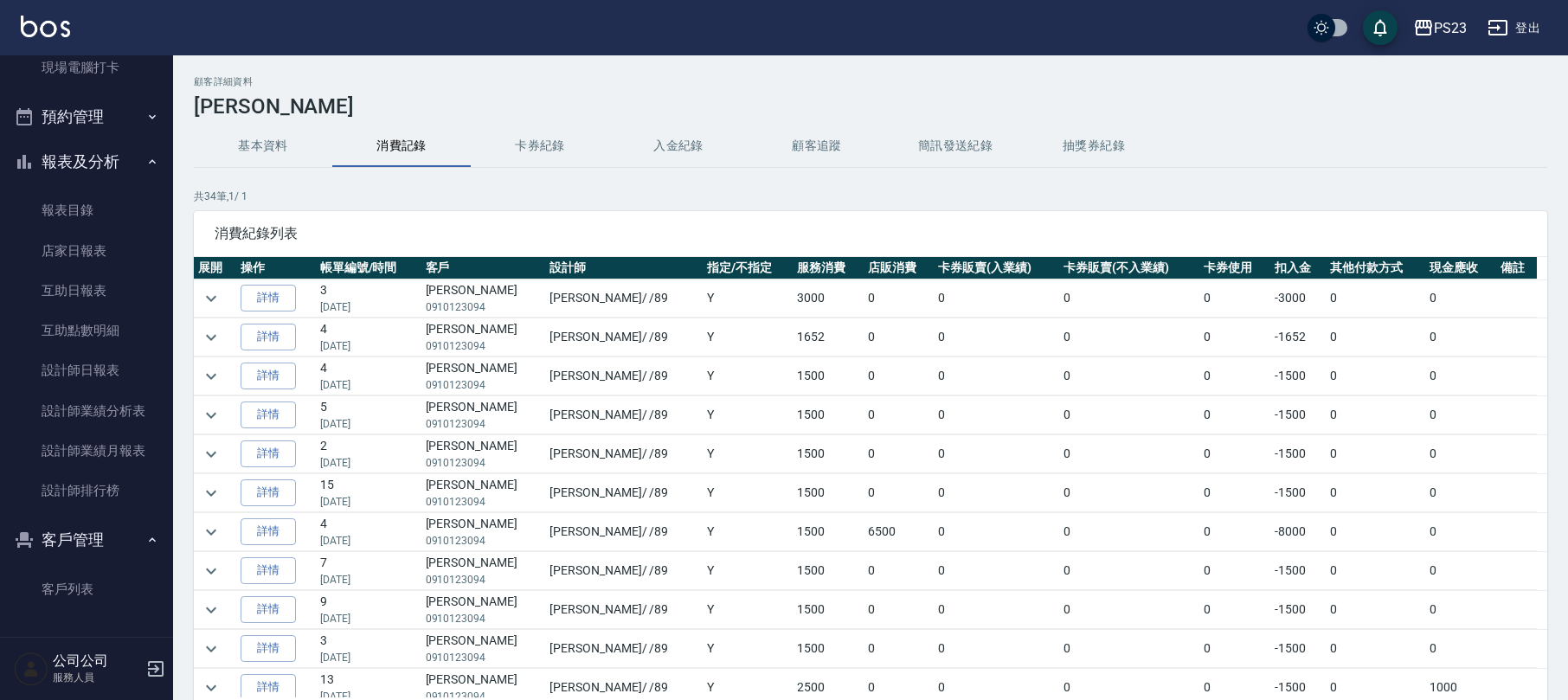
click at [694, 145] on button "入金紀錄" at bounding box center [679, 146] width 139 height 42
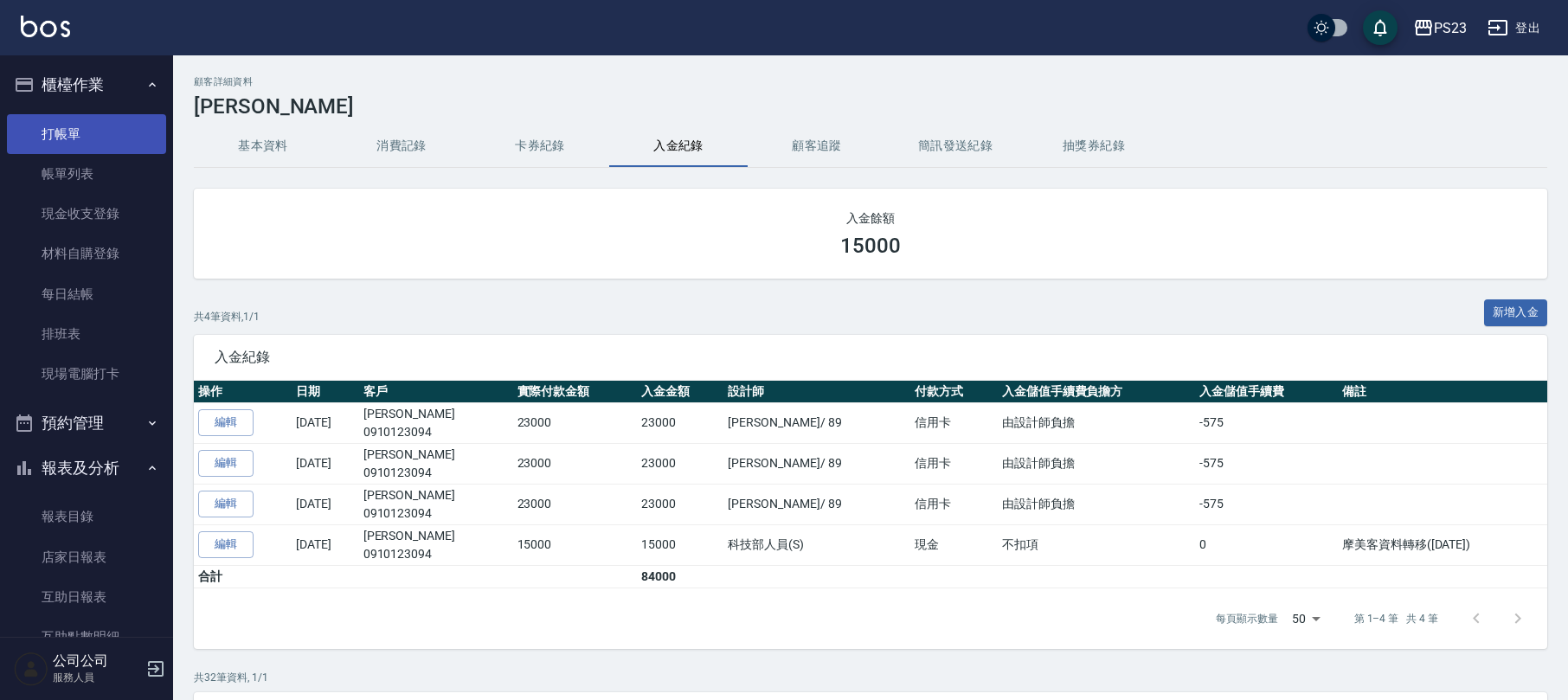
click at [78, 137] on link "打帳單" at bounding box center [87, 134] width 159 height 40
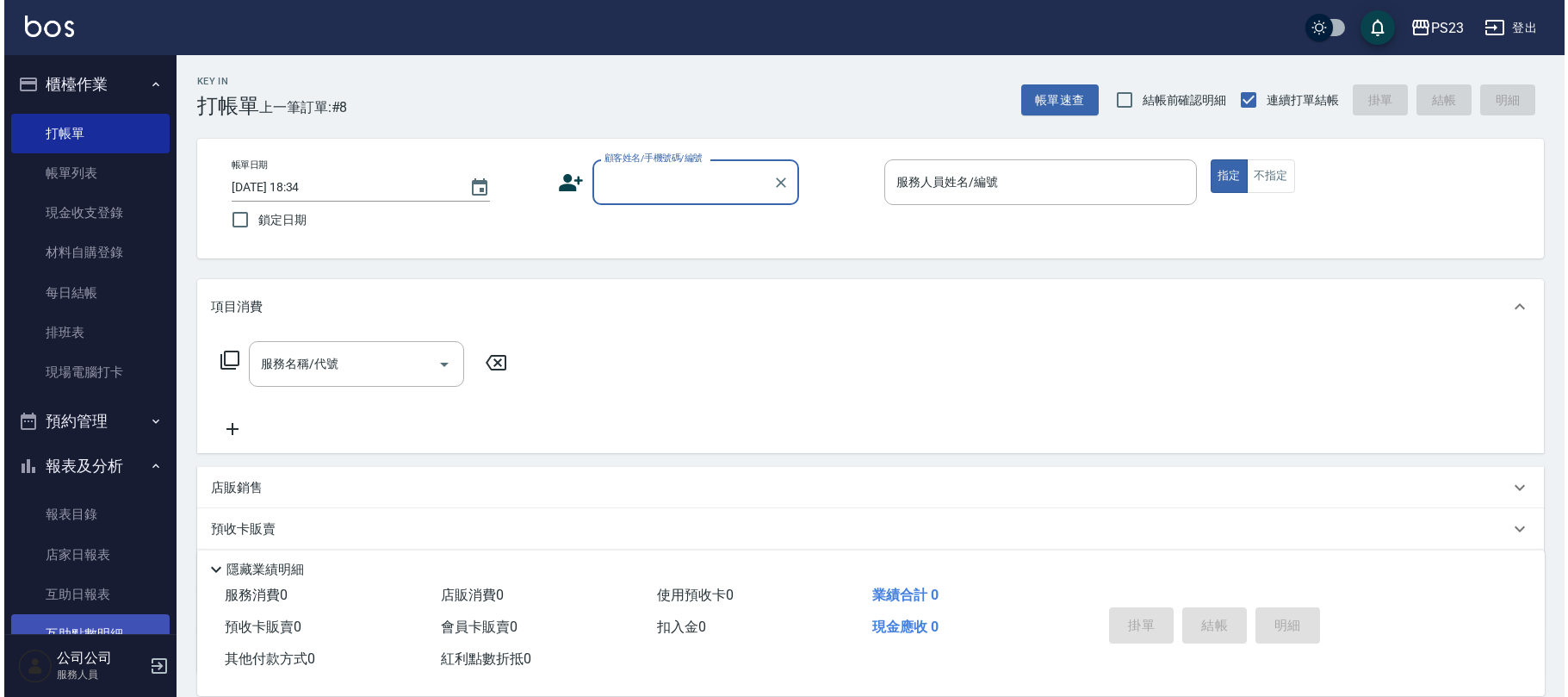
scroll to position [305, 0]
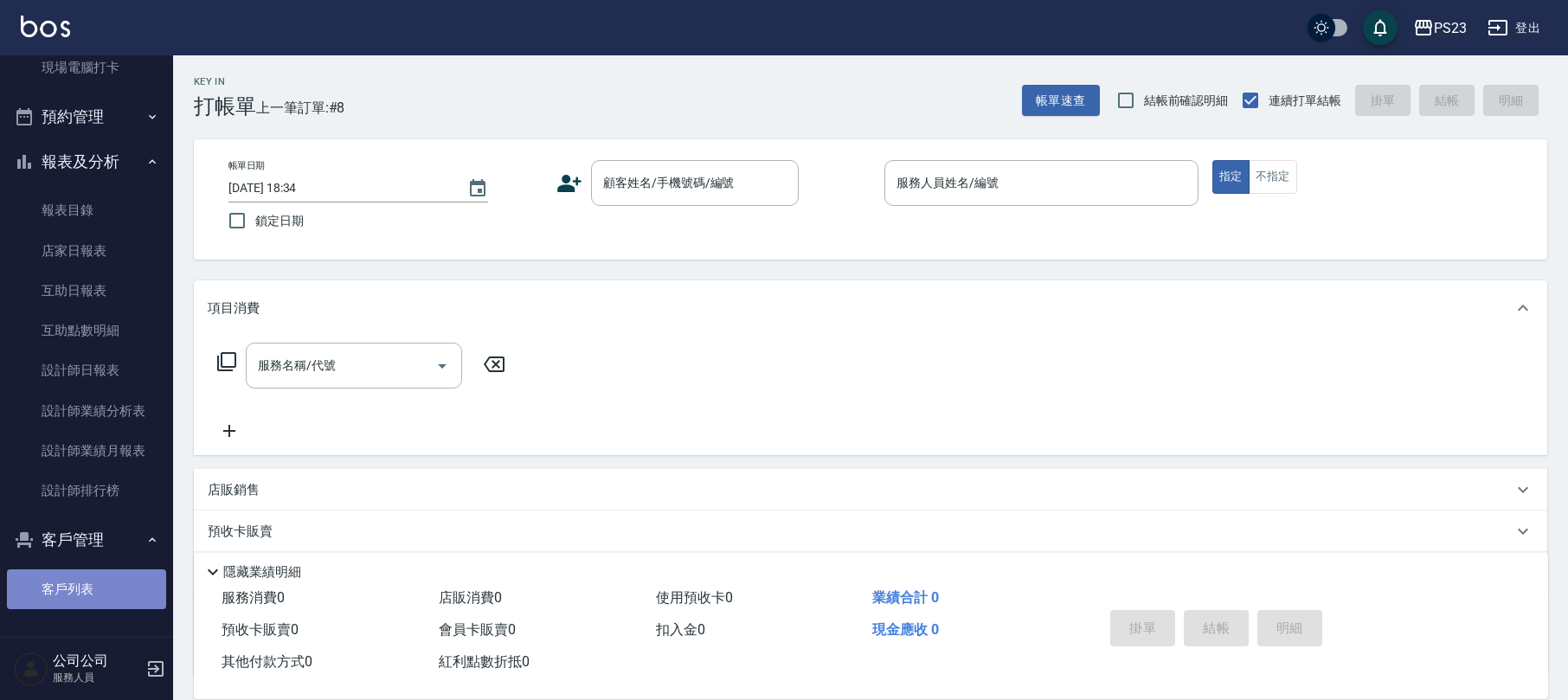
click at [104, 593] on link "客戶列表" at bounding box center [87, 589] width 159 height 40
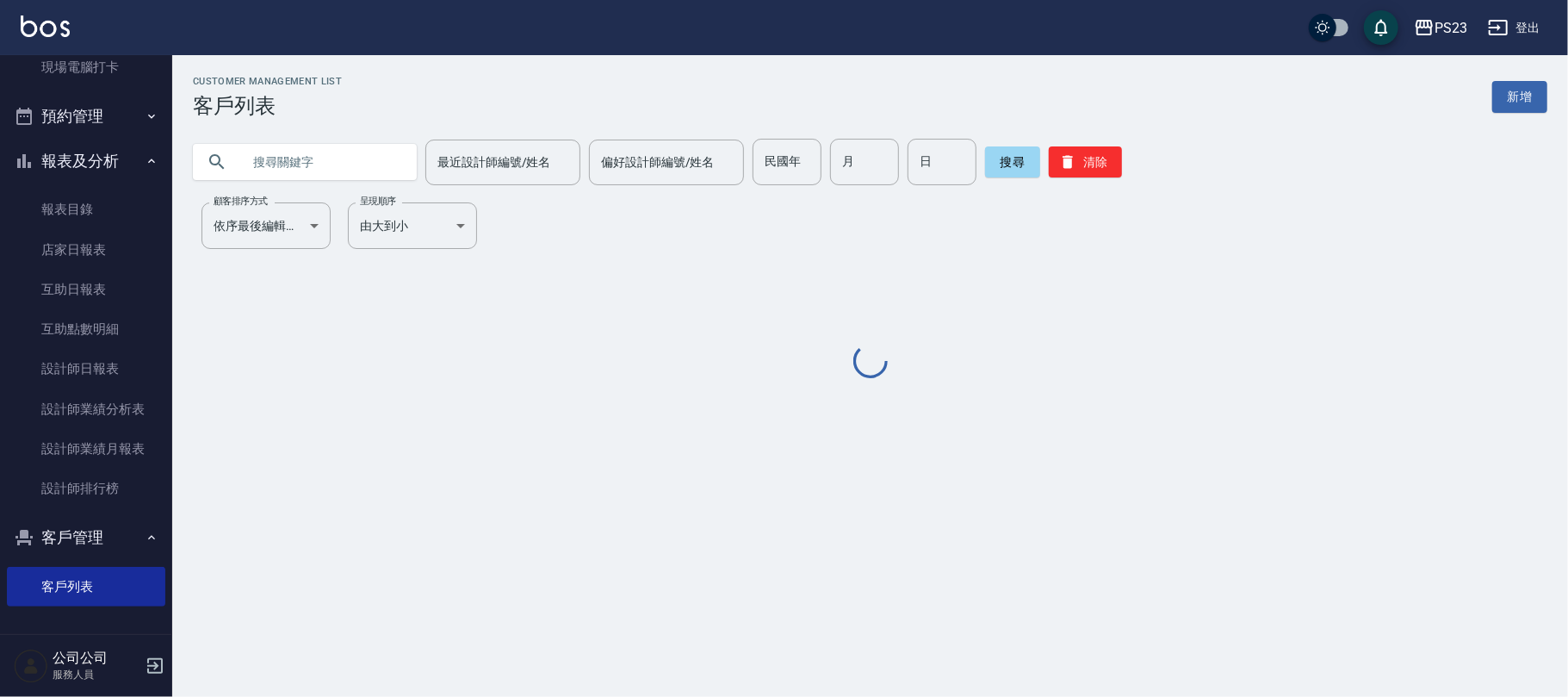
click at [348, 159] on input "text" at bounding box center [322, 162] width 162 height 47
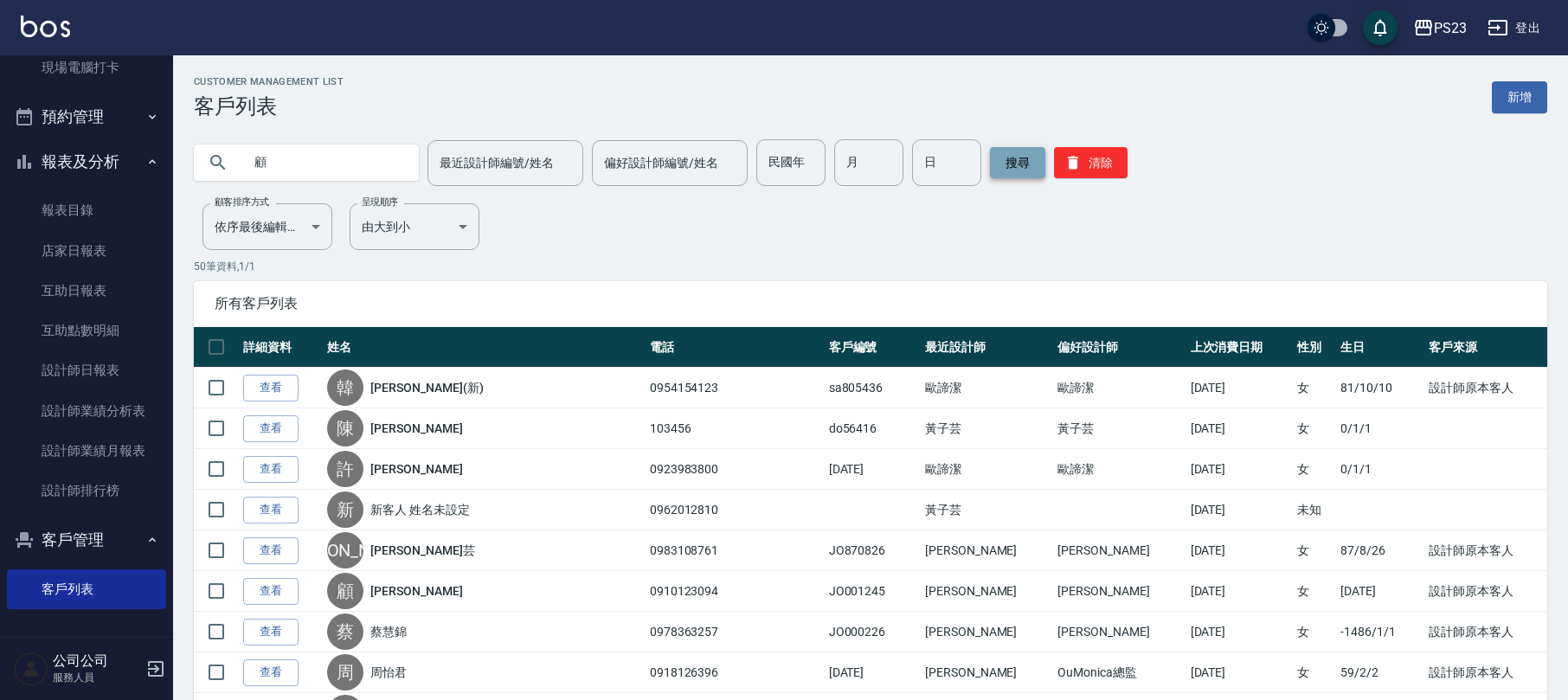
type input "顧"
click at [1010, 163] on button "搜尋" at bounding box center [1018, 163] width 55 height 31
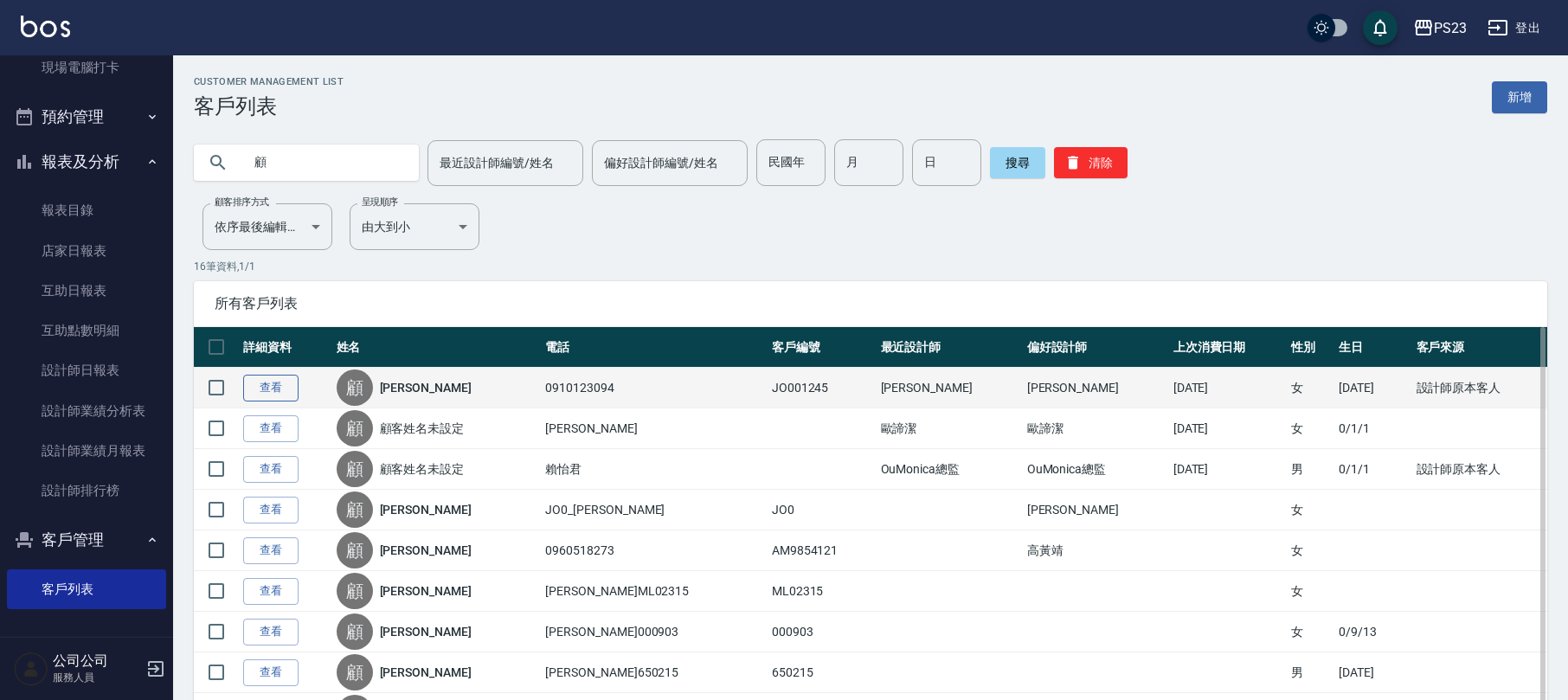
click at [256, 392] on link "查看" at bounding box center [271, 388] width 55 height 27
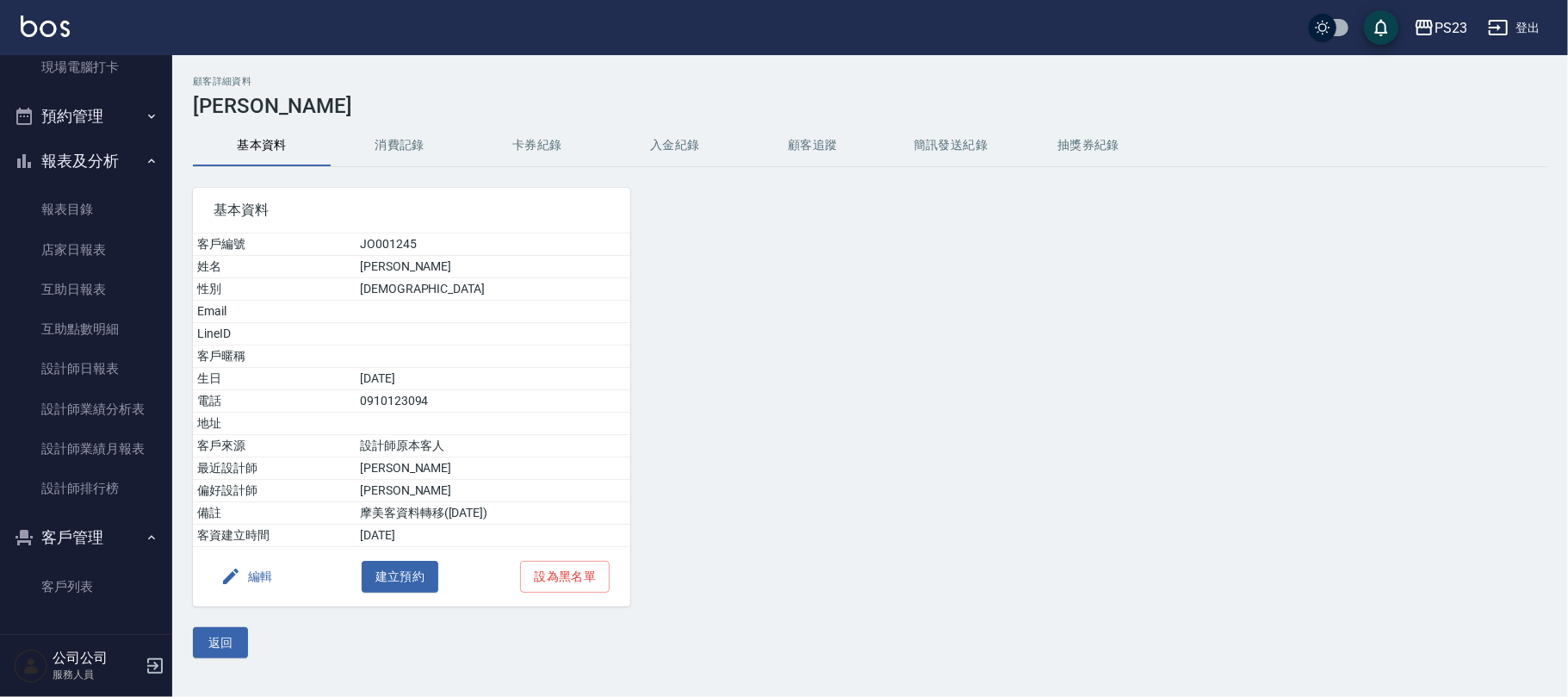
click at [694, 142] on button "入金紀錄" at bounding box center [675, 146] width 138 height 41
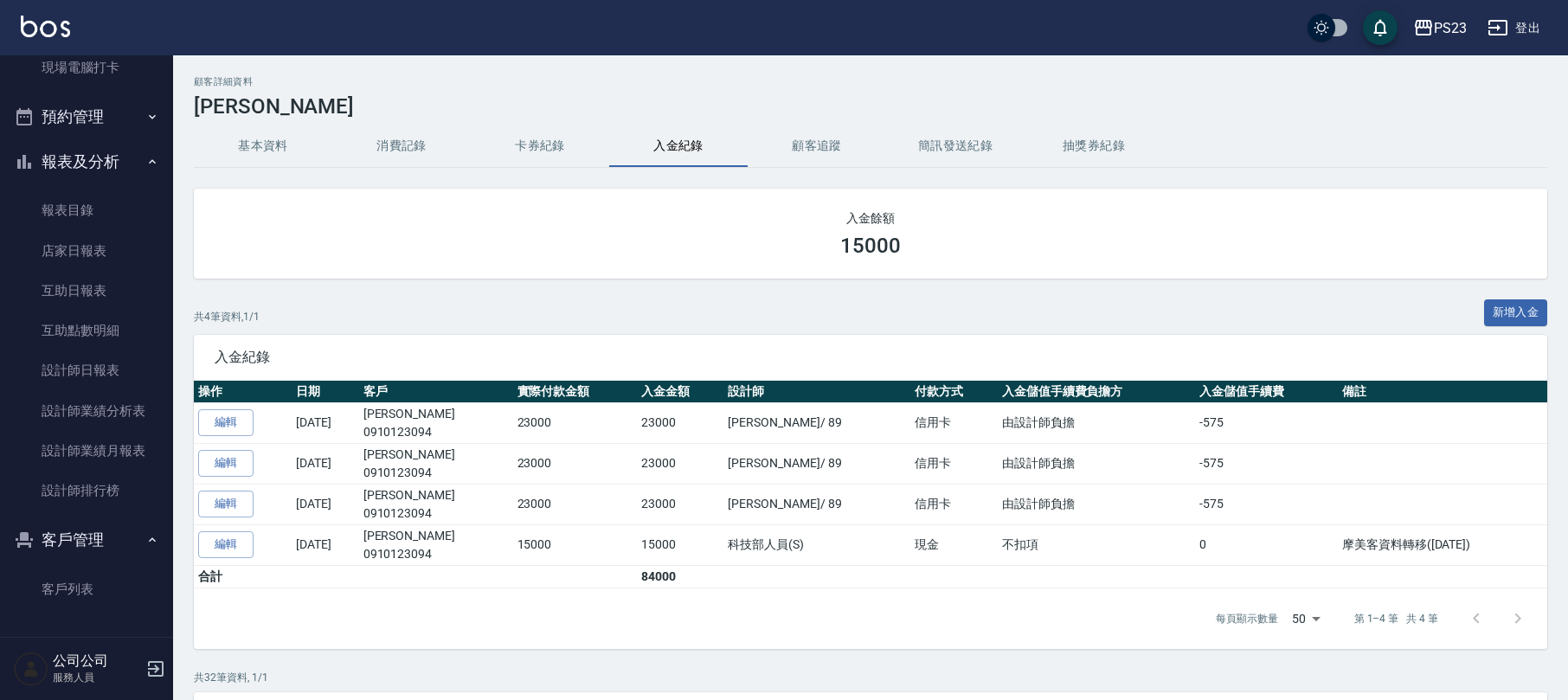
click at [261, 144] on button "基本資料" at bounding box center [263, 146] width 139 height 42
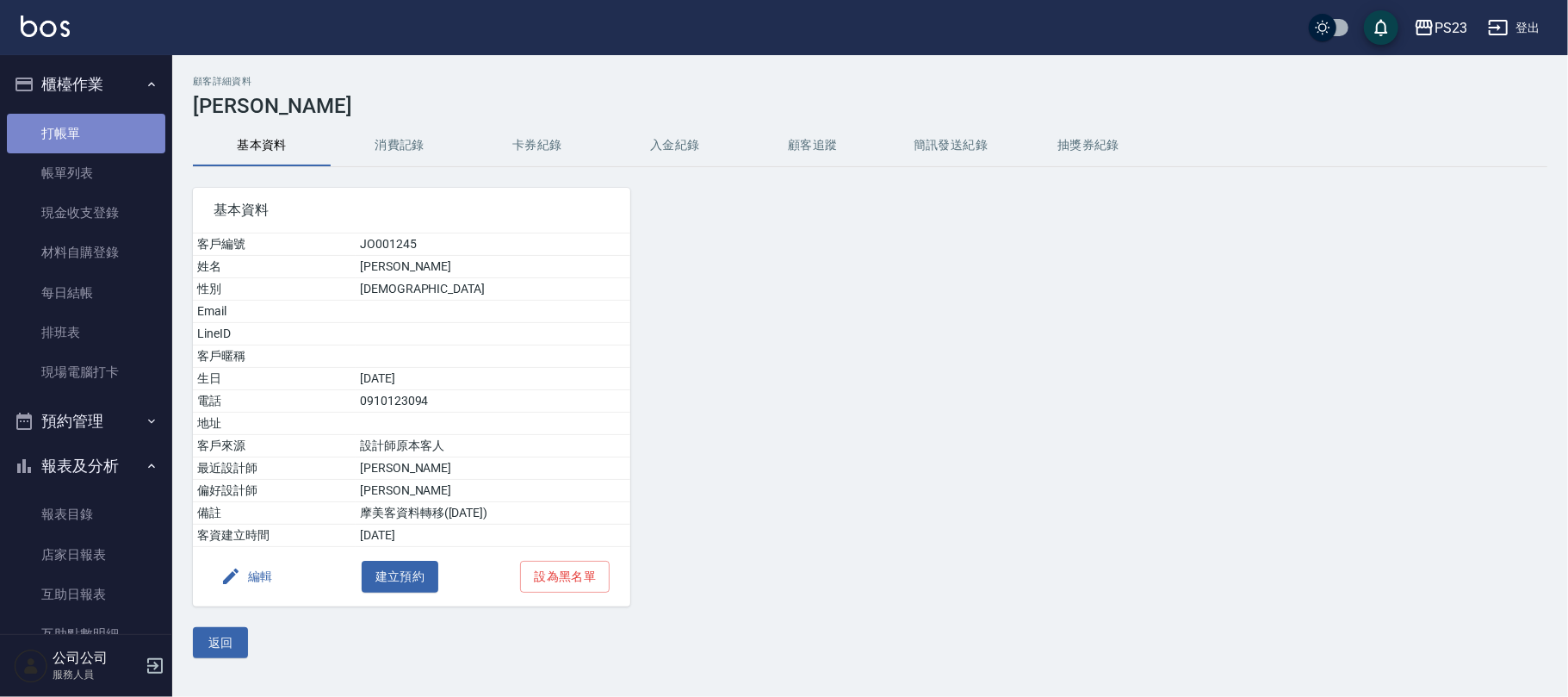
click at [88, 134] on link "打帳單" at bounding box center [86, 134] width 159 height 40
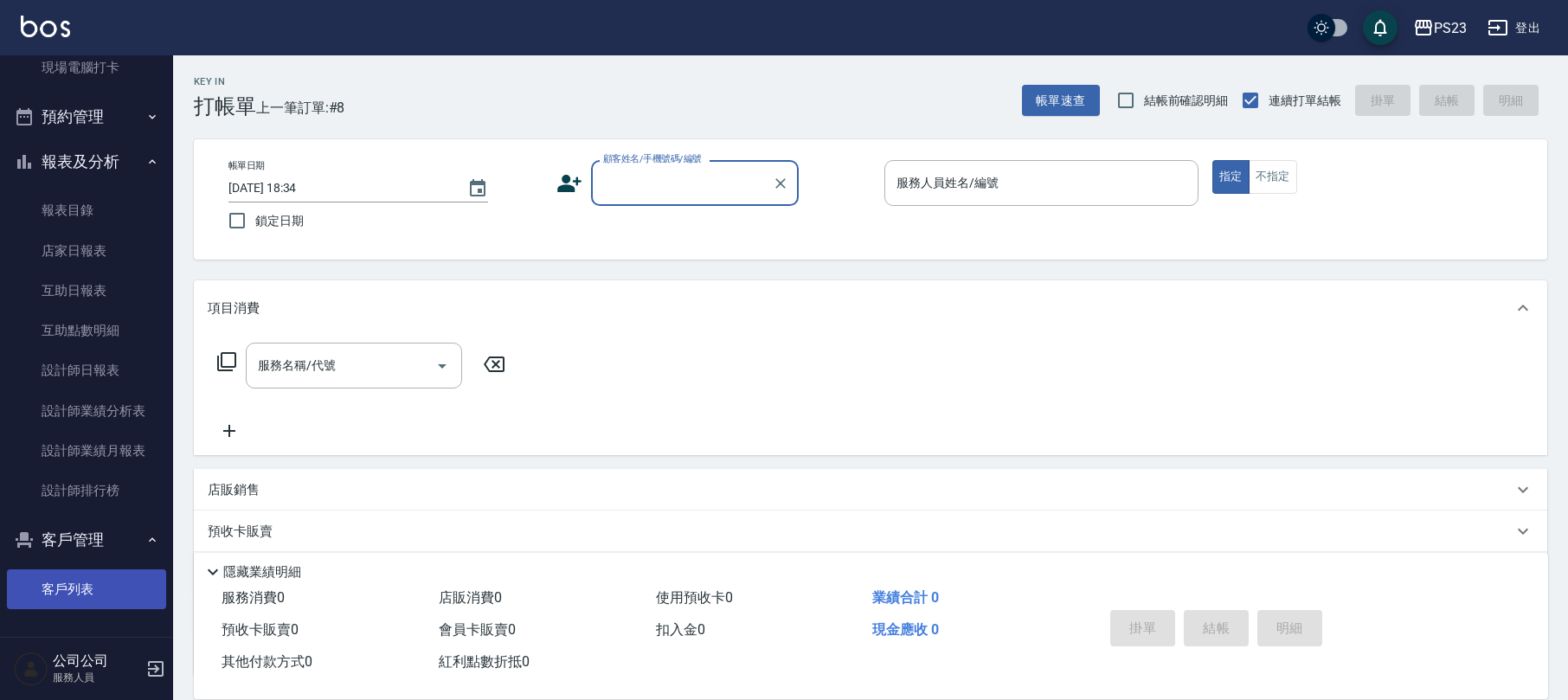
scroll to position [139, 0]
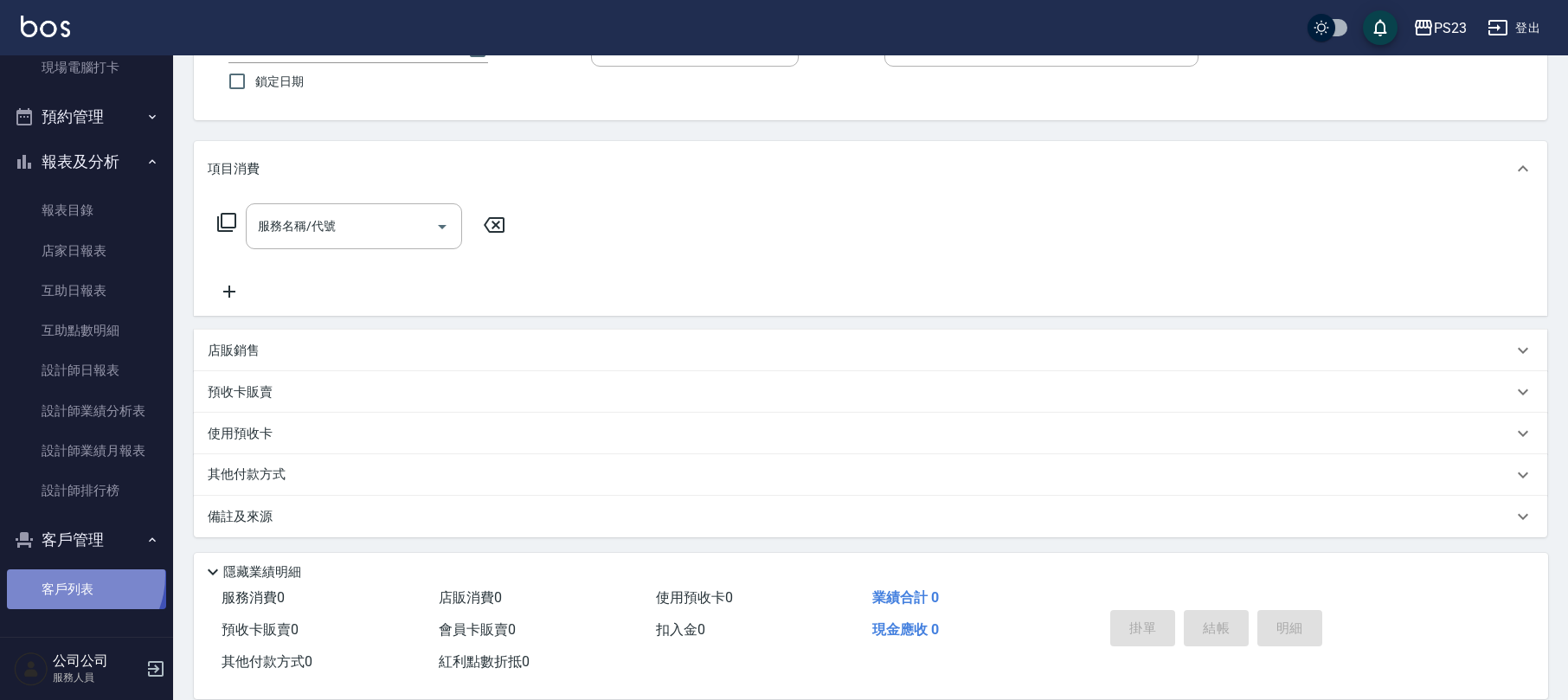
click at [73, 575] on link "客戶列表" at bounding box center [87, 589] width 159 height 40
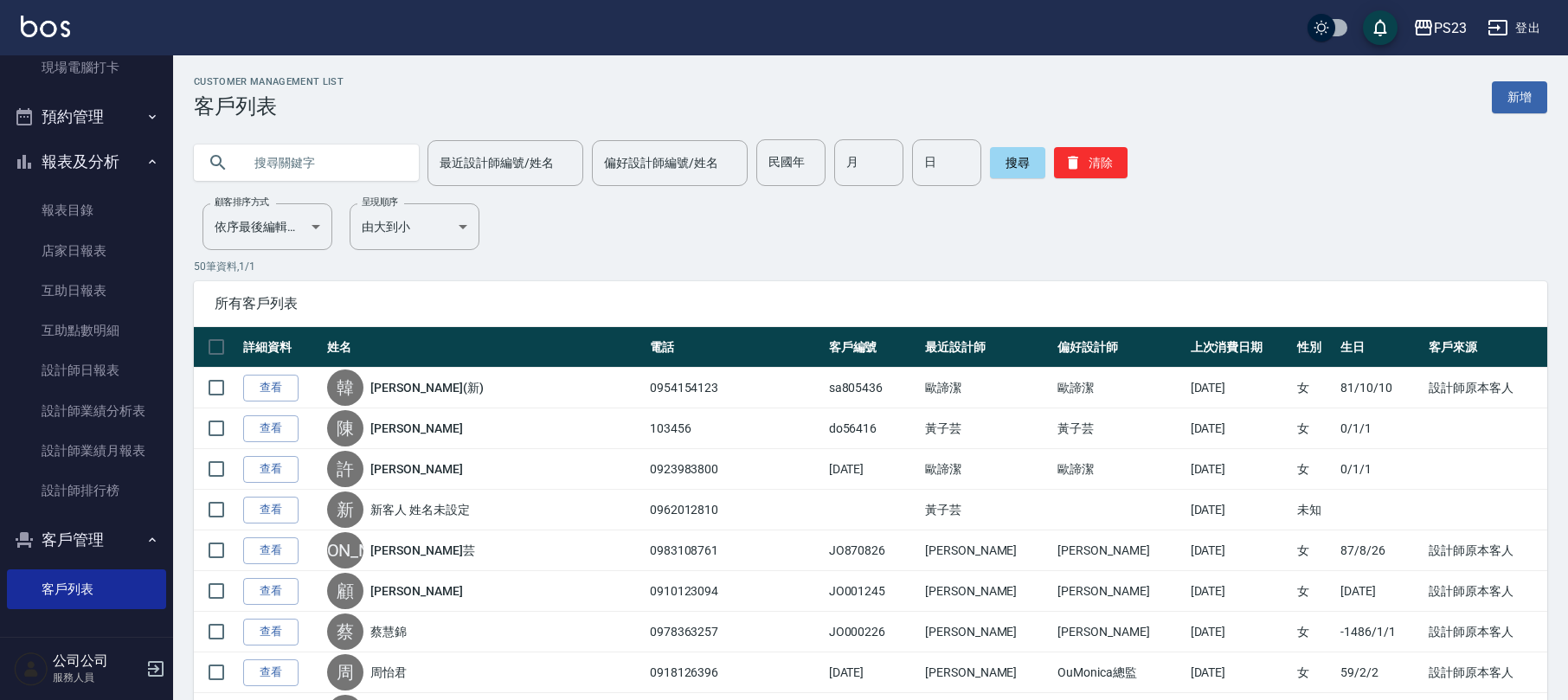
click at [278, 159] on input "text" at bounding box center [324, 163] width 163 height 47
type input "顧"
click at [1016, 164] on button "搜尋" at bounding box center [1018, 163] width 55 height 31
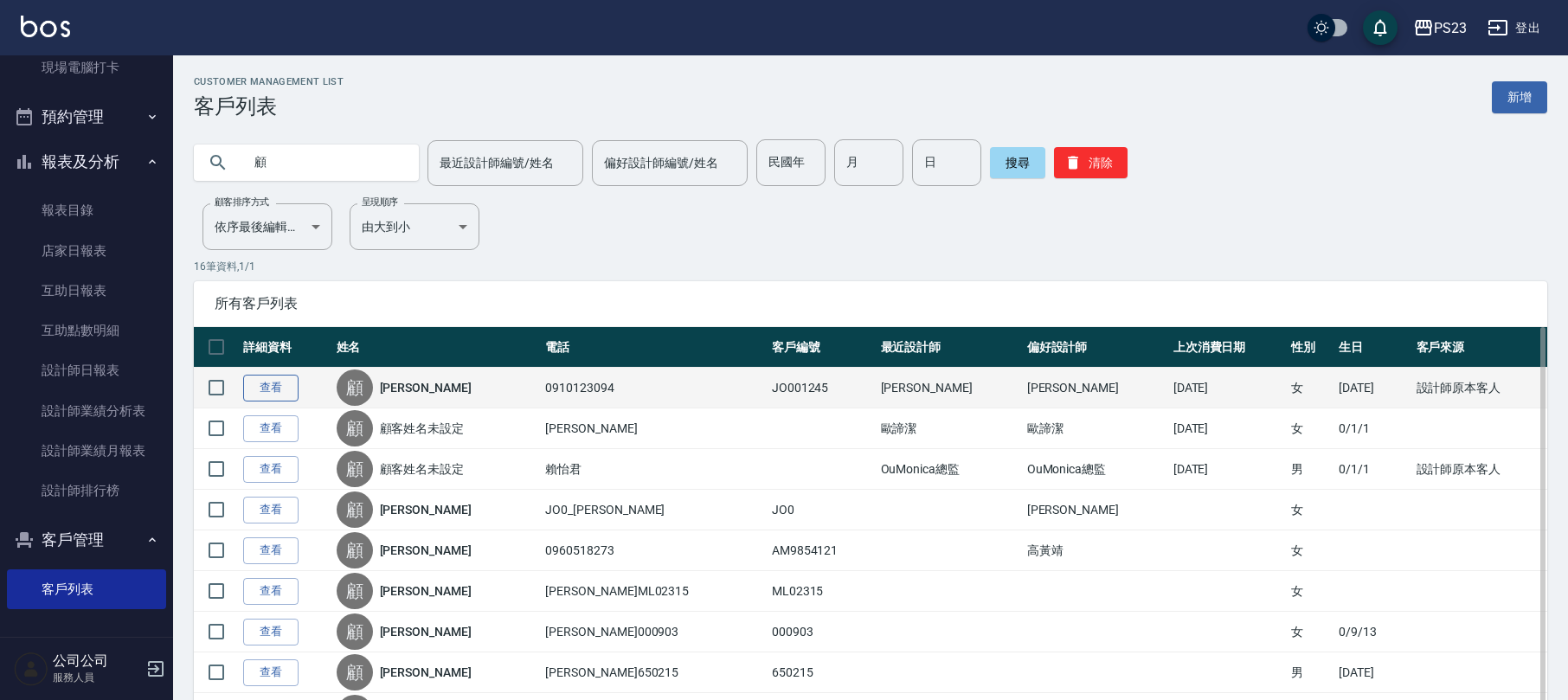
click at [272, 382] on link "查看" at bounding box center [271, 388] width 55 height 27
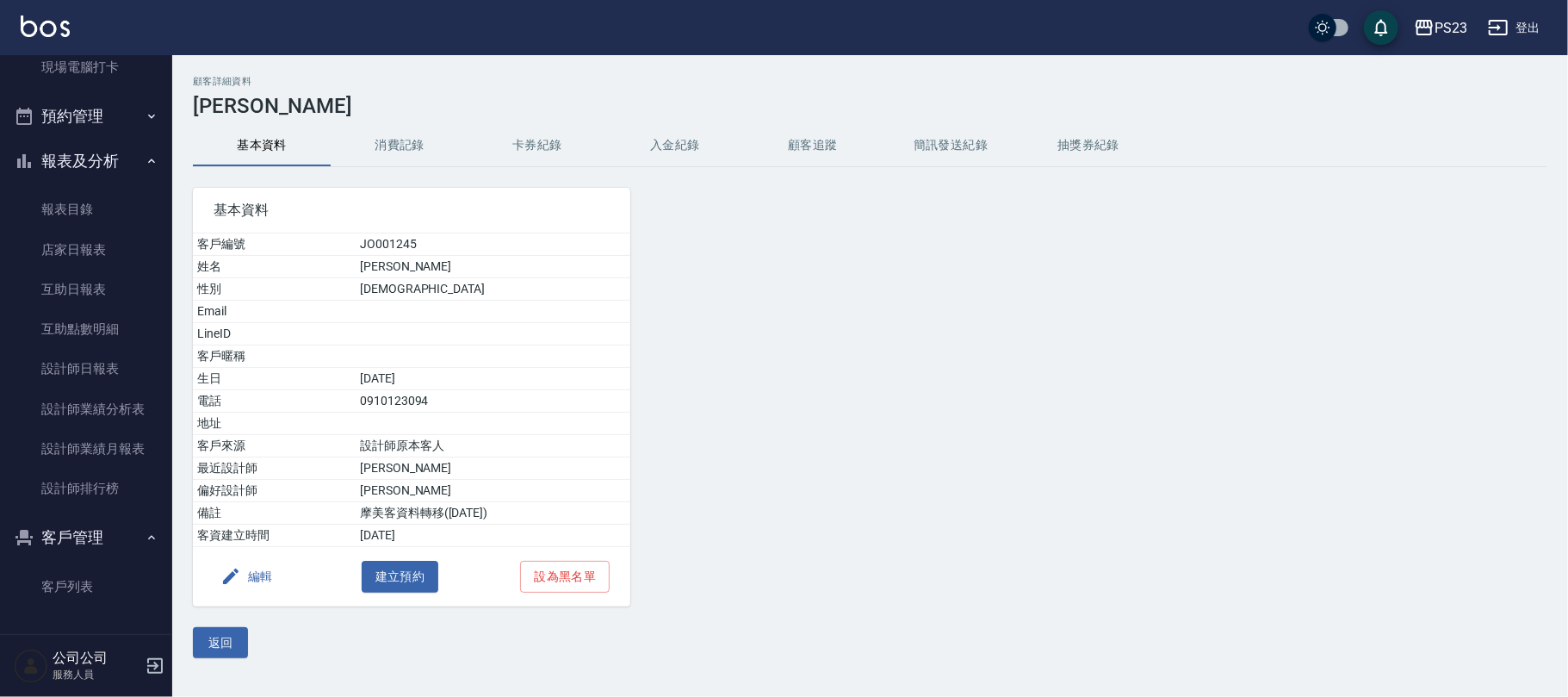
click at [681, 146] on button "入金紀錄" at bounding box center [675, 146] width 138 height 41
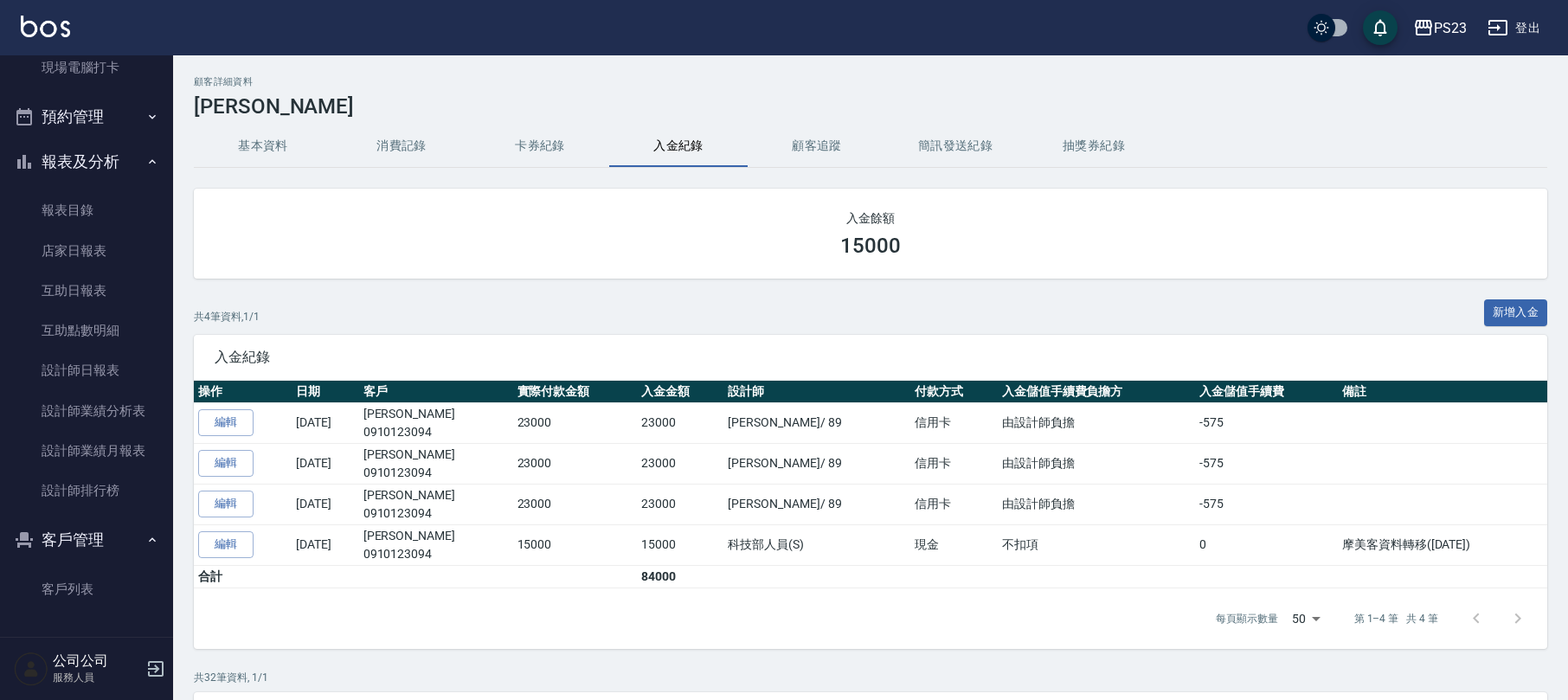
click at [85, 173] on button "報表及分析" at bounding box center [87, 162] width 159 height 45
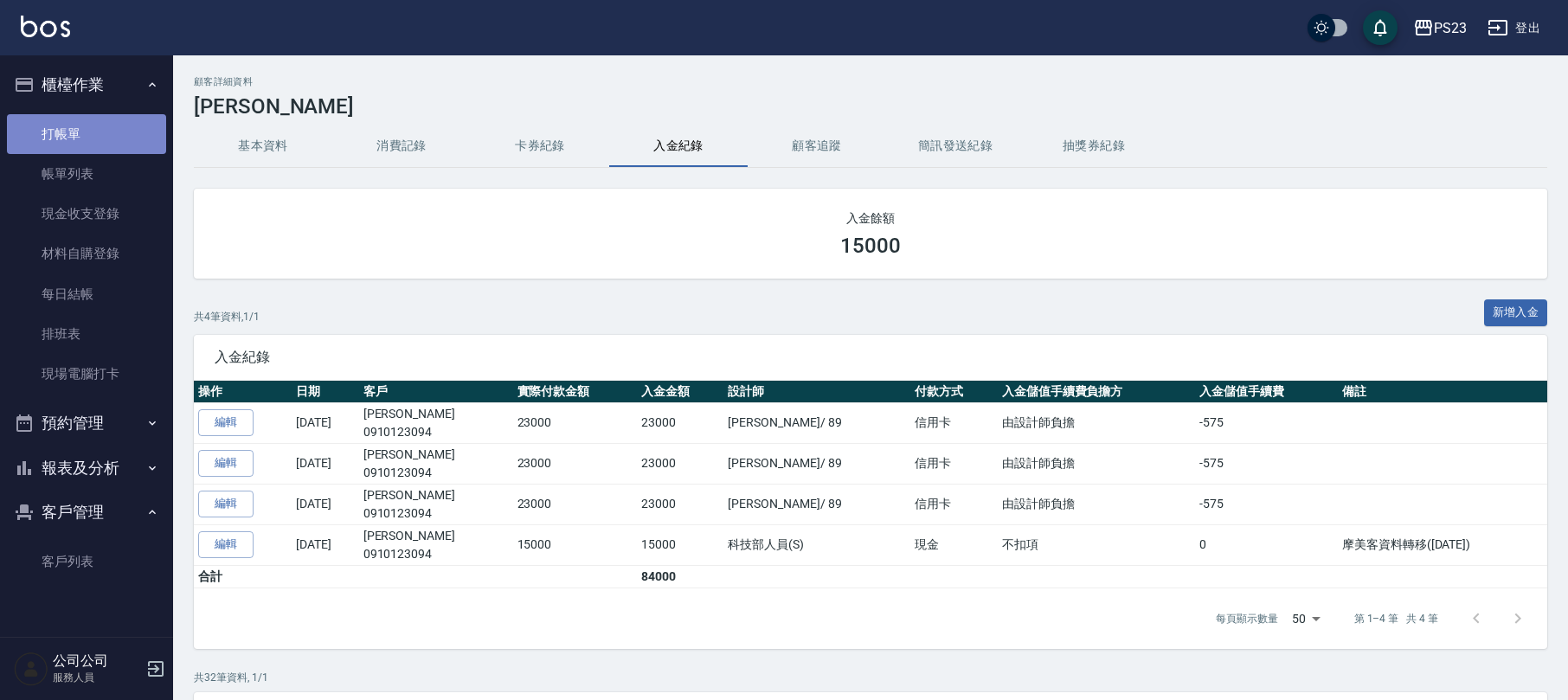
click at [88, 126] on link "打帳單" at bounding box center [87, 134] width 159 height 40
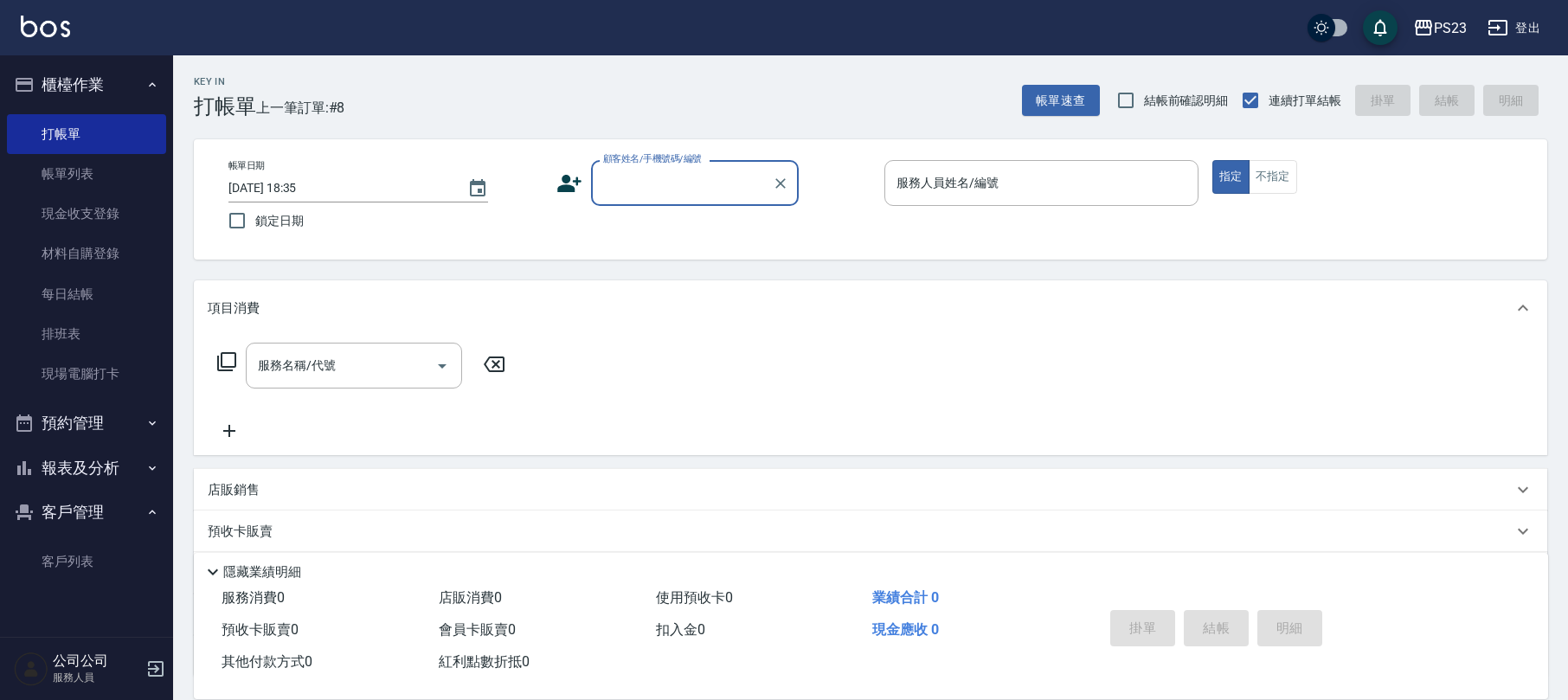
click at [1507, 29] on icon "button" at bounding box center [1498, 28] width 19 height 16
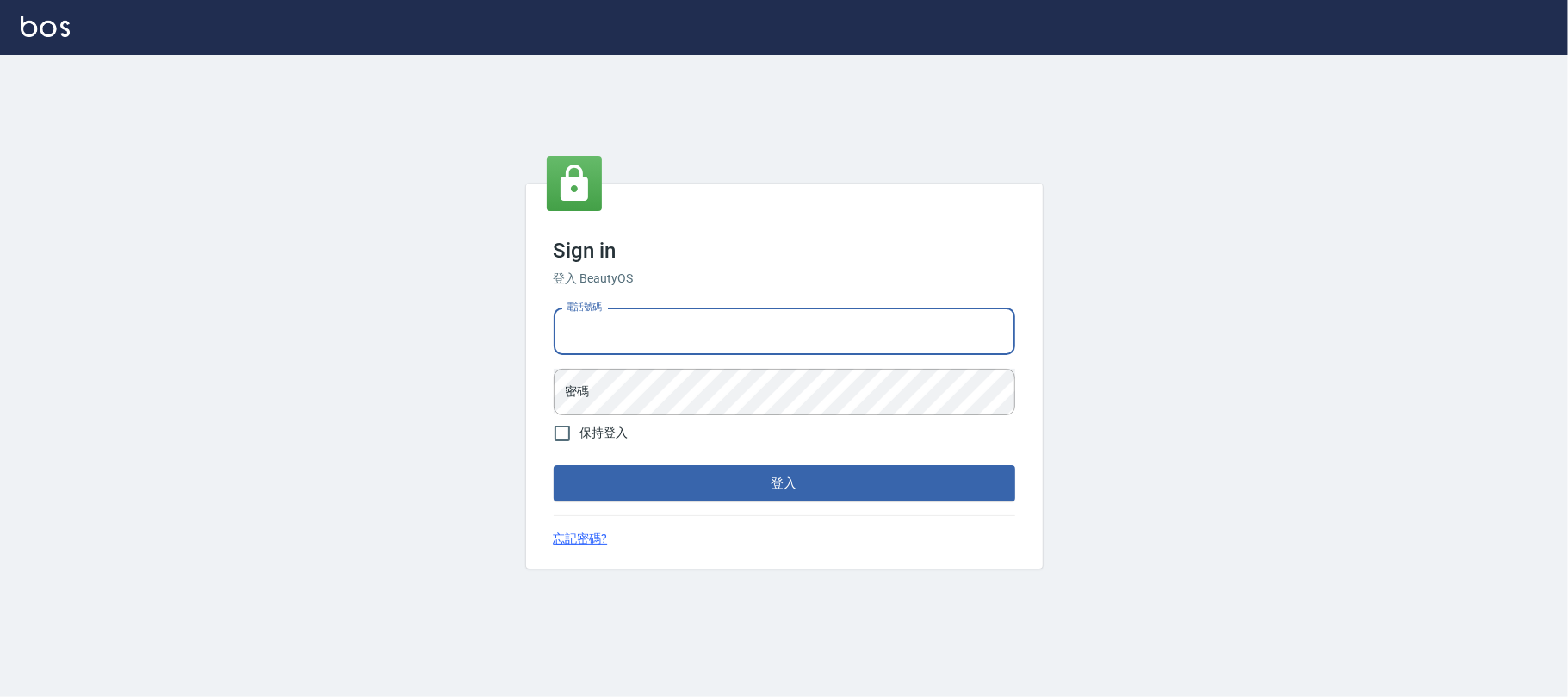
drag, startPoint x: 0, startPoint y: 0, endPoint x: 718, endPoint y: 334, distance: 791.9
click at [718, 334] on input "電話號碼" at bounding box center [785, 332] width 462 height 47
type input "0225420586"
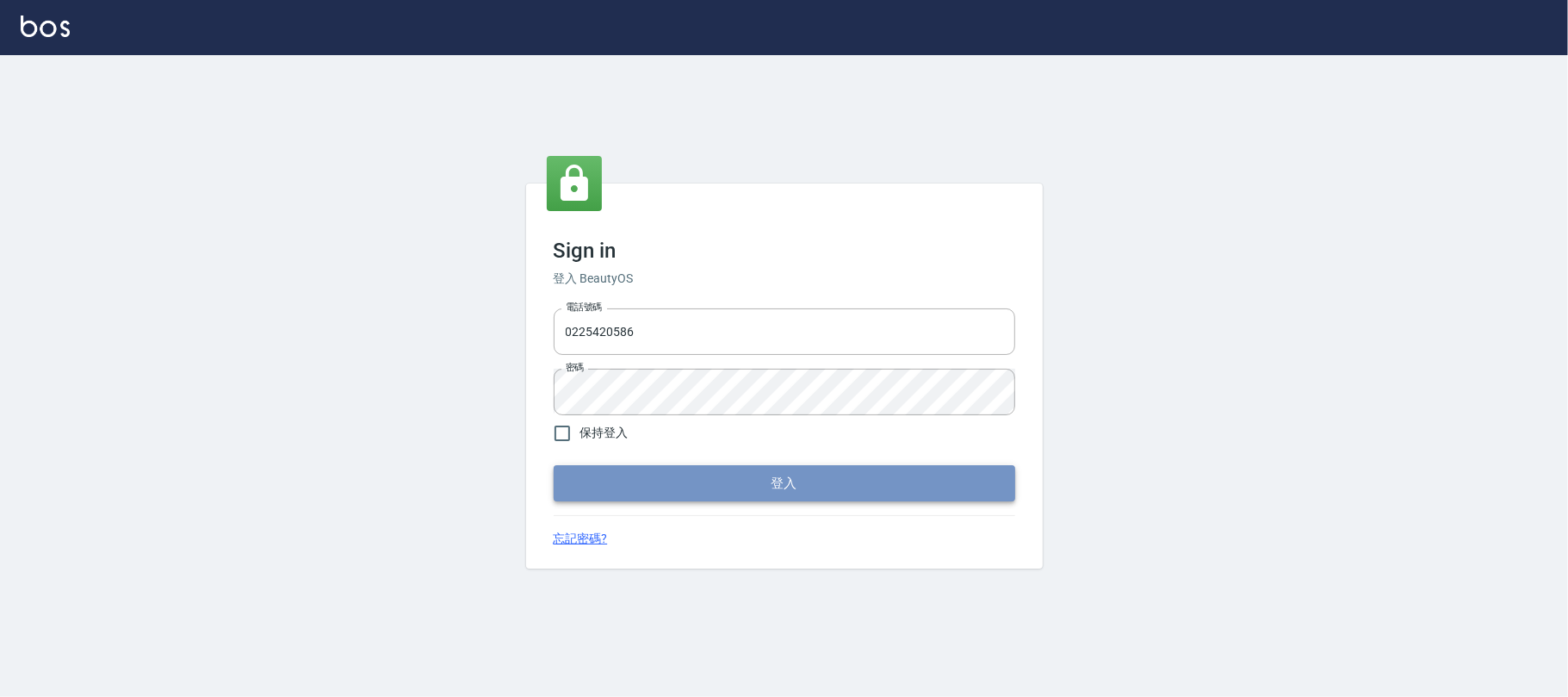
click at [739, 480] on button "登入" at bounding box center [785, 483] width 462 height 36
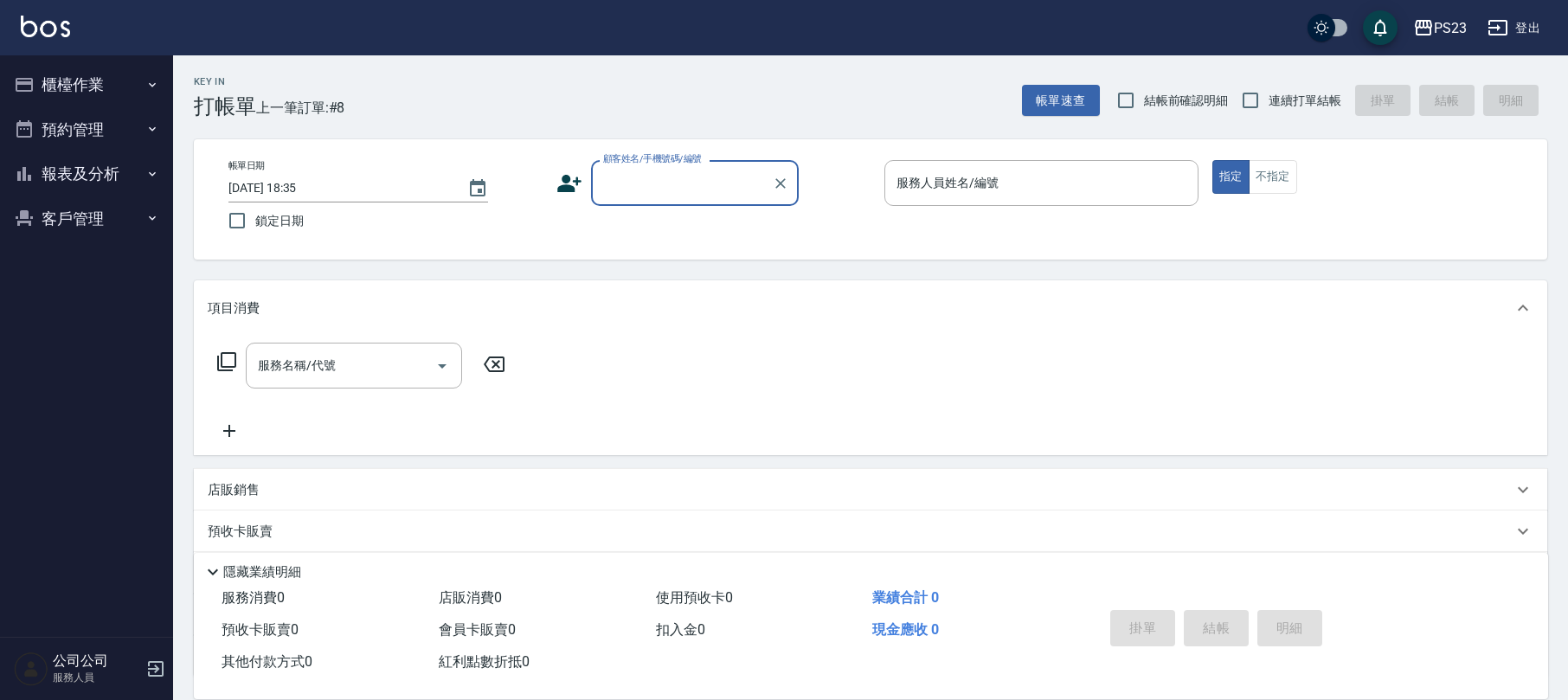
click at [61, 215] on button "客戶管理" at bounding box center [87, 219] width 159 height 45
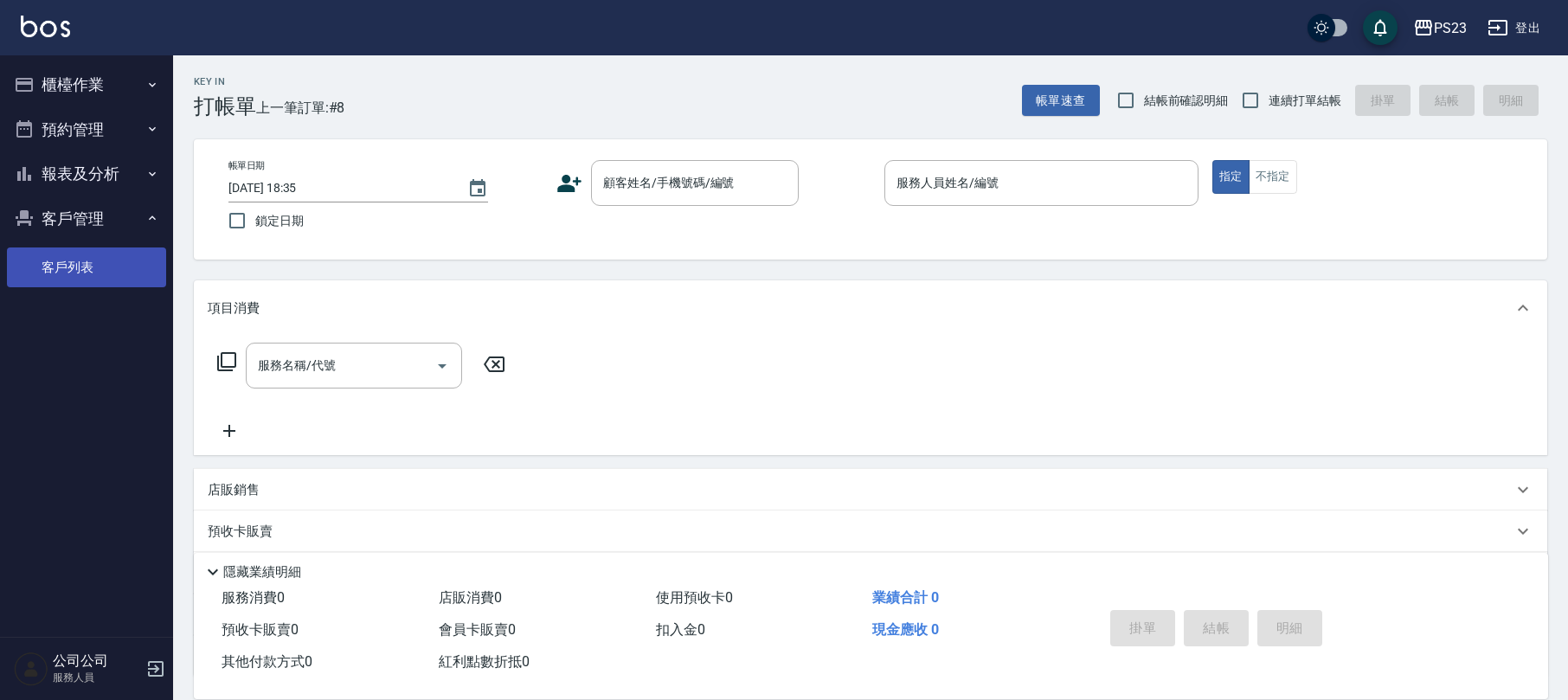
click at [53, 263] on link "客戶列表" at bounding box center [87, 267] width 159 height 40
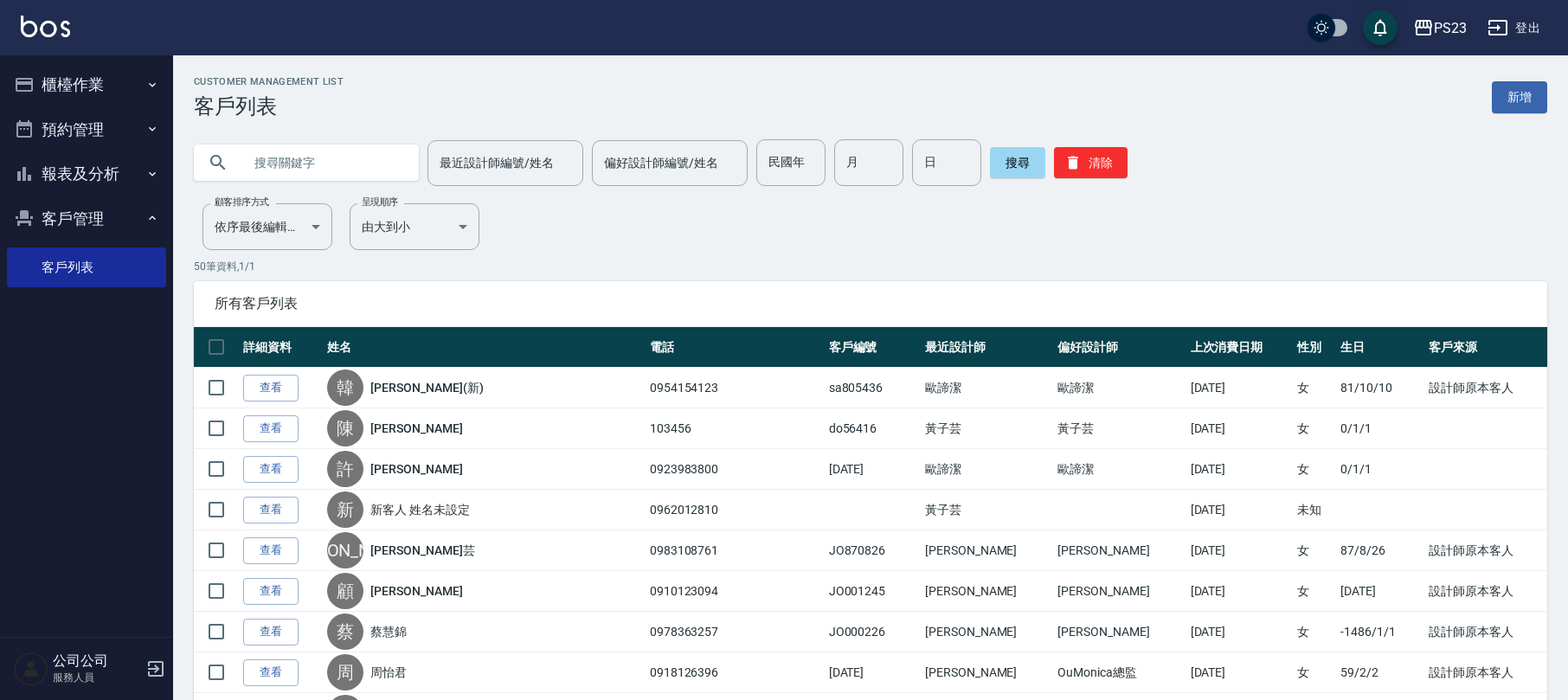
click at [274, 161] on input "text" at bounding box center [324, 163] width 163 height 47
type input "[PERSON_NAME]"
click at [1032, 164] on button "搜尋" at bounding box center [1018, 163] width 55 height 31
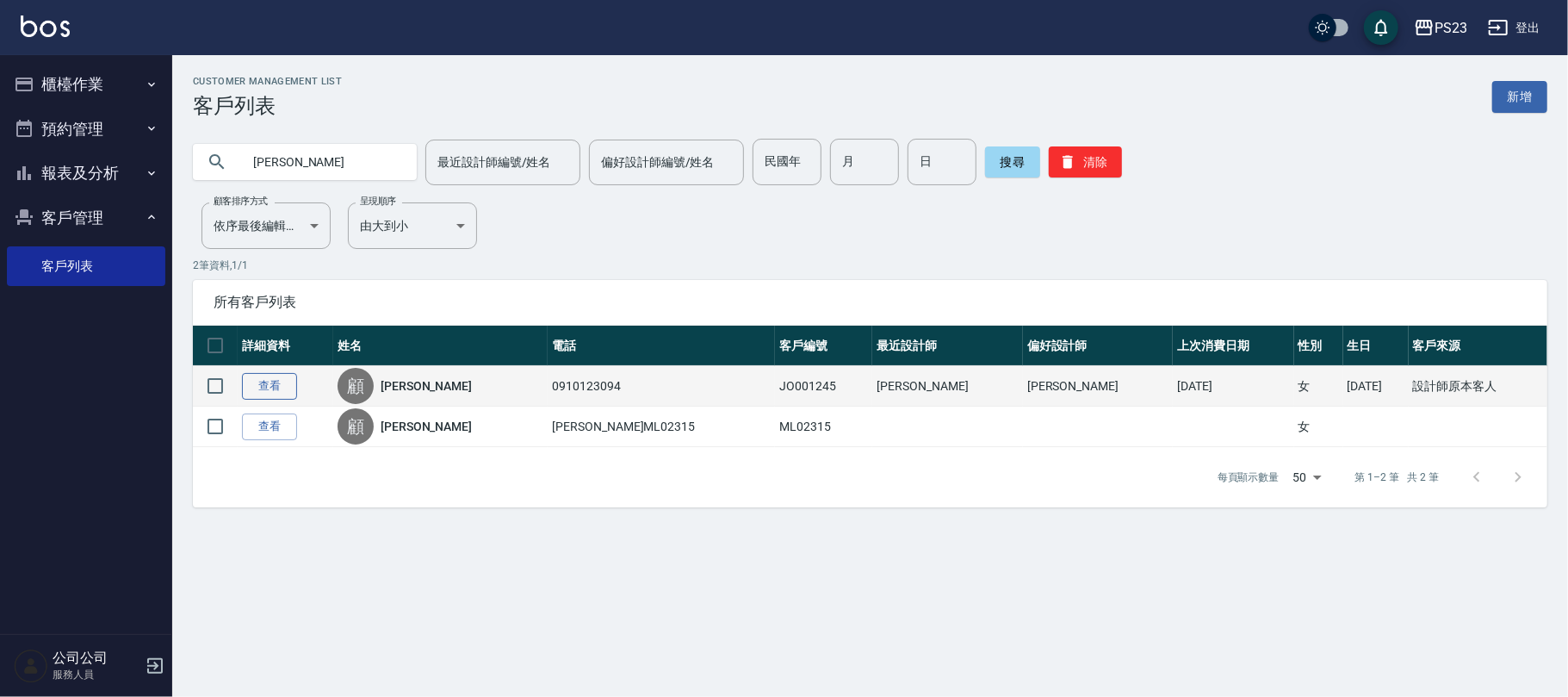
click at [277, 386] on link "查看" at bounding box center [270, 386] width 55 height 27
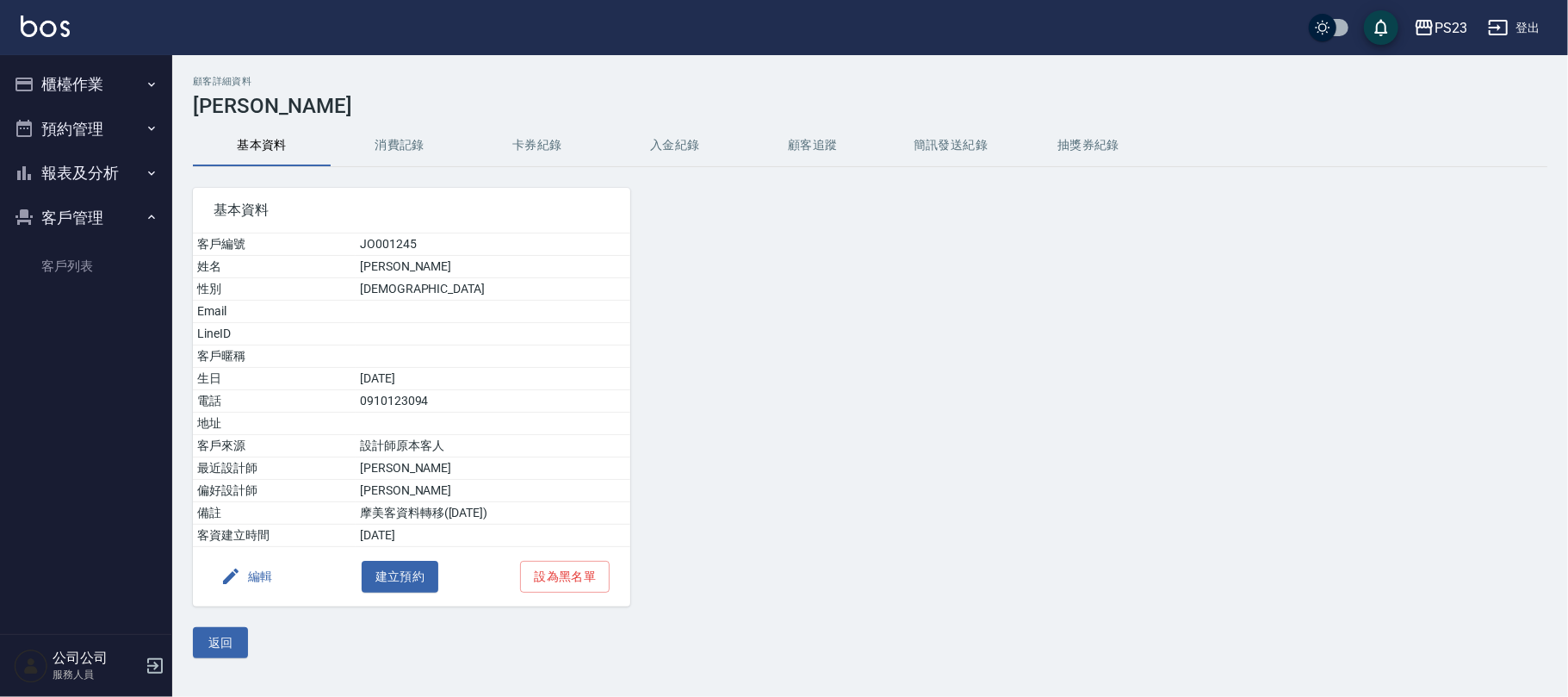
click at [682, 133] on button "入金紀錄" at bounding box center [675, 146] width 138 height 41
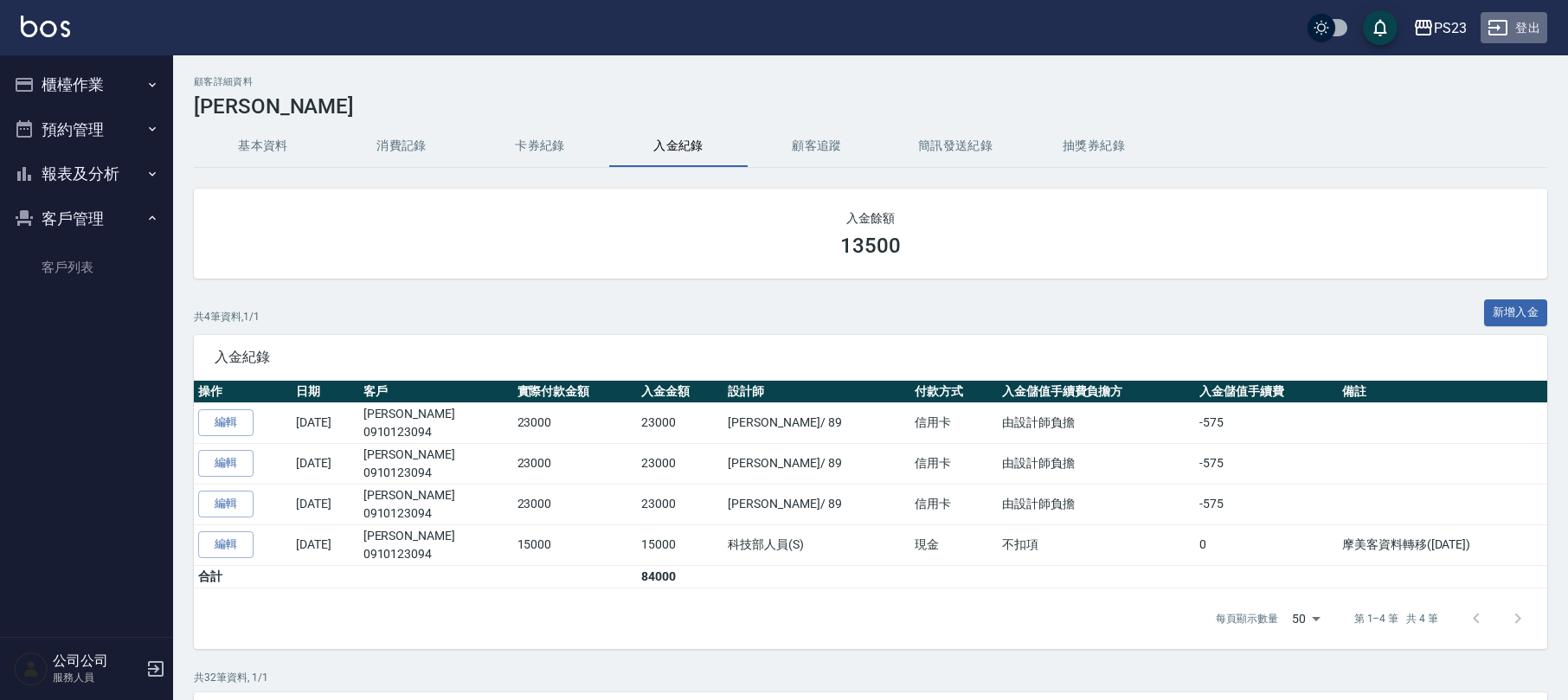
click at [1495, 25] on icon "button" at bounding box center [1498, 28] width 21 height 21
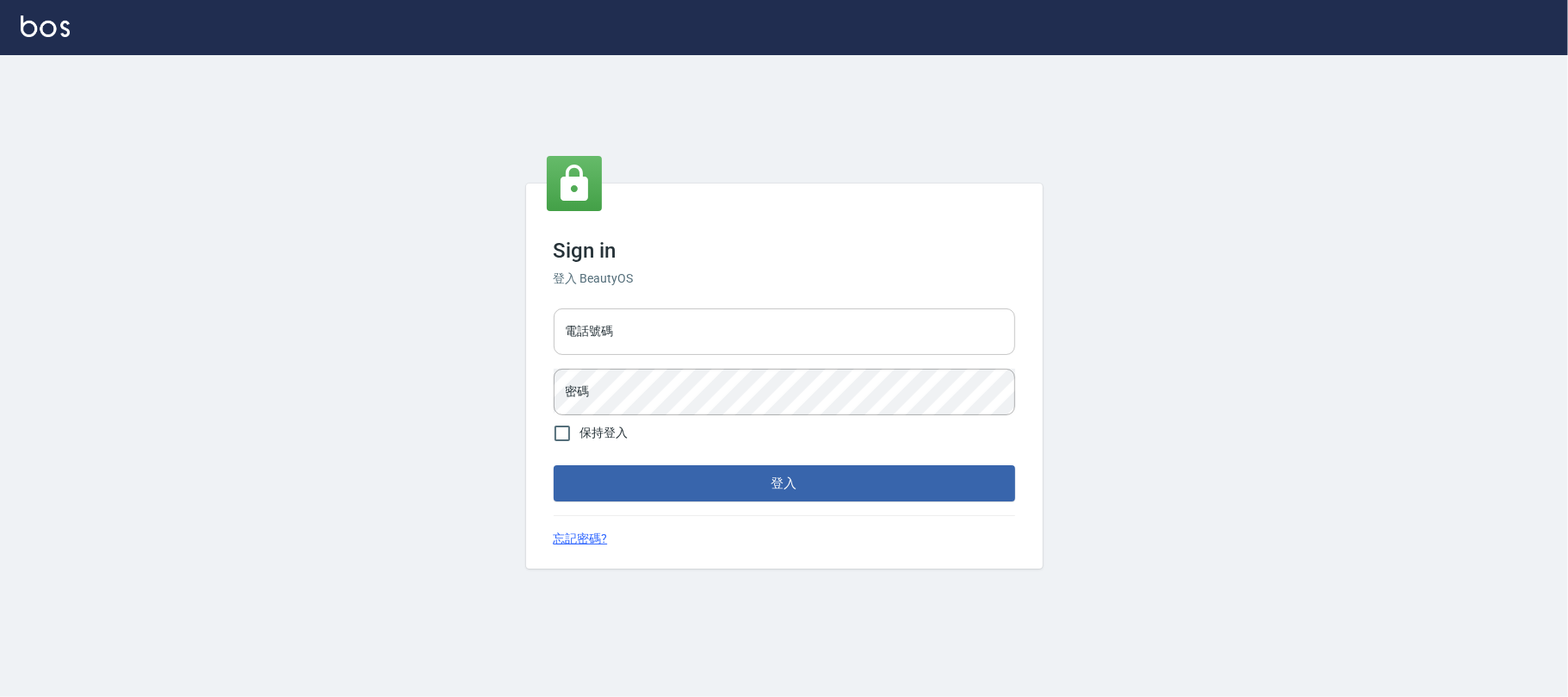
click at [612, 331] on input "電話號碼" at bounding box center [785, 332] width 462 height 47
